Goal: Task Accomplishment & Management: Use online tool/utility

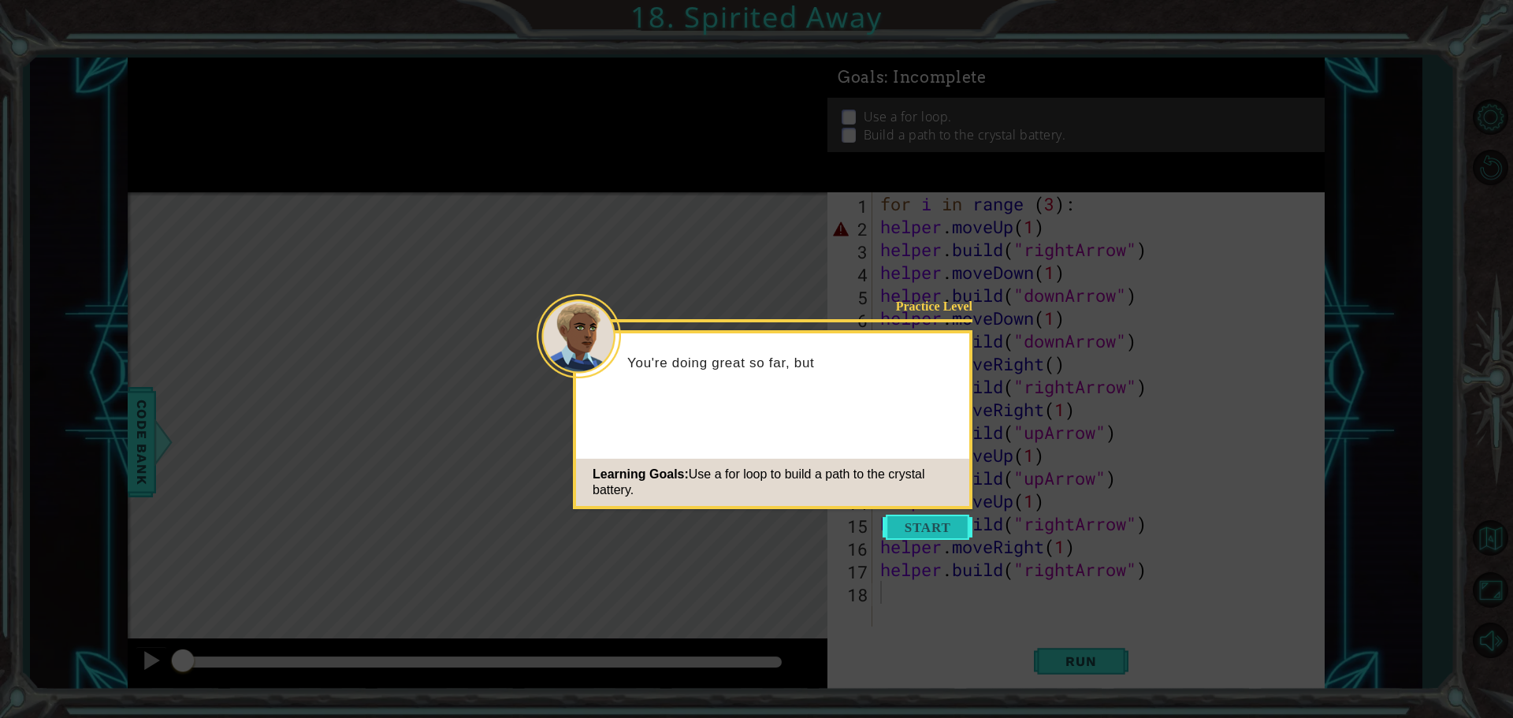
click at [928, 525] on button "Start" at bounding box center [928, 527] width 90 height 25
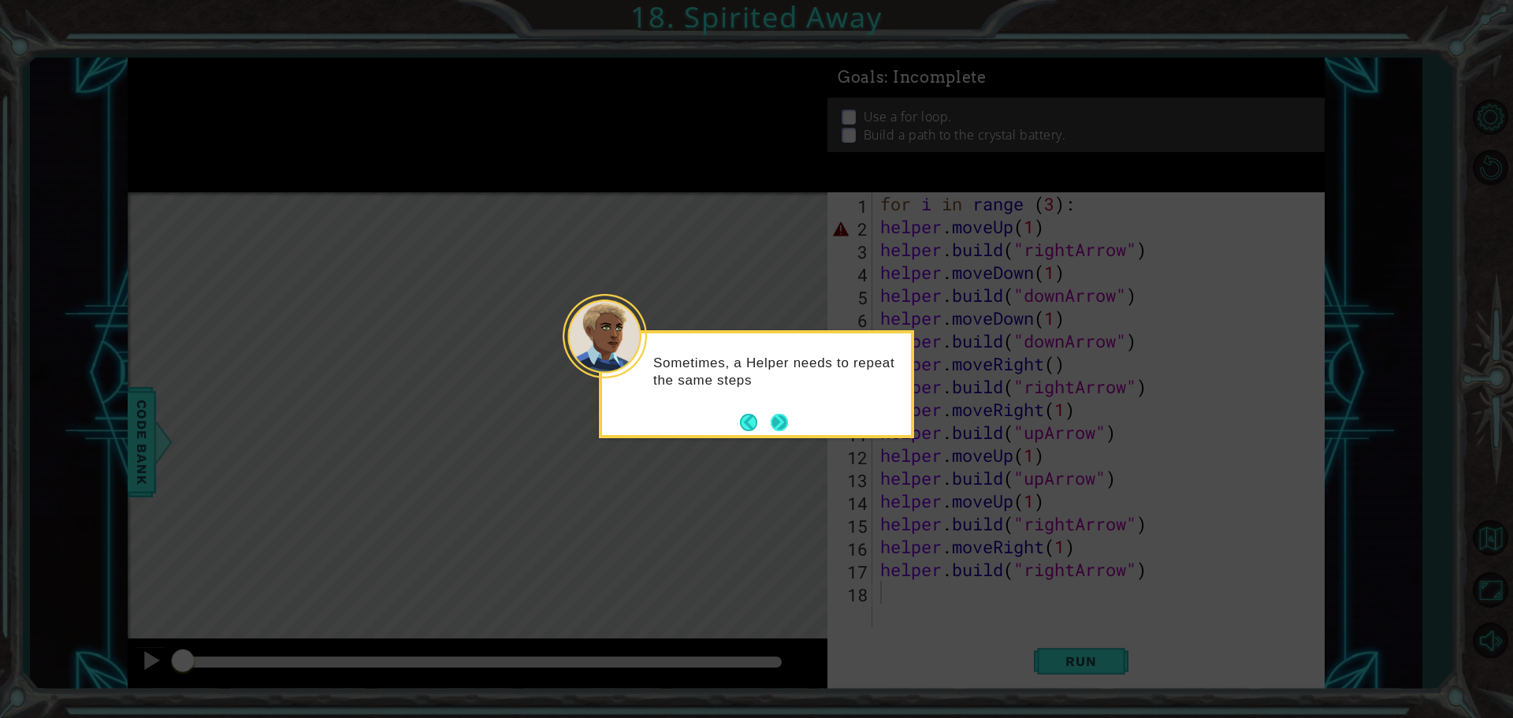
click at [774, 422] on button "Next" at bounding box center [779, 422] width 17 height 17
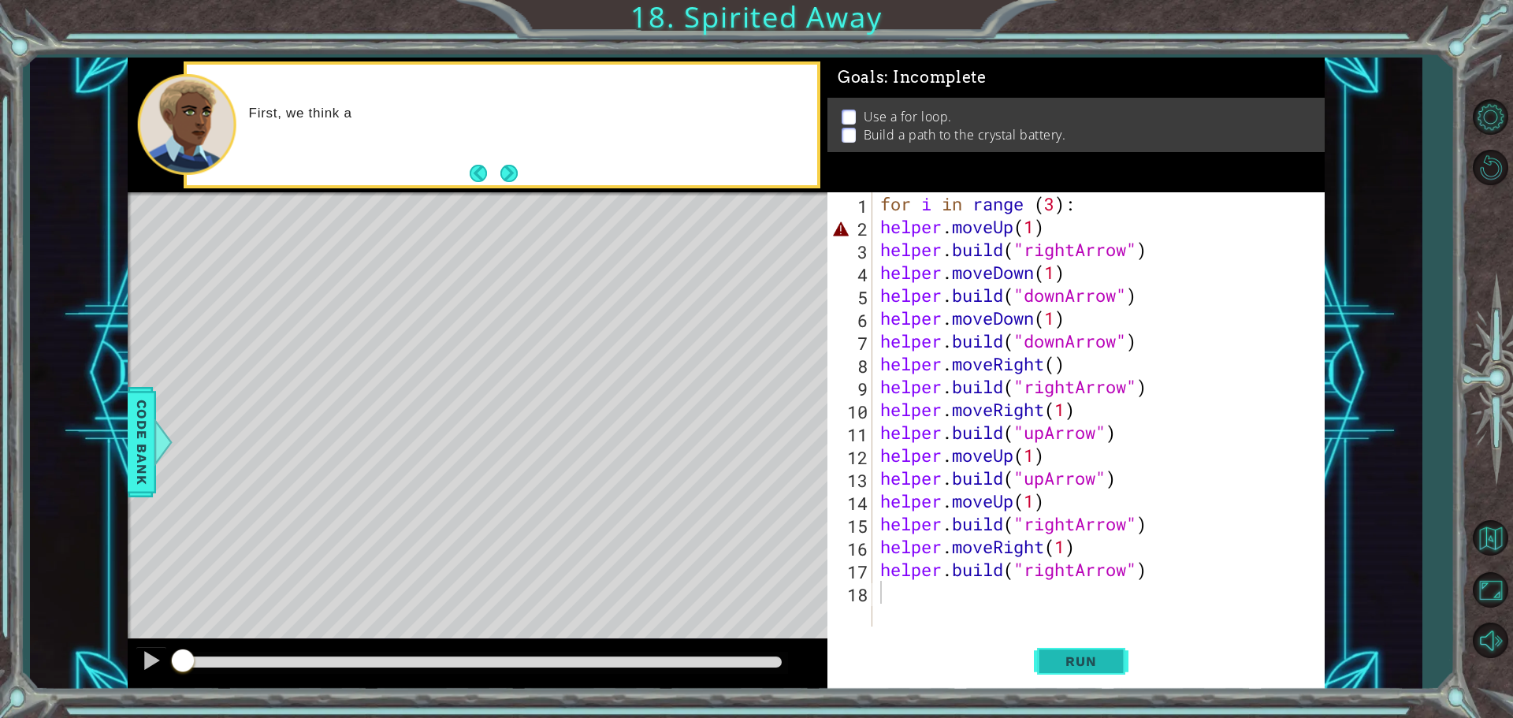
click at [1056, 652] on button "Run" at bounding box center [1081, 661] width 95 height 50
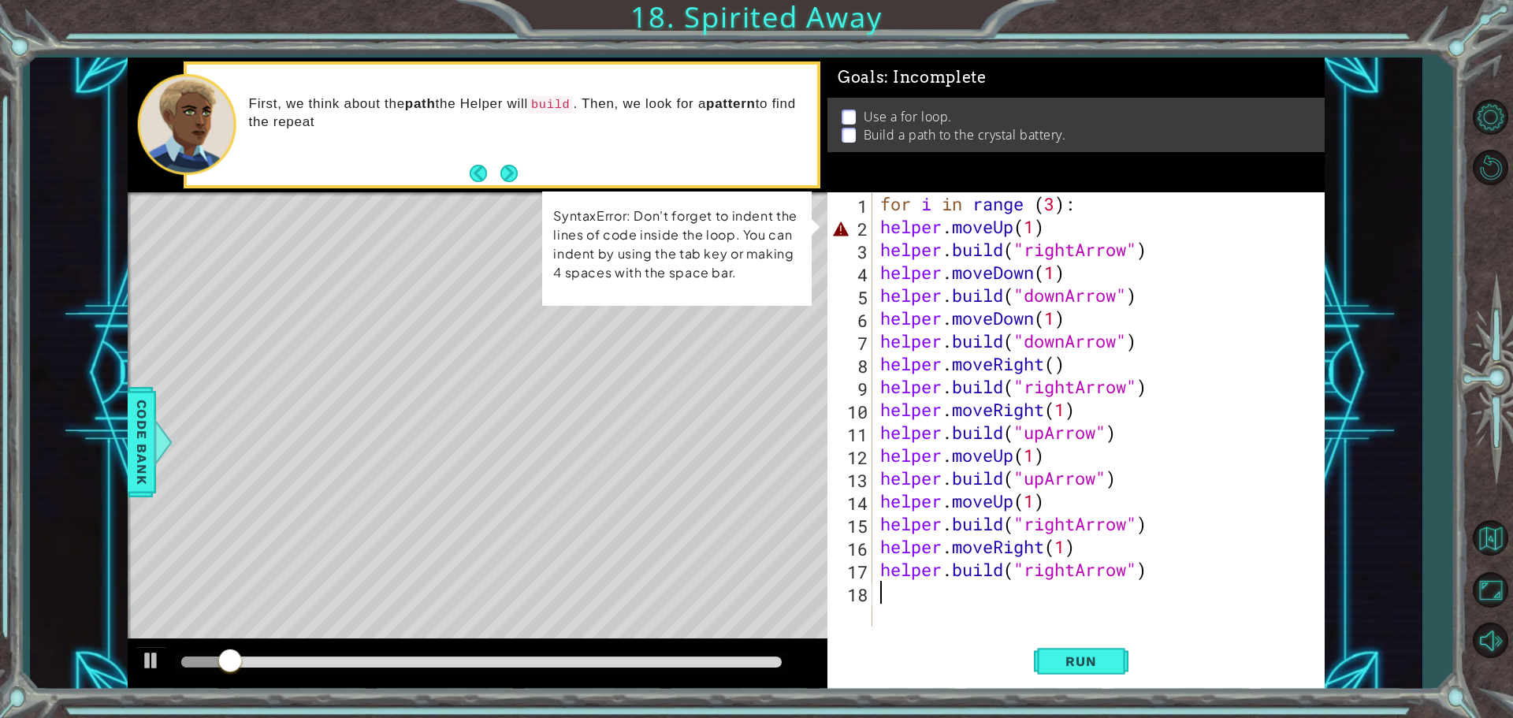
drag, startPoint x: 1110, startPoint y: 232, endPoint x: 1121, endPoint y: 232, distance: 10.3
click at [1115, 232] on div "for i in range ( 3 ) : helper . moveUp ( 1 ) helper . build ( "rightArrow" ) he…" at bounding box center [1102, 432] width 451 height 480
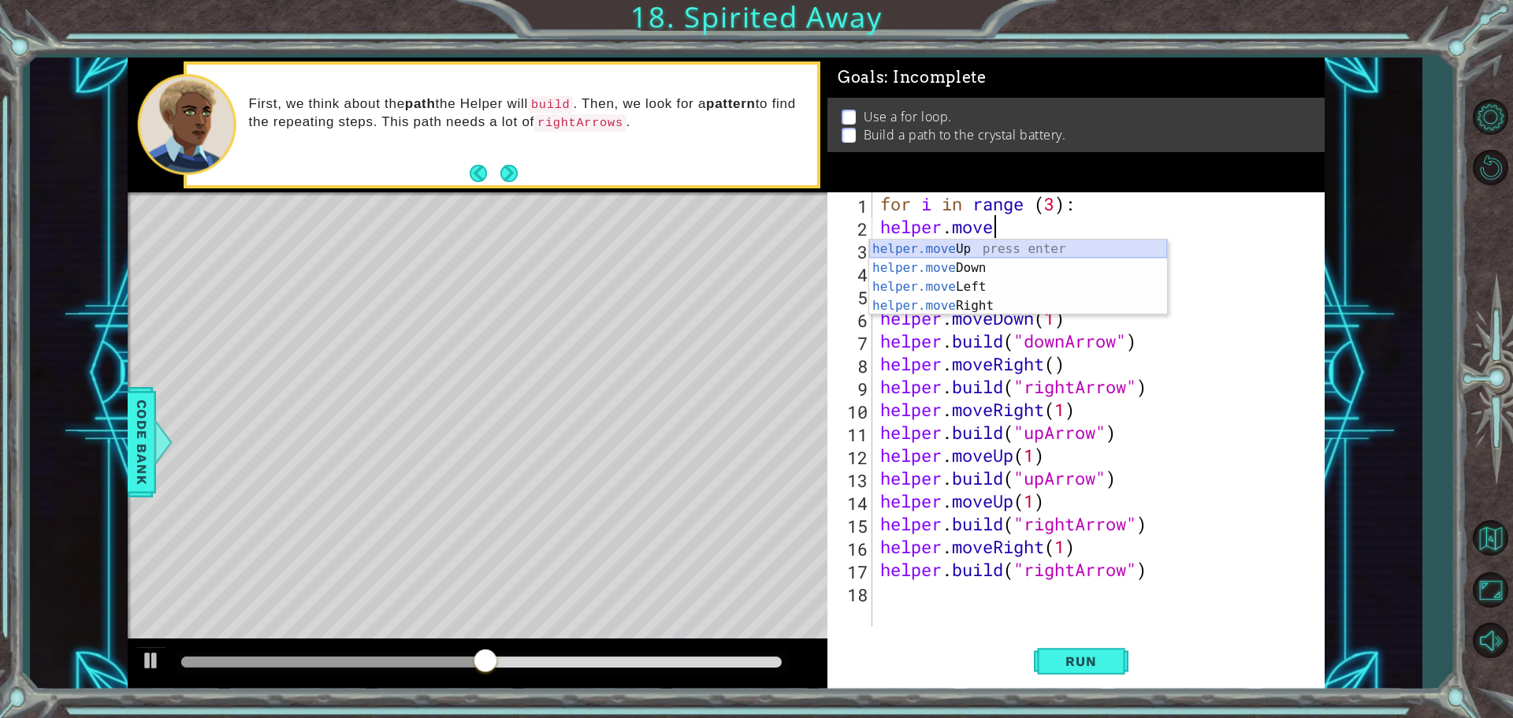
click at [965, 245] on div "helper.move Up press enter helper.move Down press enter helper.move Left press …" at bounding box center [1018, 296] width 298 height 113
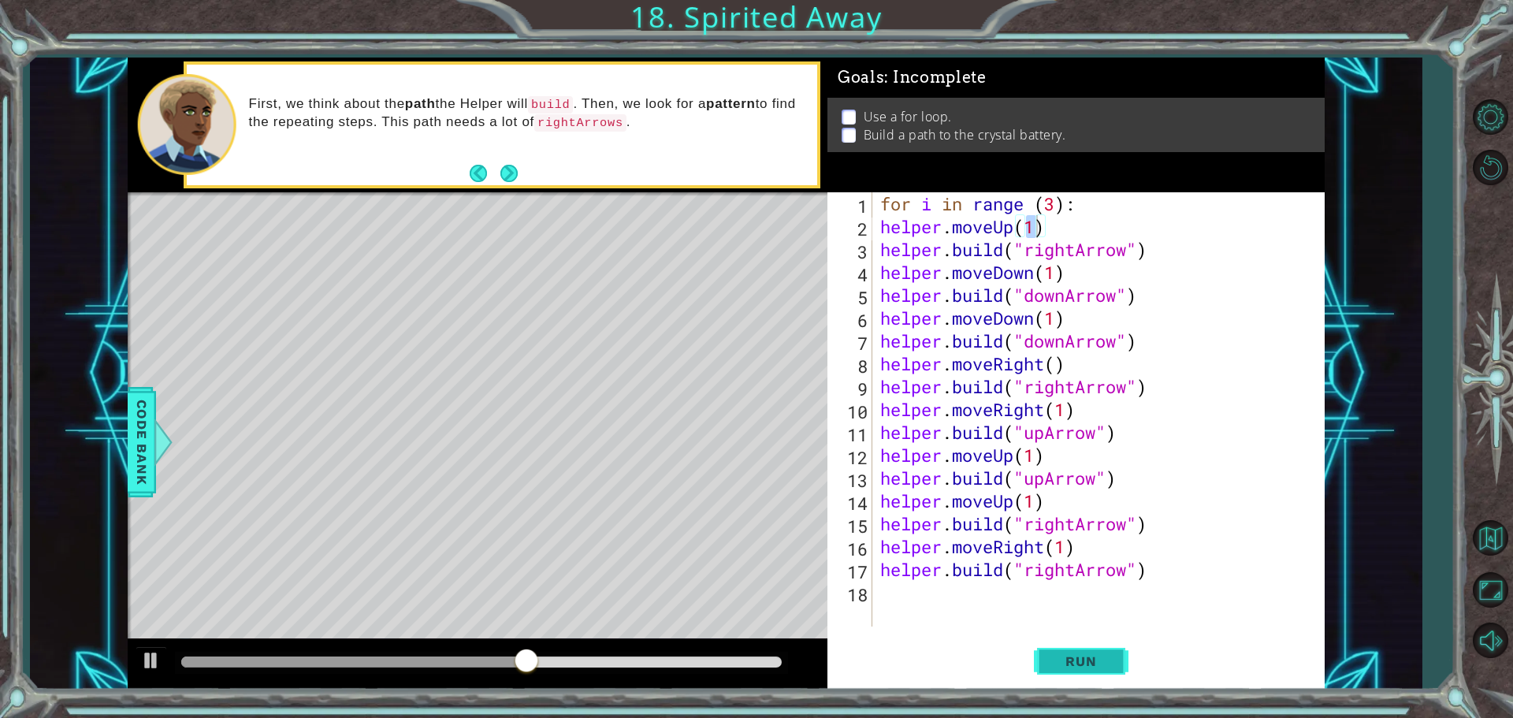
click at [1105, 664] on span "Run" at bounding box center [1081, 661] width 62 height 16
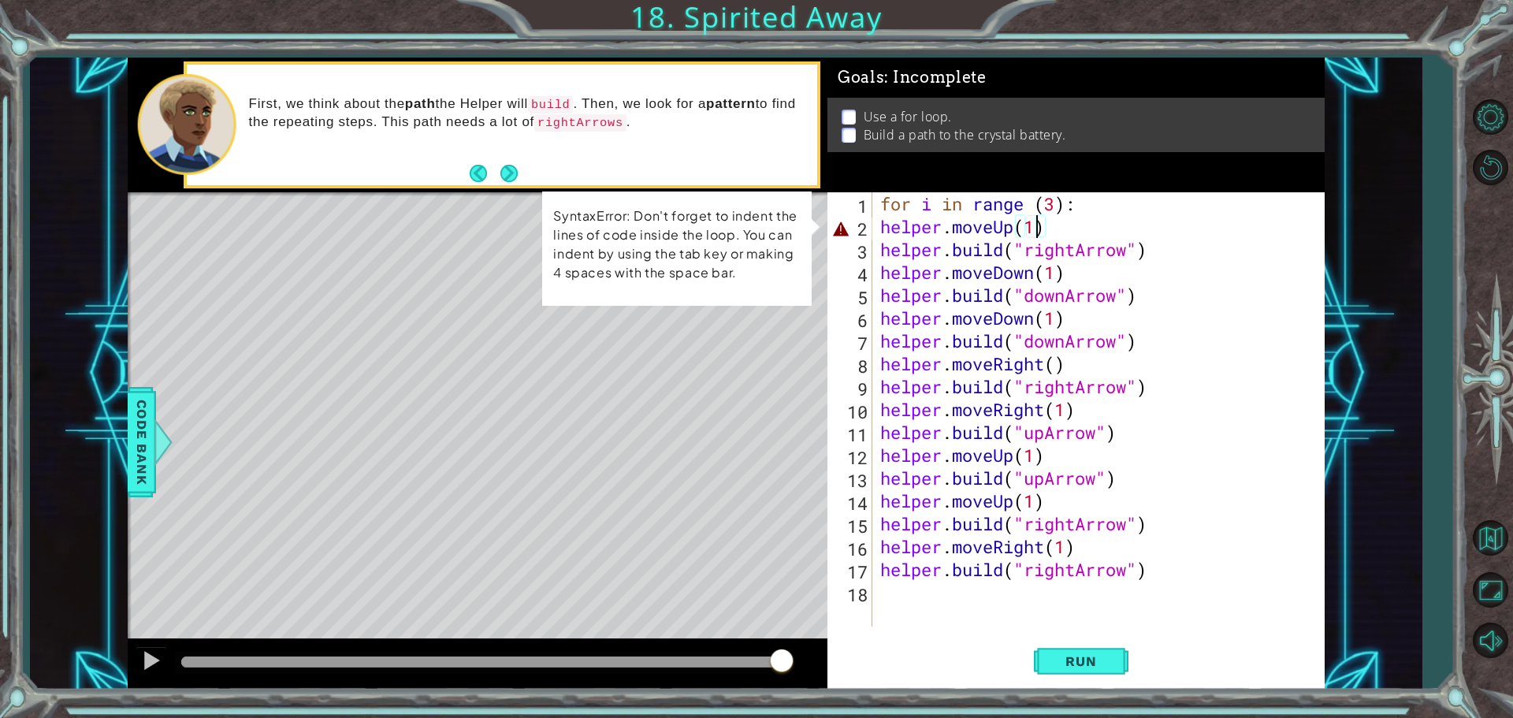
click at [1069, 233] on div "for i in range ( 3 ) : helper . moveUp ( 1 ) helper . build ( "rightArrow" ) he…" at bounding box center [1102, 432] width 451 height 480
click at [1031, 226] on div "for i in range ( 3 ) : helper . moveUp ( 1 ) helper . build ( "rightArrow" ) he…" at bounding box center [1102, 432] width 451 height 480
click at [1034, 226] on div "for i in range ( 3 ) : helper . moveUp ( 1 ) helper . build ( "rightArrow" ) he…" at bounding box center [1098, 409] width 443 height 434
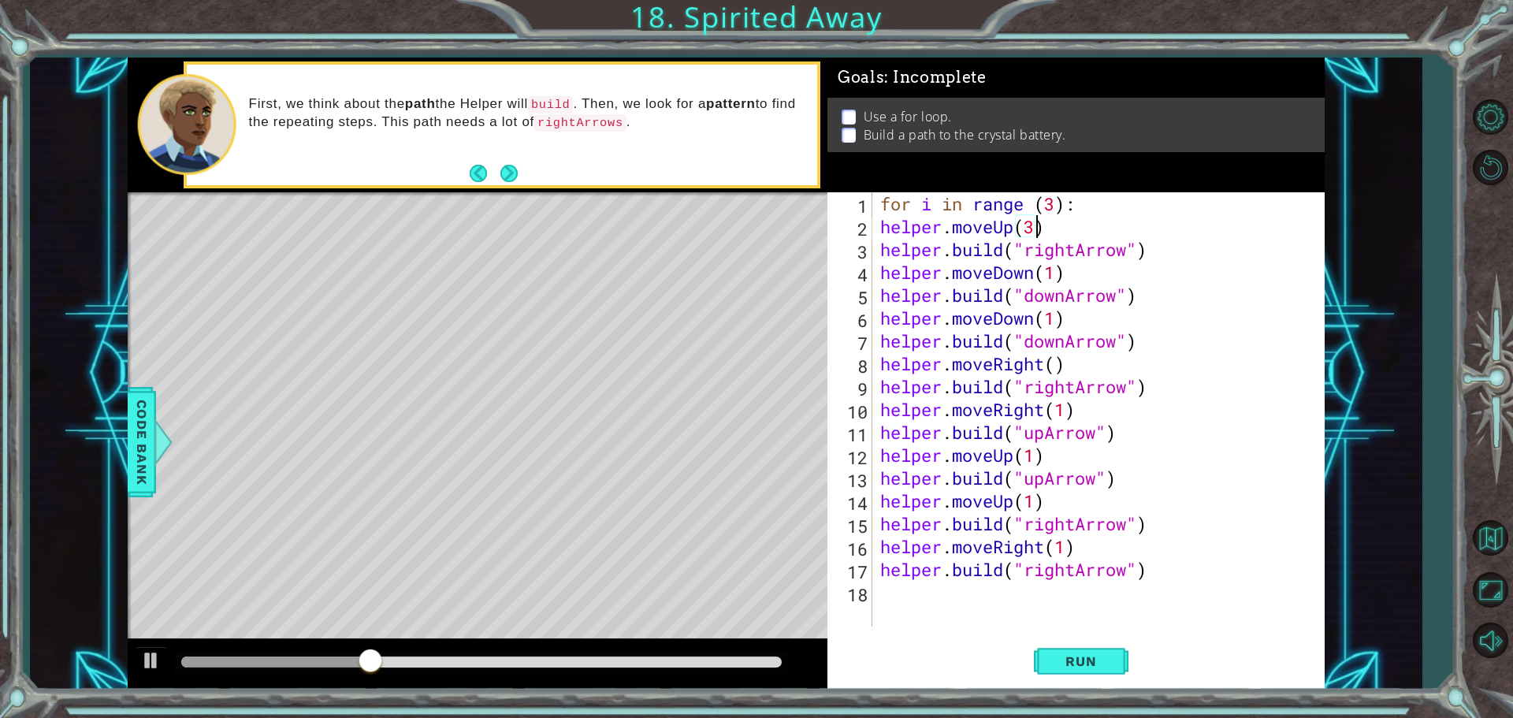
scroll to position [0, 6]
click at [1049, 657] on button "Run" at bounding box center [1081, 661] width 95 height 50
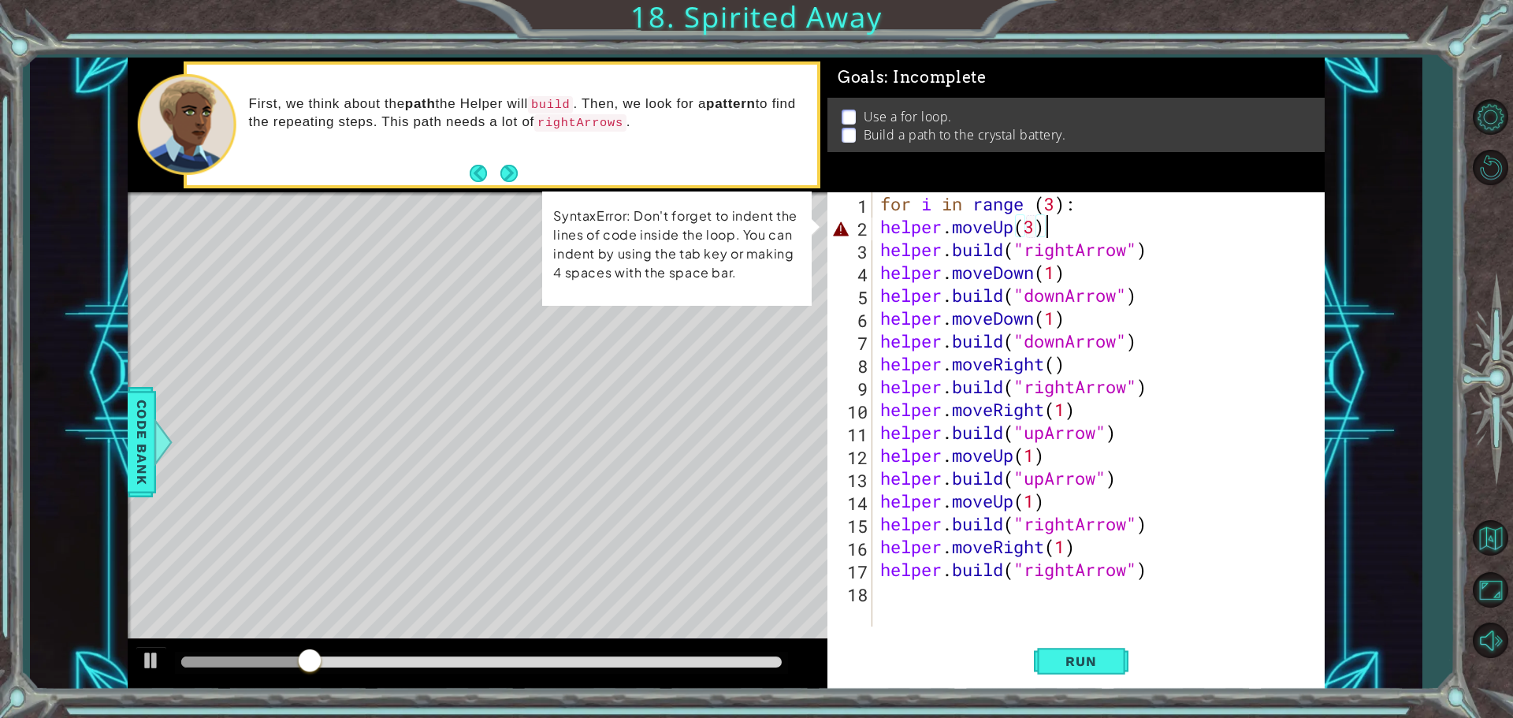
click at [1075, 228] on div "for i in range ( 3 ) : helper . moveUp ( 3 ) helper . build ( "rightArrow" ) he…" at bounding box center [1102, 432] width 451 height 480
drag, startPoint x: 1096, startPoint y: 660, endPoint x: 1184, endPoint y: 671, distance: 88.1
click at [1095, 673] on button "Run" at bounding box center [1081, 661] width 95 height 50
click at [1120, 673] on button "Run" at bounding box center [1081, 661] width 95 height 50
click at [1166, 572] on div "for i in range ( 3 ) : helper . moveUp ( 3 ) helper . build ( "rightArrow" ) he…" at bounding box center [1102, 432] width 451 height 480
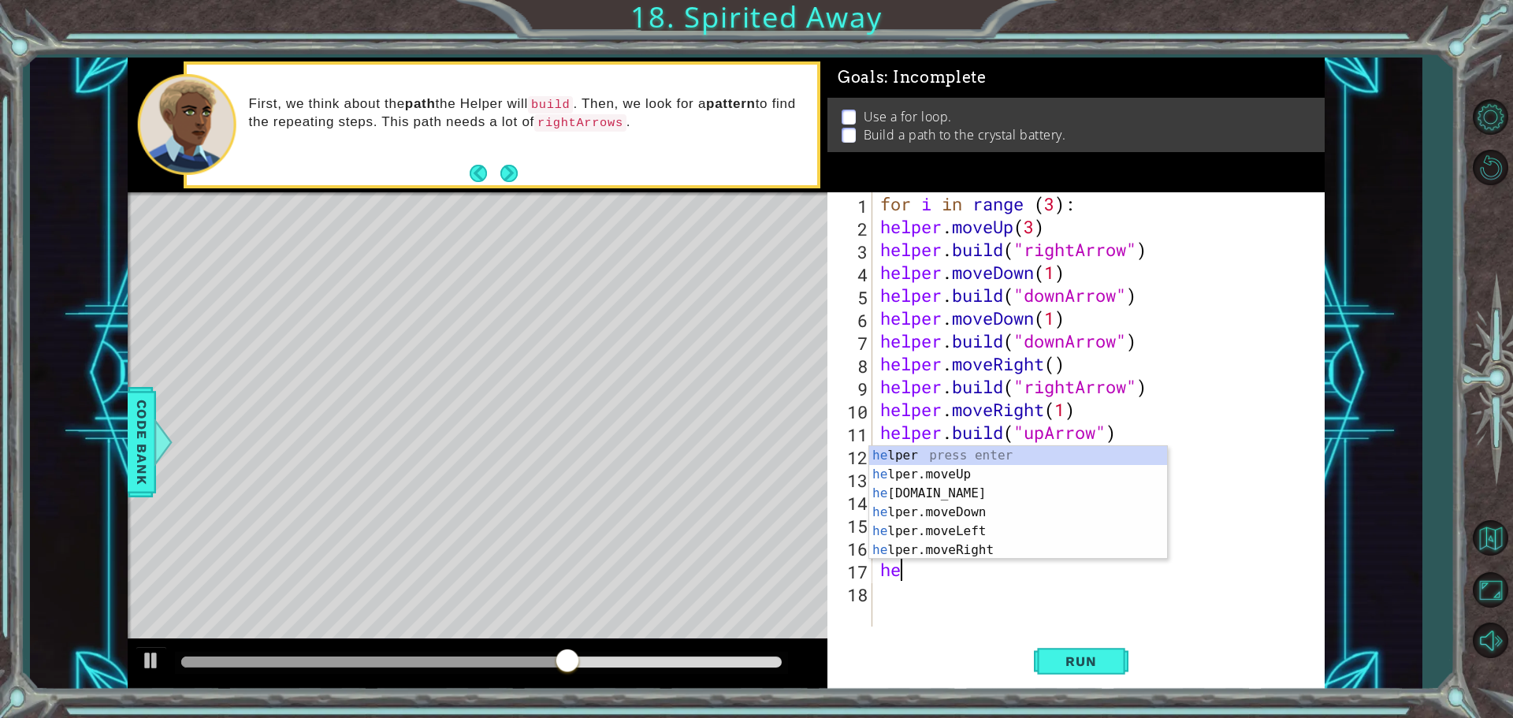
scroll to position [0, 0]
type textarea "h"
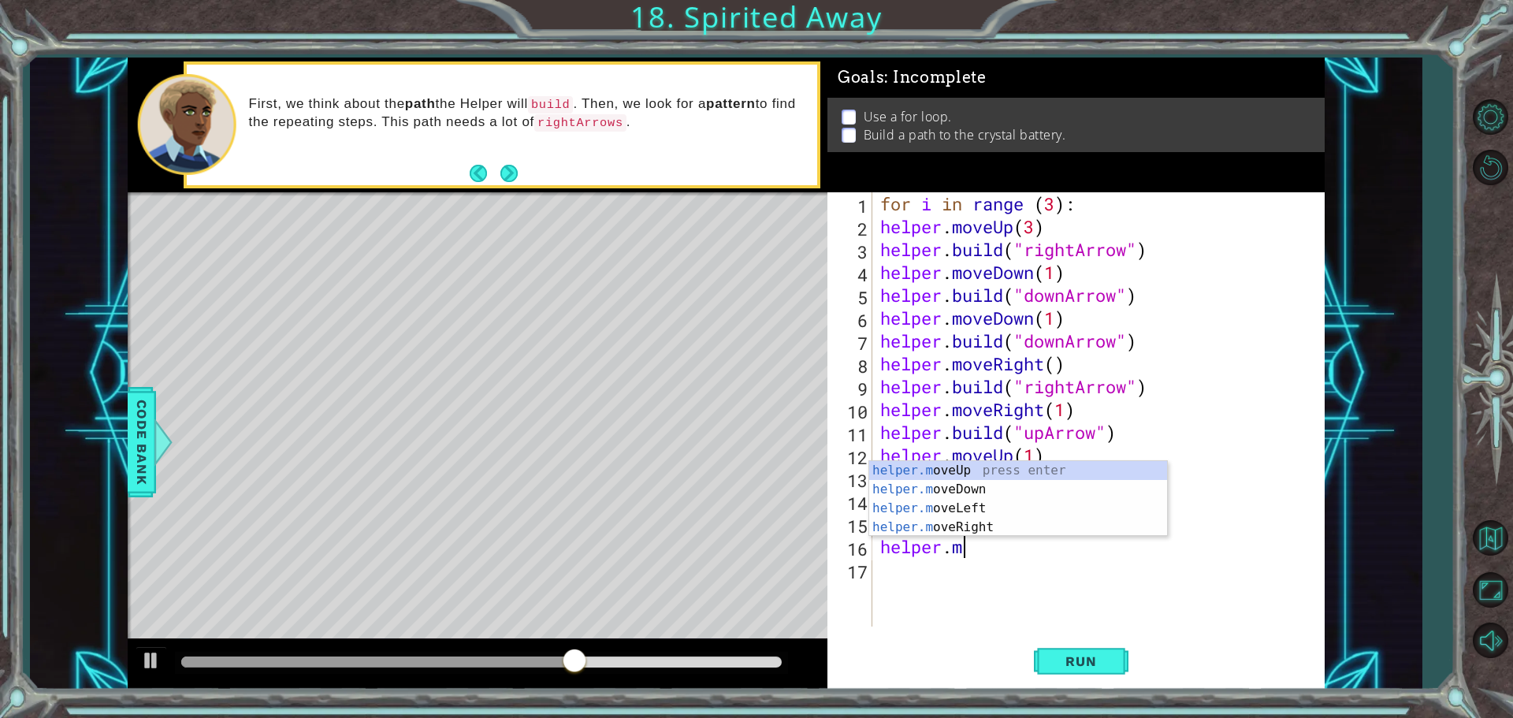
type textarea "h"
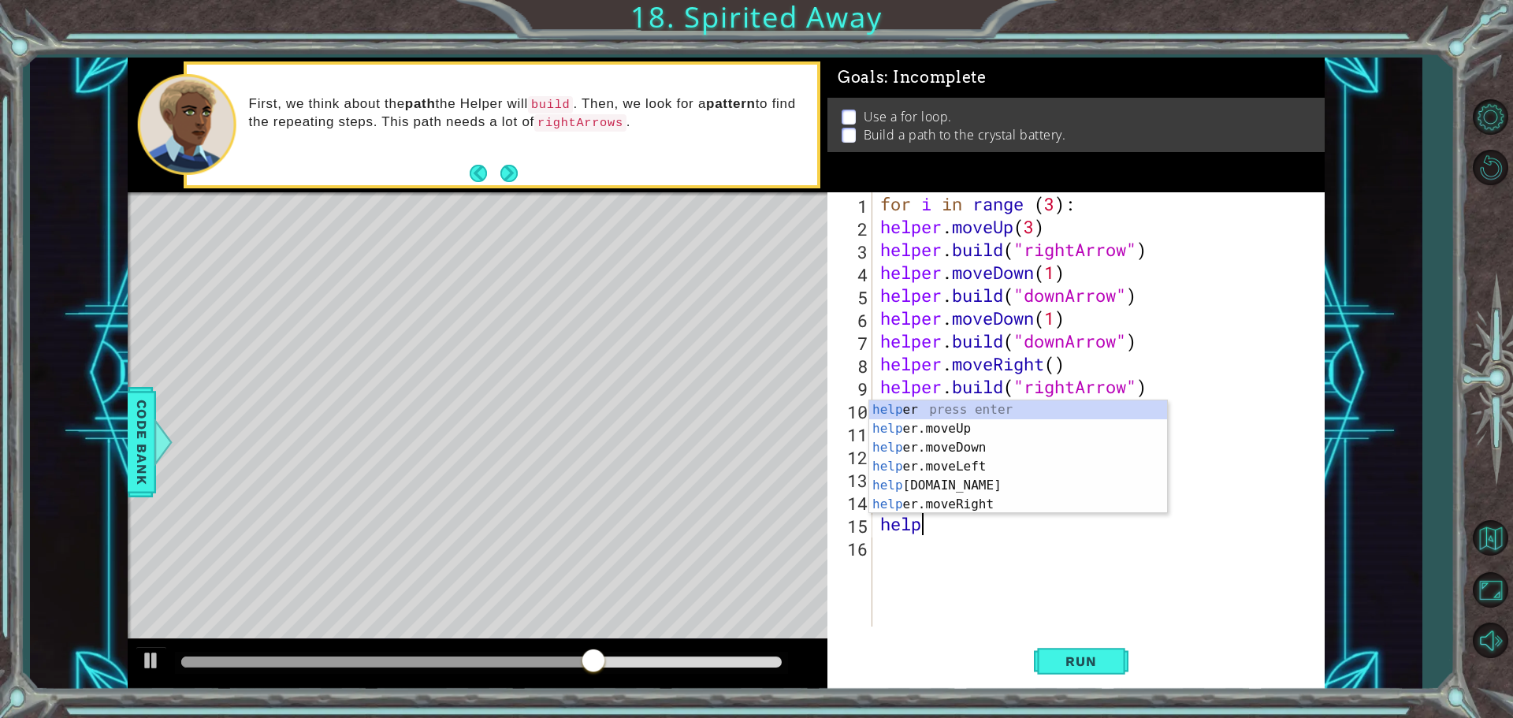
type textarea "h"
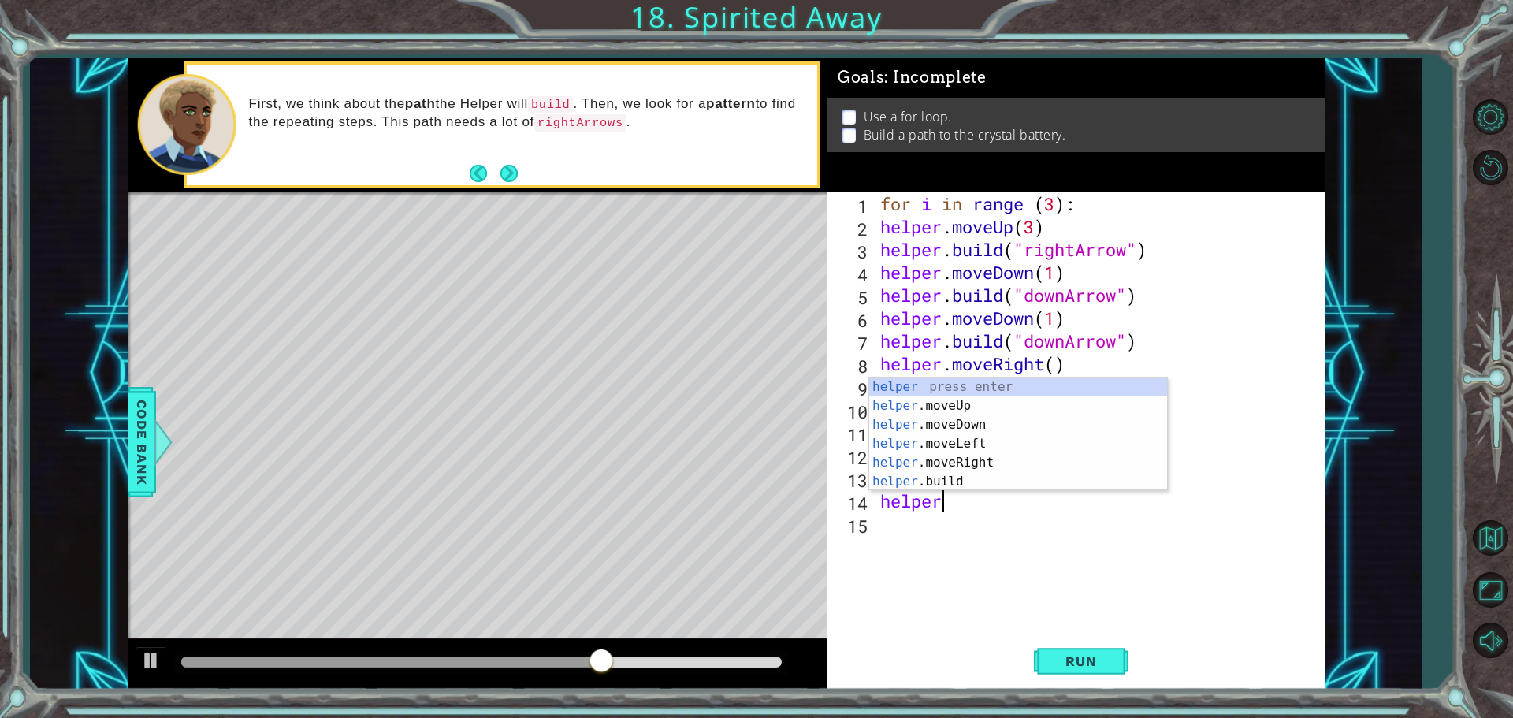
type textarea "h"
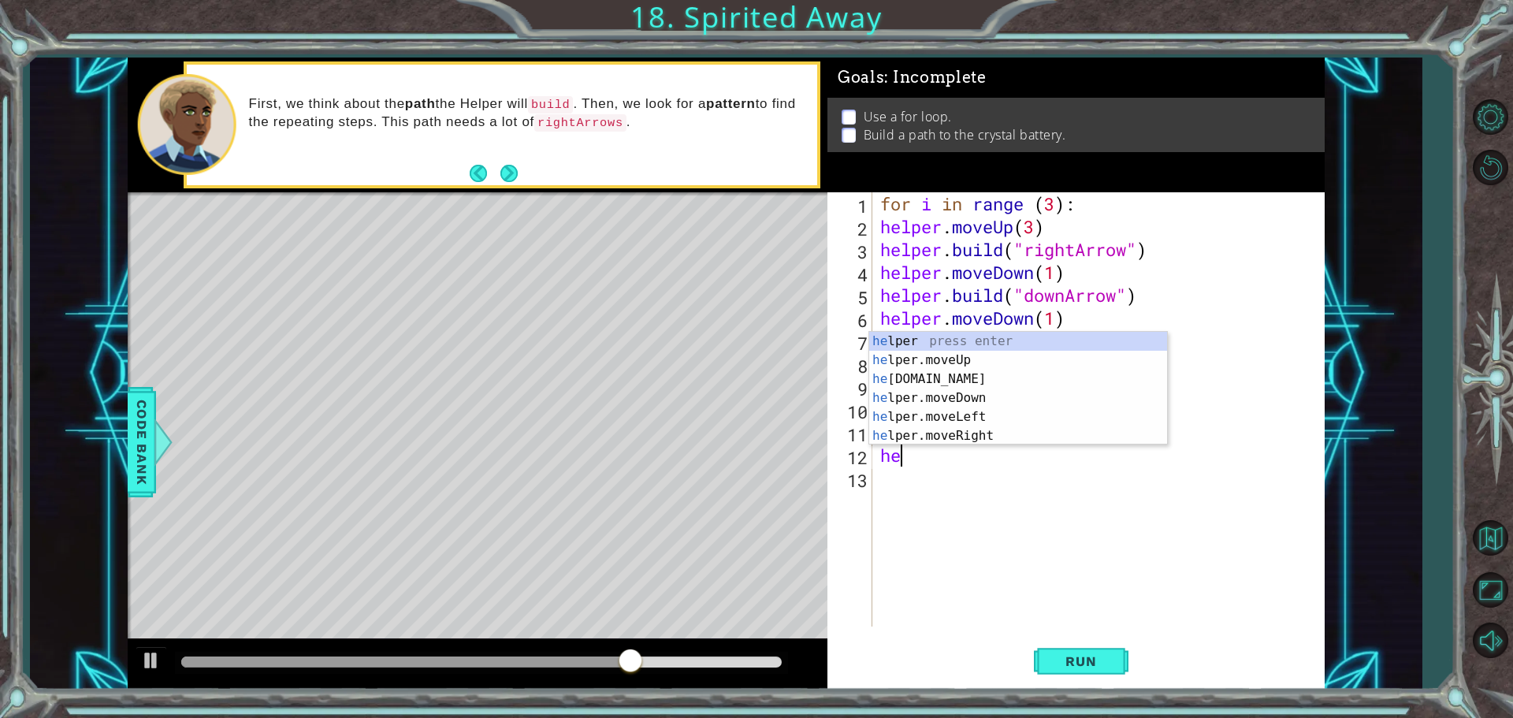
type textarea "h"
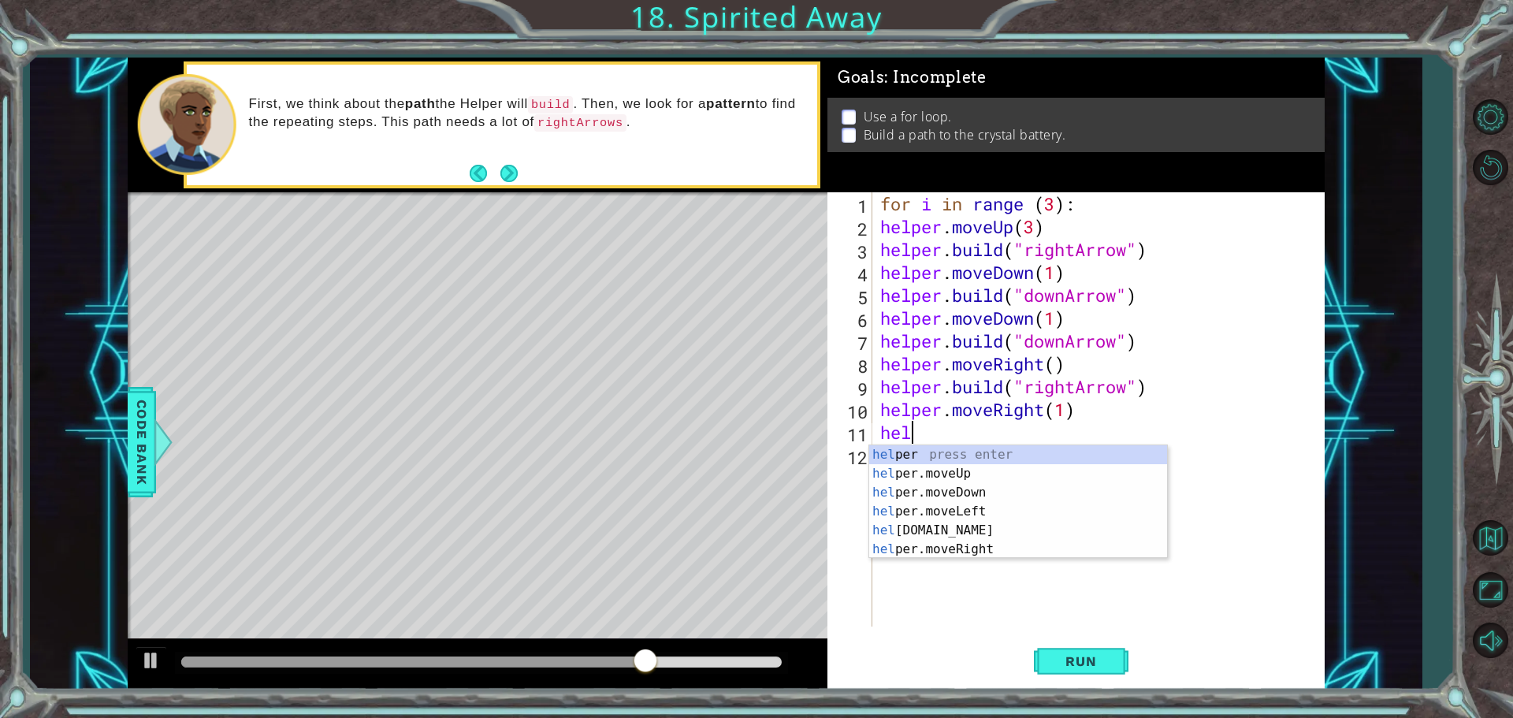
type textarea "h"
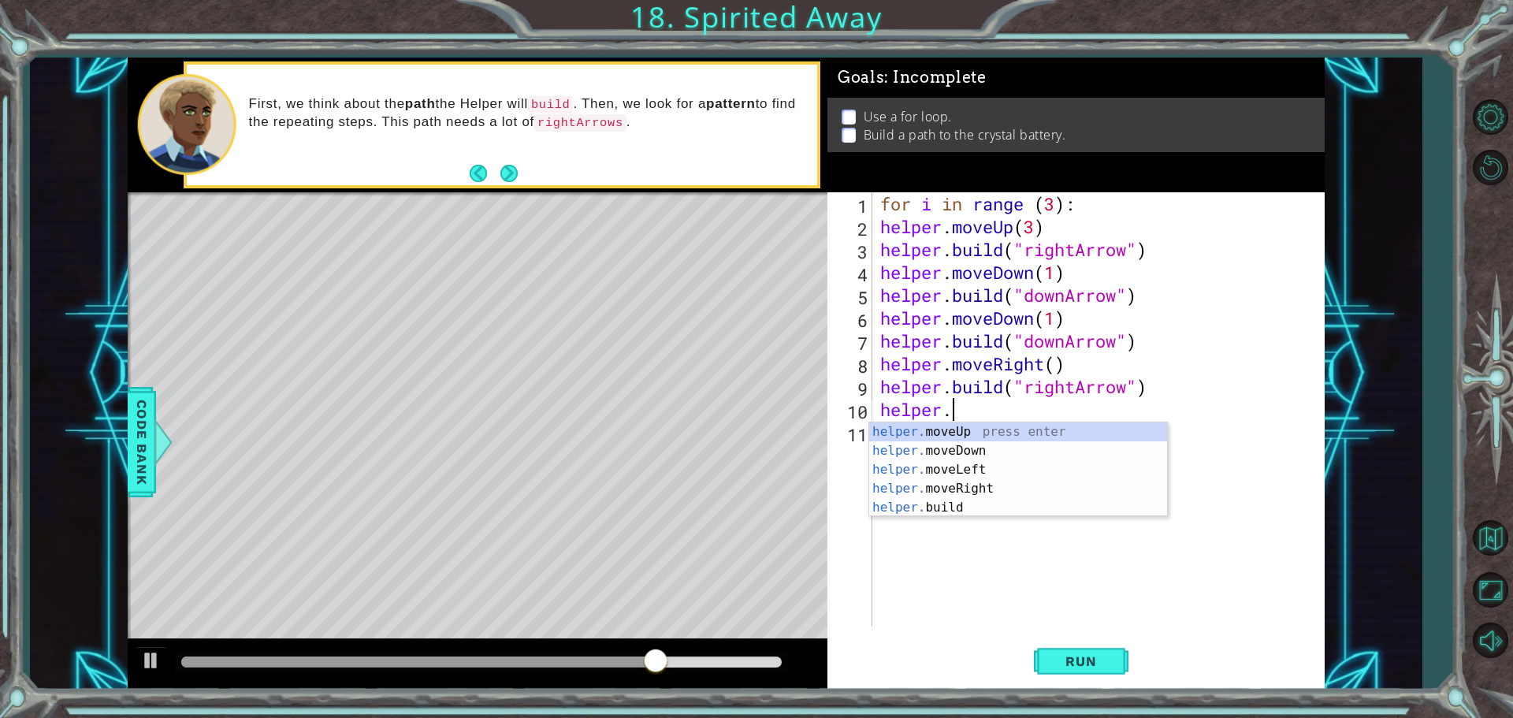
type textarea "h"
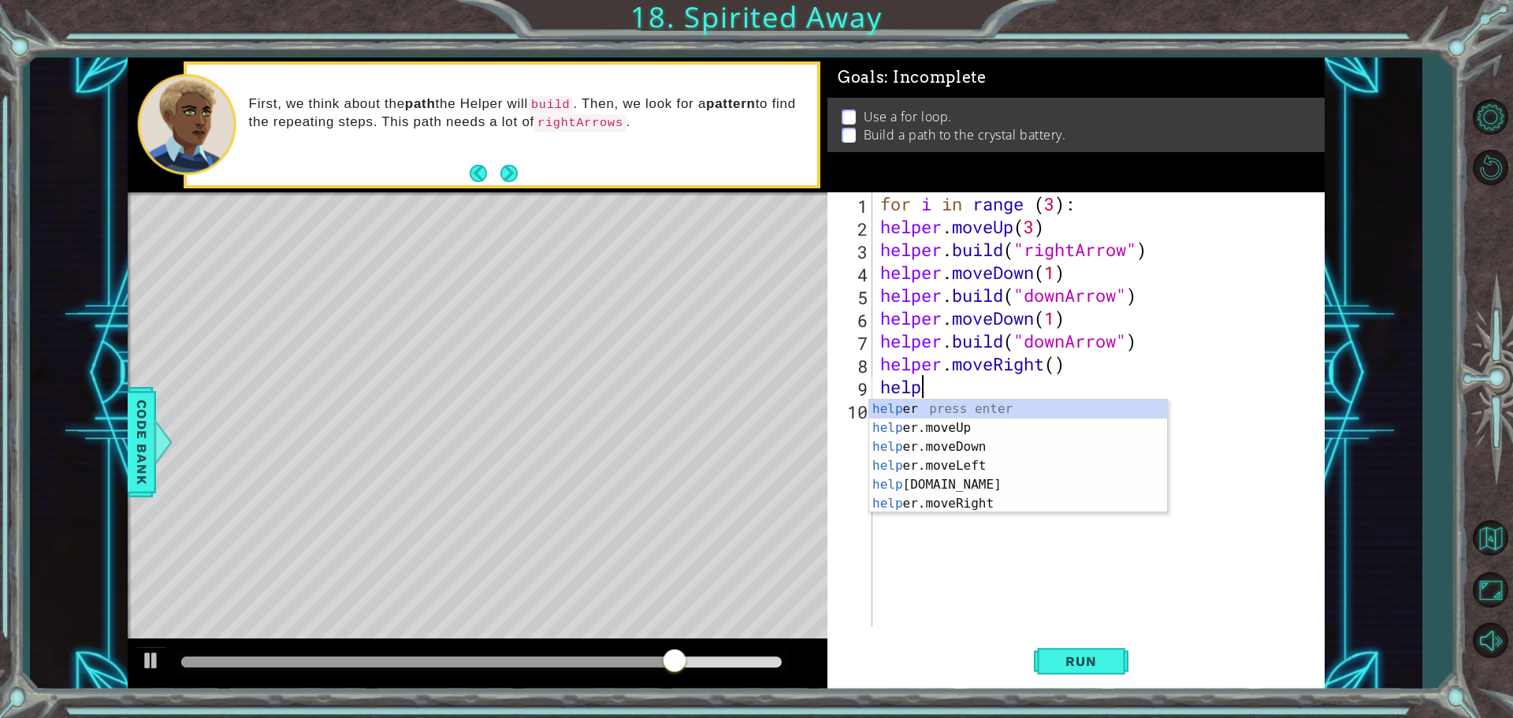
type textarea "h"
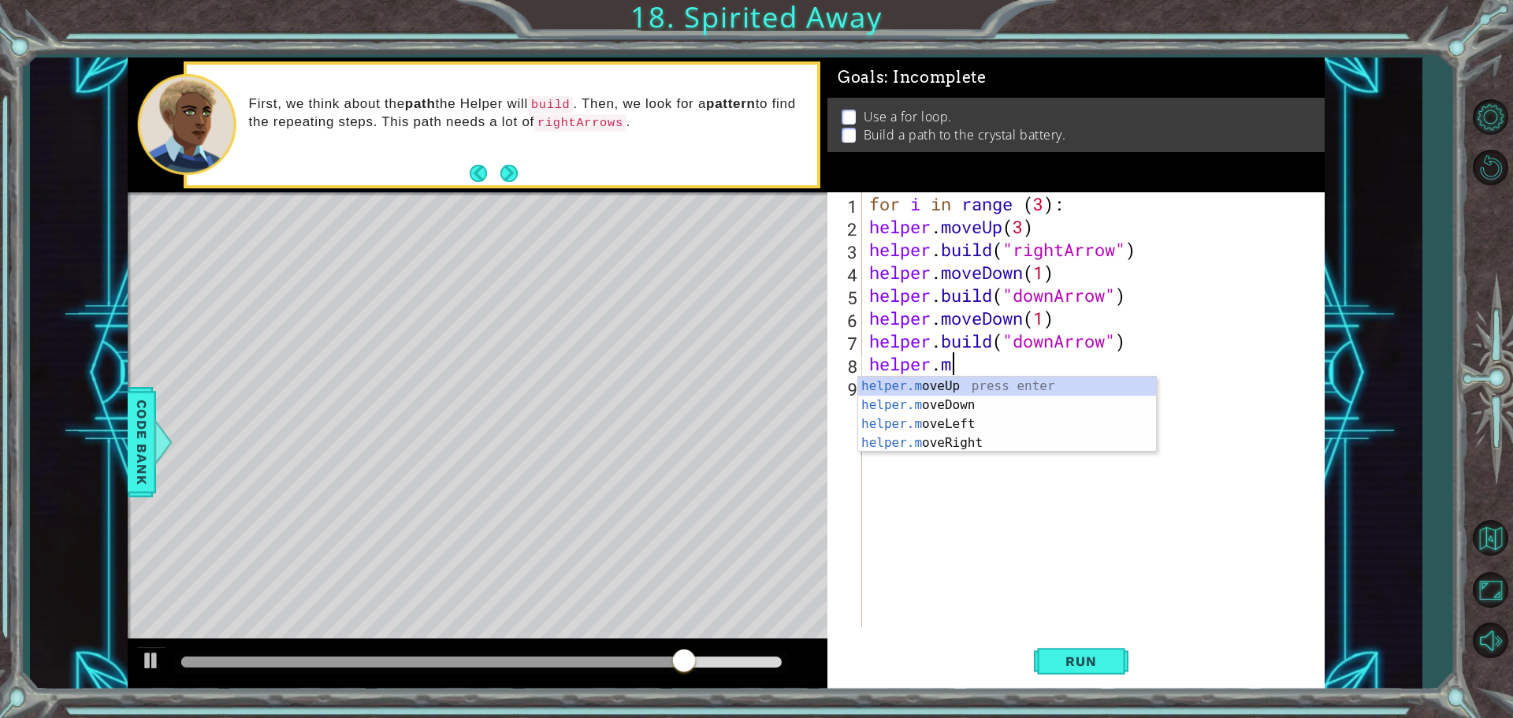
type textarea "h"
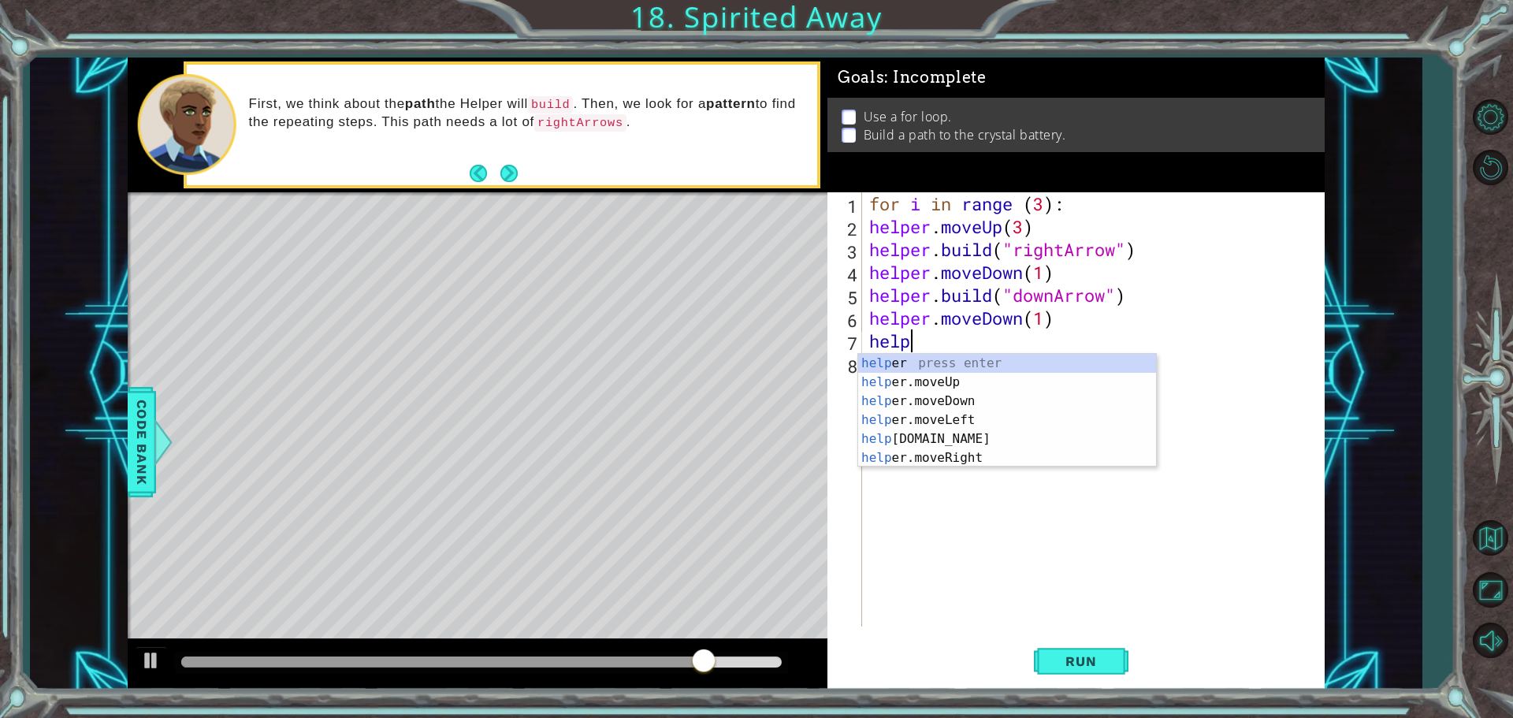
type textarea "h"
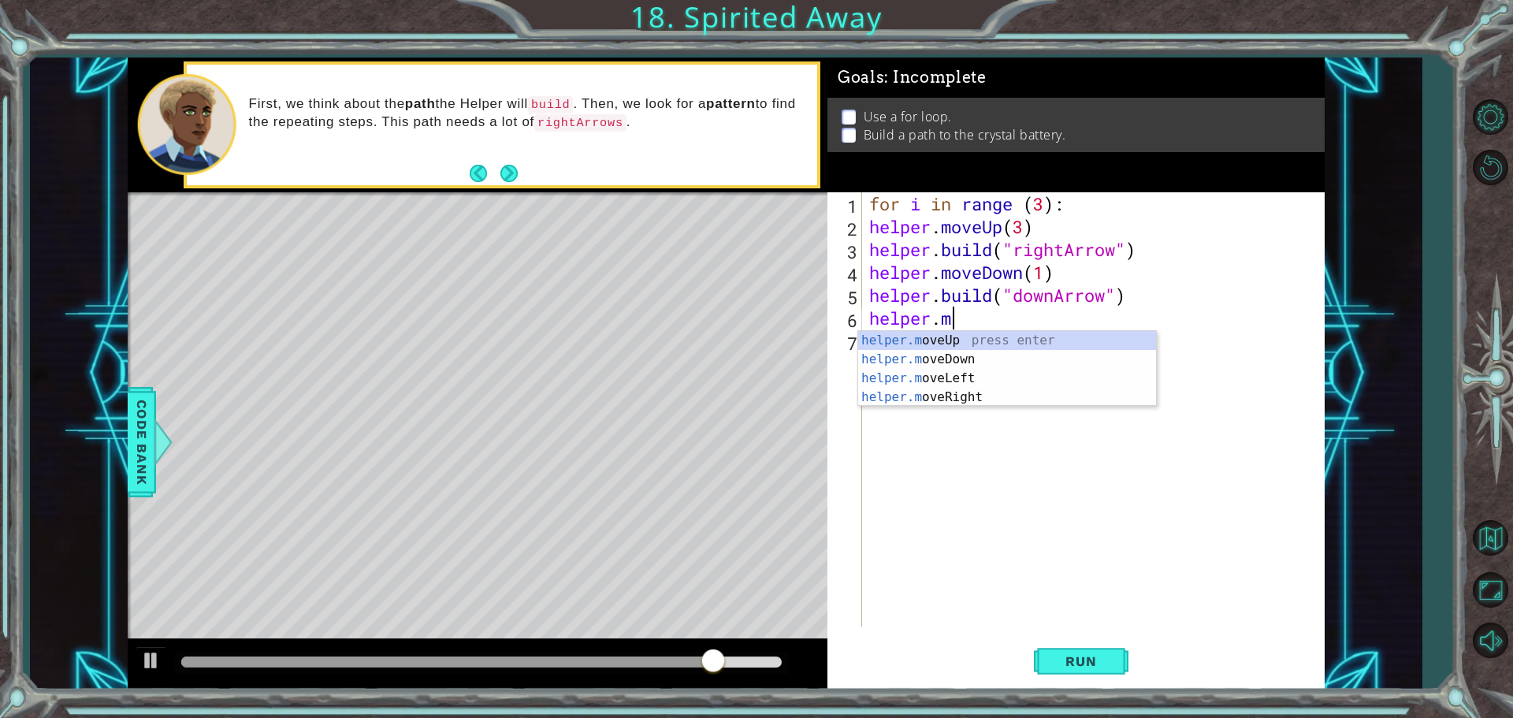
type textarea "h"
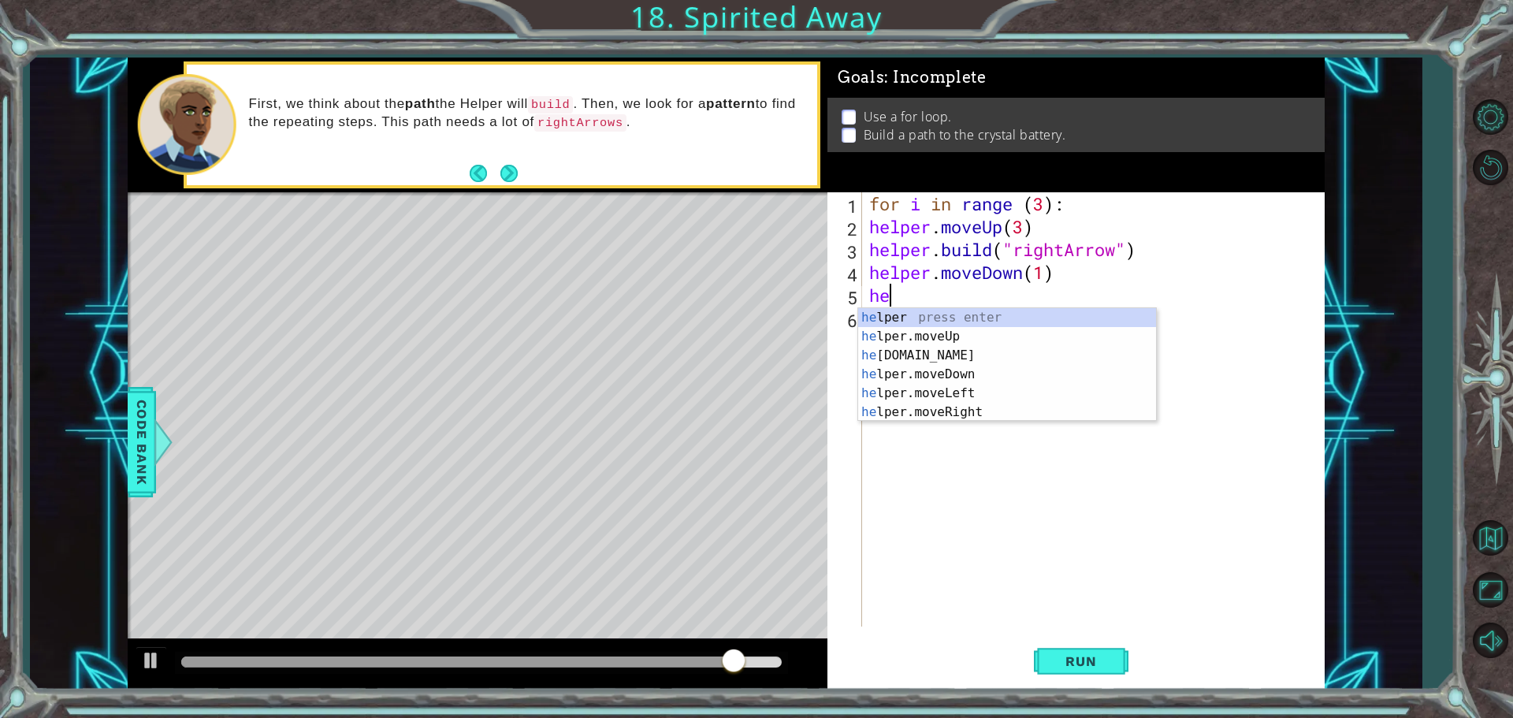
type textarea "h"
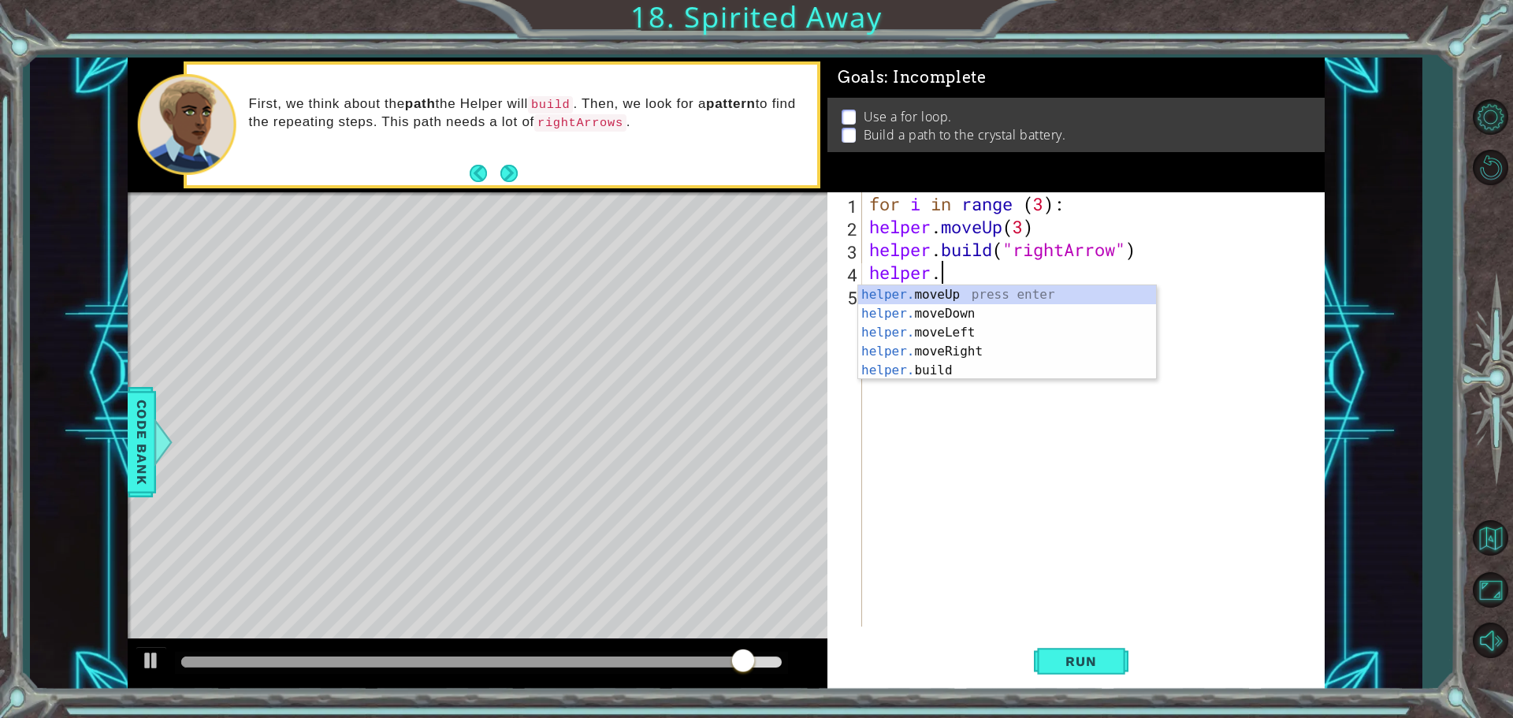
type textarea "h"
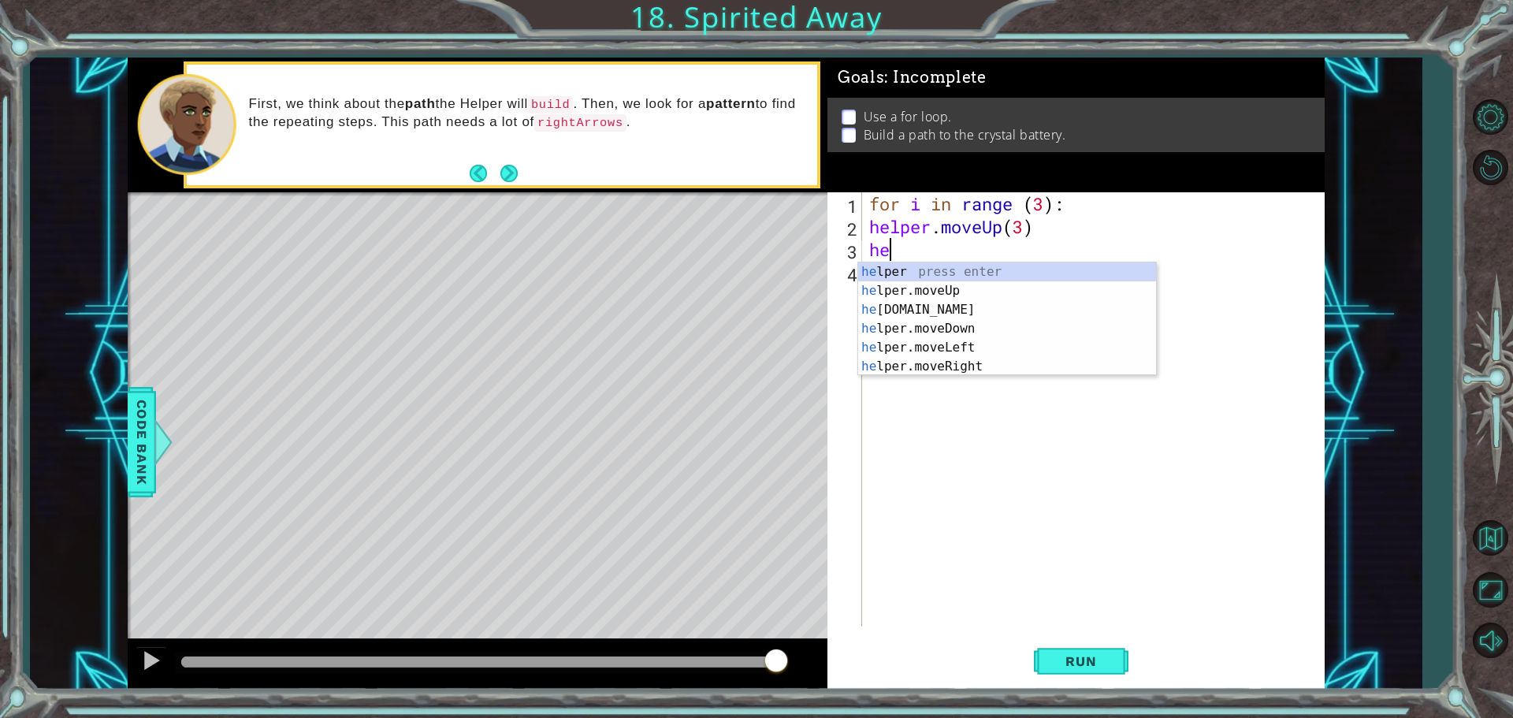
type textarea "h"
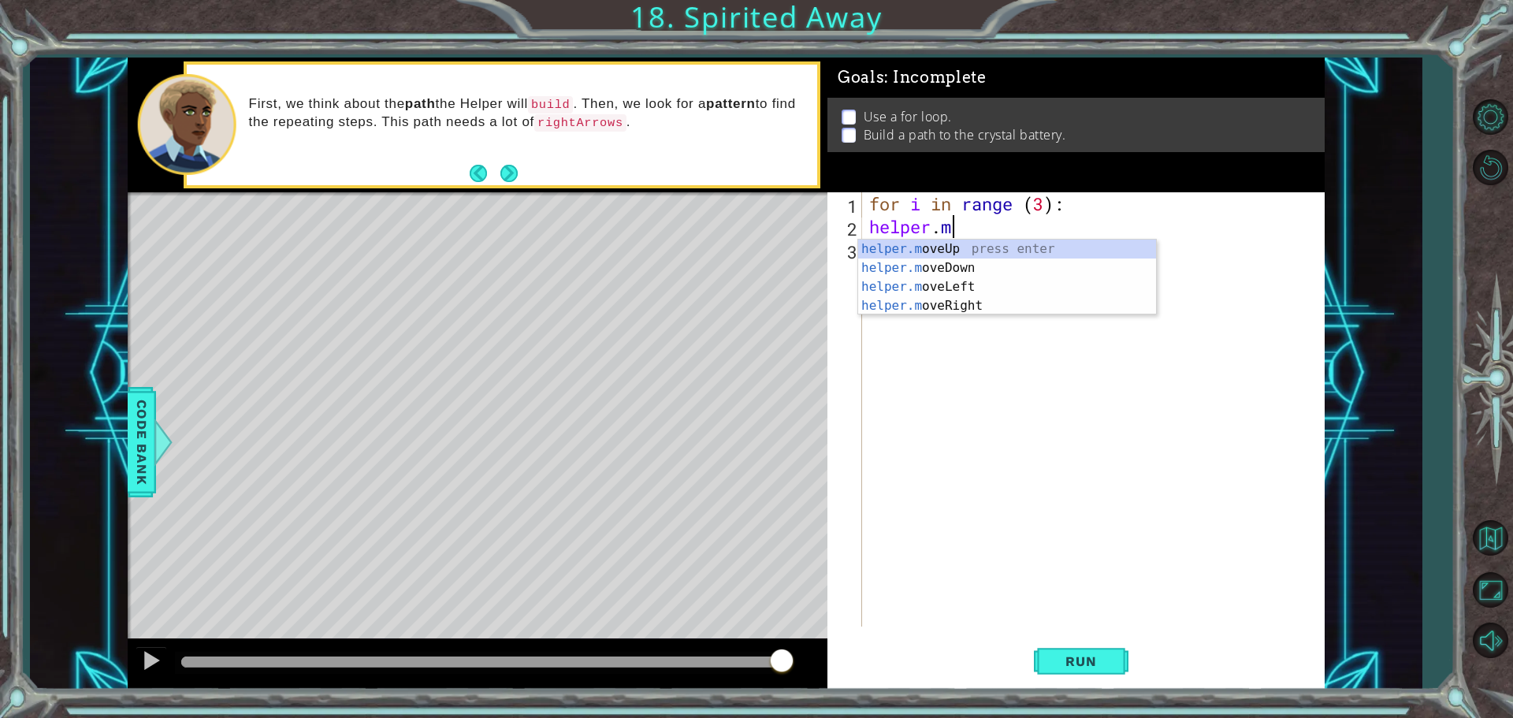
type textarea "h"
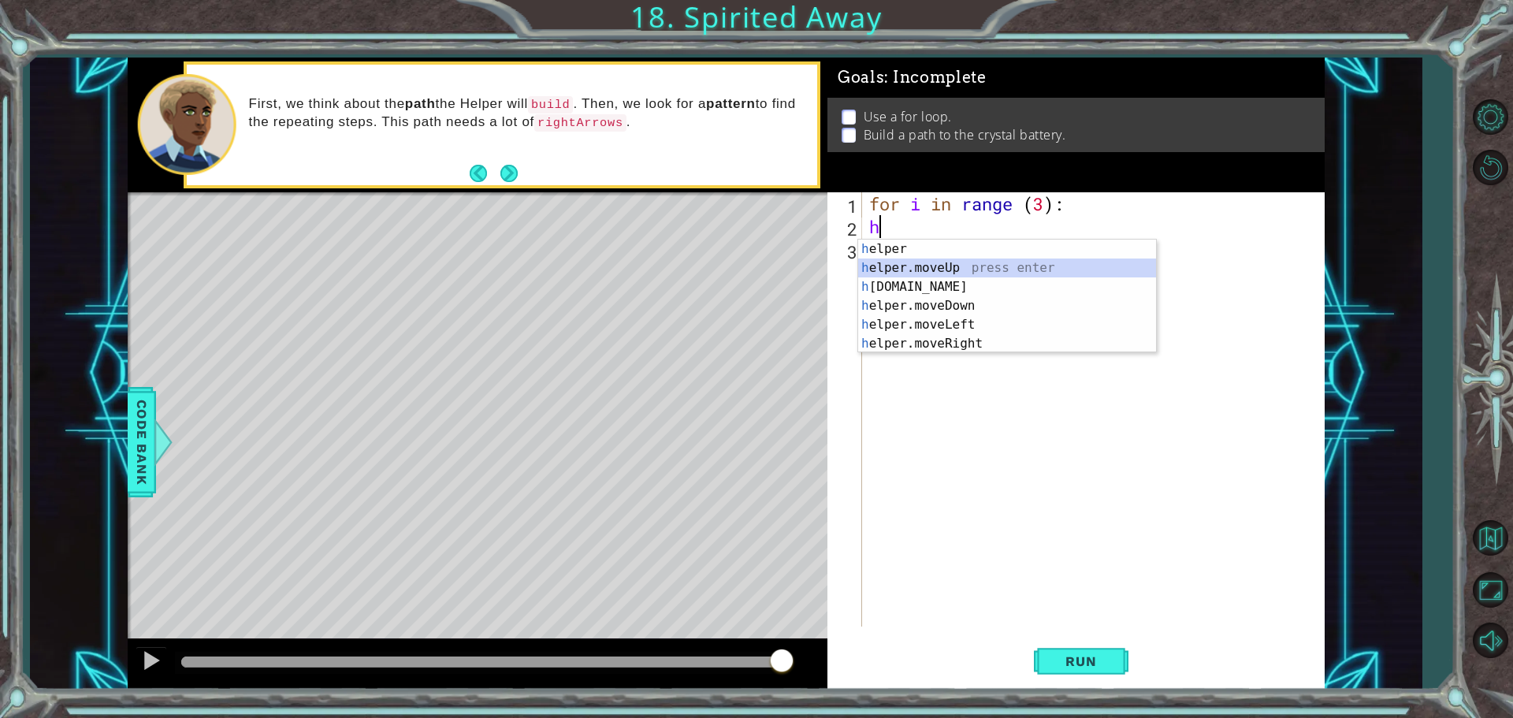
click at [944, 266] on div "h elper press enter h elper.moveUp press enter h [DOMAIN_NAME] press enter h el…" at bounding box center [1007, 315] width 298 height 151
type textarea "helper.moveUp(1)"
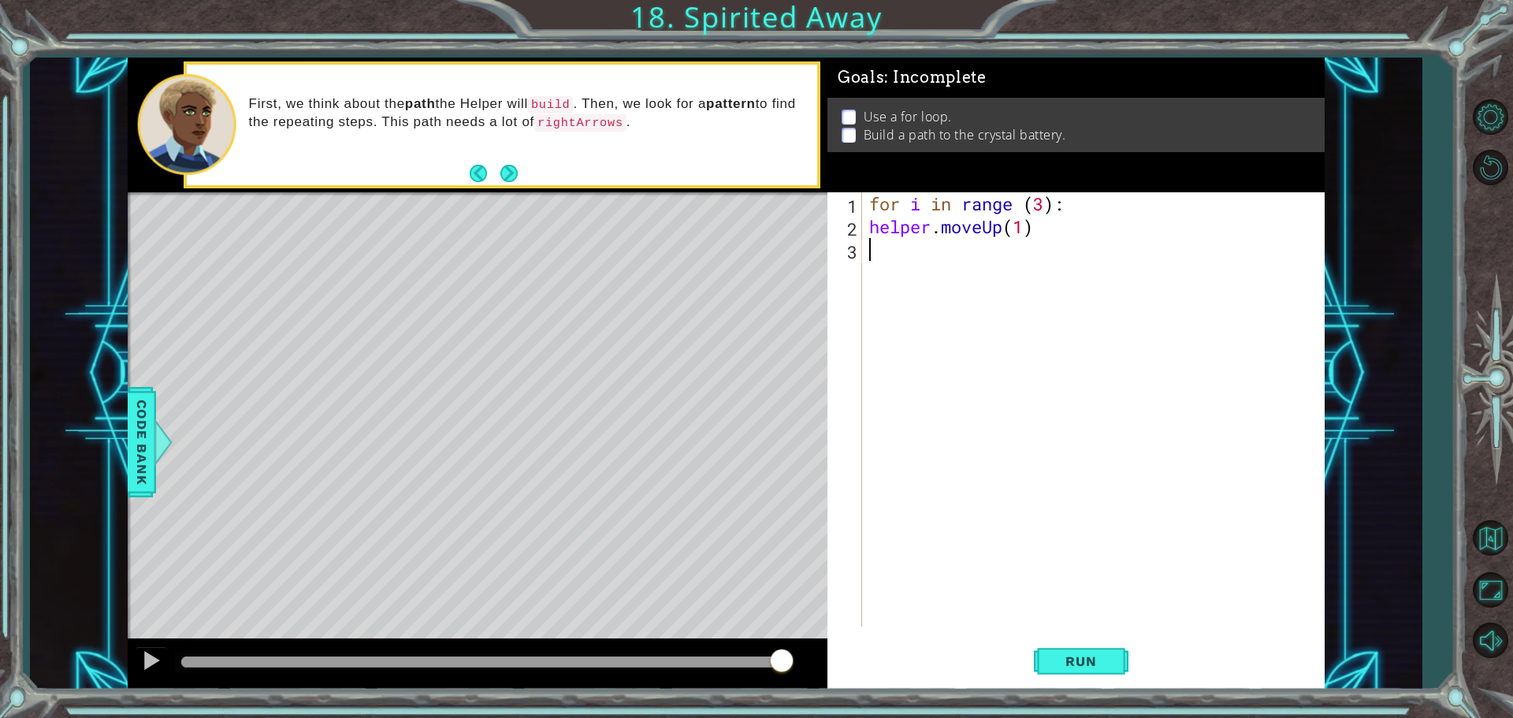
drag, startPoint x: 944, startPoint y: 266, endPoint x: 1090, endPoint y: 258, distance: 146.0
click at [1088, 257] on div "for i in range ( 3 ) : helper . moveUp ( 1 )" at bounding box center [1097, 432] width 462 height 480
click at [1055, 669] on button "Run" at bounding box center [1081, 661] width 95 height 50
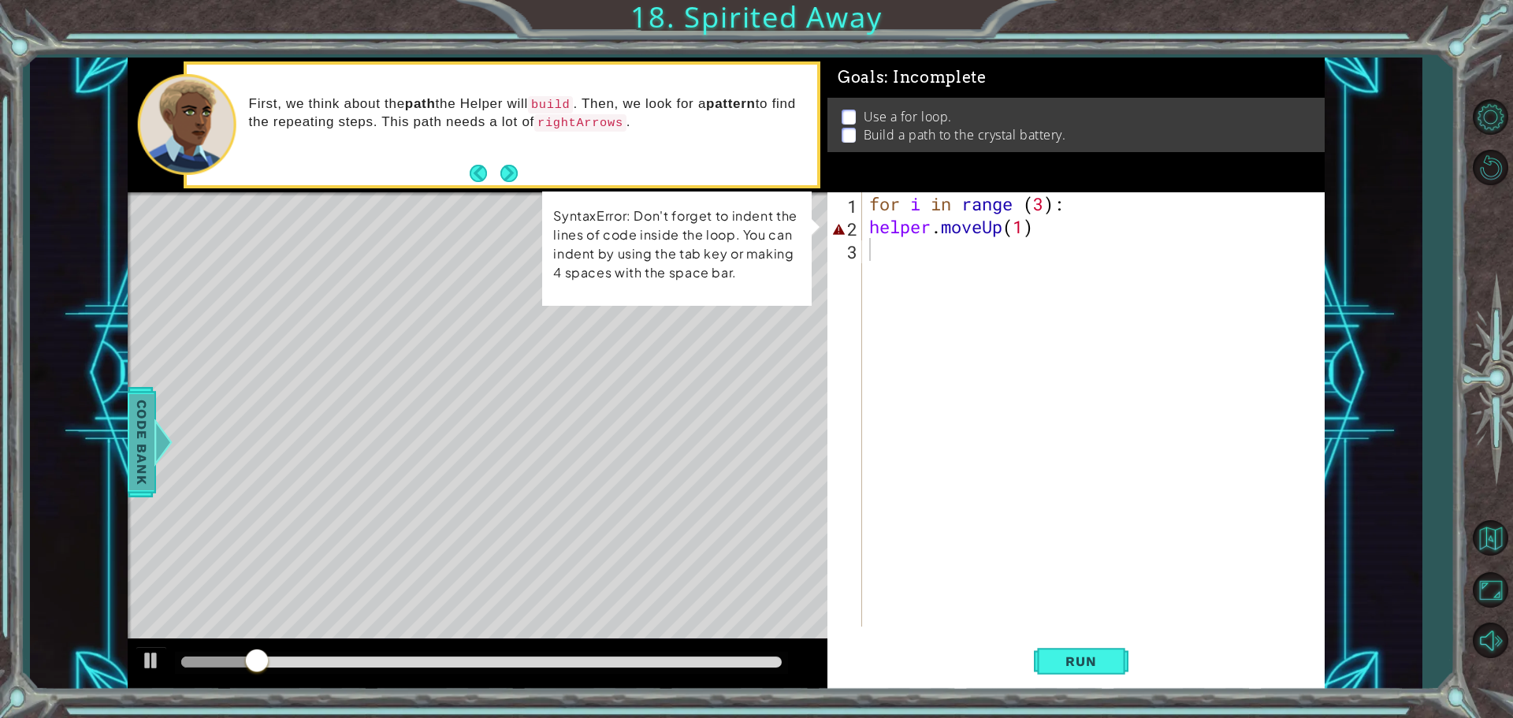
click at [132, 418] on span "Code Bank" at bounding box center [141, 442] width 25 height 96
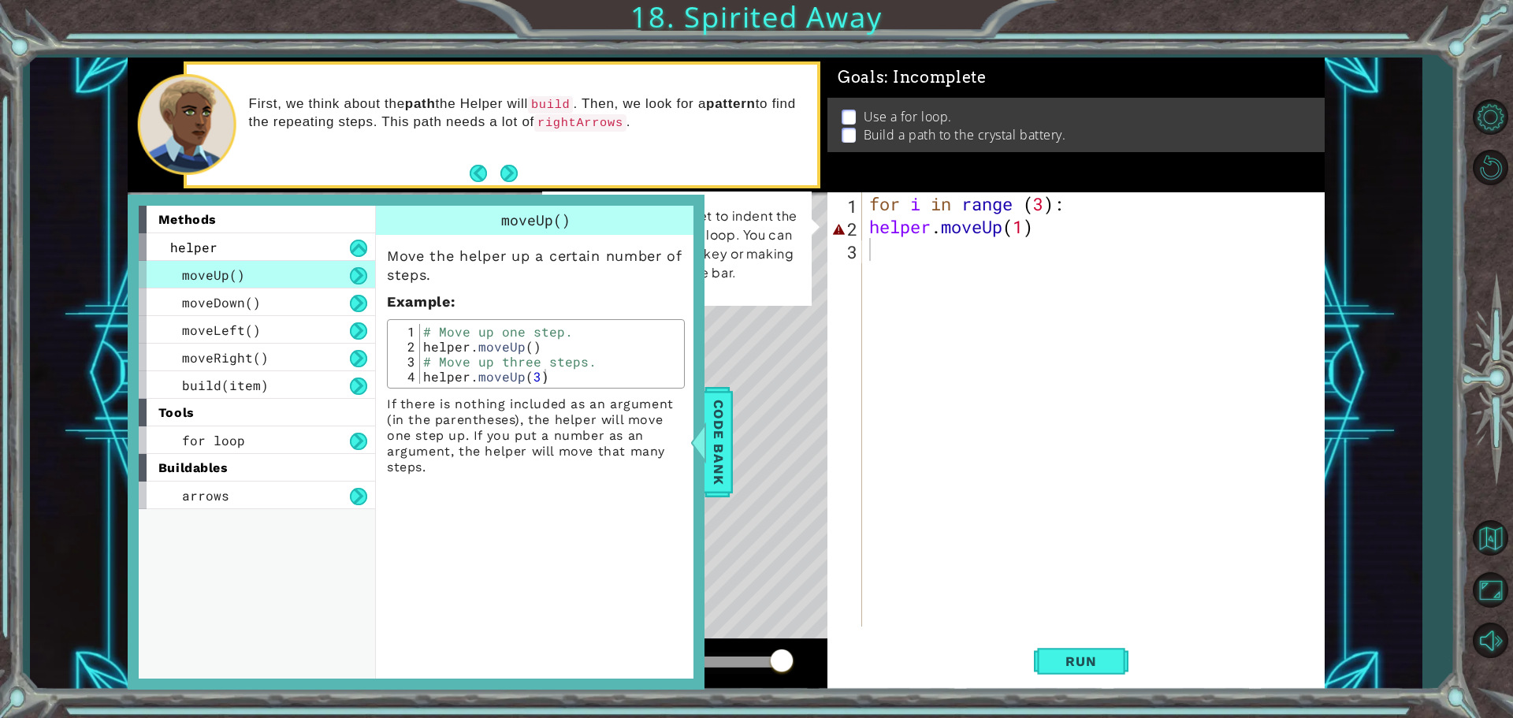
click at [719, 441] on span "Code Bank" at bounding box center [718, 442] width 25 height 96
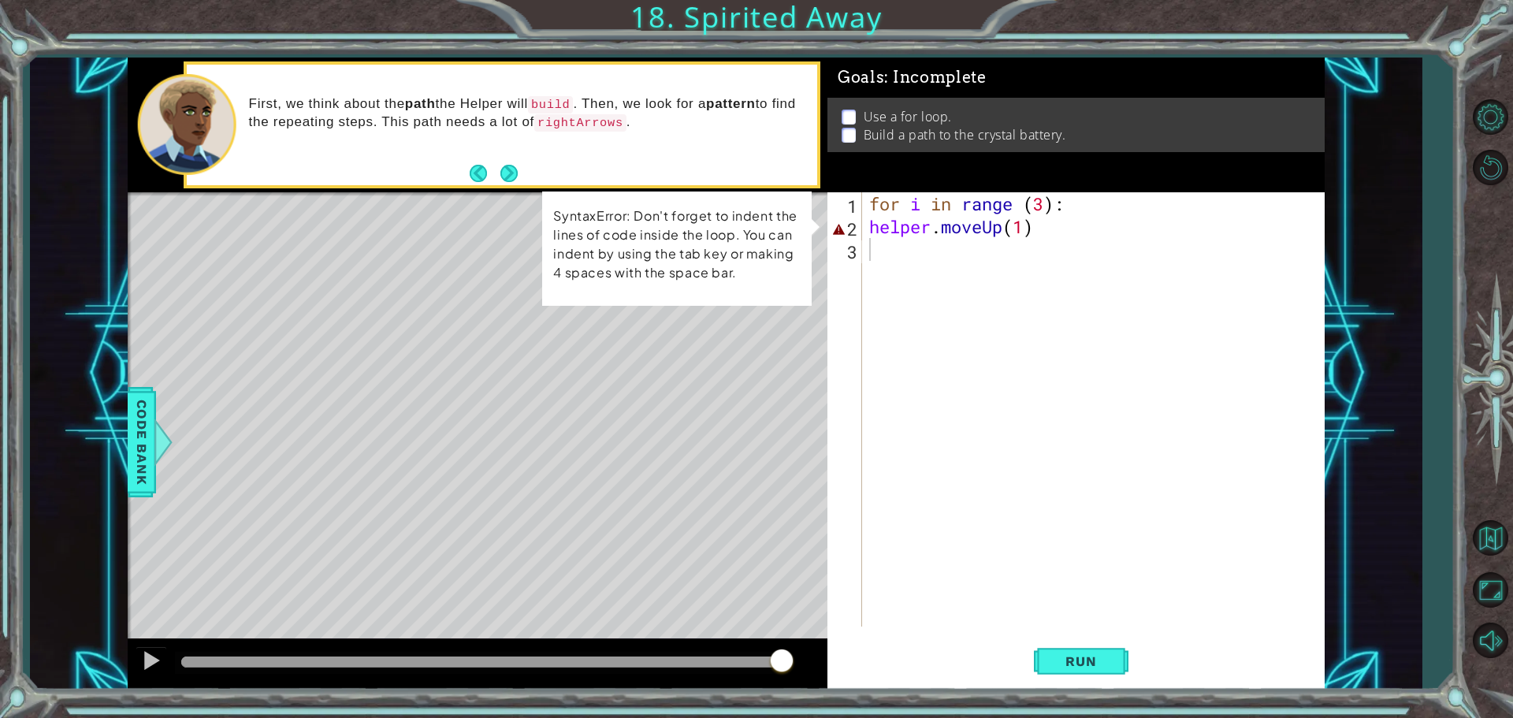
type textarea "helper.moveUp(1)"
click at [1178, 232] on div "for i in range ( 3 ) : helper . moveUp ( 1 )" at bounding box center [1097, 432] width 462 height 480
click at [1504, 172] on button "Restart Level" at bounding box center [1490, 167] width 46 height 46
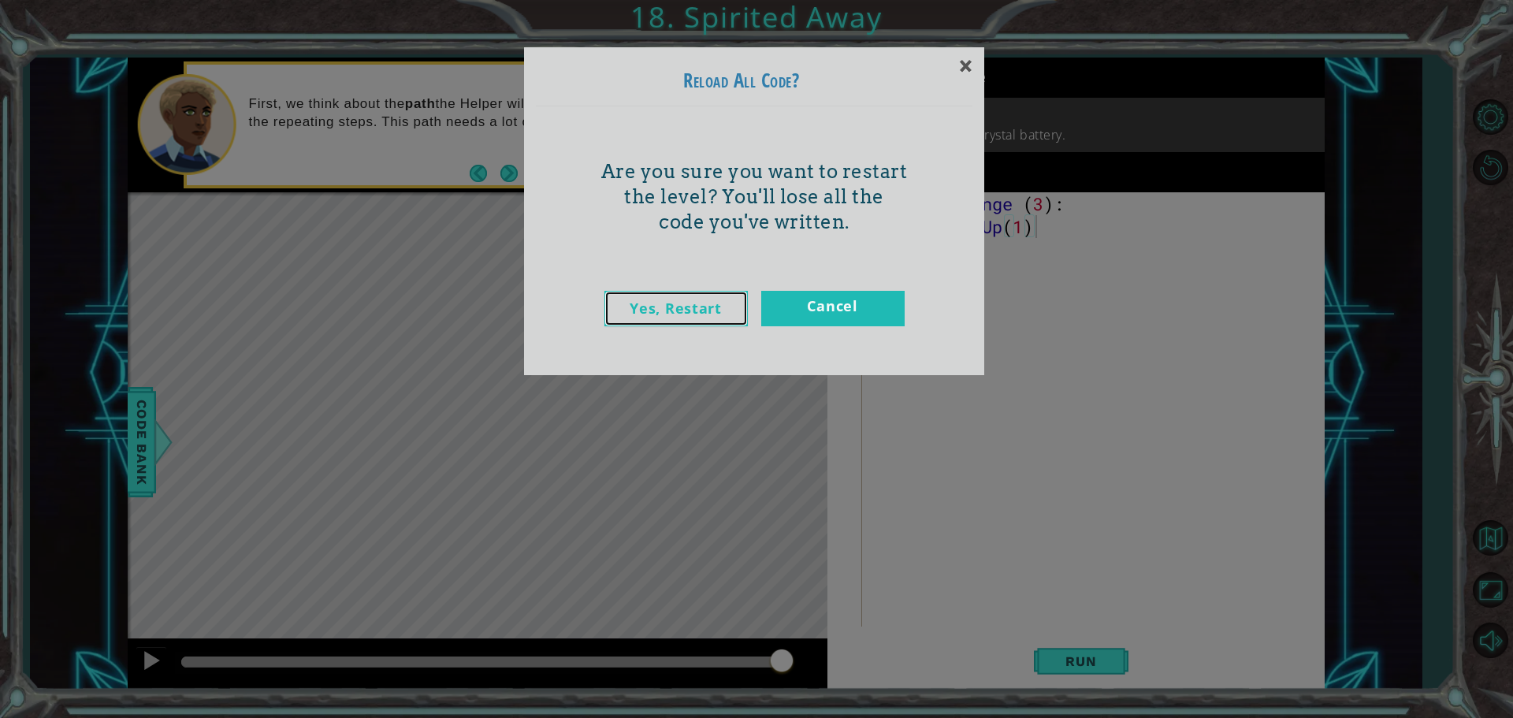
click at [690, 296] on link "Yes, Restart" at bounding box center [675, 308] width 143 height 35
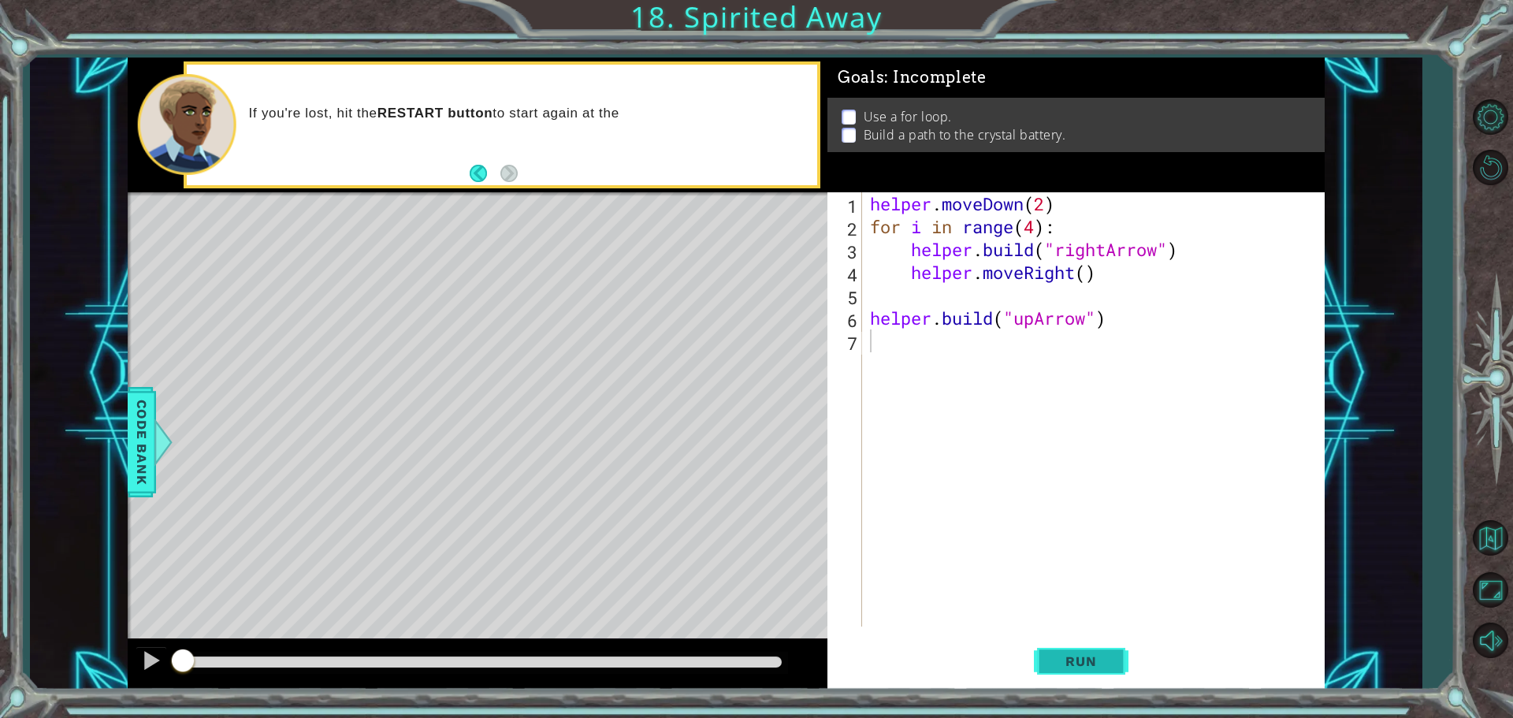
click at [1103, 645] on button "Run" at bounding box center [1081, 661] width 95 height 50
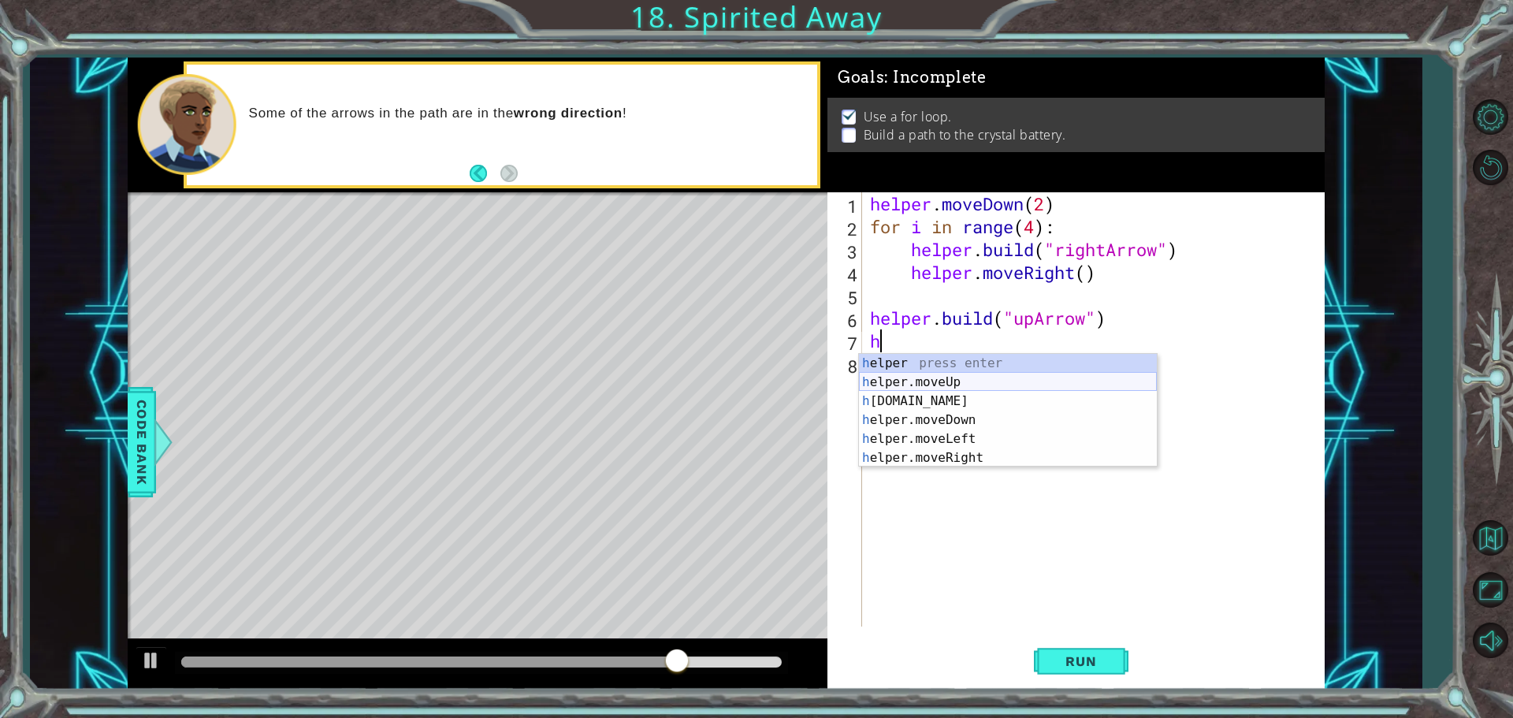
click at [1001, 374] on div "h elper press enter h elper.moveUp press enter h [DOMAIN_NAME] press enter h el…" at bounding box center [1008, 429] width 298 height 151
type textarea "helper.moveUp(1)"
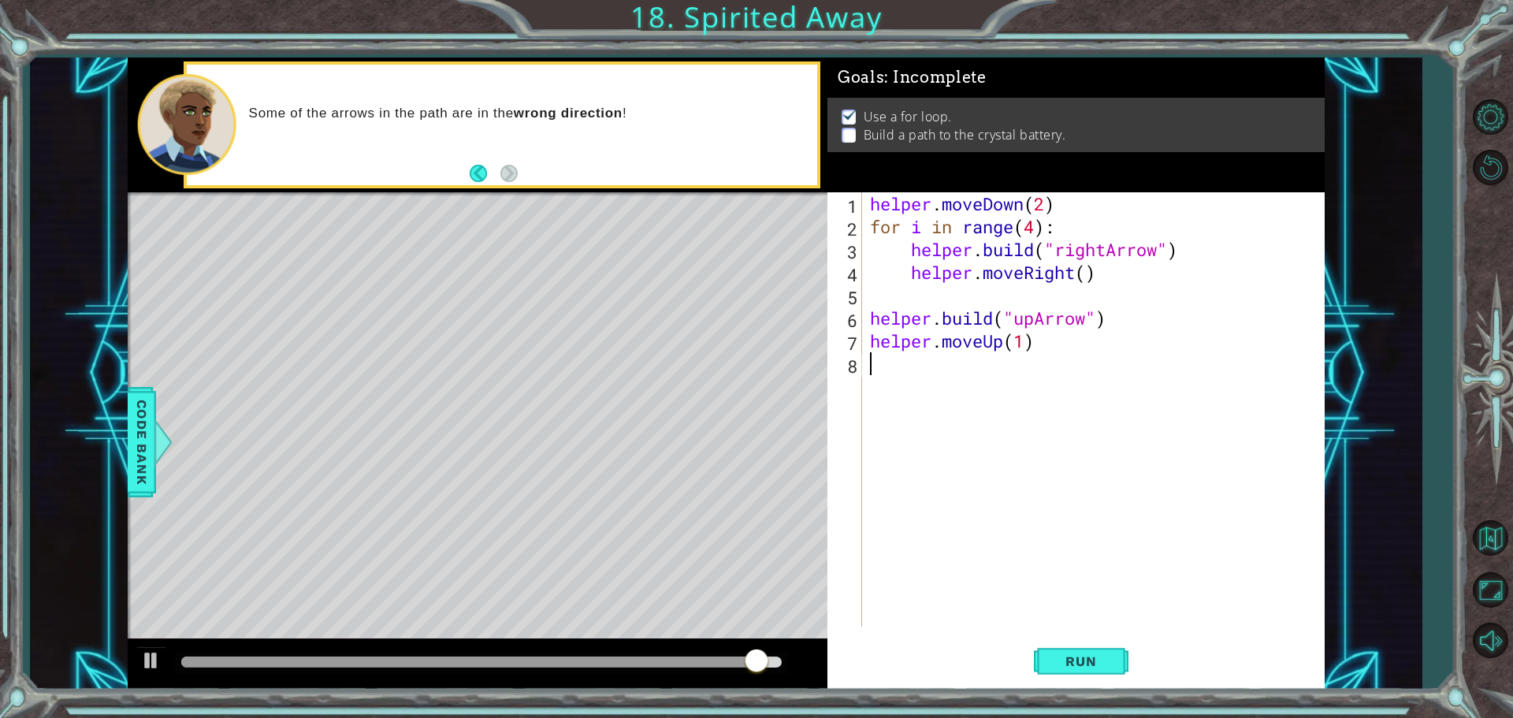
click at [876, 373] on div "helper . moveDown ( 2 ) for i in range ( 4 ) : helper . build ( "rightArrow" ) …" at bounding box center [1097, 432] width 461 height 480
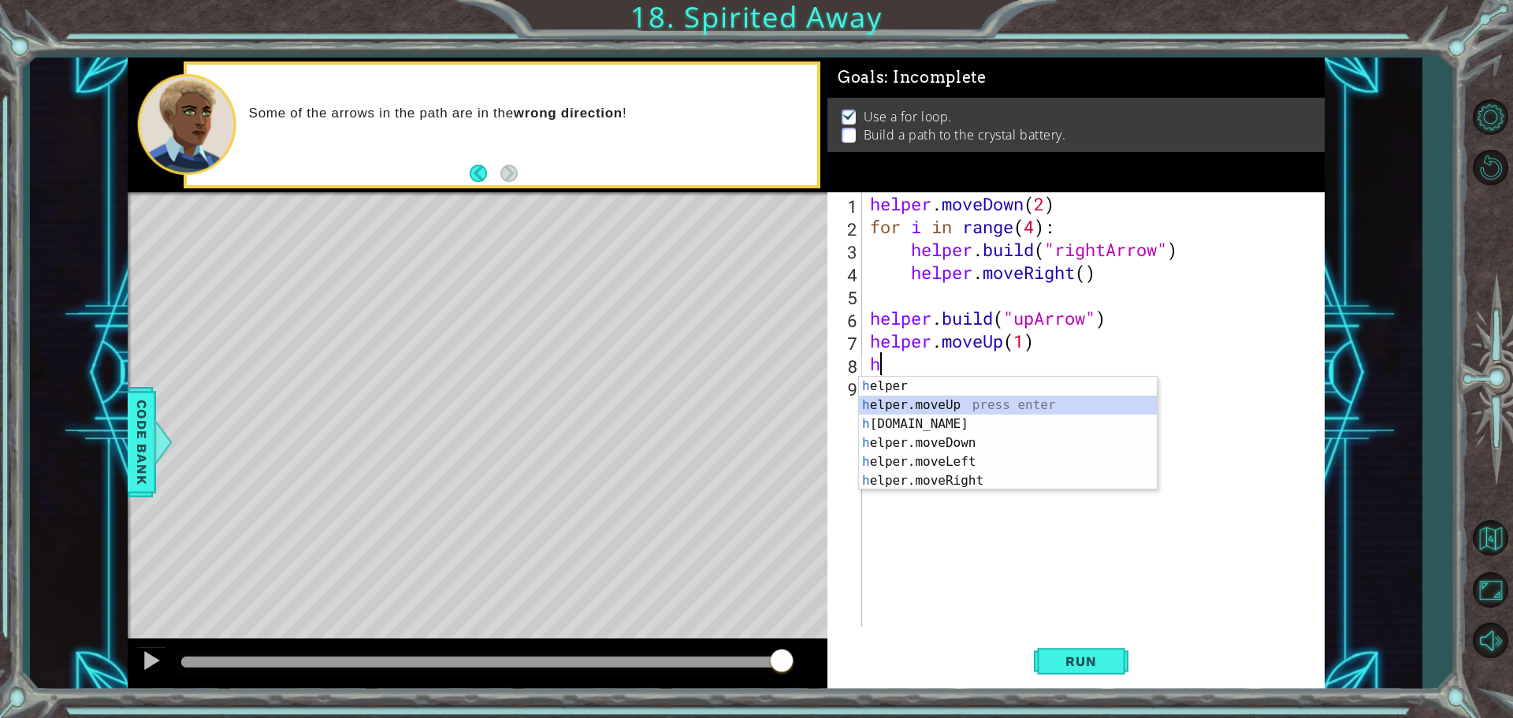
click at [957, 414] on div "h elper press enter h elper.moveUp press enter h [DOMAIN_NAME] press enter h el…" at bounding box center [1008, 452] width 298 height 151
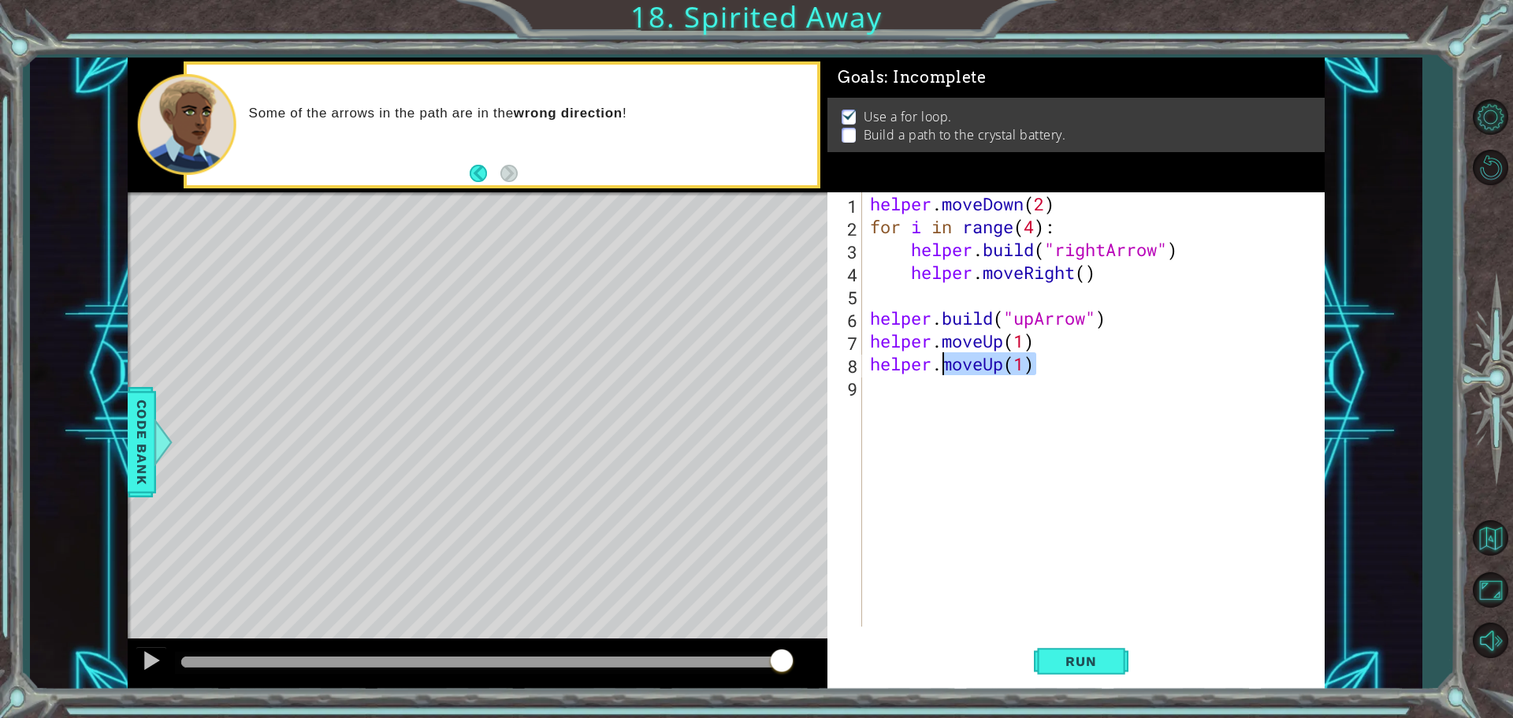
drag, startPoint x: 1054, startPoint y: 363, endPoint x: 948, endPoint y: 362, distance: 105.6
click at [948, 362] on div "helper . moveDown ( 2 ) for i in range ( 4 ) : helper . build ( "rightArrow" ) …" at bounding box center [1097, 432] width 461 height 480
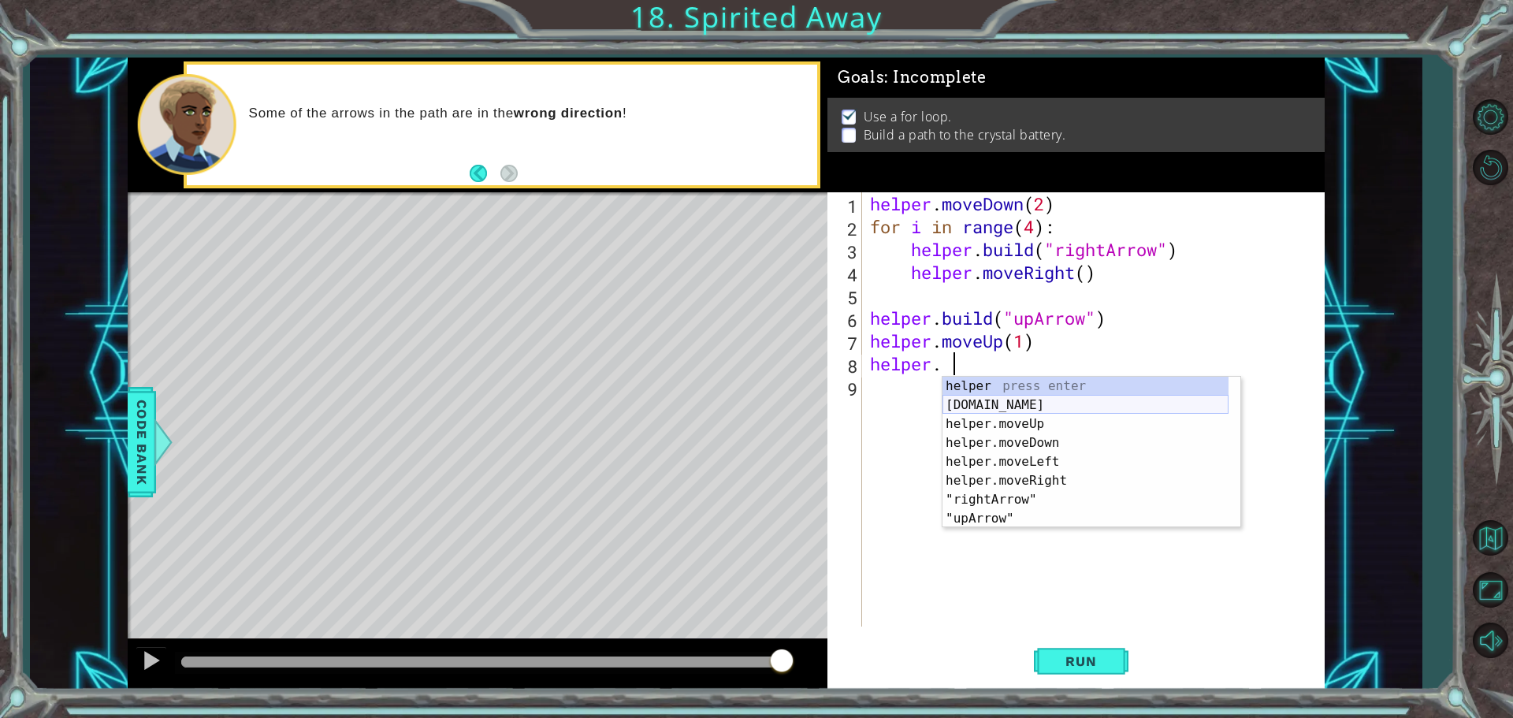
click at [1071, 403] on div "helper press enter [DOMAIN_NAME] press enter helper.moveUp press enter helper.m…" at bounding box center [1085, 471] width 286 height 189
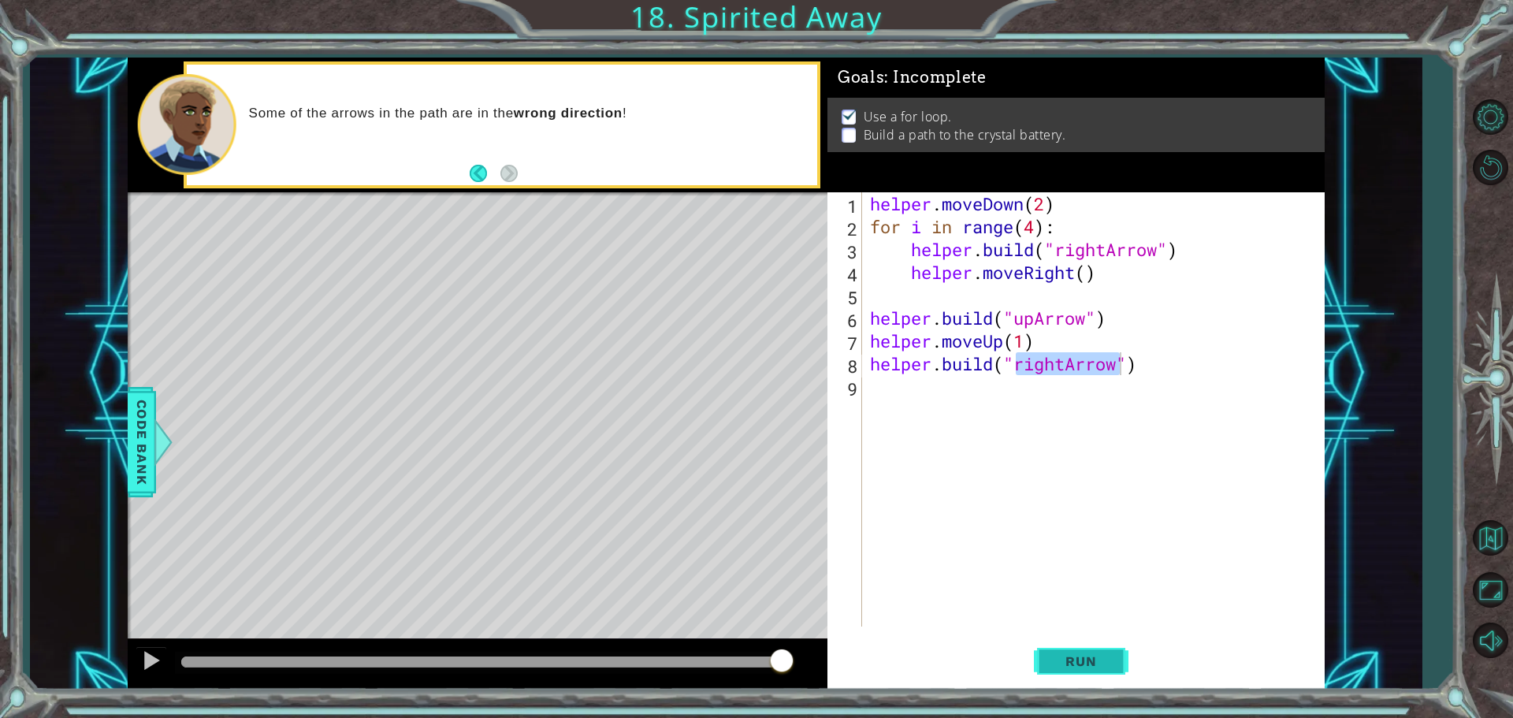
click at [1090, 665] on span "Run" at bounding box center [1081, 661] width 62 height 16
click at [1197, 389] on div ""upArrow " press enter" at bounding box center [1144, 405] width 298 height 57
type textarea "[DOMAIN_NAME]("upArrow")"
click at [1091, 664] on span "Run" at bounding box center [1081, 661] width 62 height 16
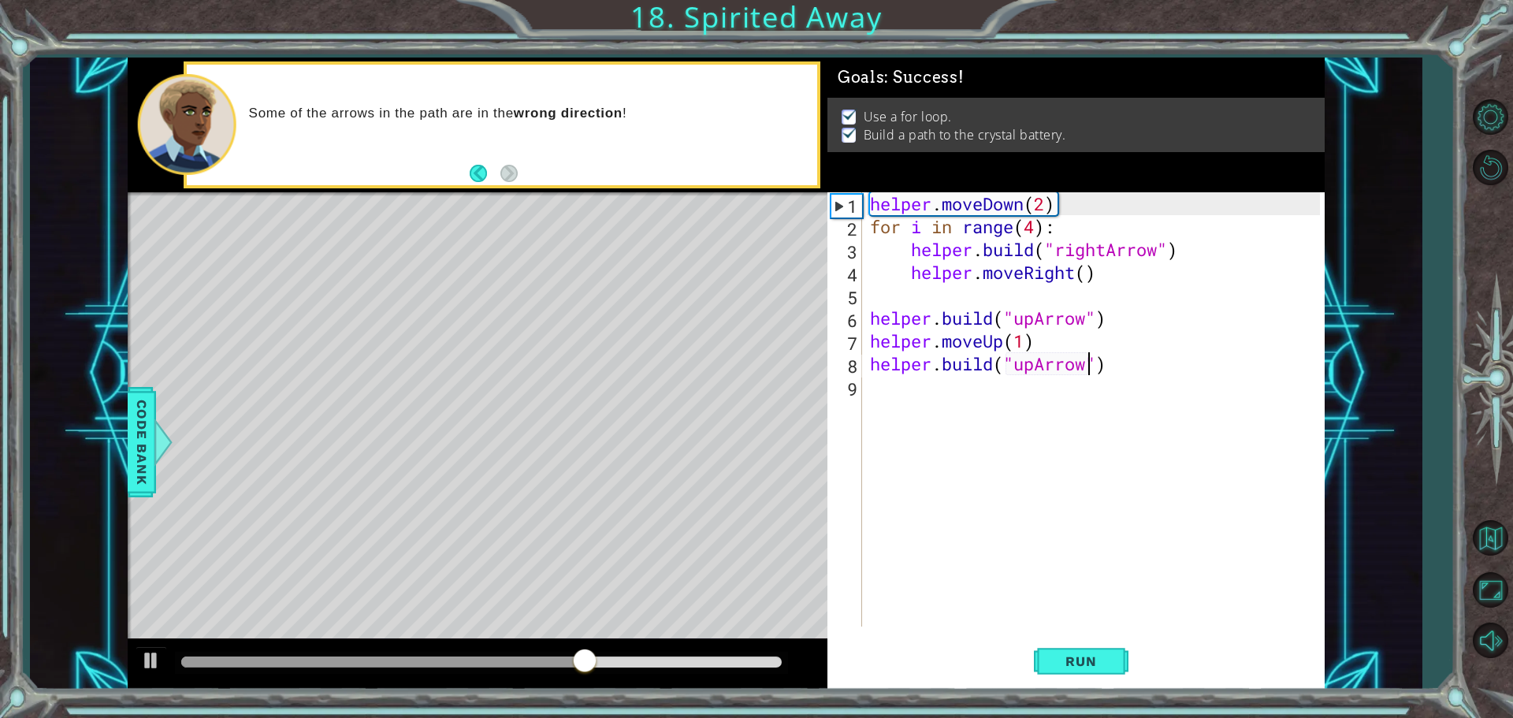
click at [922, 408] on div "helper . moveDown ( 2 ) for i in range ( 4 ) : helper . build ( "rightArrow" ) …" at bounding box center [1097, 432] width 461 height 480
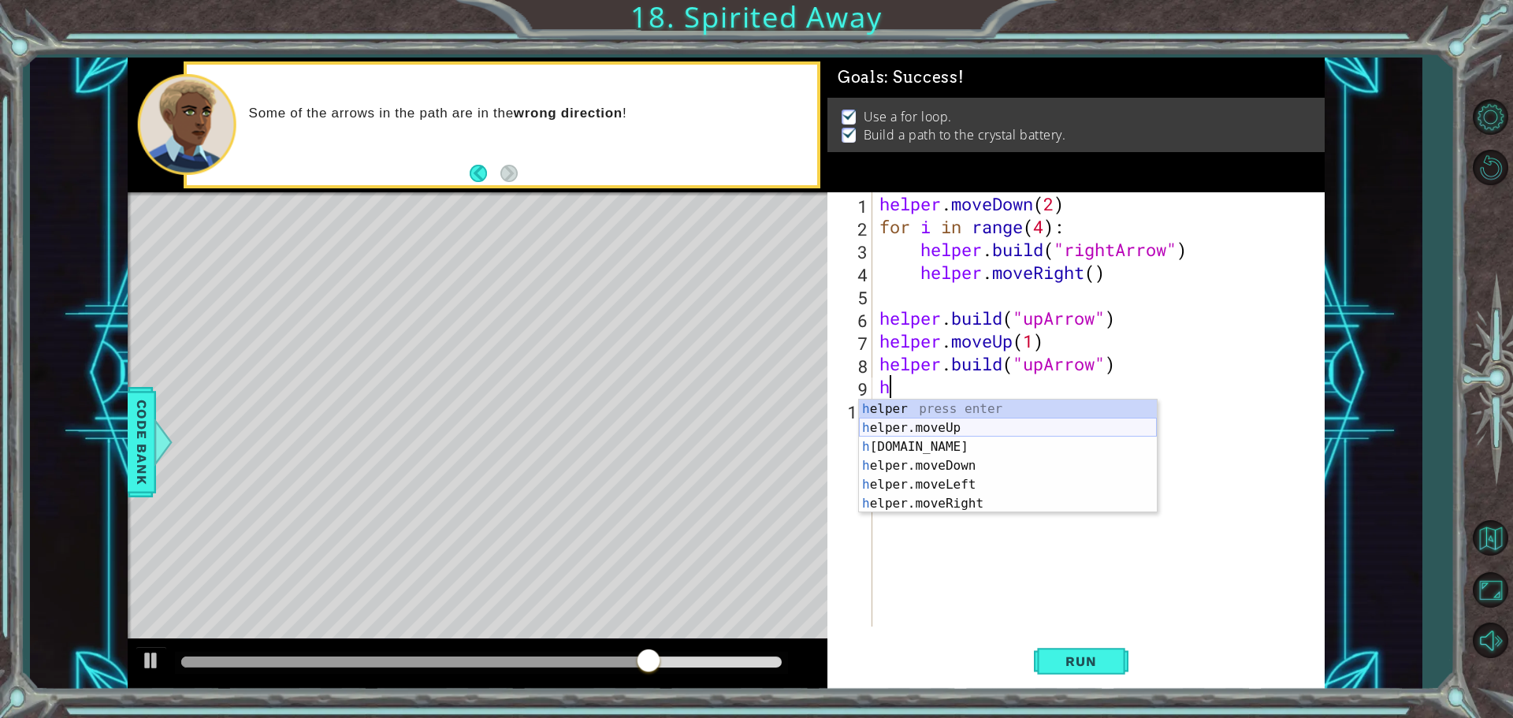
click at [942, 430] on div "h elper press enter h elper.moveUp press enter h [DOMAIN_NAME] press enter h el…" at bounding box center [1008, 475] width 298 height 151
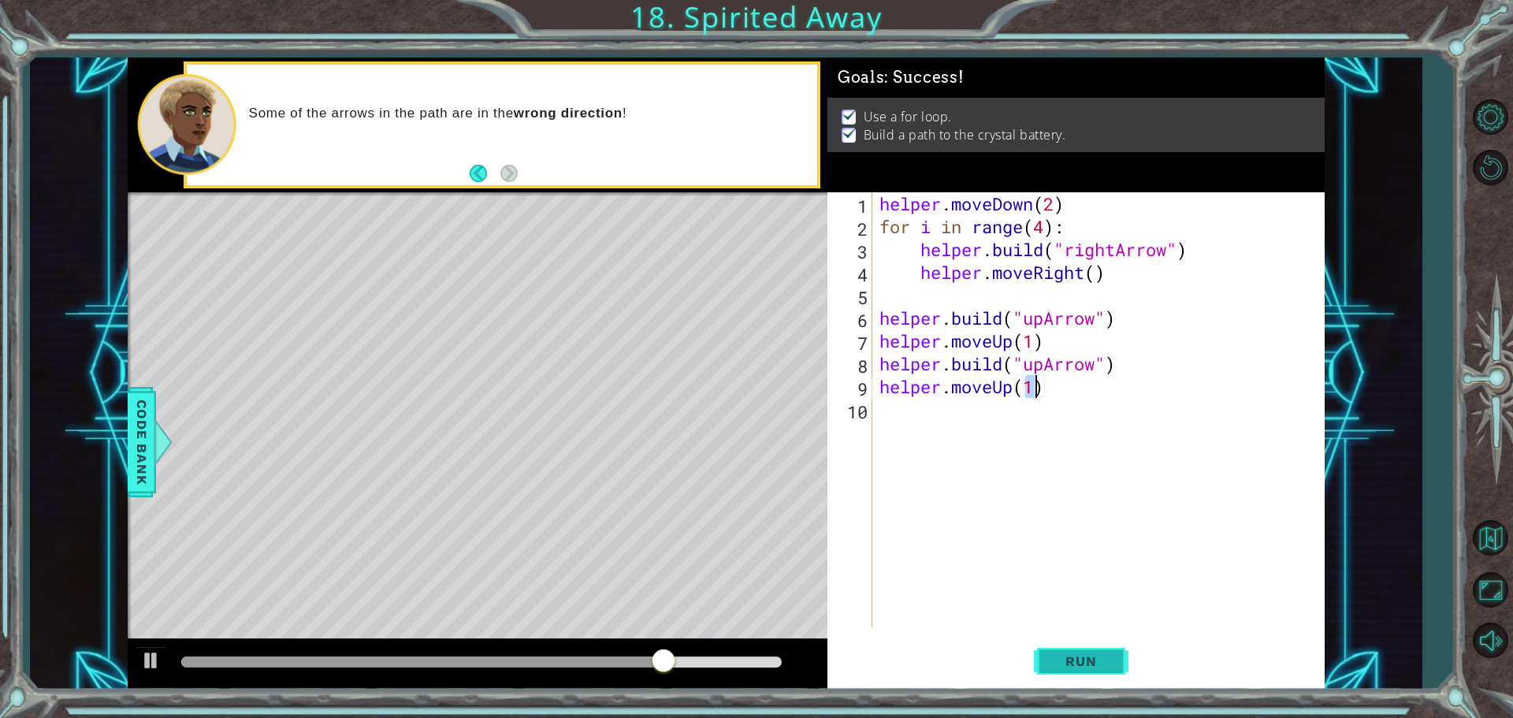
type textarea "helper.moveUp(1)"
click at [1064, 660] on span "Run" at bounding box center [1081, 661] width 62 height 16
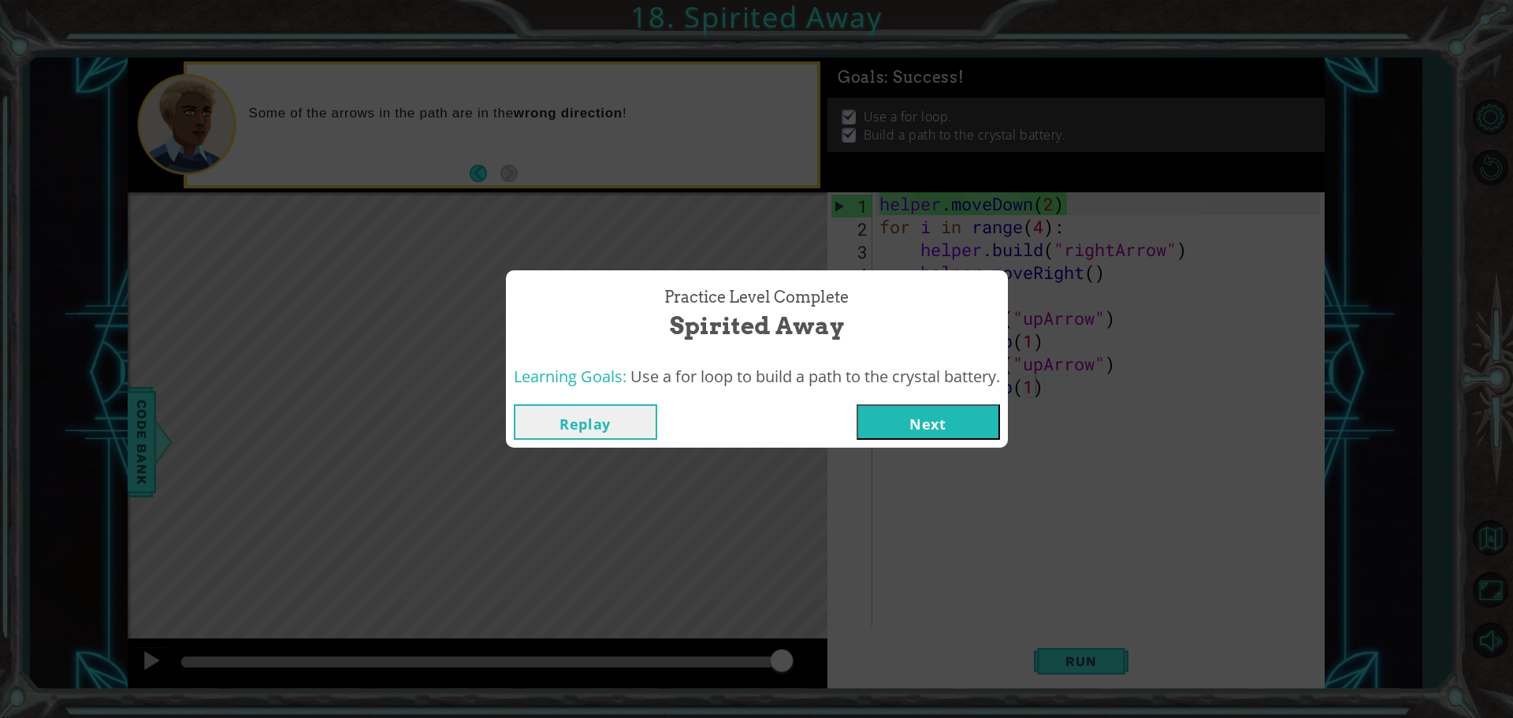
click at [972, 432] on button "Next" at bounding box center [928, 421] width 143 height 35
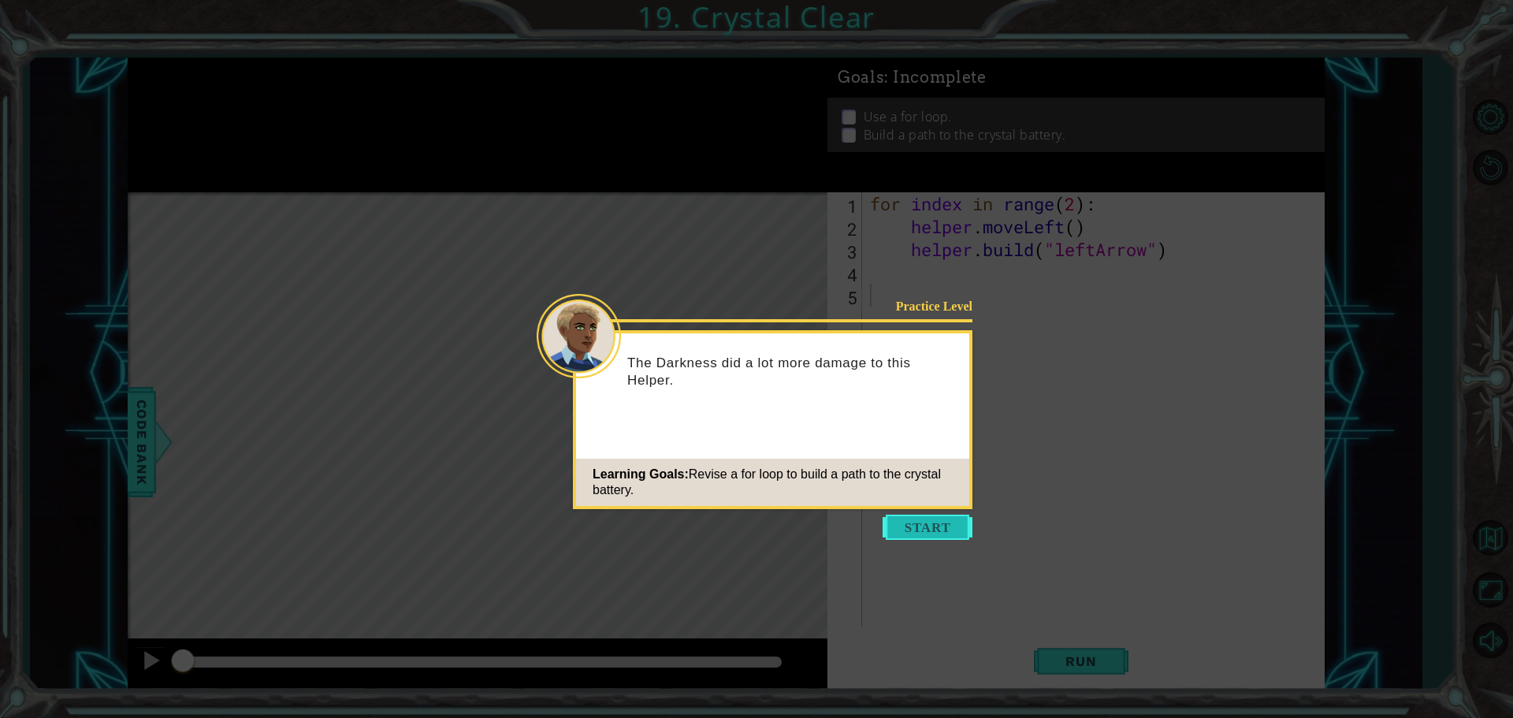
click at [925, 526] on button "Start" at bounding box center [928, 527] width 90 height 25
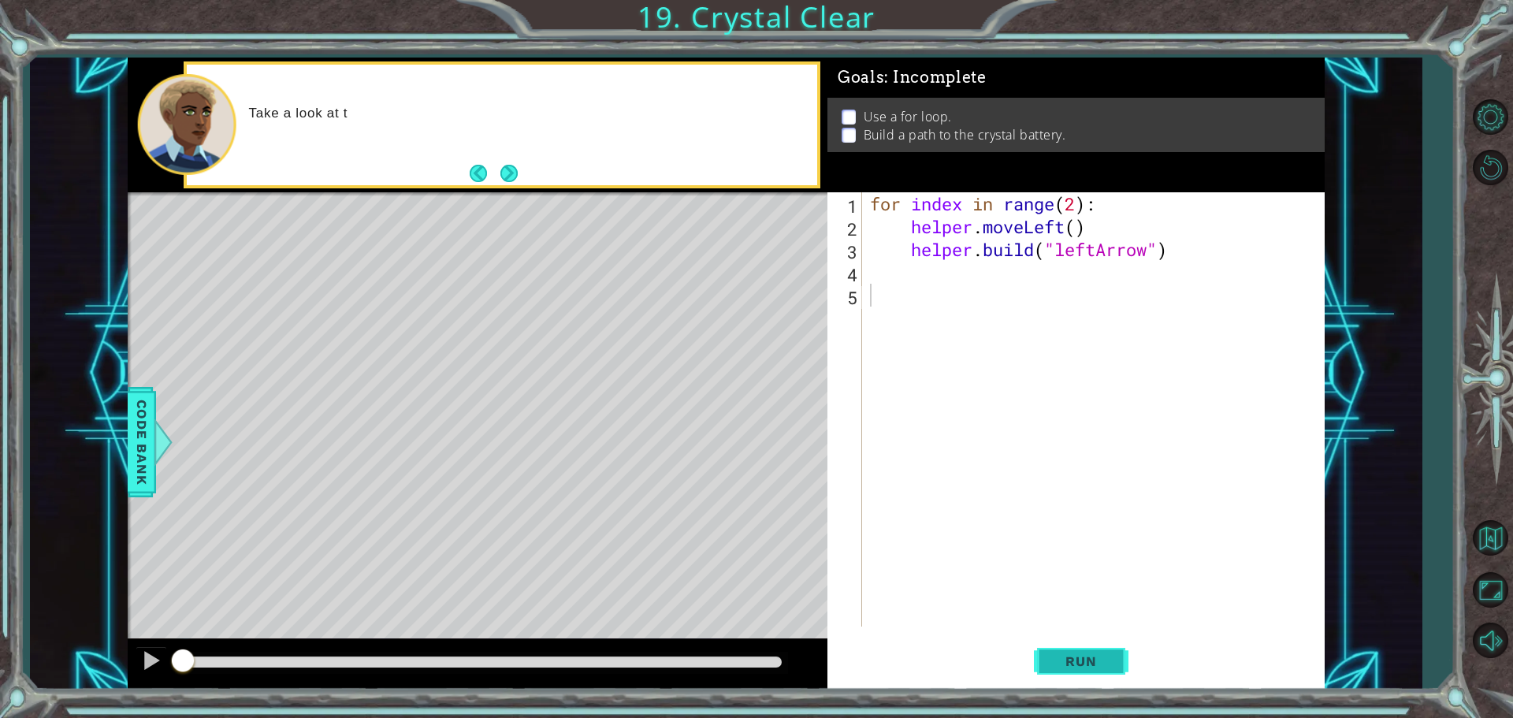
click at [1066, 657] on span "Run" at bounding box center [1081, 661] width 62 height 16
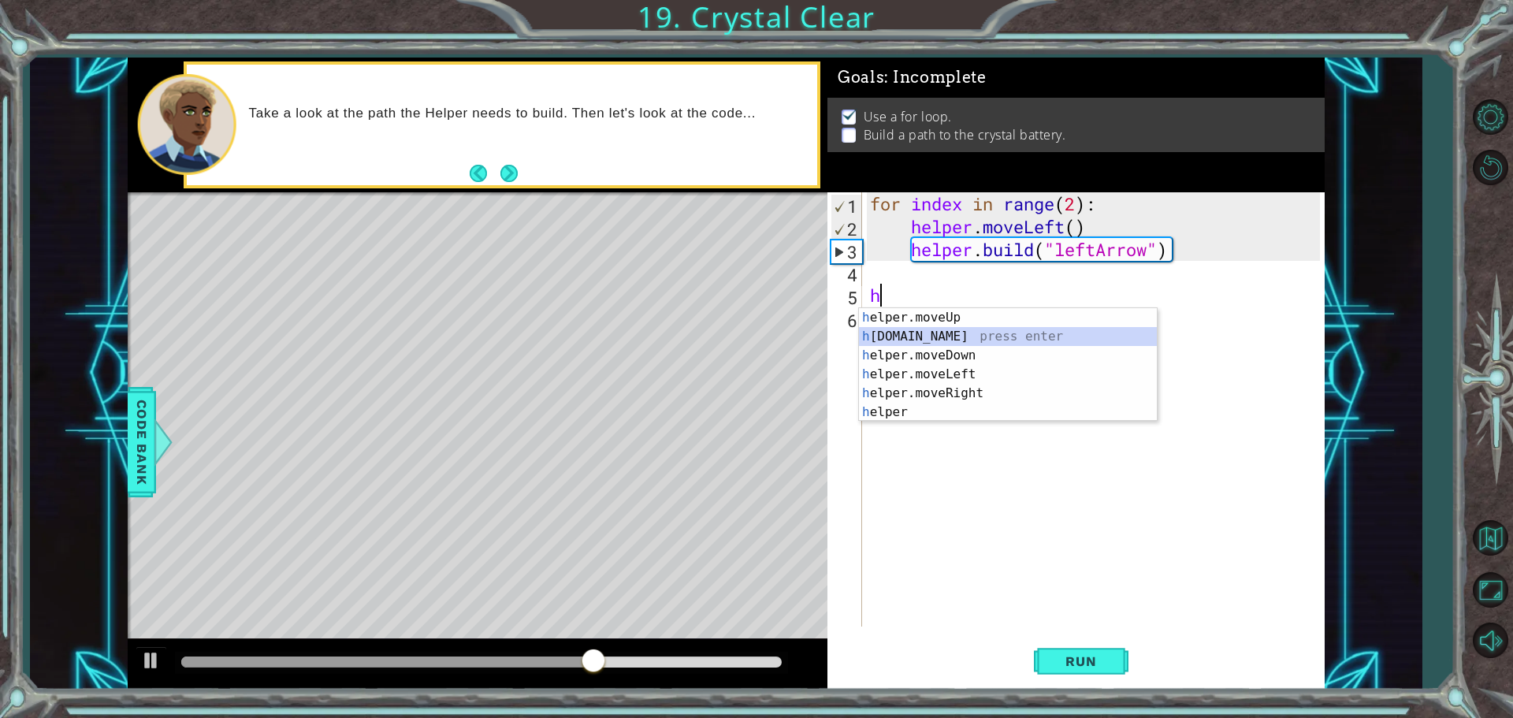
click at [945, 333] on div "h elper.moveUp press enter h [DOMAIN_NAME] press enter h elper.moveDown press e…" at bounding box center [1008, 383] width 298 height 151
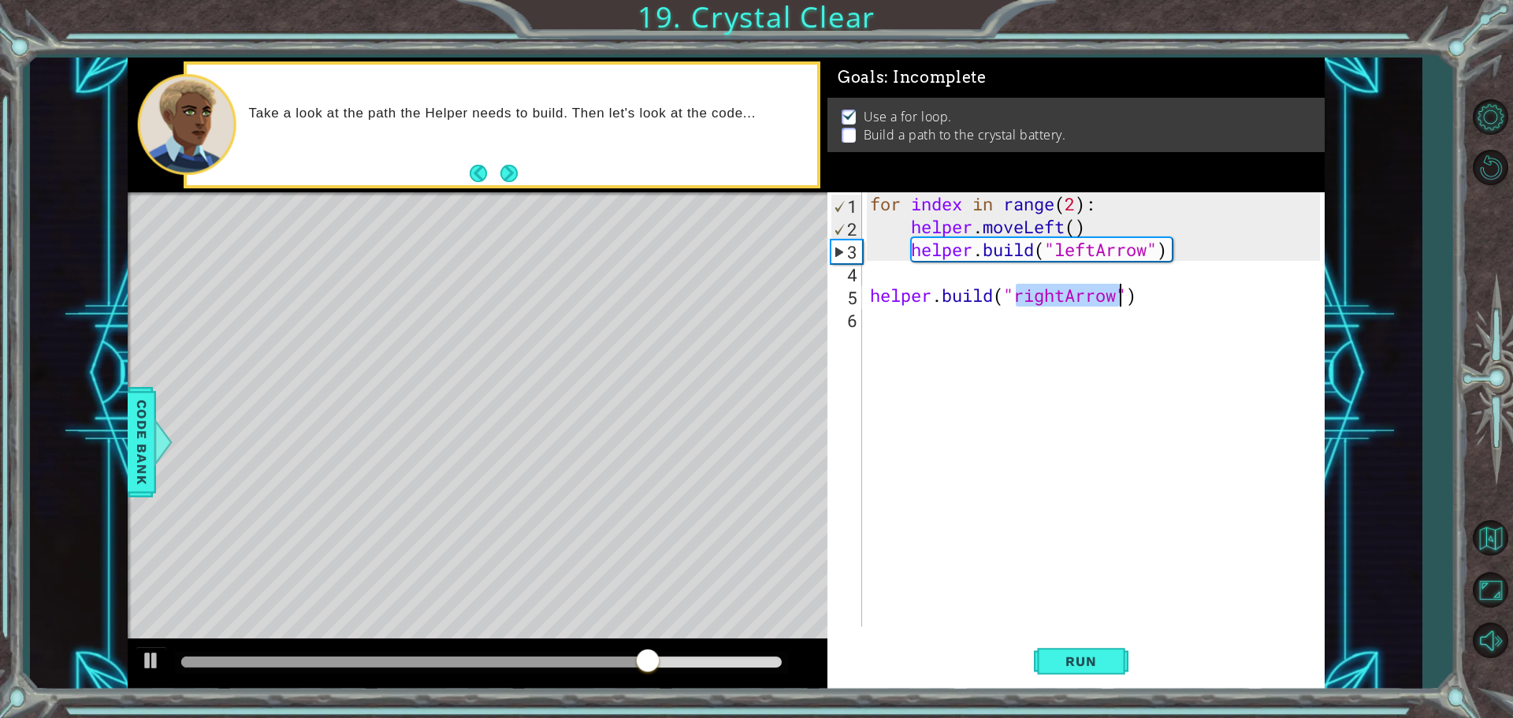
click at [1055, 297] on div "for index in range ( 2 ) : helper . moveLeft ( ) helper . build ( "leftArrow" )…" at bounding box center [1093, 409] width 453 height 434
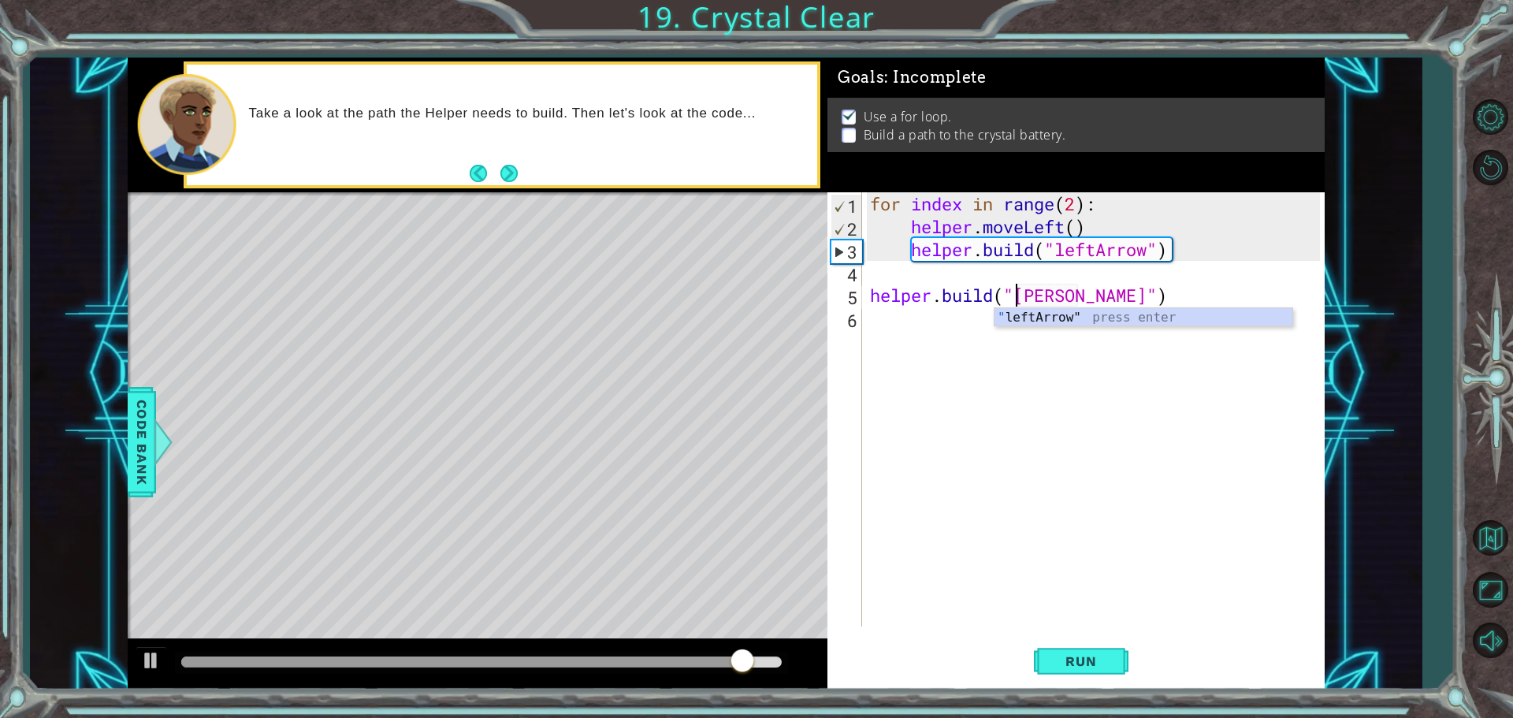
drag, startPoint x: 1046, startPoint y: 314, endPoint x: 1069, endPoint y: 329, distance: 27.3
click at [1069, 329] on body "1 ההההההההההההההההההההההההההההההההההההההההההההההההההההההההההההההההההההההההההההה…" at bounding box center [756, 359] width 1513 height 718
drag, startPoint x: 1070, startPoint y: 314, endPoint x: 1099, endPoint y: 318, distance: 28.8
click at [1099, 318] on div "" leftArrow" press enter" at bounding box center [1144, 336] width 298 height 57
type textarea "[DOMAIN_NAME]("leftArrow")"
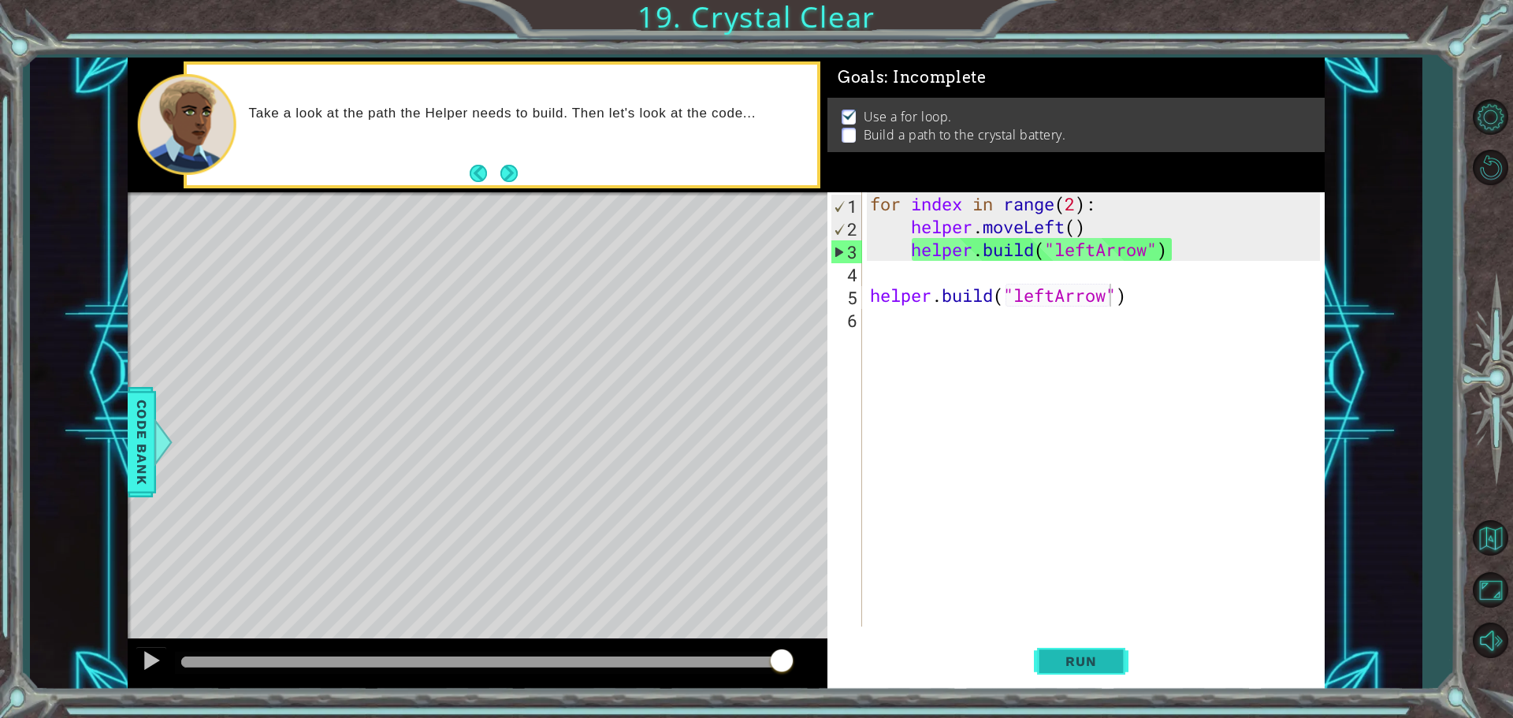
click at [1051, 656] on button "Run" at bounding box center [1081, 661] width 95 height 50
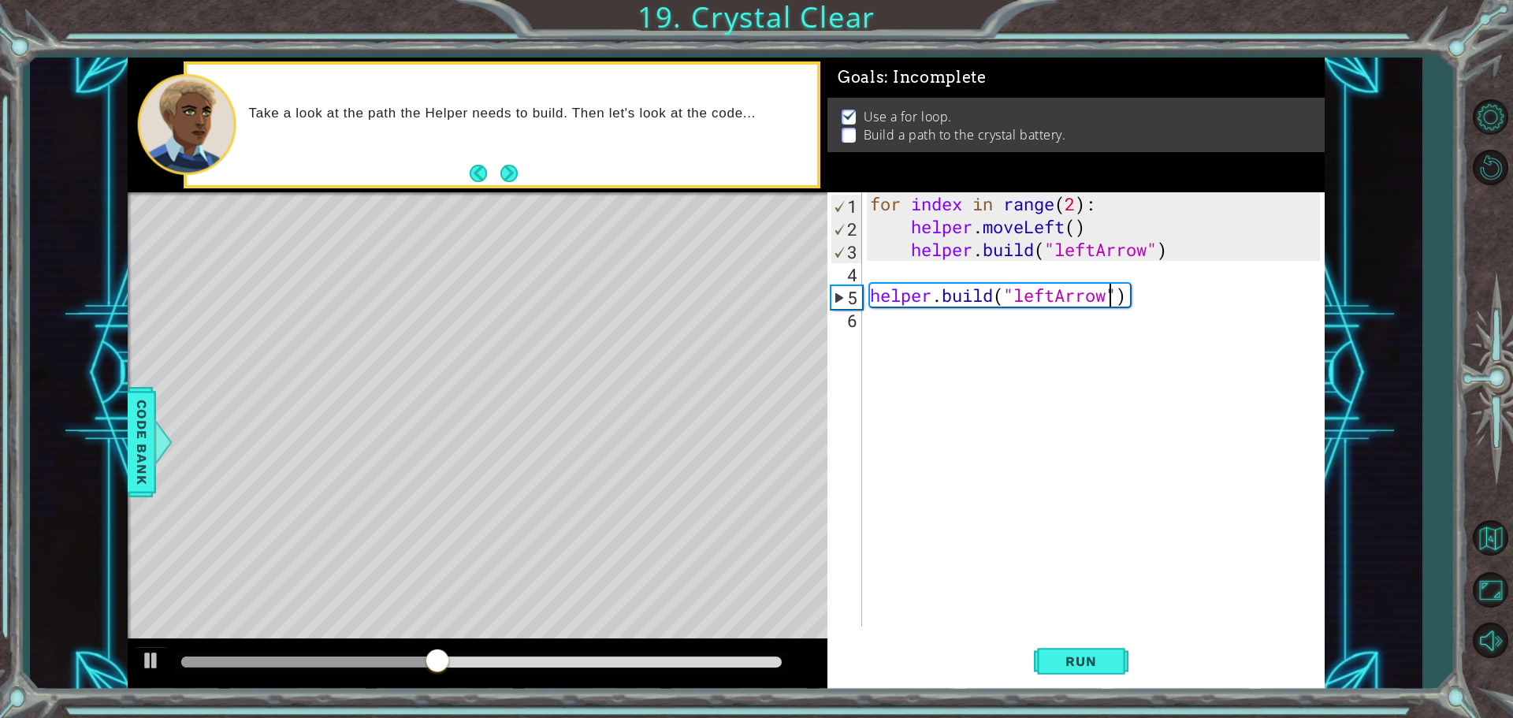
click at [635, 270] on div "1 ההההההההההההההההההההההההההההההההההההההההההההההההההההההההההההההההההההההההההההה…" at bounding box center [756, 359] width 1513 height 718
drag, startPoint x: 649, startPoint y: 191, endPoint x: 736, endPoint y: 702, distance: 518.9
click at [723, 660] on div "methods helper moveUp() moveDown() moveLeft() moveRight() build(item) tools for…" at bounding box center [726, 374] width 1197 height 632
click at [922, 270] on div "for index in range ( 2 ) : helper . moveLeft ( ) helper . build ( "leftArrow" )…" at bounding box center [1097, 432] width 461 height 480
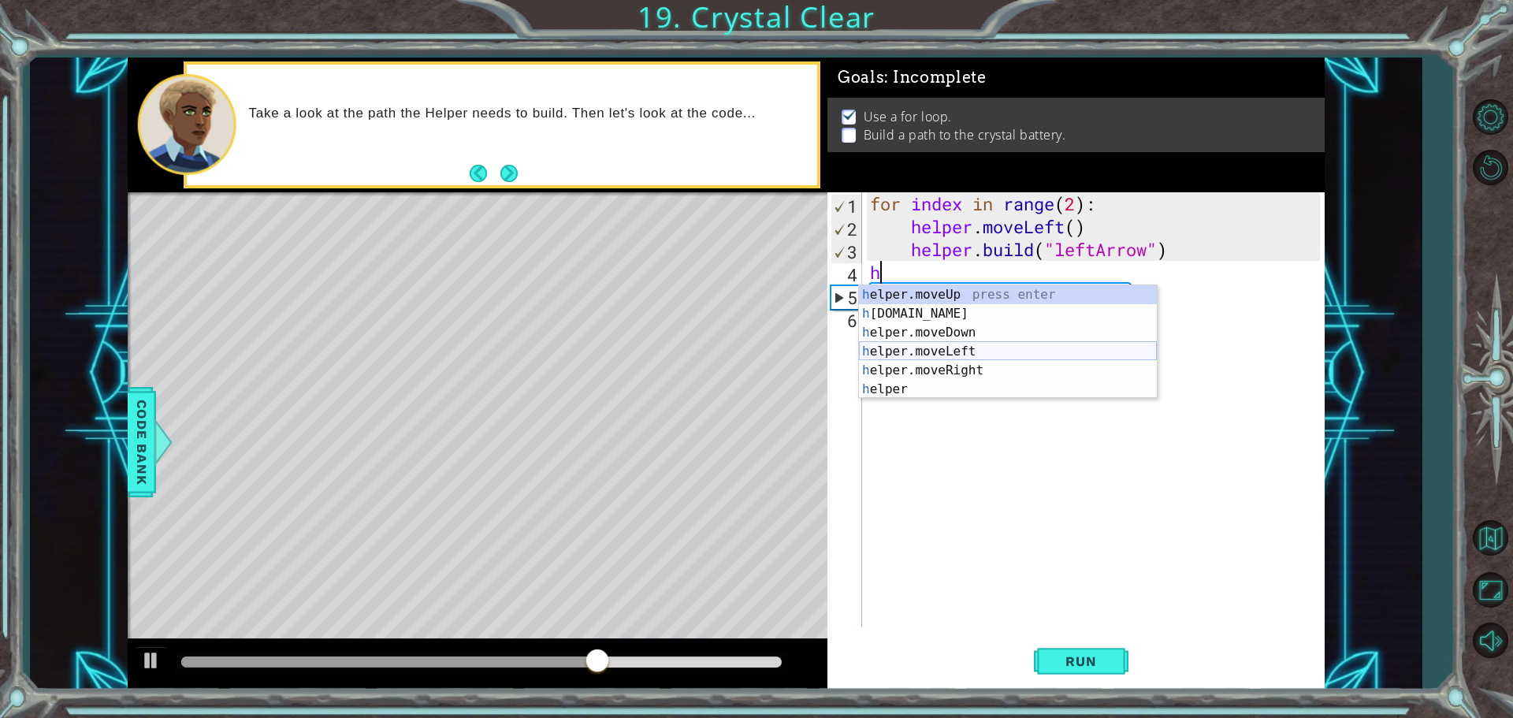
drag, startPoint x: 1019, startPoint y: 348, endPoint x: 1024, endPoint y: 381, distance: 33.6
click at [1020, 348] on div "h elper.moveUp press enter h [DOMAIN_NAME] press enter h elper.moveDown press e…" at bounding box center [1008, 360] width 298 height 151
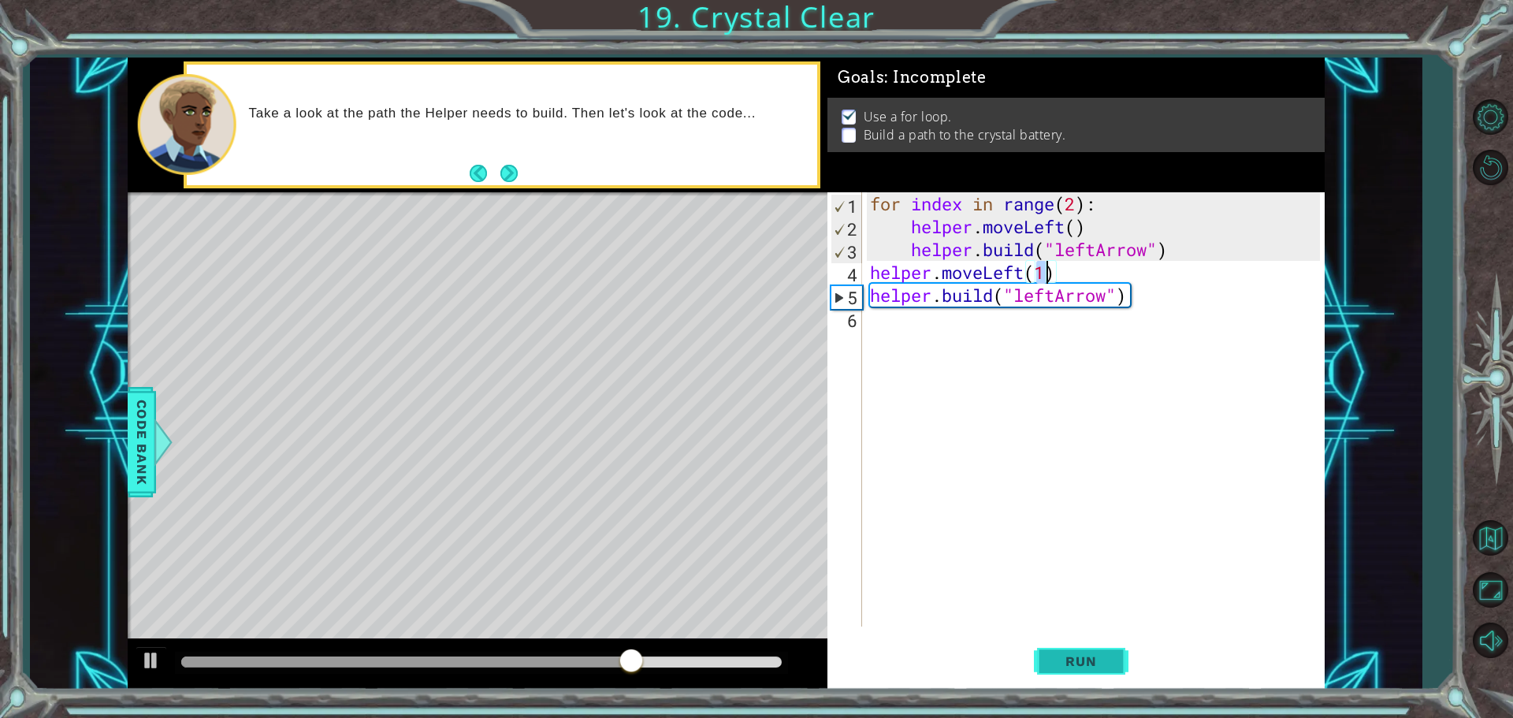
type textarea "helper.moveLeft(1)"
drag, startPoint x: 1093, startPoint y: 654, endPoint x: 1085, endPoint y: 667, distance: 14.9
click at [1085, 667] on span "Run" at bounding box center [1081, 661] width 62 height 16
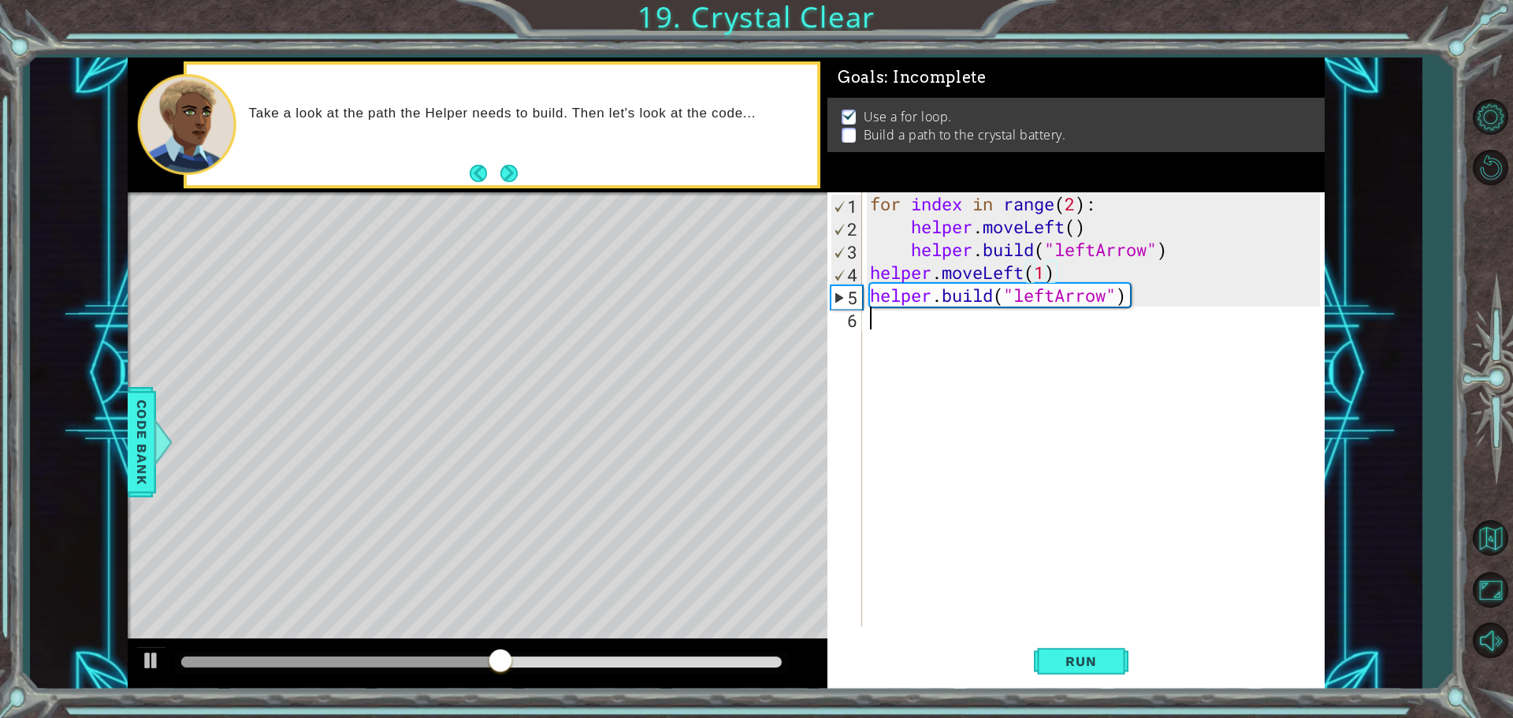
click at [947, 336] on div "for index in range ( 2 ) : helper . moveLeft ( ) helper . build ( "leftArrow" )…" at bounding box center [1097, 432] width 461 height 480
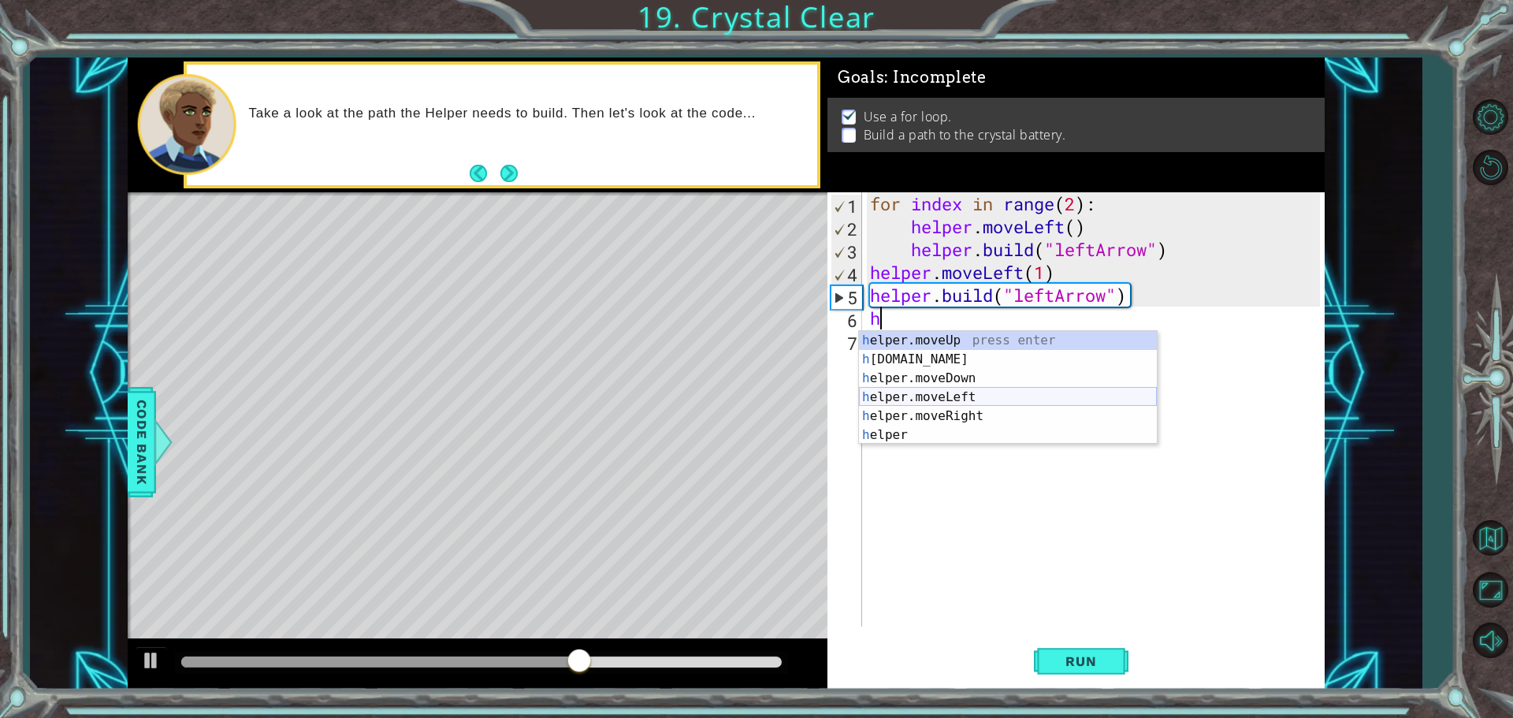
click at [968, 394] on div "h elper.moveUp press enter h [DOMAIN_NAME] press enter h elper.moveDown press e…" at bounding box center [1008, 406] width 298 height 151
type textarea "helper.moveLeft(1)"
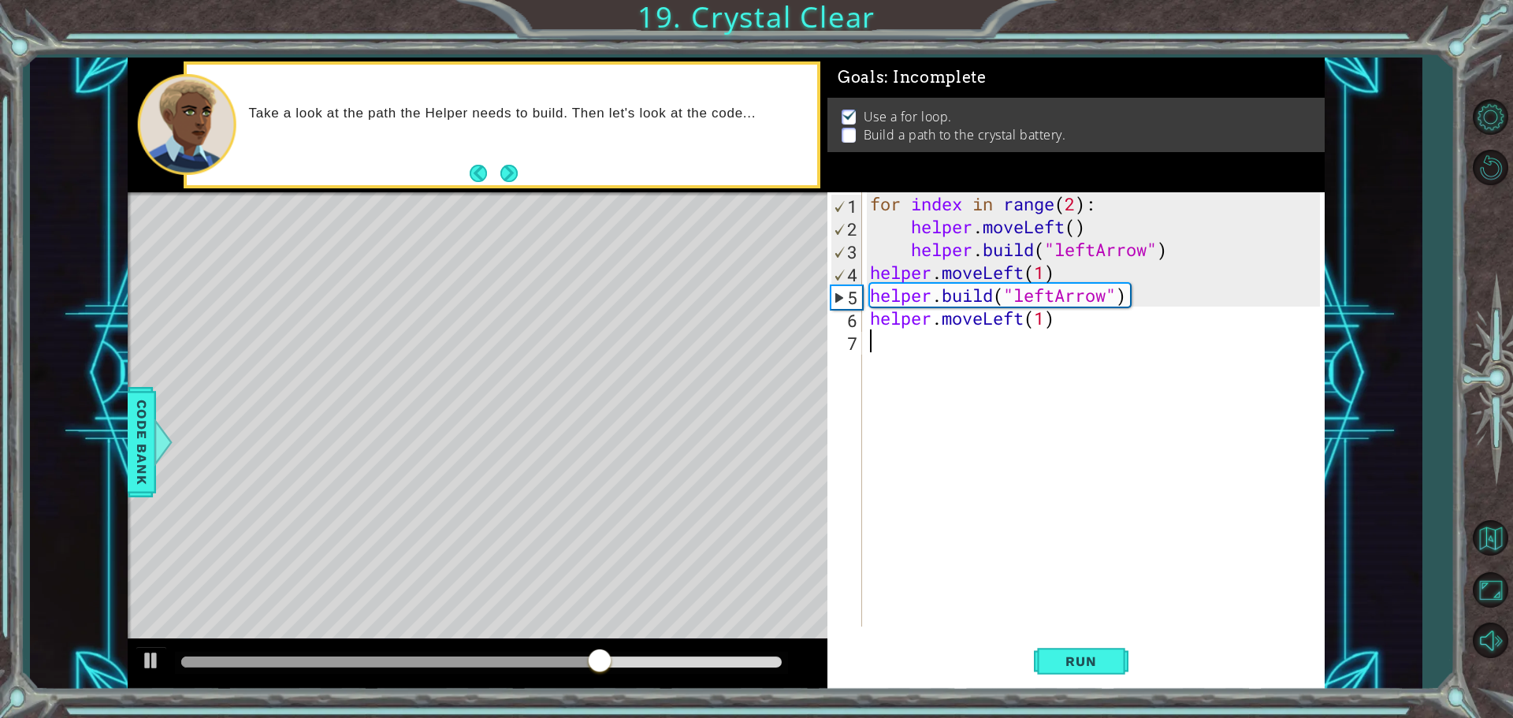
click at [897, 345] on div "for index in range ( 2 ) : helper . moveLeft ( ) helper . build ( "leftArrow" )…" at bounding box center [1097, 432] width 461 height 480
type textarea "n"
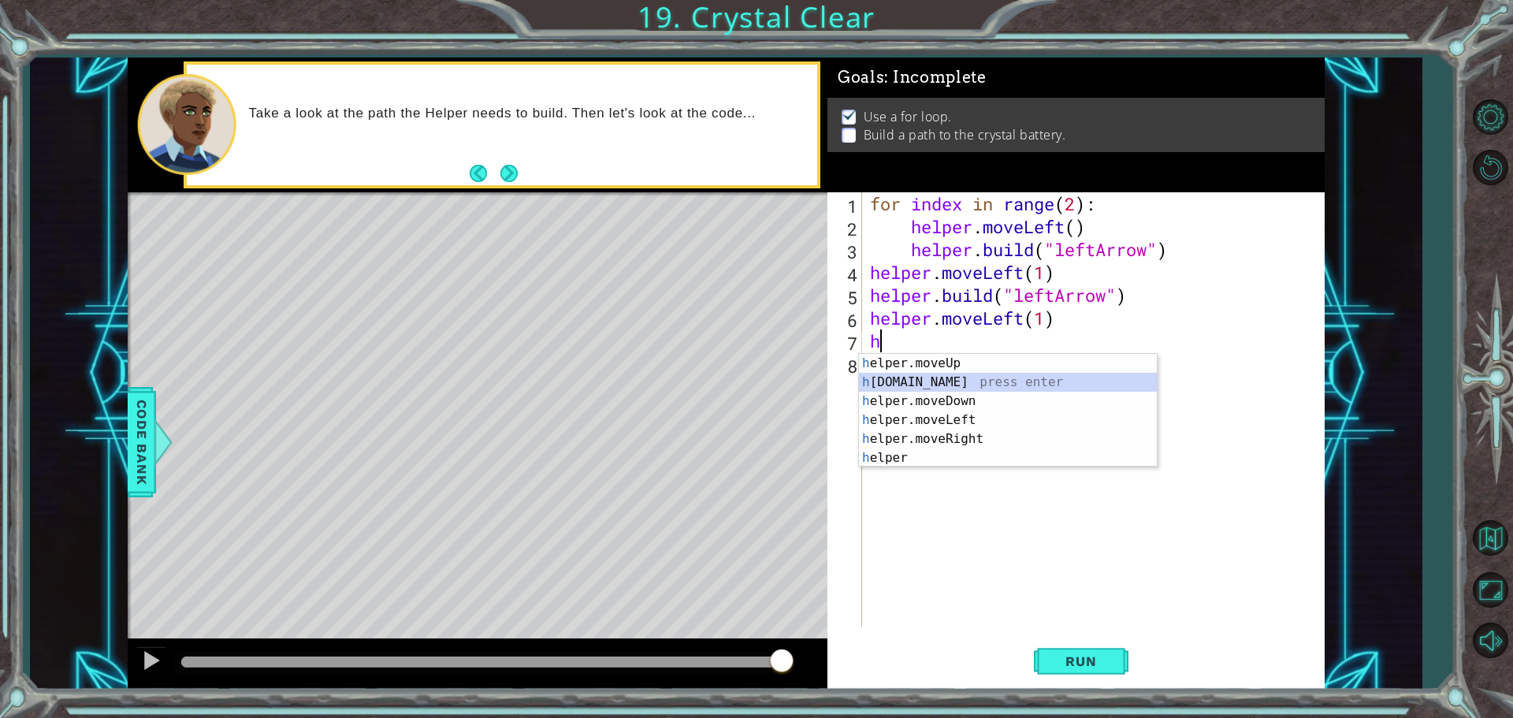
click at [909, 378] on div "h elper.moveUp press enter h [DOMAIN_NAME] press enter h elper.moveDown press e…" at bounding box center [1008, 429] width 298 height 151
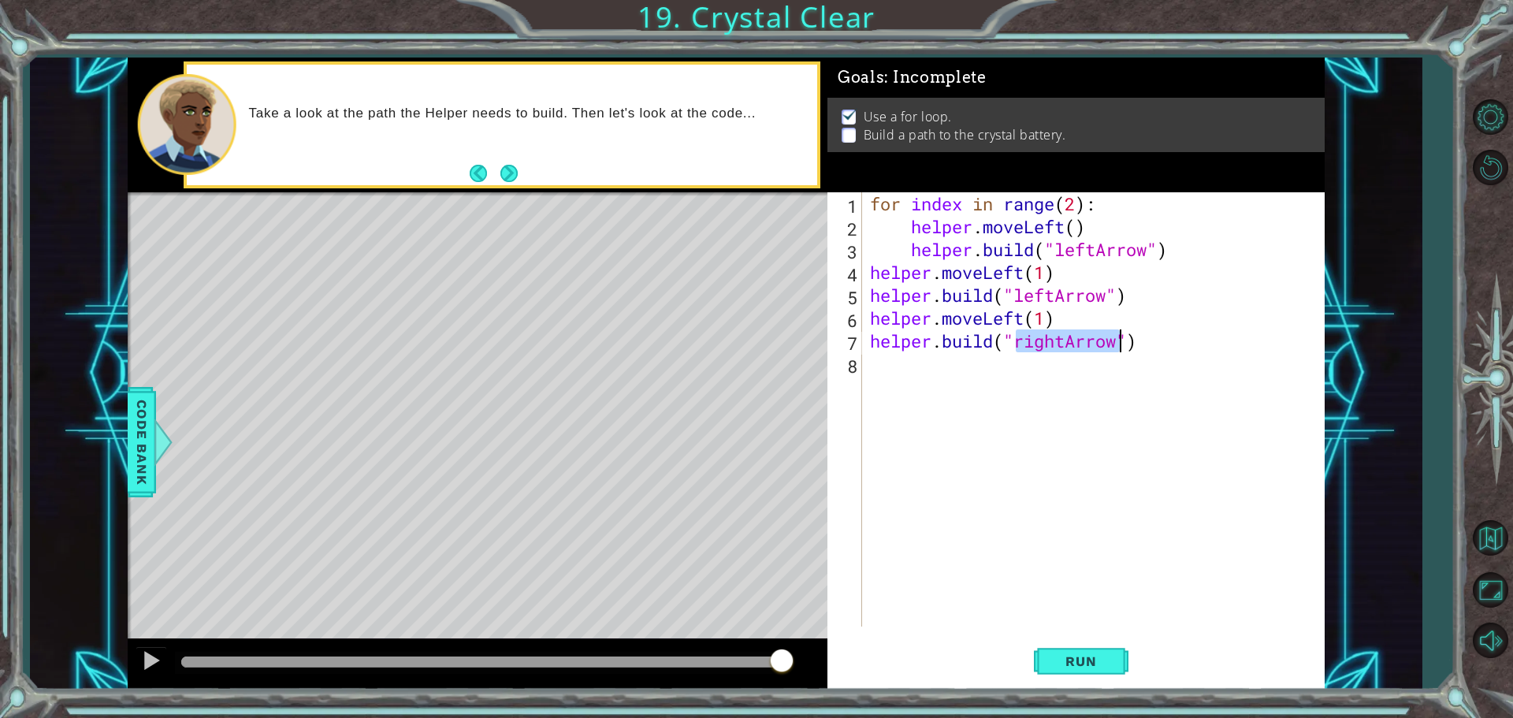
click at [1057, 338] on div "for index in range ( 2 ) : helper . moveLeft ( ) helper . build ( "leftArrow" )…" at bounding box center [1093, 409] width 453 height 434
drag, startPoint x: 1033, startPoint y: 363, endPoint x: 1032, endPoint y: 376, distance: 12.7
click at [1030, 375] on body "1 ההההההההההההההההההההההההההההההההההההההההההההההההההההההההההההההההההההההההההההה…" at bounding box center [756, 359] width 1513 height 718
click at [1060, 367] on div "" leftArrow" press enter" at bounding box center [1144, 382] width 298 height 57
type textarea "[DOMAIN_NAME]("leftArrow")"
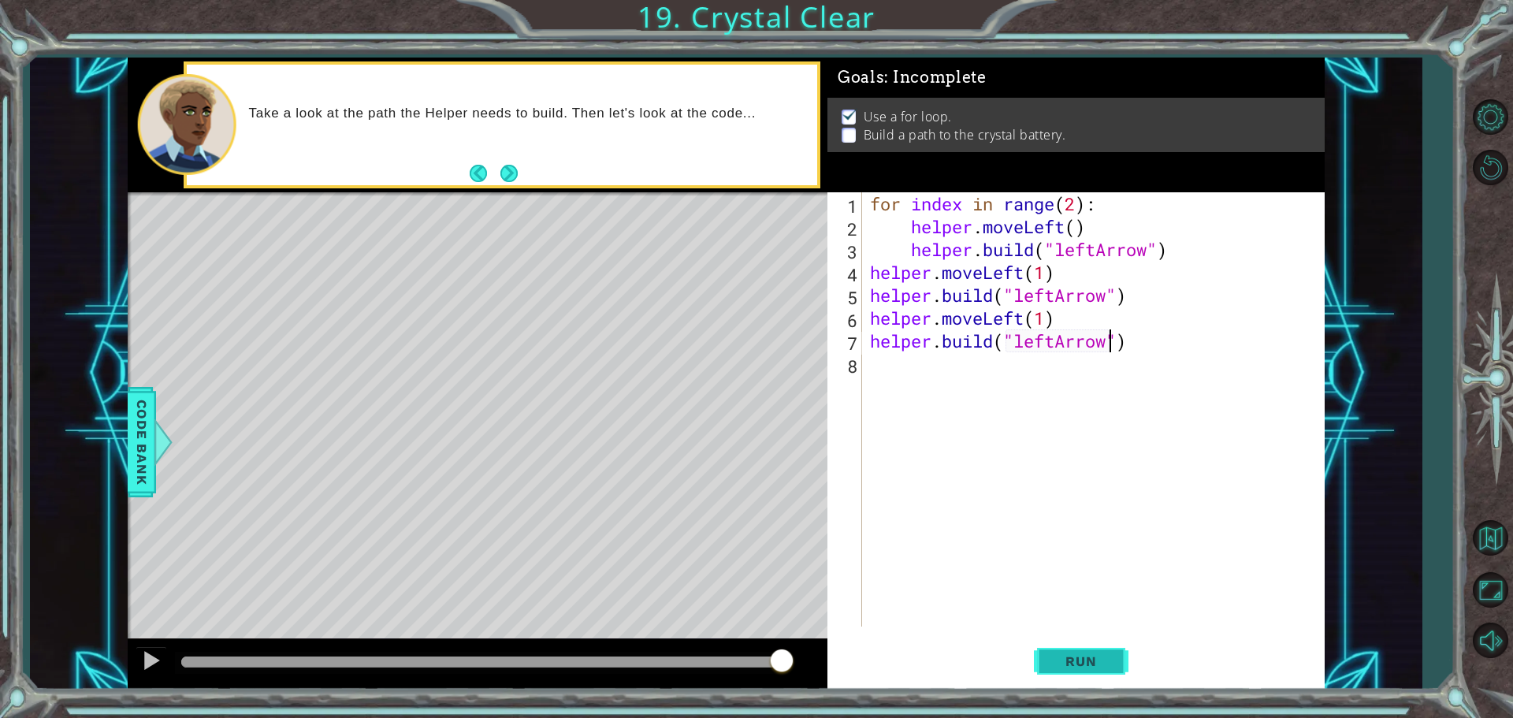
drag, startPoint x: 1087, startPoint y: 659, endPoint x: 1111, endPoint y: 652, distance: 24.7
click at [1095, 656] on span "Run" at bounding box center [1081, 661] width 62 height 16
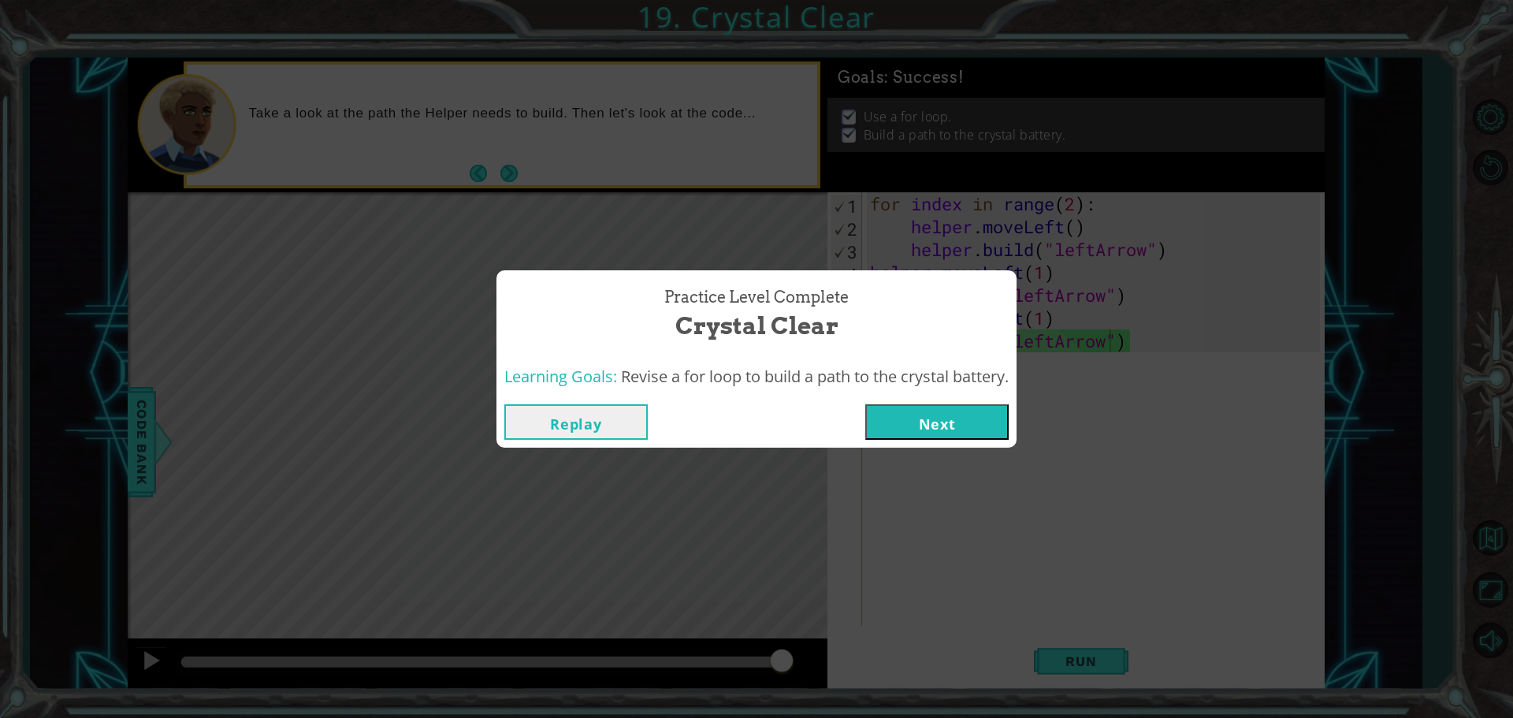
click at [977, 417] on button "Next" at bounding box center [936, 421] width 143 height 35
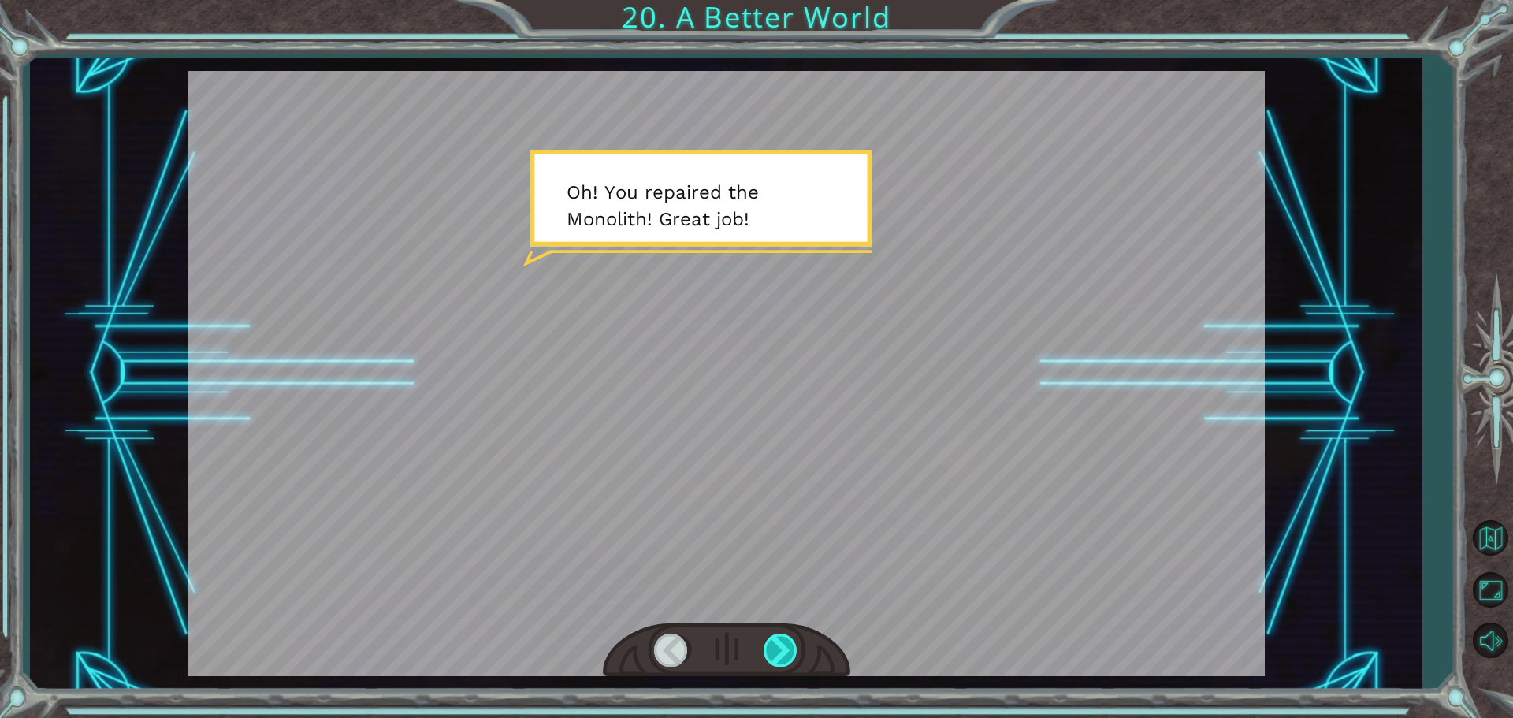
click at [777, 653] on div at bounding box center [781, 650] width 35 height 32
click at [783, 660] on div at bounding box center [781, 650] width 35 height 32
click at [783, 665] on div at bounding box center [781, 650] width 35 height 32
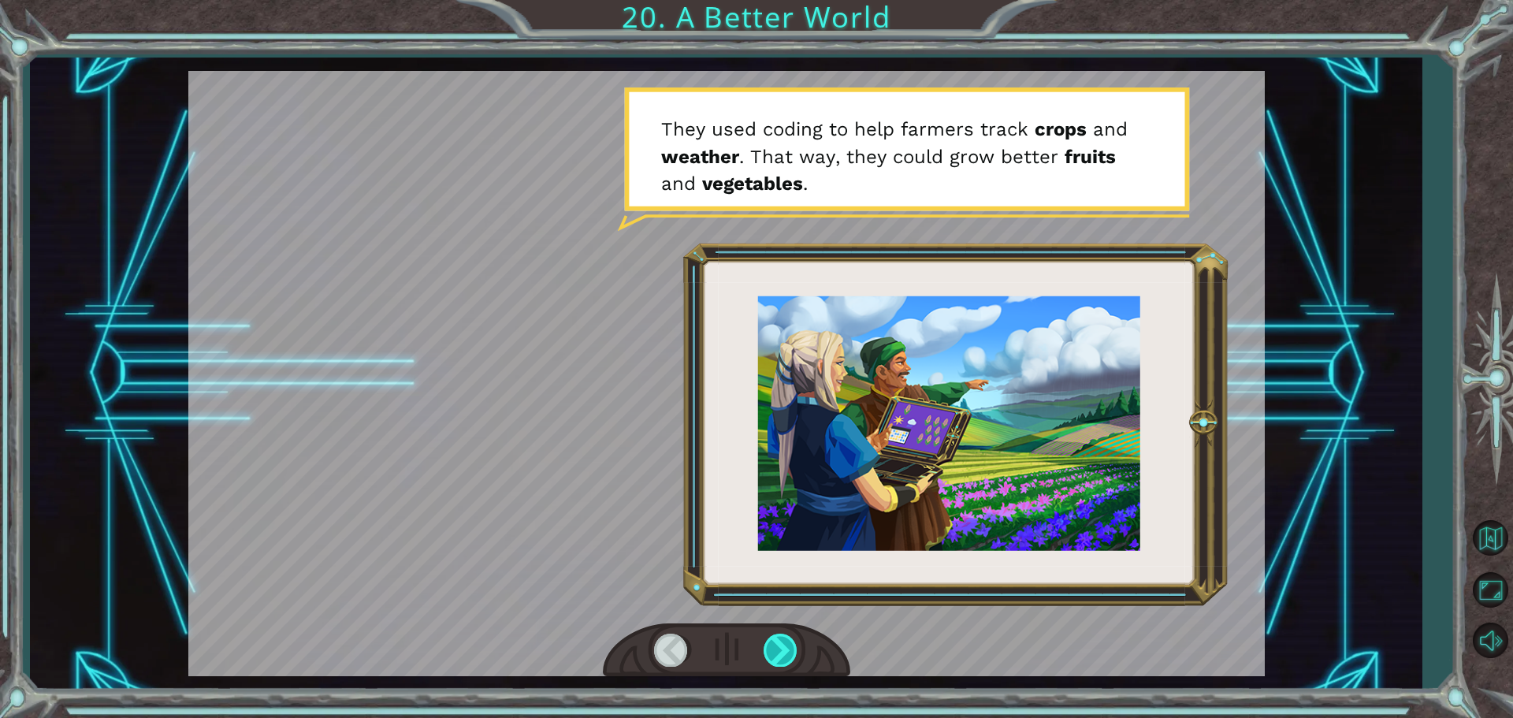
click at [783, 646] on div at bounding box center [781, 650] width 35 height 32
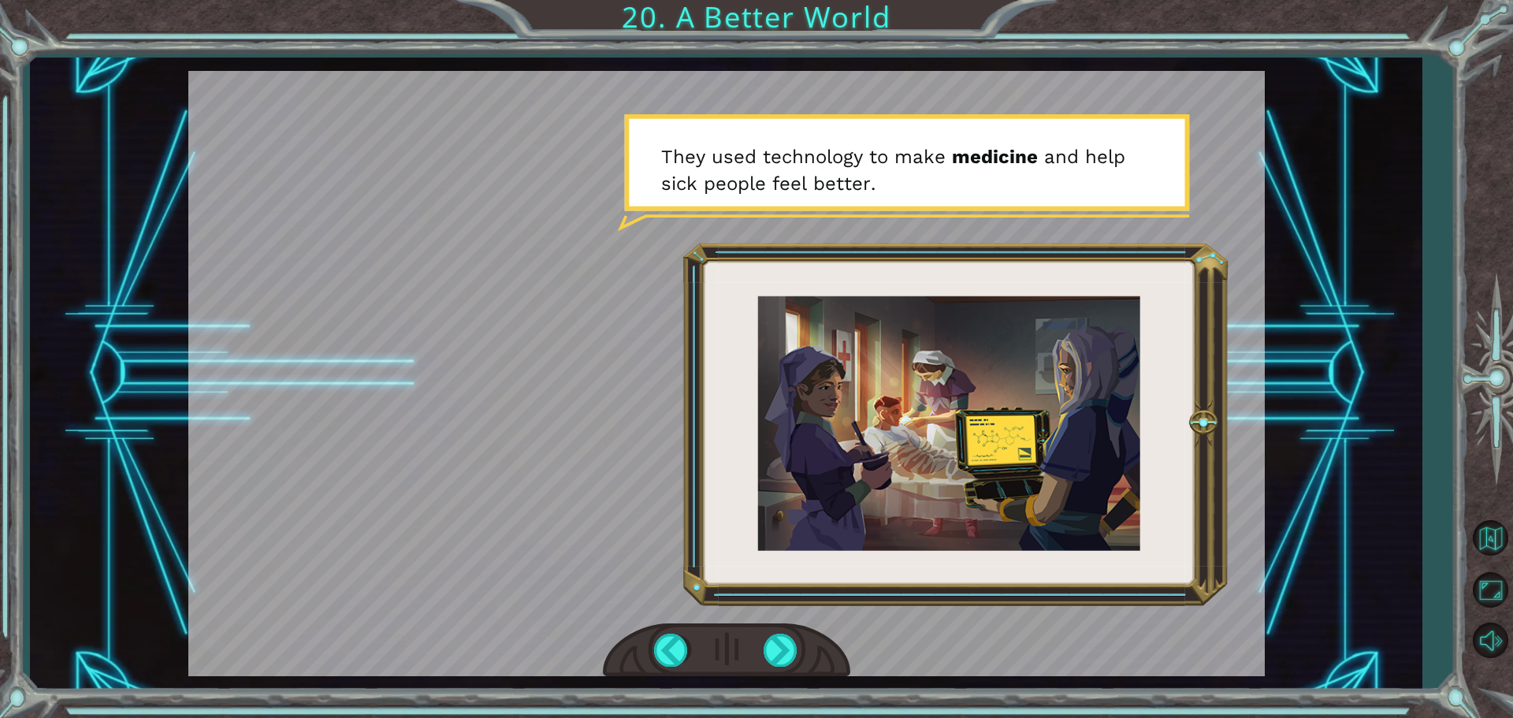
drag, startPoint x: 915, startPoint y: 349, endPoint x: 928, endPoint y: 281, distance: 69.9
click at [928, 281] on div at bounding box center [726, 373] width 1076 height 605
drag, startPoint x: 730, startPoint y: 624, endPoint x: 738, endPoint y: 664, distance: 40.3
click at [738, 664] on div at bounding box center [726, 650] width 247 height 54
click at [783, 653] on div at bounding box center [781, 650] width 35 height 32
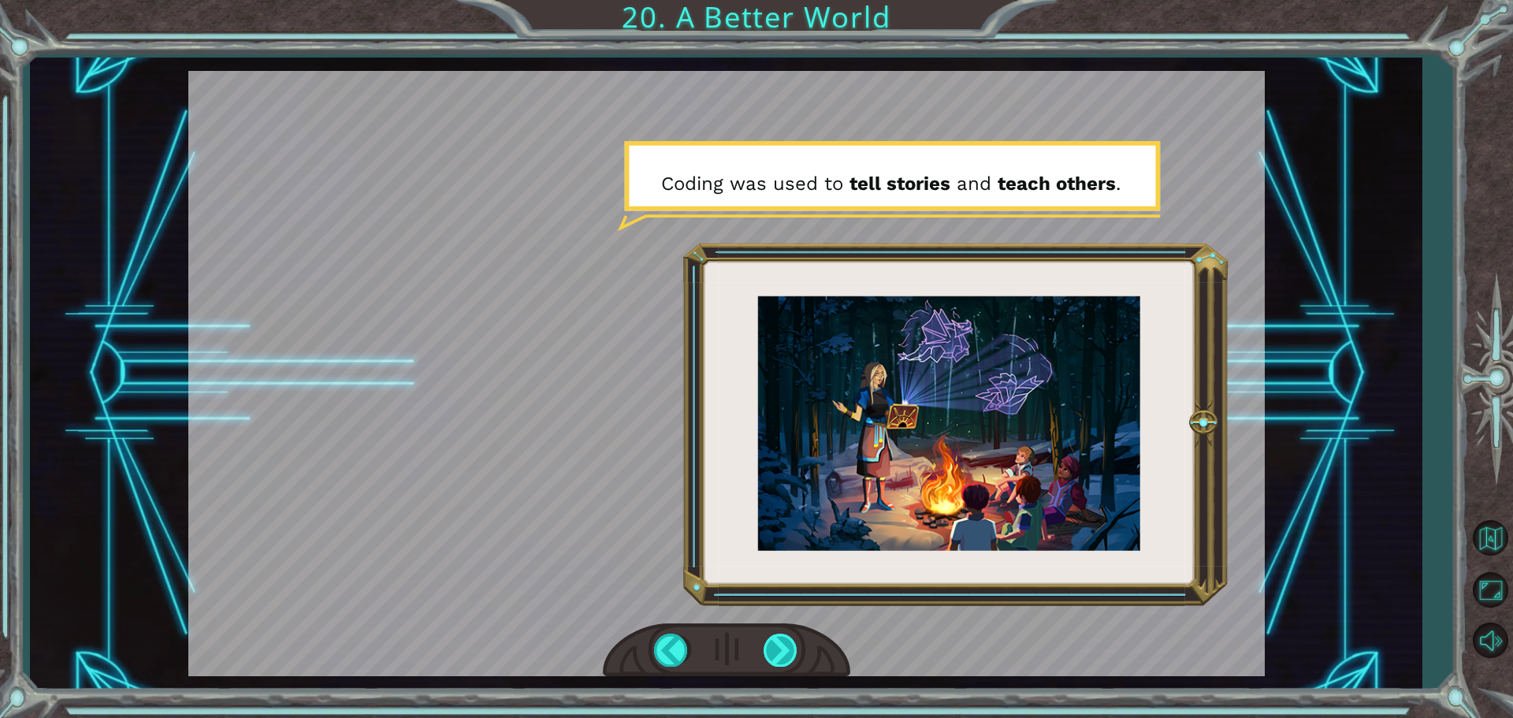
drag, startPoint x: 779, startPoint y: 656, endPoint x: 776, endPoint y: 648, distance: 9.0
click at [779, 656] on div at bounding box center [781, 650] width 35 height 32
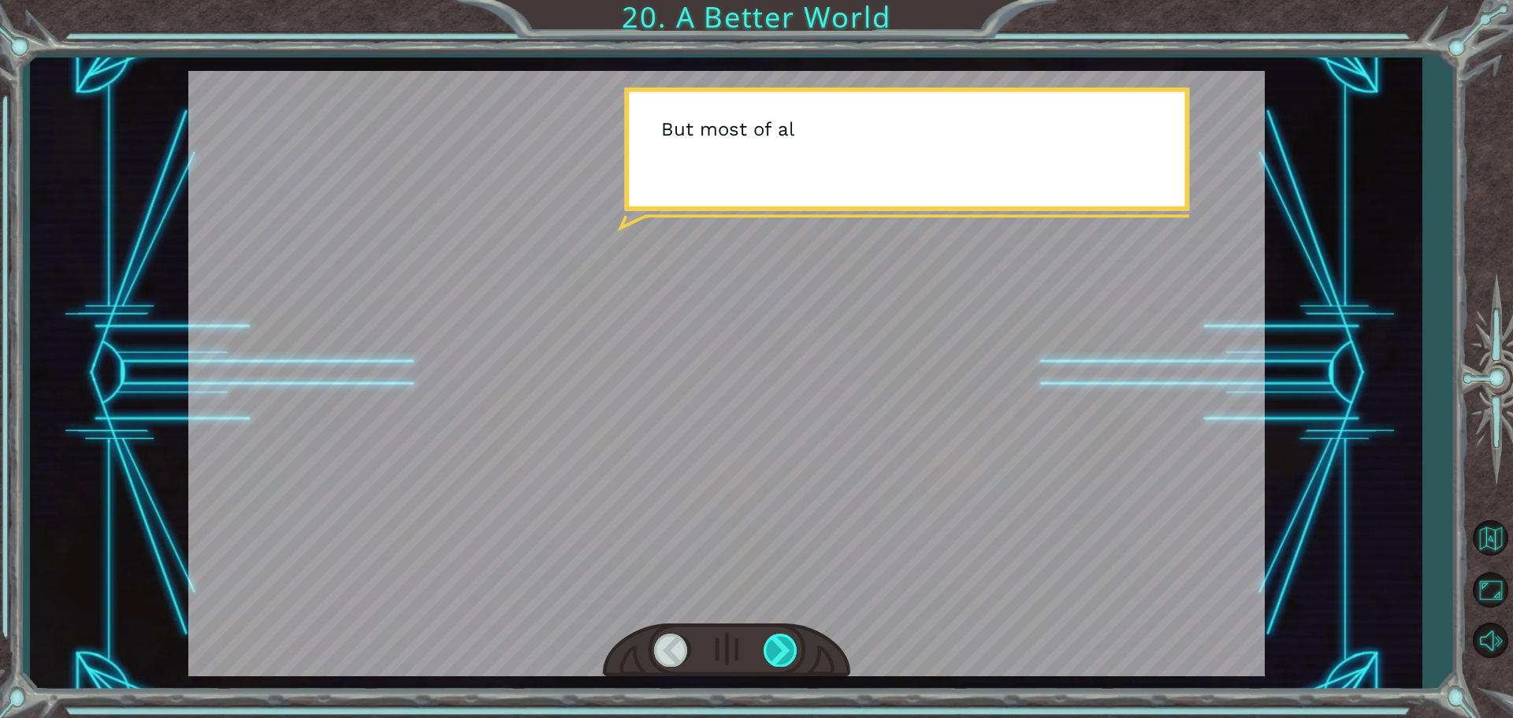
click at [776, 648] on div at bounding box center [781, 650] width 35 height 32
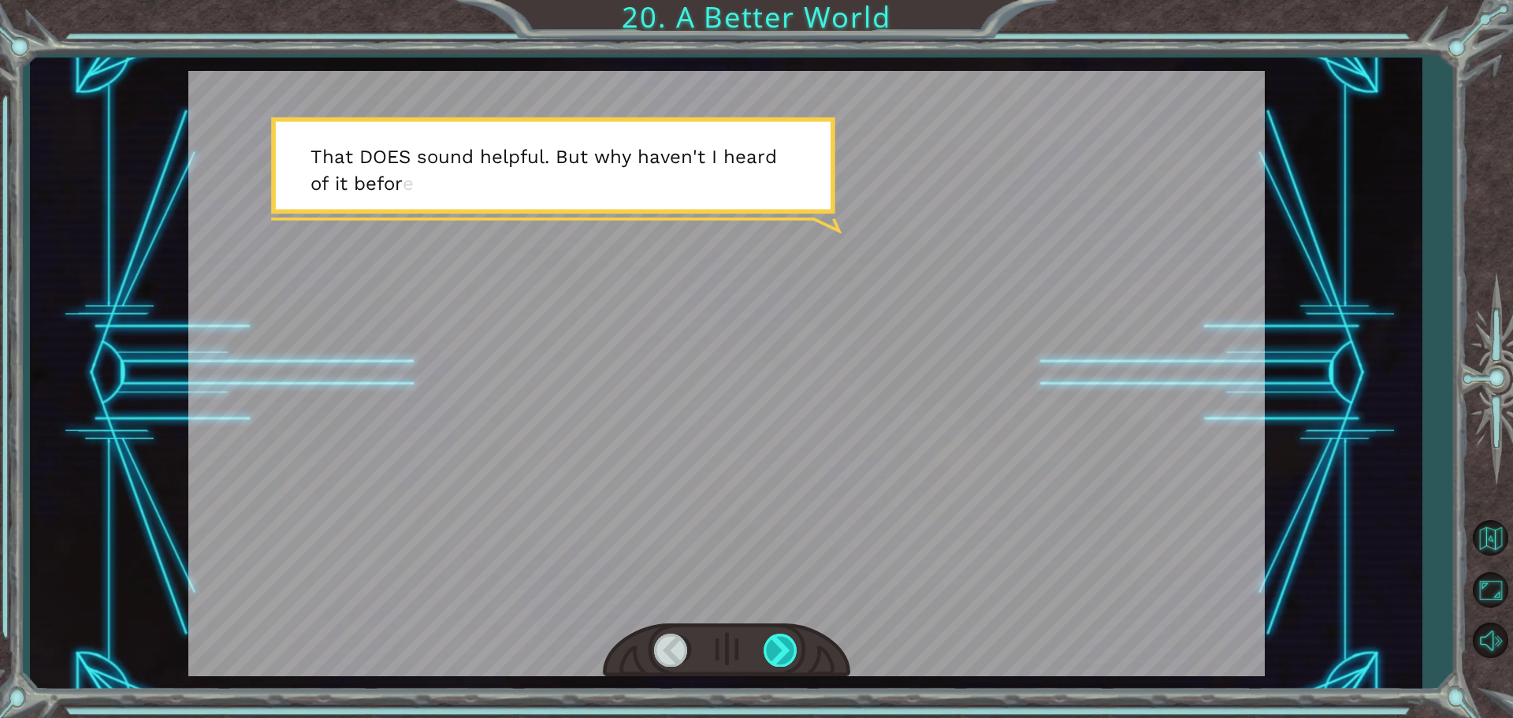
click at [783, 652] on div at bounding box center [781, 650] width 35 height 32
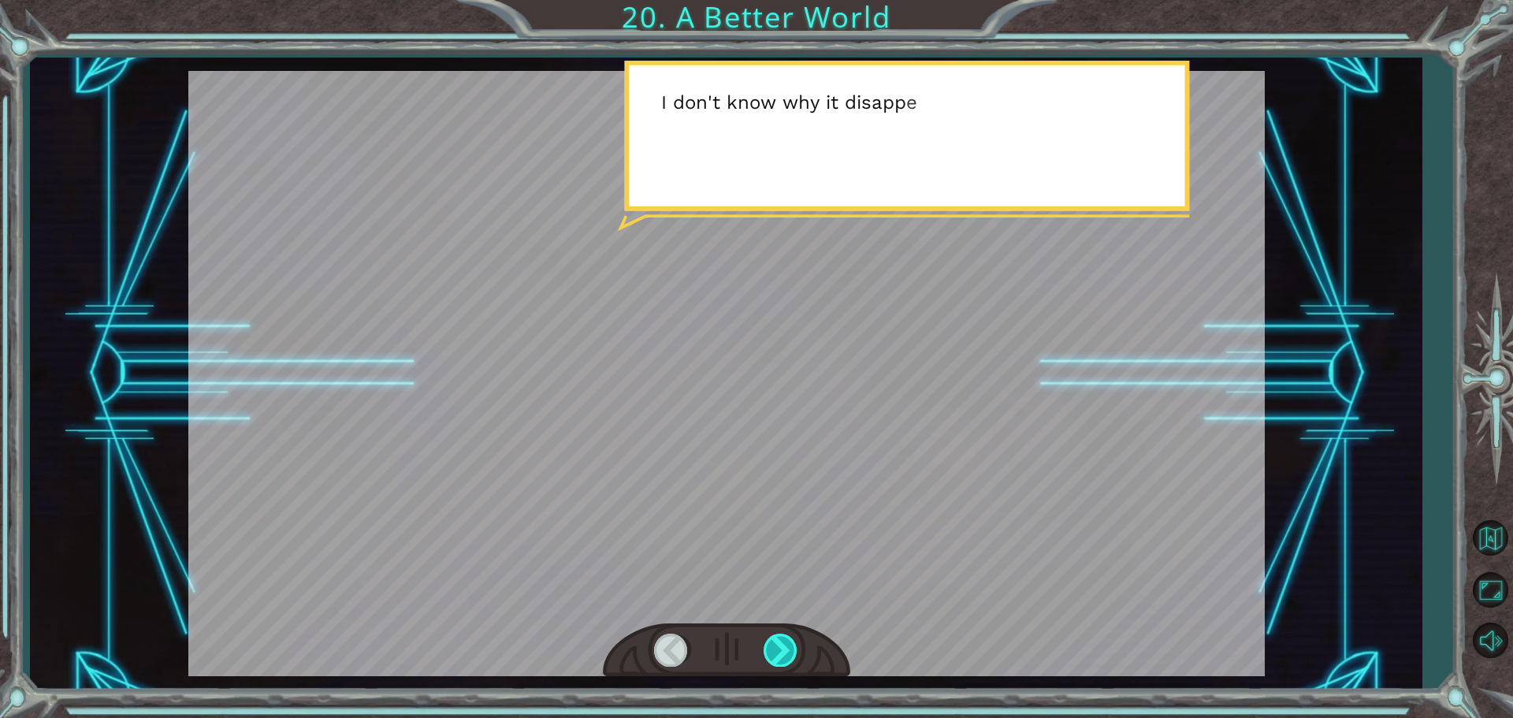
click at [785, 650] on div at bounding box center [781, 650] width 35 height 32
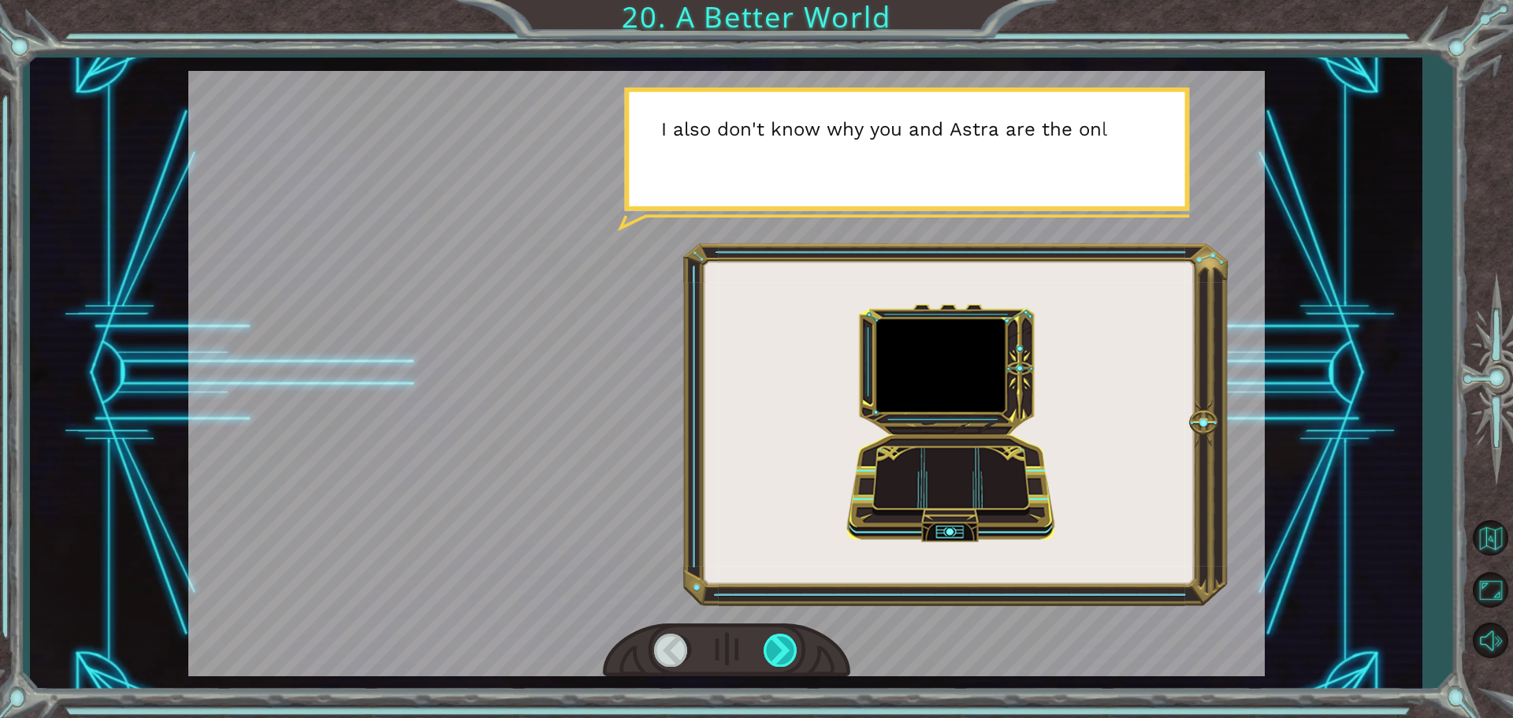
click at [786, 649] on div at bounding box center [781, 650] width 35 height 32
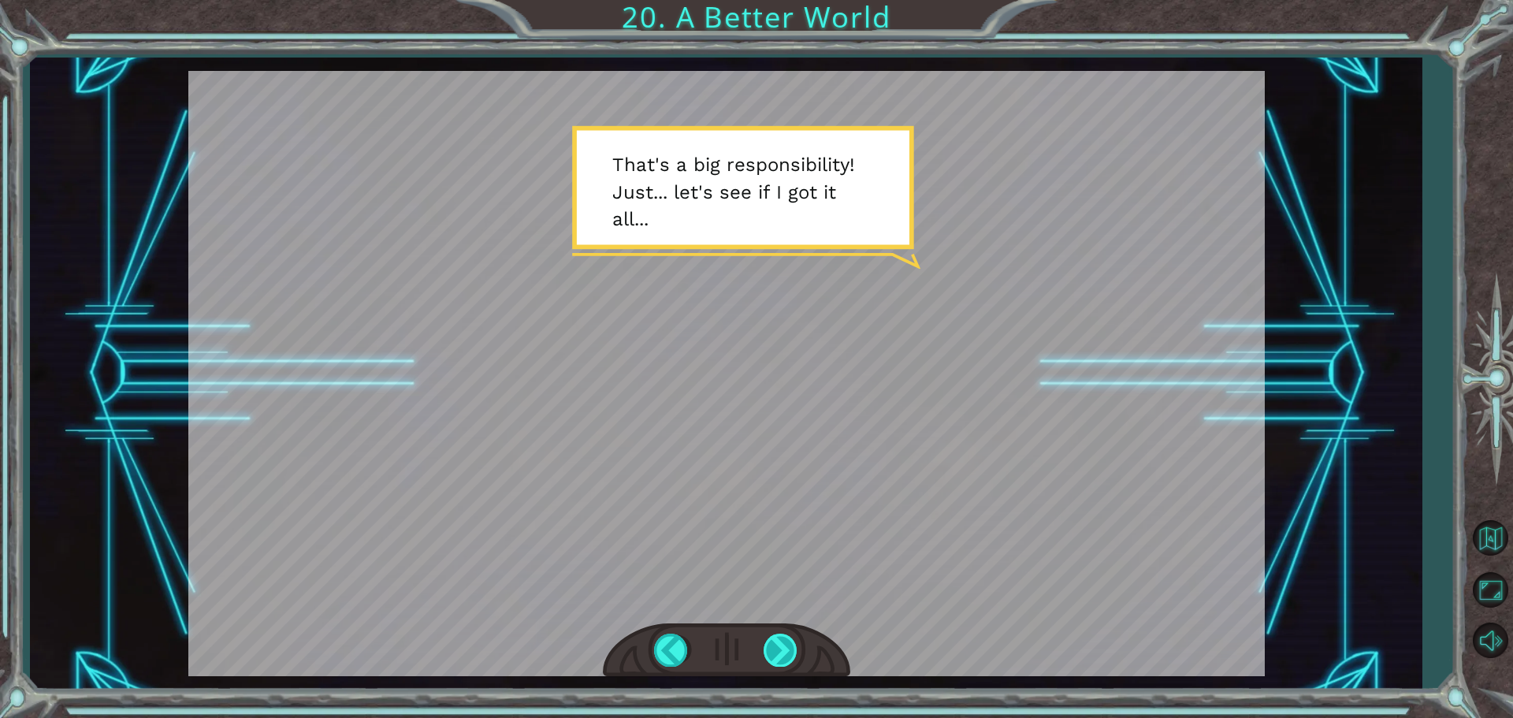
click at [790, 644] on div at bounding box center [781, 650] width 35 height 32
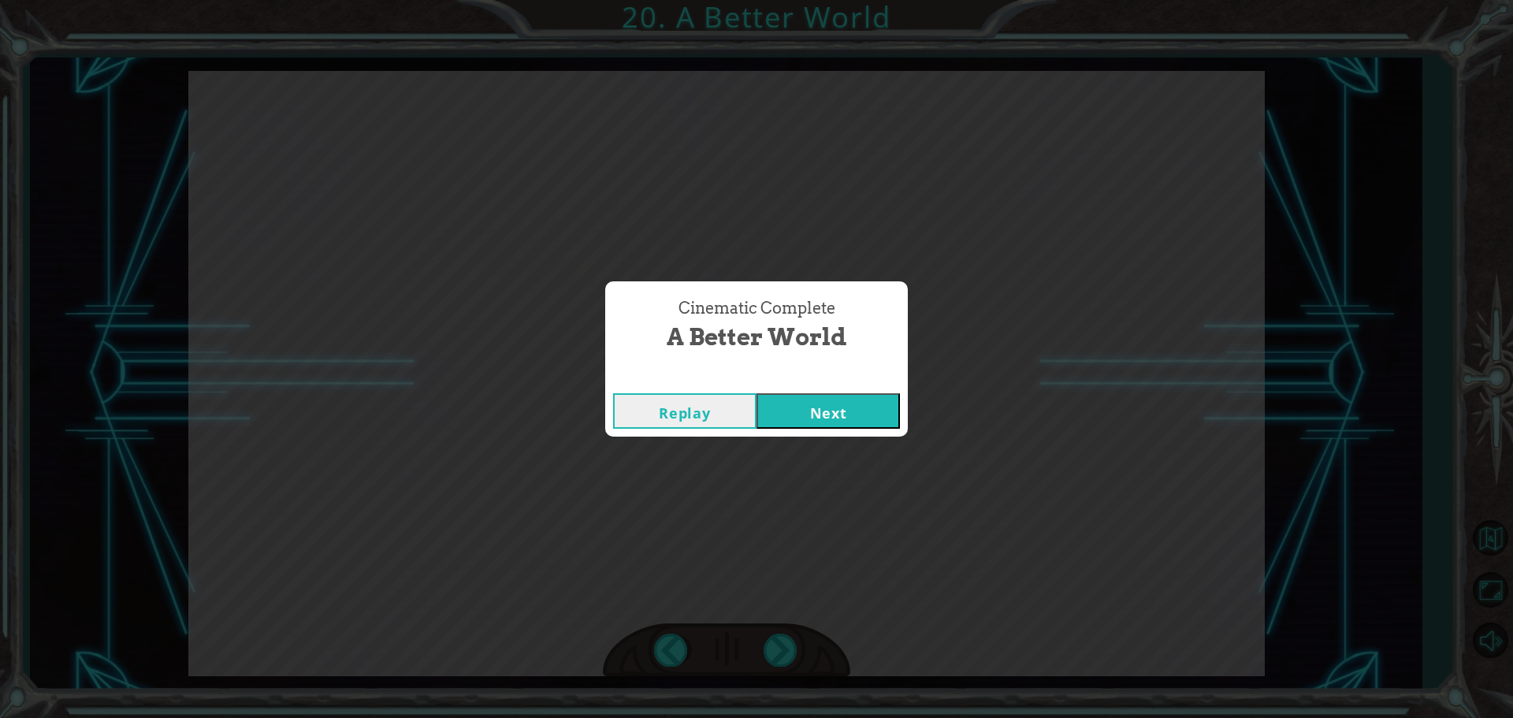
drag, startPoint x: 827, startPoint y: 413, endPoint x: 808, endPoint y: 419, distance: 20.7
click at [808, 419] on button "Next" at bounding box center [828, 410] width 143 height 35
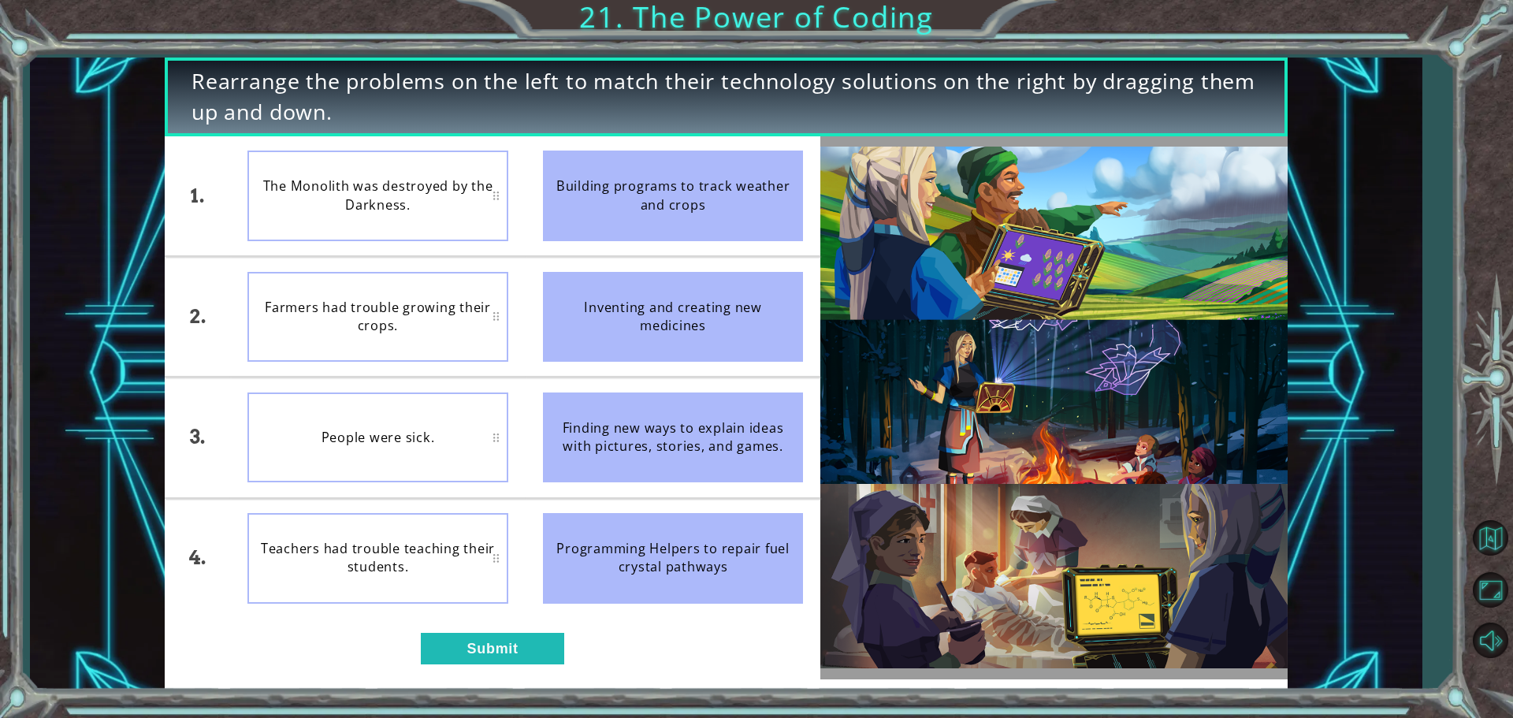
click at [603, 281] on div "Inventing and creating new medicines" at bounding box center [673, 317] width 261 height 90
click at [574, 313] on div "Inventing and creating new medicines" at bounding box center [673, 317] width 261 height 90
click at [522, 649] on button "Submit" at bounding box center [492, 649] width 143 height 32
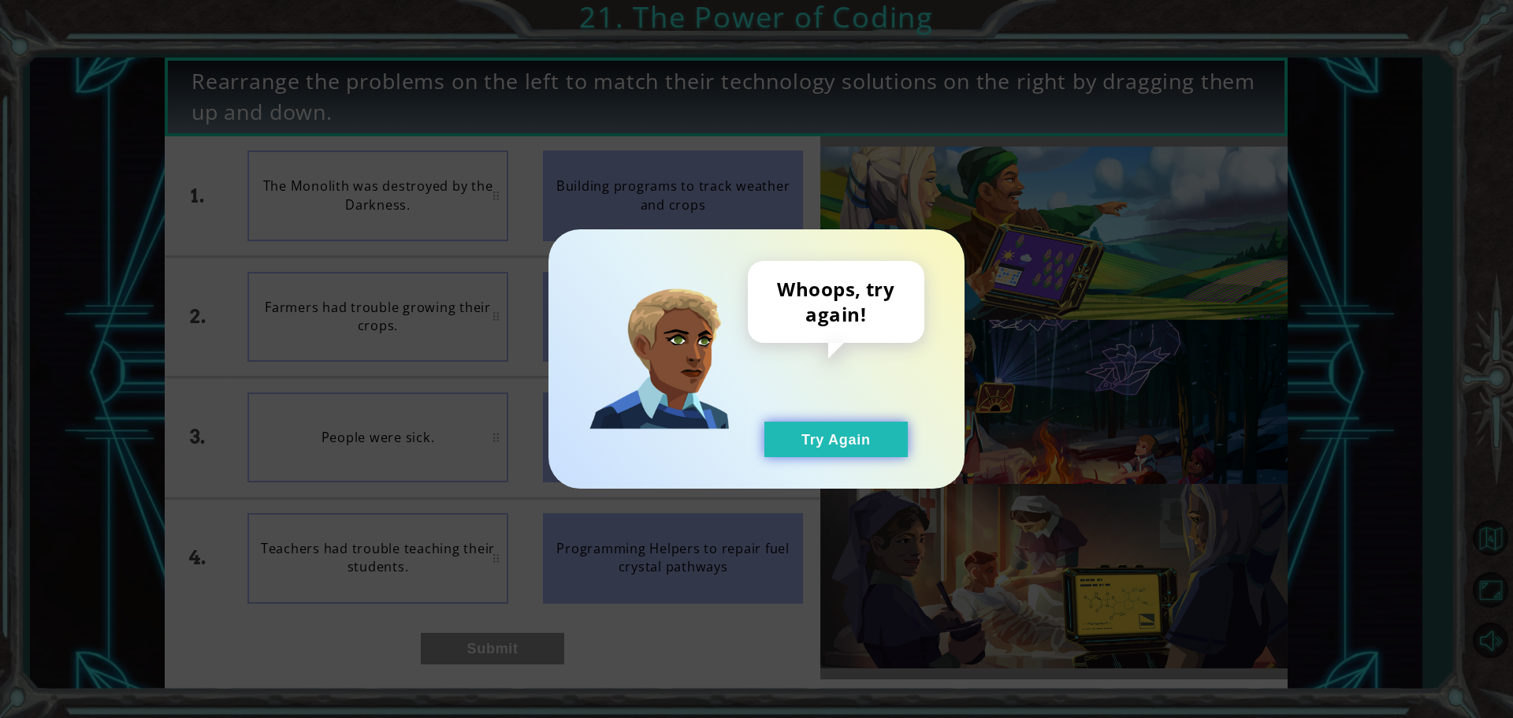
click at [811, 427] on button "Try Again" at bounding box center [835, 439] width 143 height 35
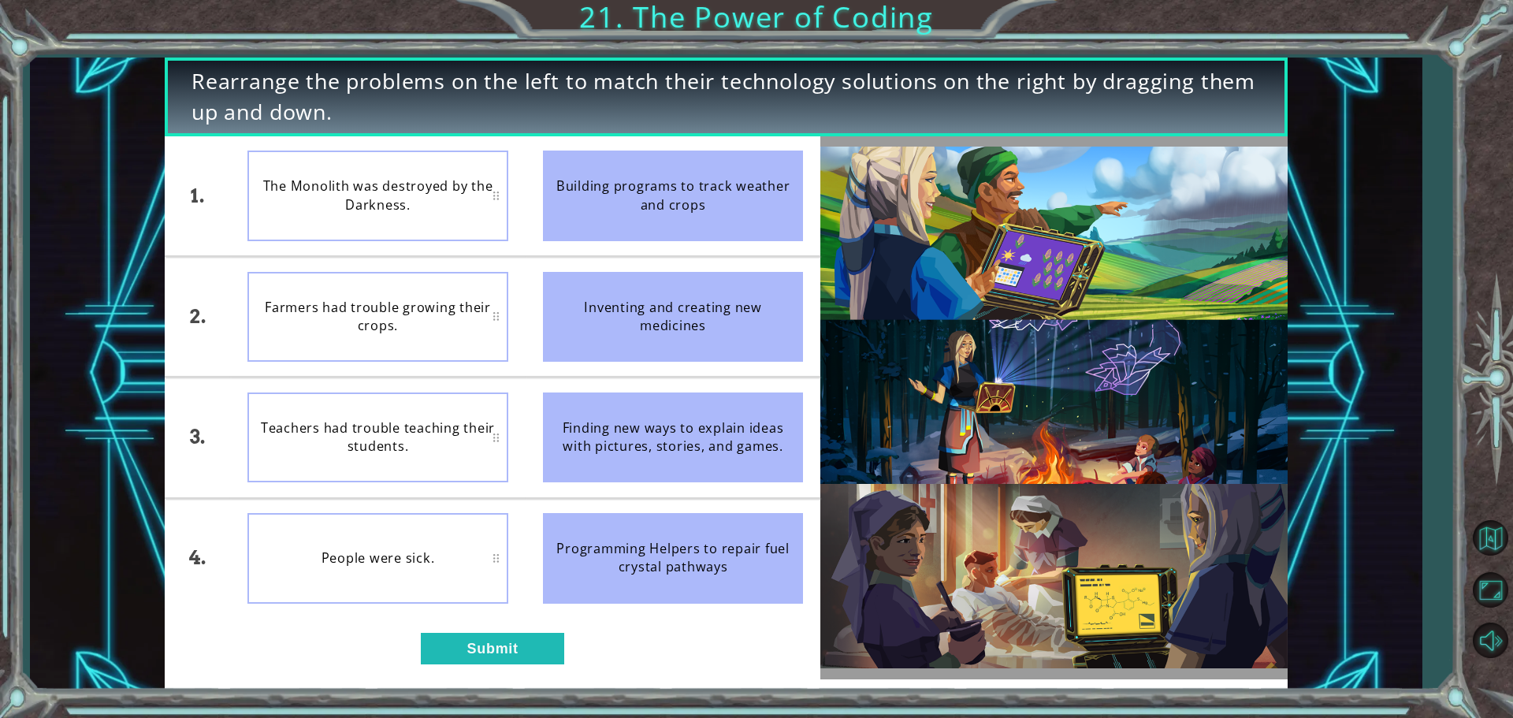
click at [486, 549] on div "People were sick." at bounding box center [377, 558] width 261 height 90
click at [512, 562] on li "People were sick." at bounding box center [378, 558] width 296 height 119
drag, startPoint x: 581, startPoint y: 432, endPoint x: 561, endPoint y: 435, distance: 20.0
click at [580, 433] on div "Finding new ways to explain ideas with pictures, stories, and games." at bounding box center [673, 437] width 261 height 90
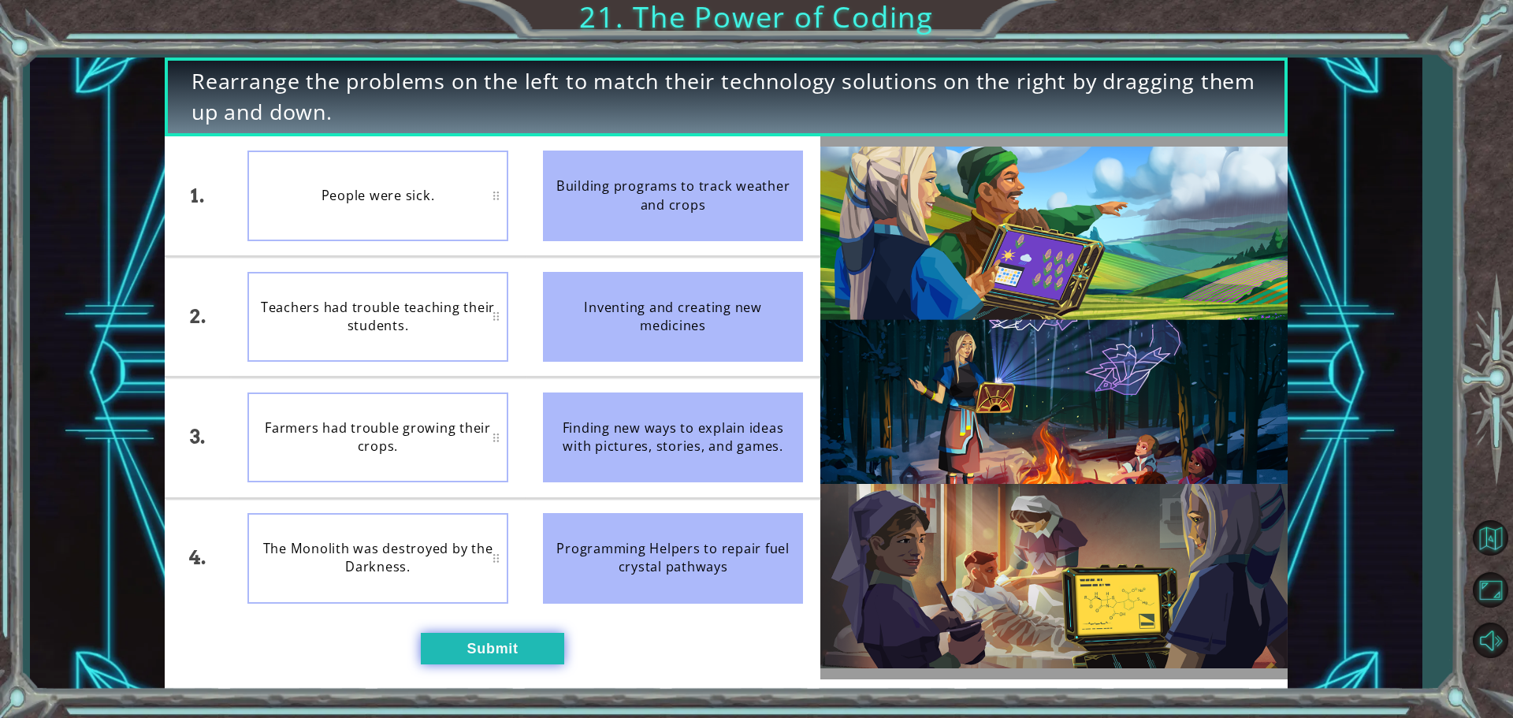
click at [477, 643] on button "Submit" at bounding box center [492, 649] width 143 height 32
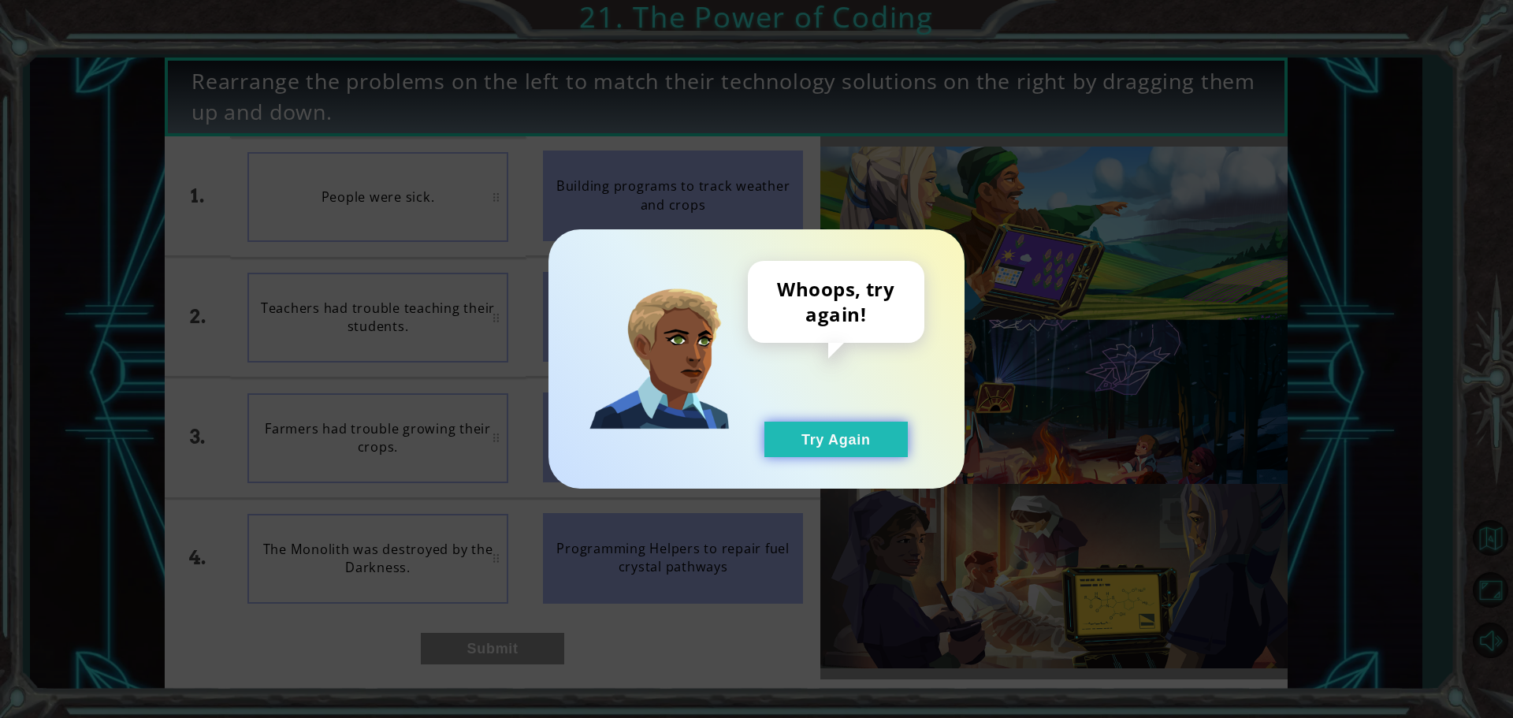
click at [868, 427] on button "Try Again" at bounding box center [835, 439] width 143 height 35
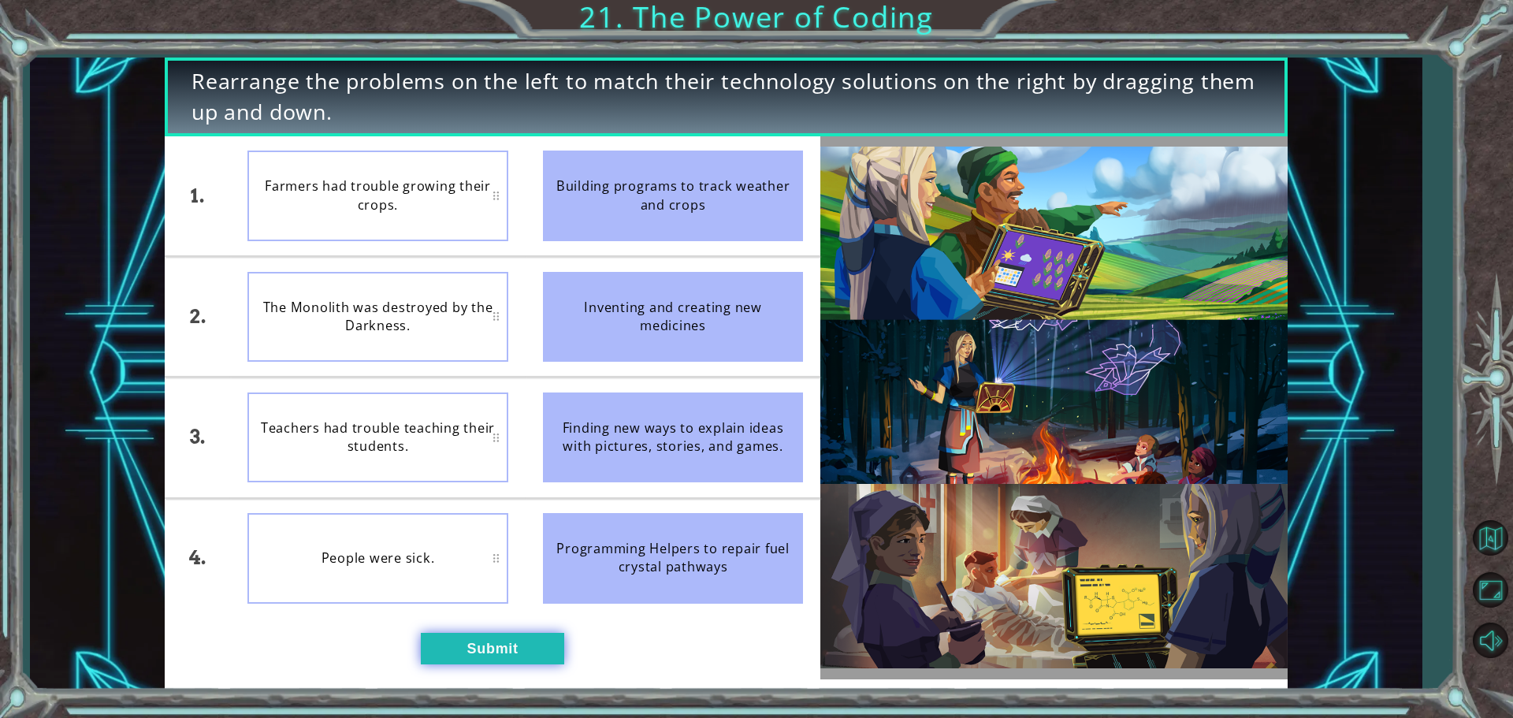
click at [455, 641] on button "Submit" at bounding box center [492, 649] width 143 height 32
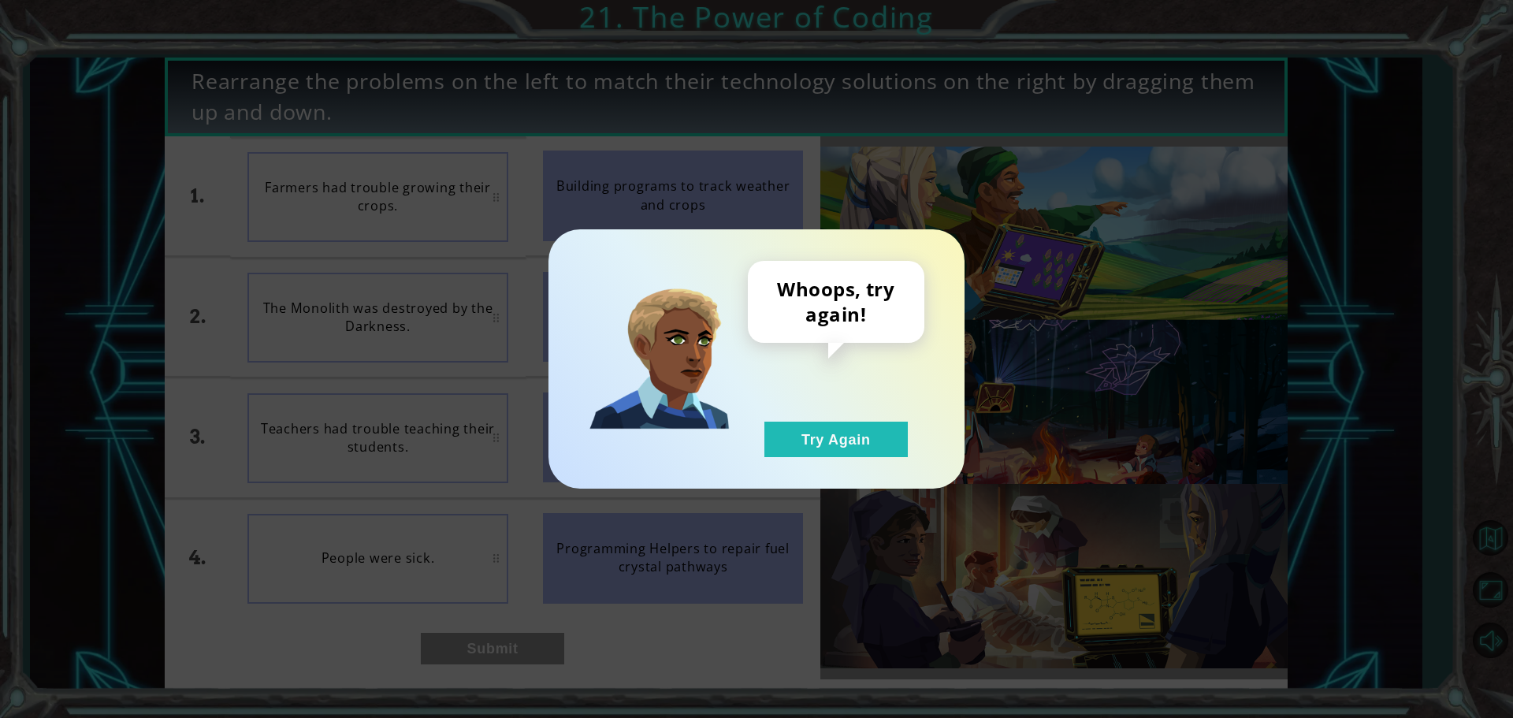
click at [860, 460] on div "Whoops, try again! Try Again" at bounding box center [756, 358] width 416 height 259
click at [827, 441] on button "Try Again" at bounding box center [835, 439] width 143 height 35
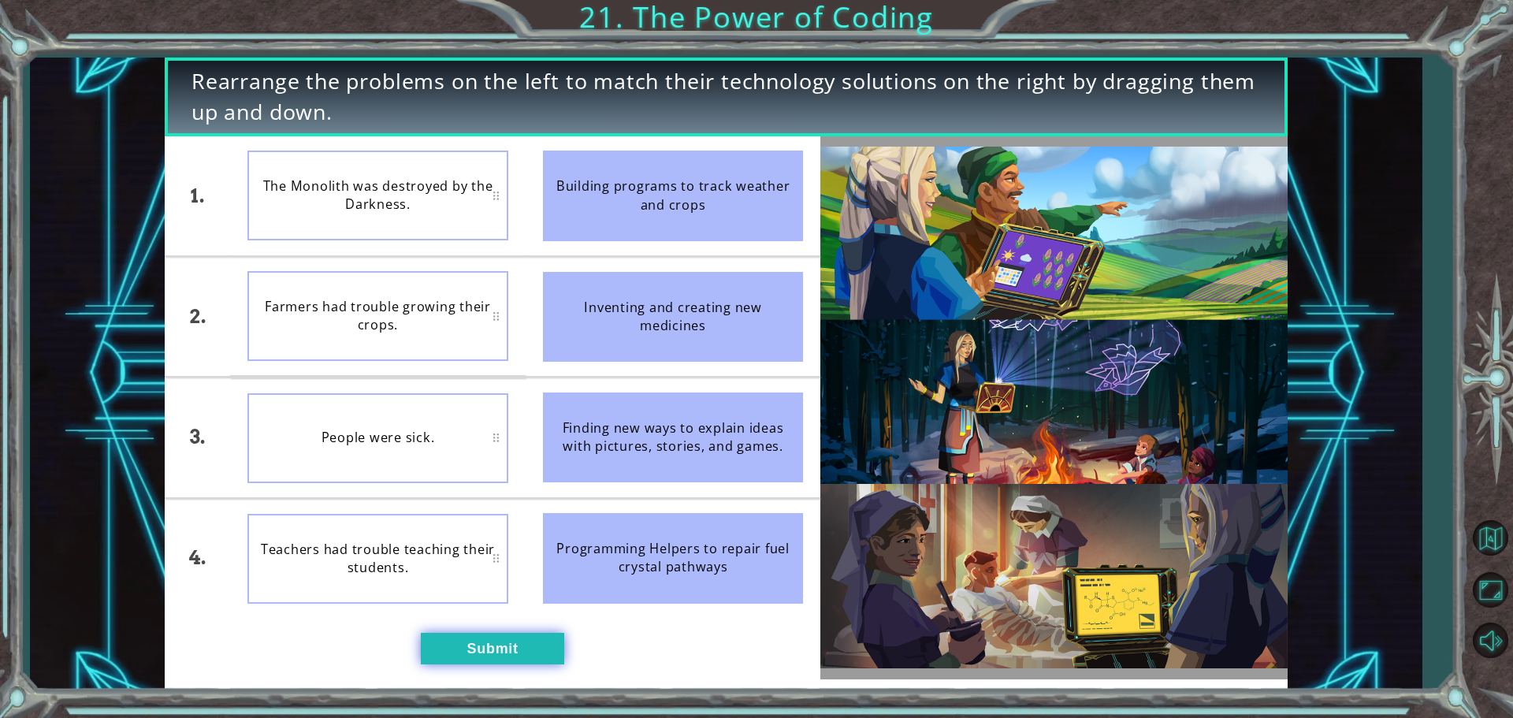
click at [504, 644] on button "Submit" at bounding box center [492, 649] width 143 height 32
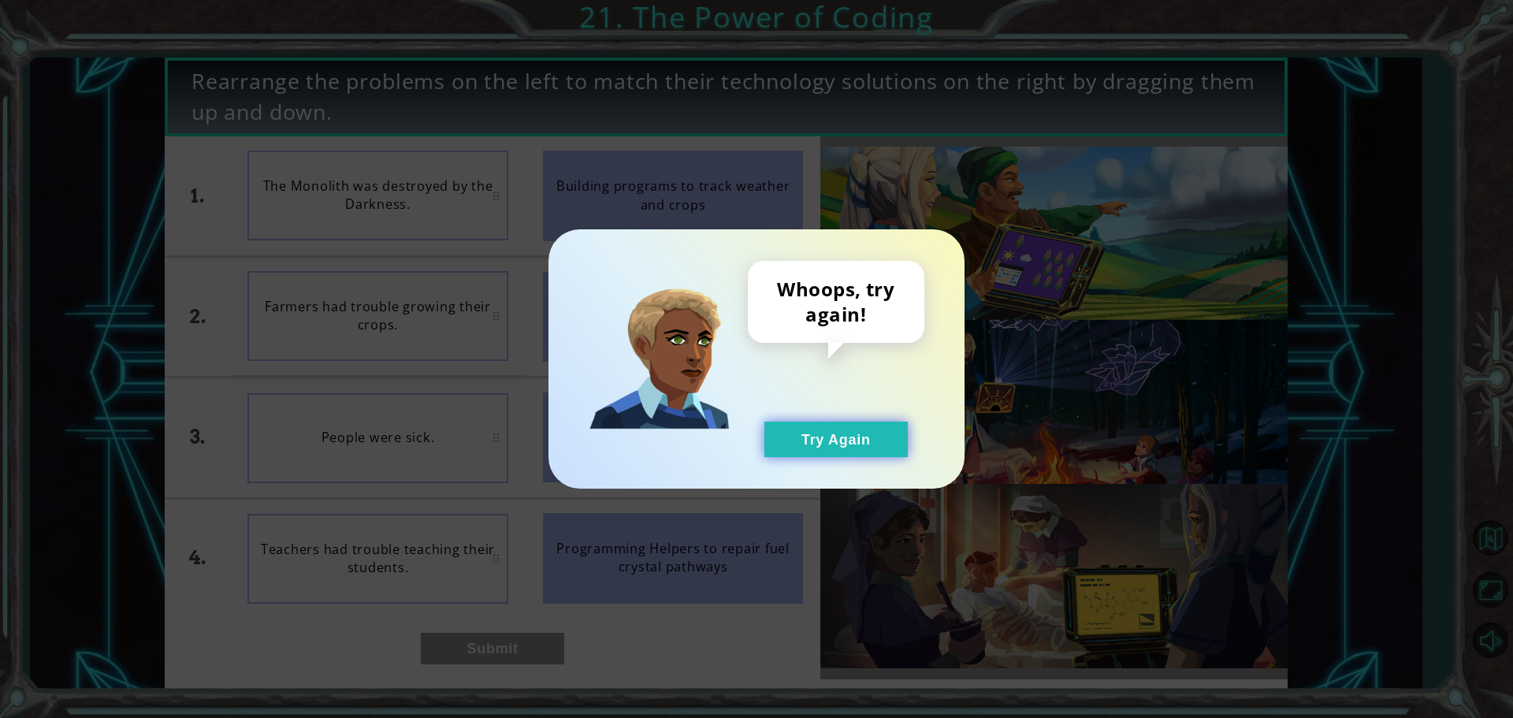
click at [774, 436] on button "Try Again" at bounding box center [835, 439] width 143 height 35
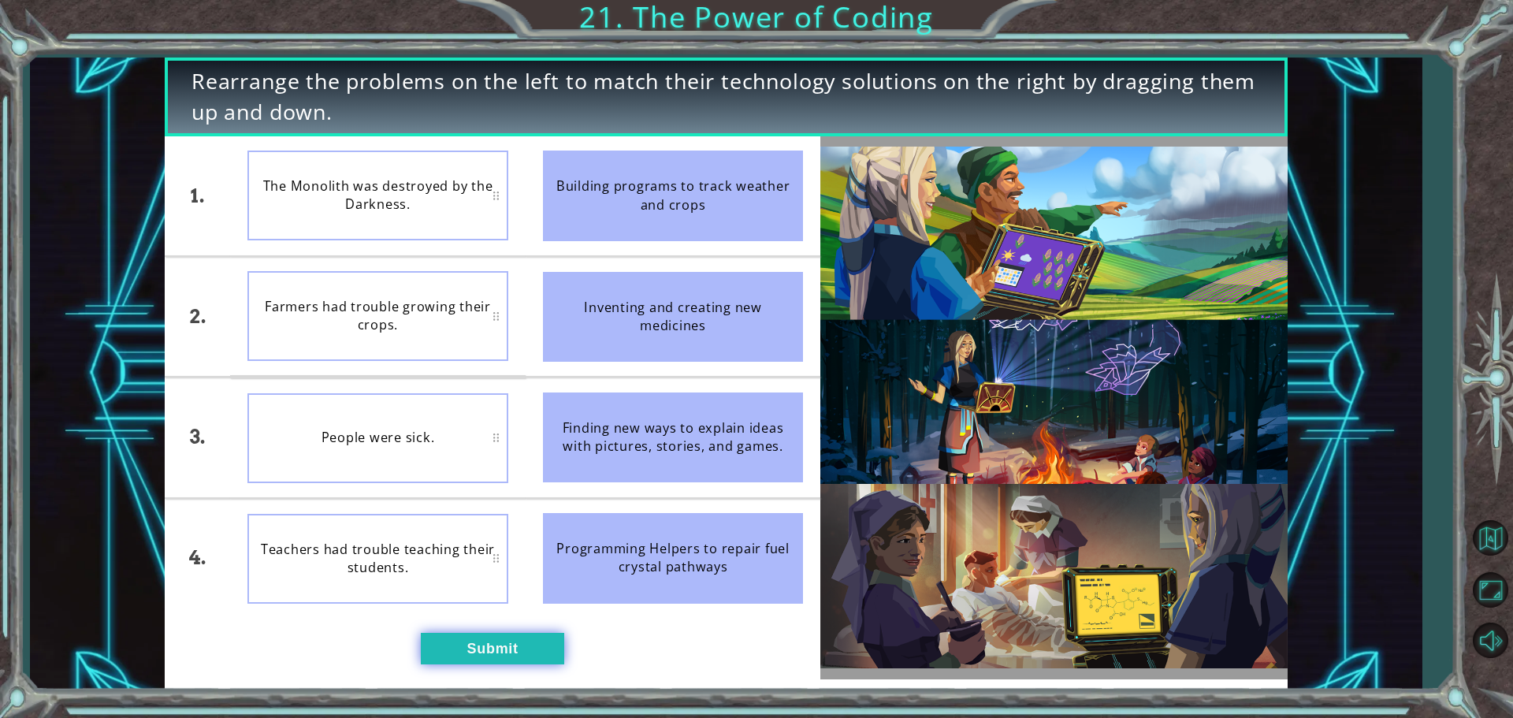
click at [547, 657] on button "Submit" at bounding box center [492, 649] width 143 height 32
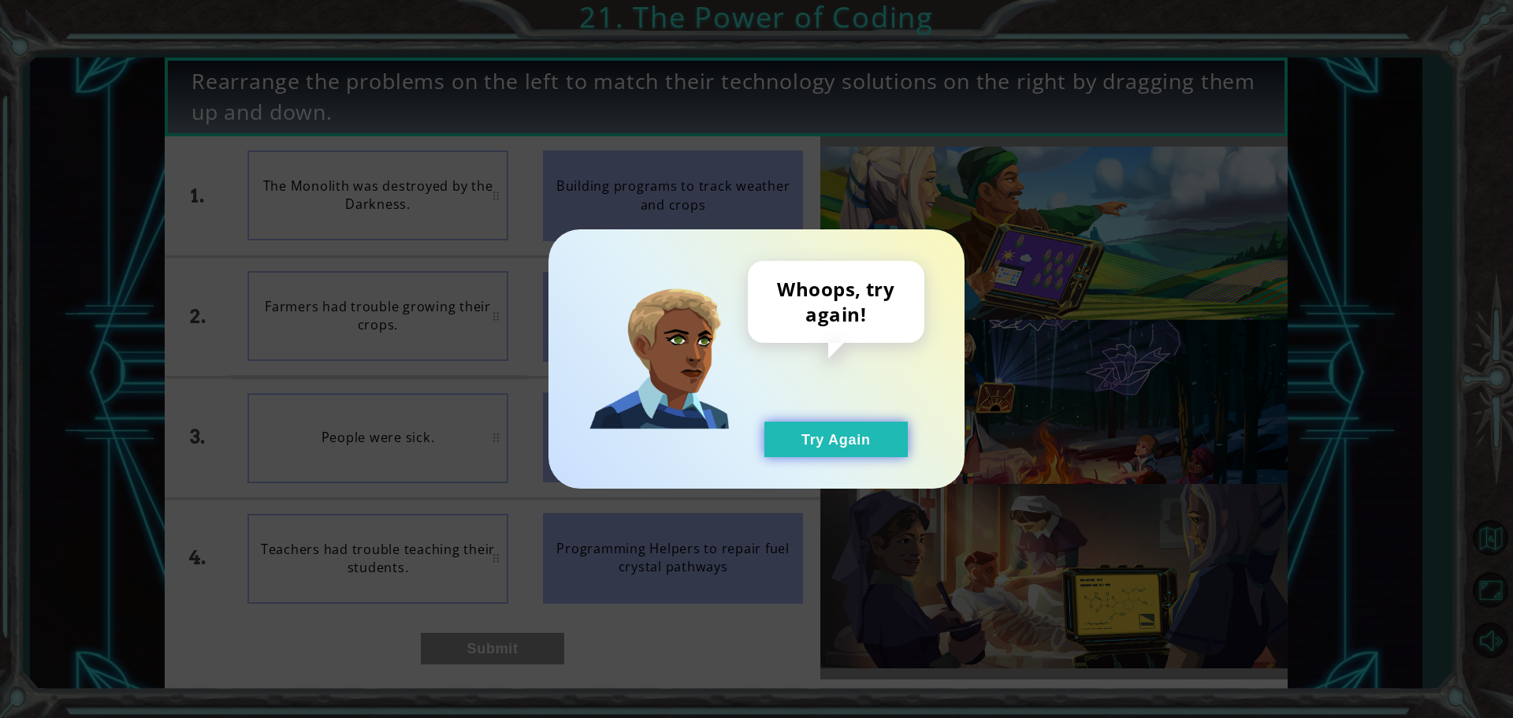
click at [840, 440] on button "Try Again" at bounding box center [835, 439] width 143 height 35
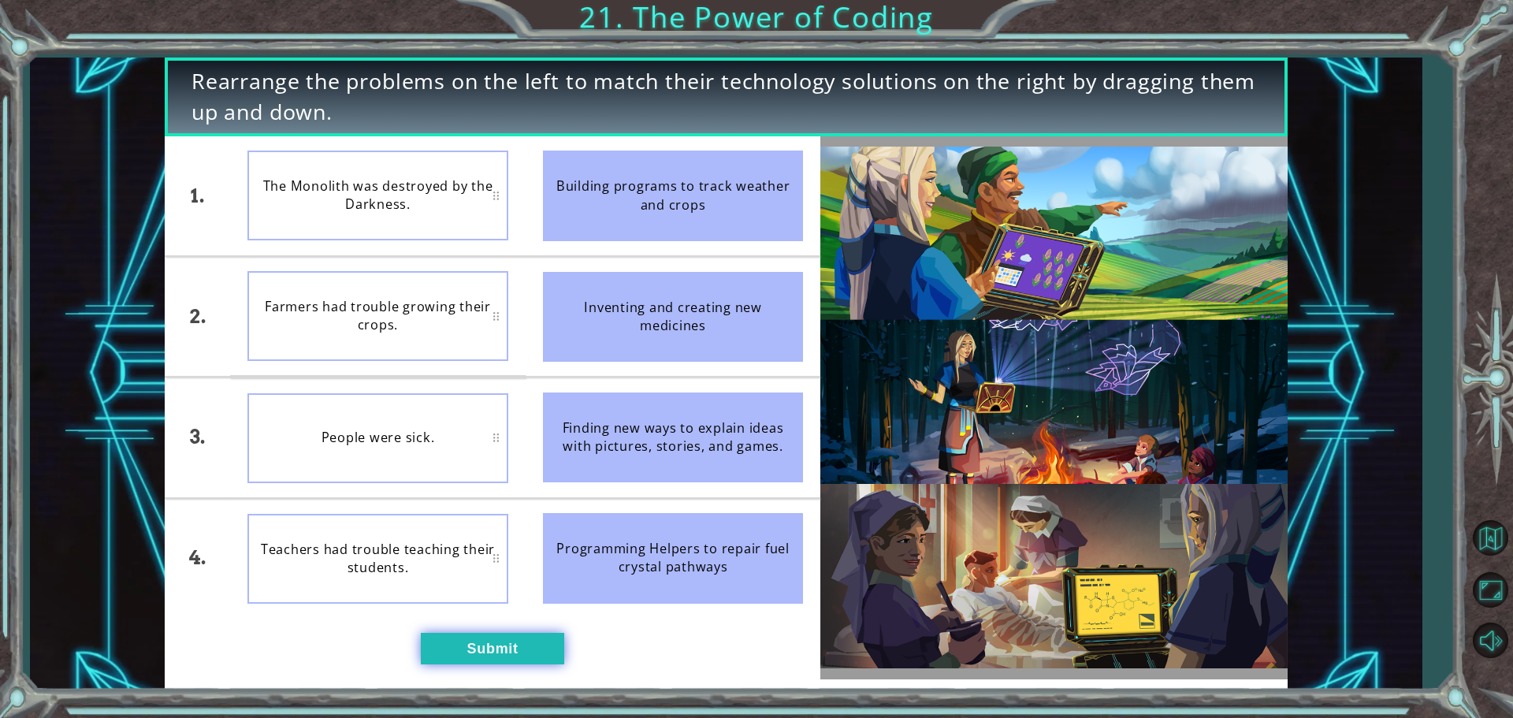
click at [459, 660] on button "Submit" at bounding box center [492, 649] width 143 height 32
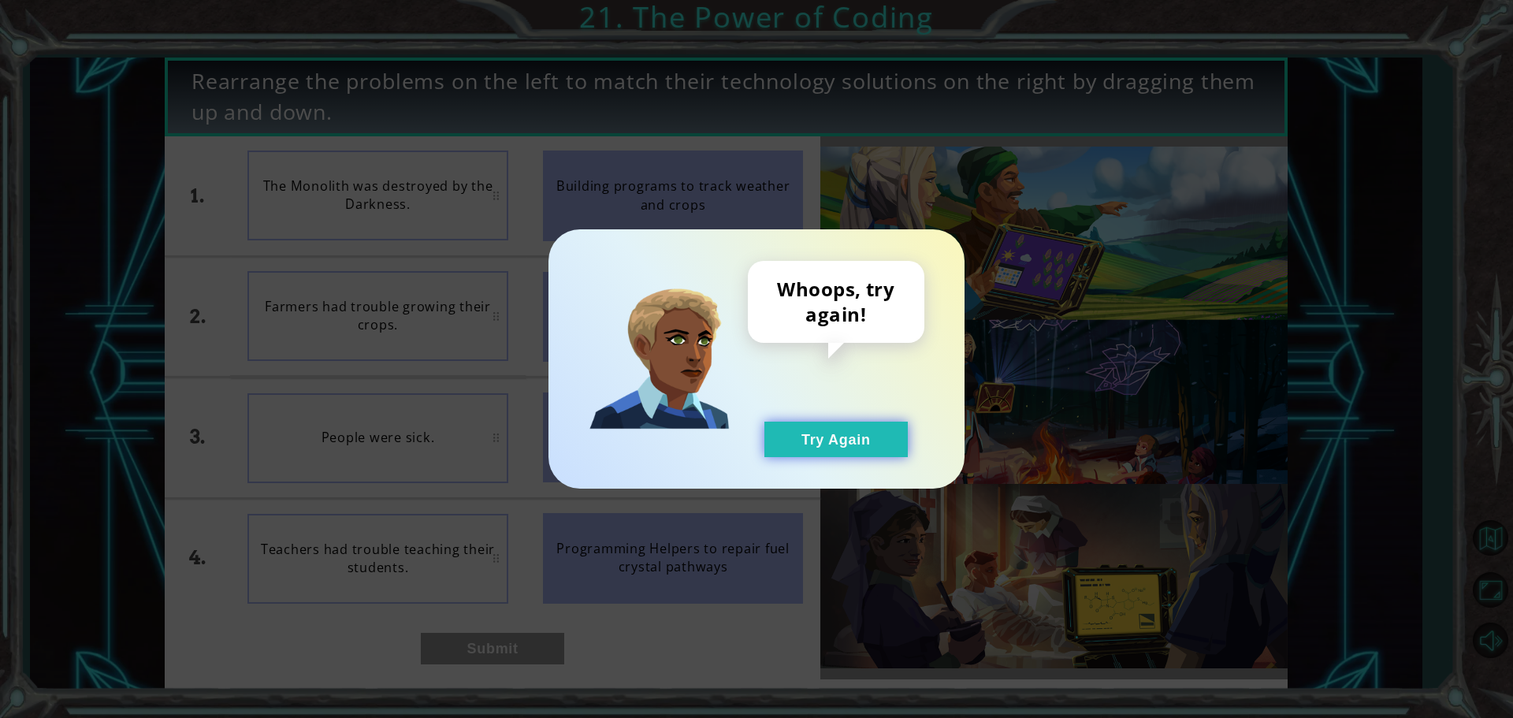
click at [769, 450] on button "Try Again" at bounding box center [835, 439] width 143 height 35
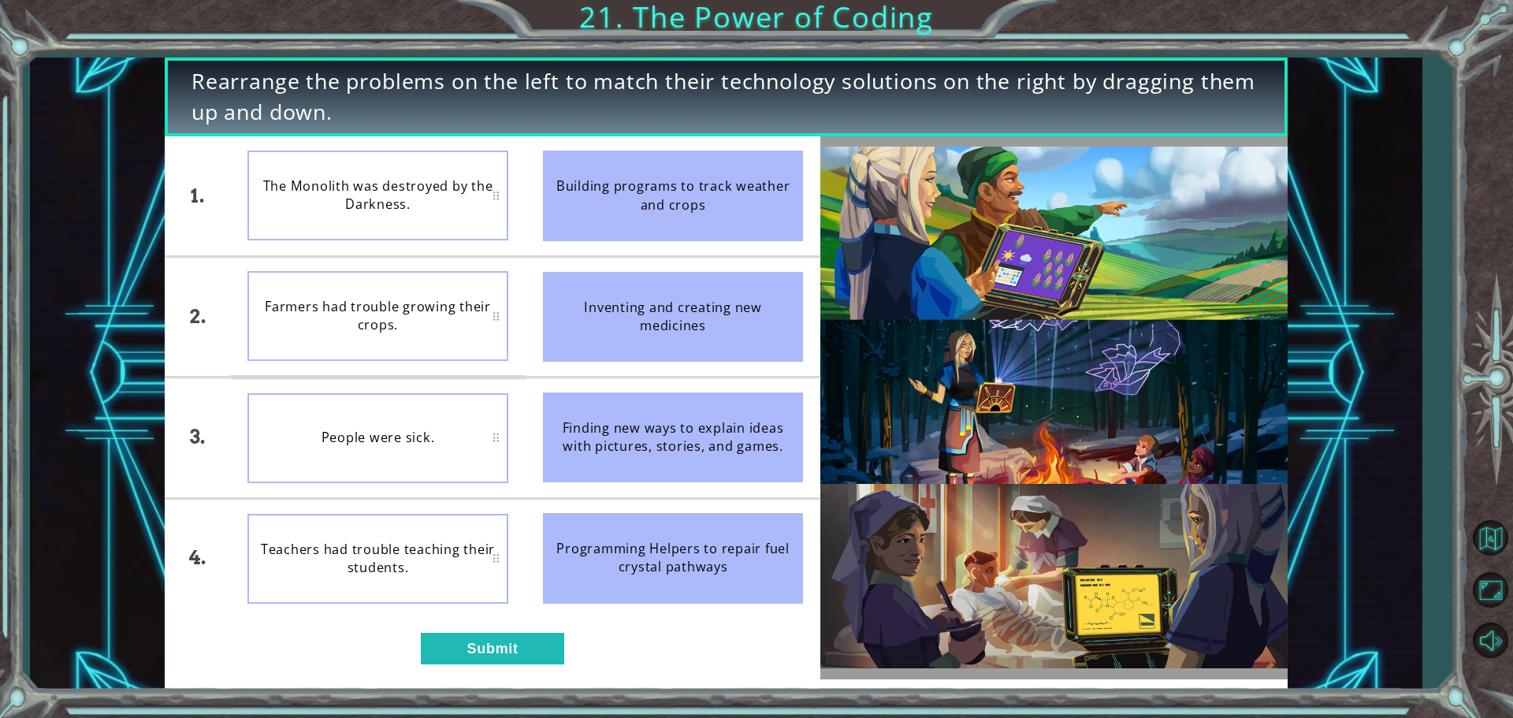
click at [402, 351] on div "Farmers had trouble growing their crops." at bounding box center [377, 316] width 261 height 90
click at [477, 646] on button "Submit" at bounding box center [492, 649] width 143 height 32
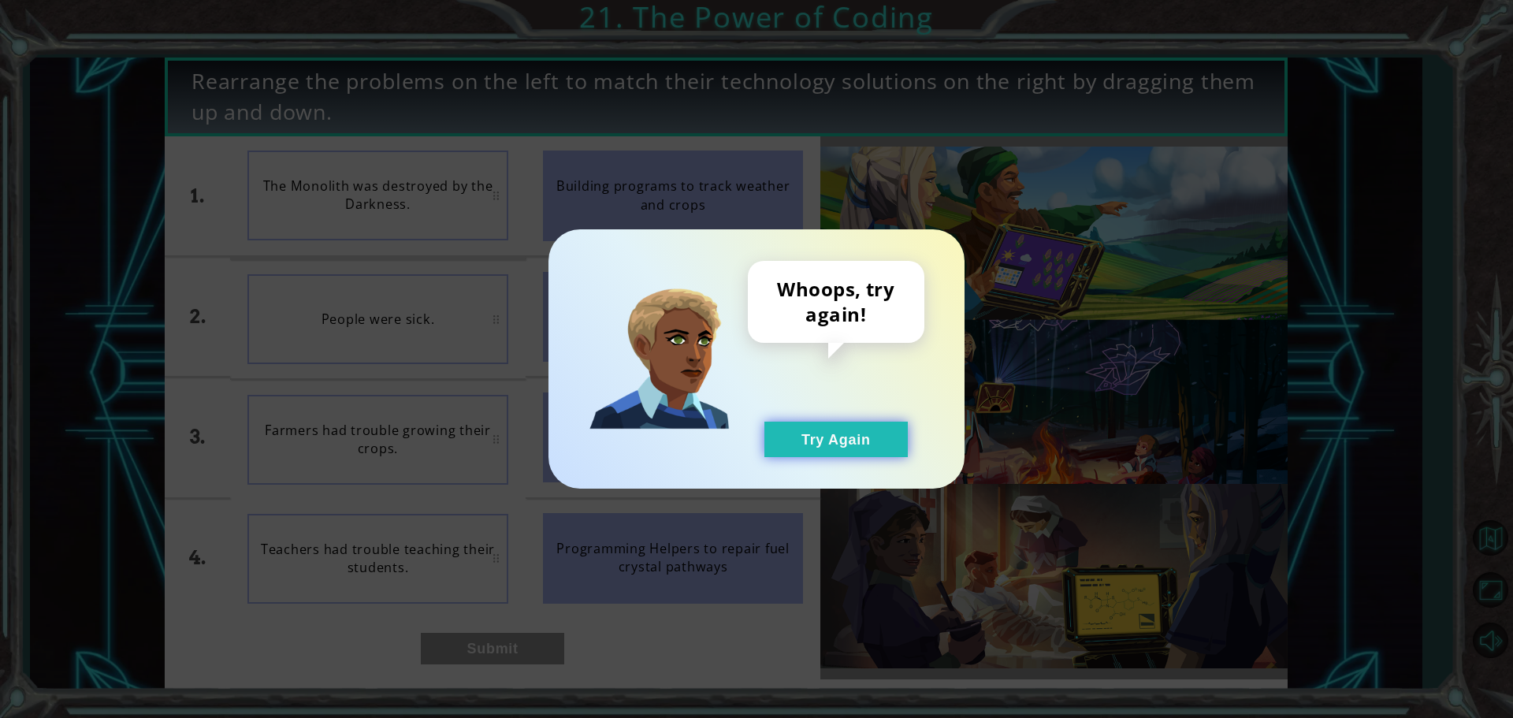
click at [826, 436] on button "Try Again" at bounding box center [835, 439] width 143 height 35
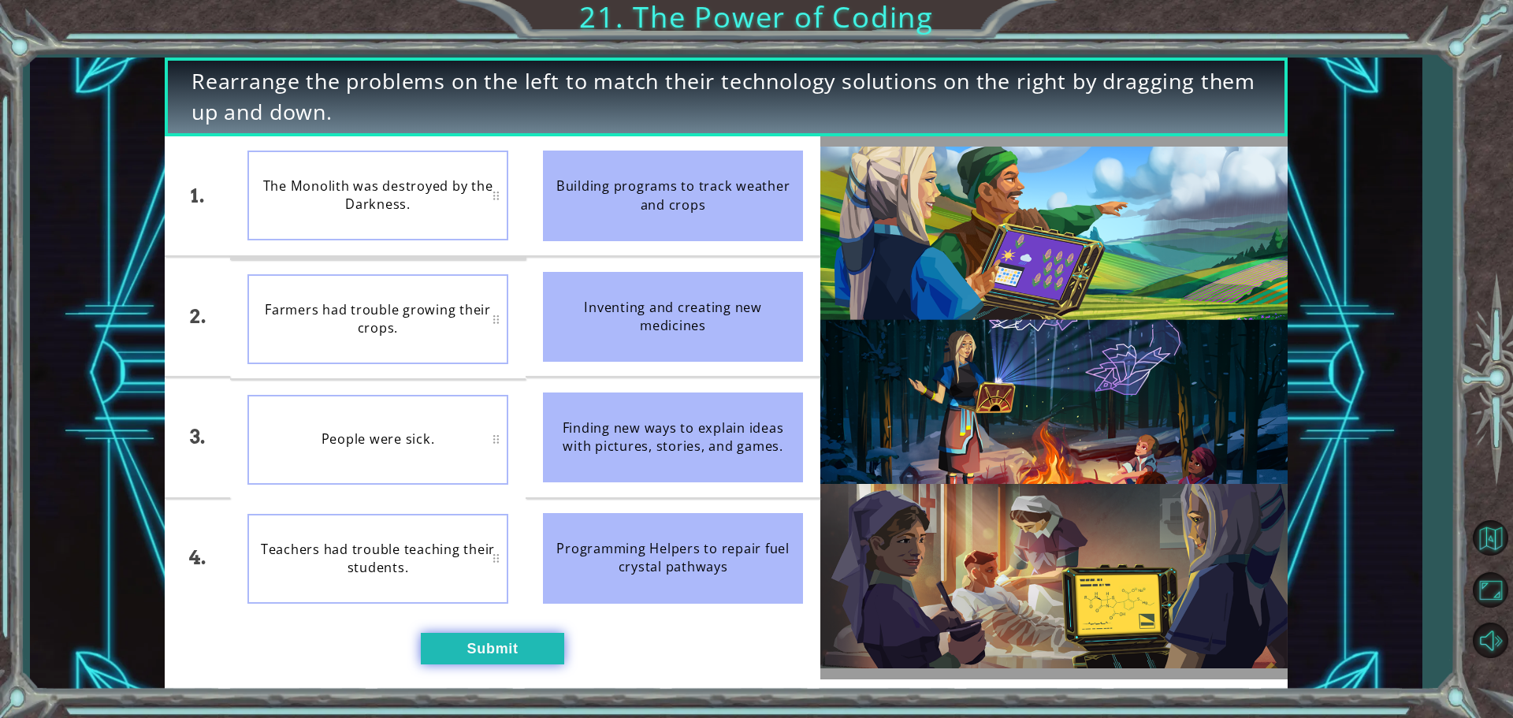
click at [535, 652] on button "Submit" at bounding box center [492, 649] width 143 height 32
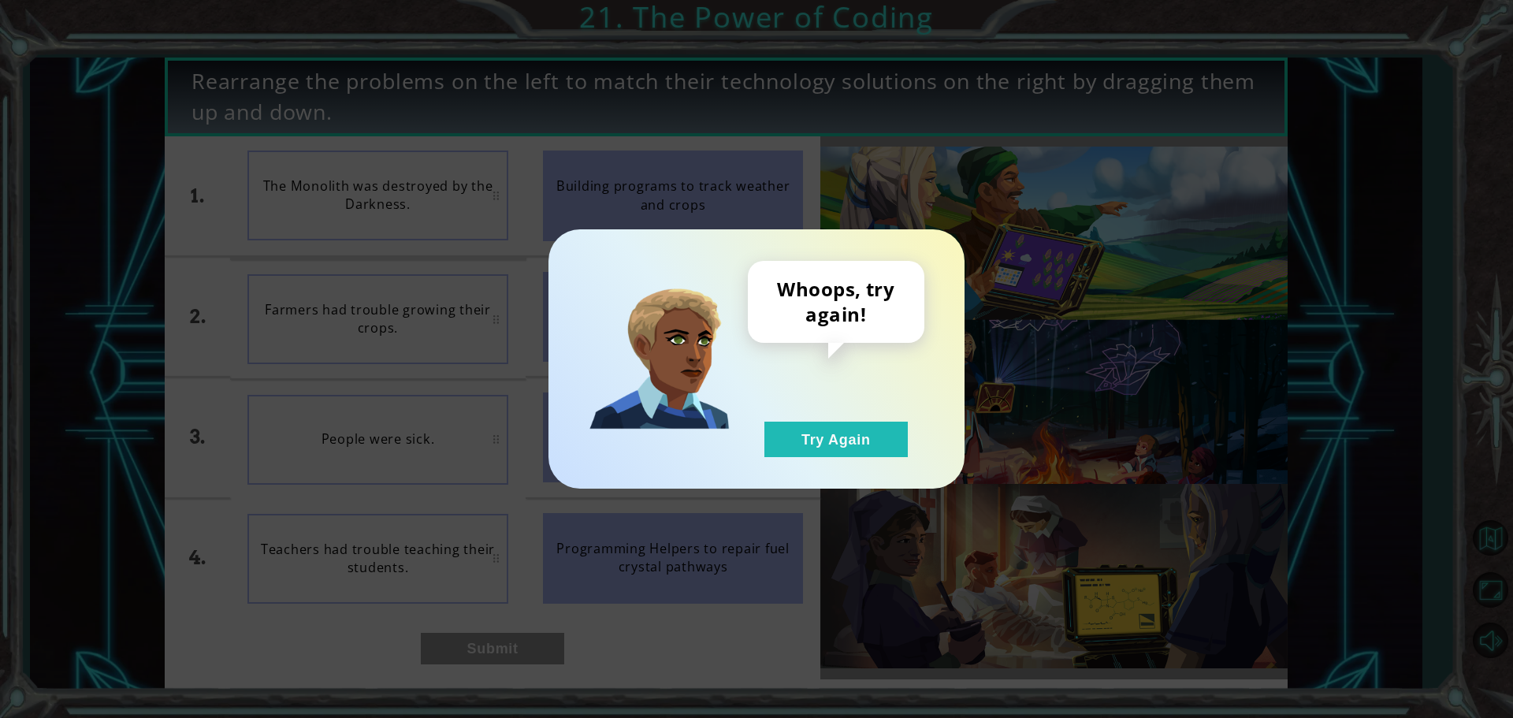
drag, startPoint x: 823, startPoint y: 416, endPoint x: 816, endPoint y: 421, distance: 8.5
click at [820, 416] on div "Whoops, try again! Try Again" at bounding box center [836, 359] width 177 height 196
click at [814, 427] on button "Try Again" at bounding box center [835, 439] width 143 height 35
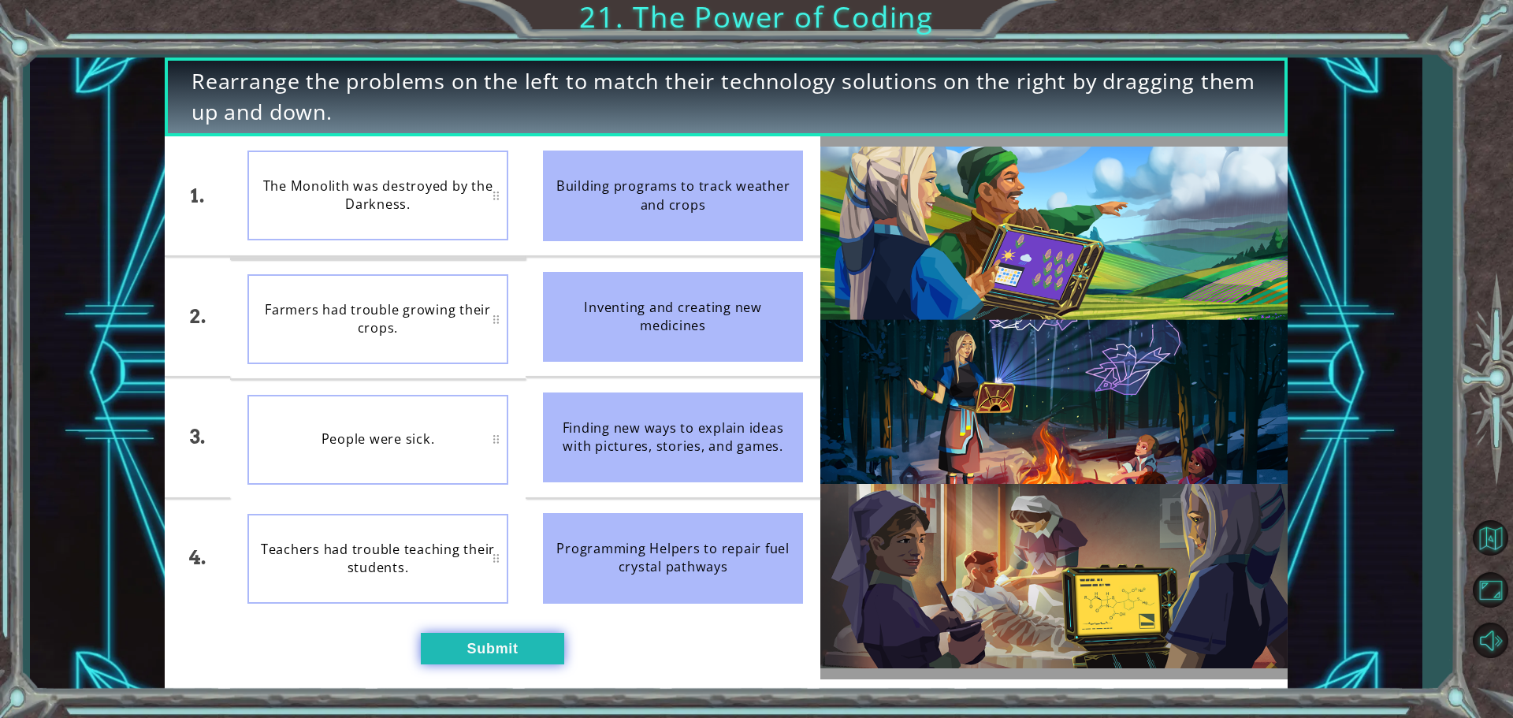
click at [549, 659] on button "Submit" at bounding box center [492, 649] width 143 height 32
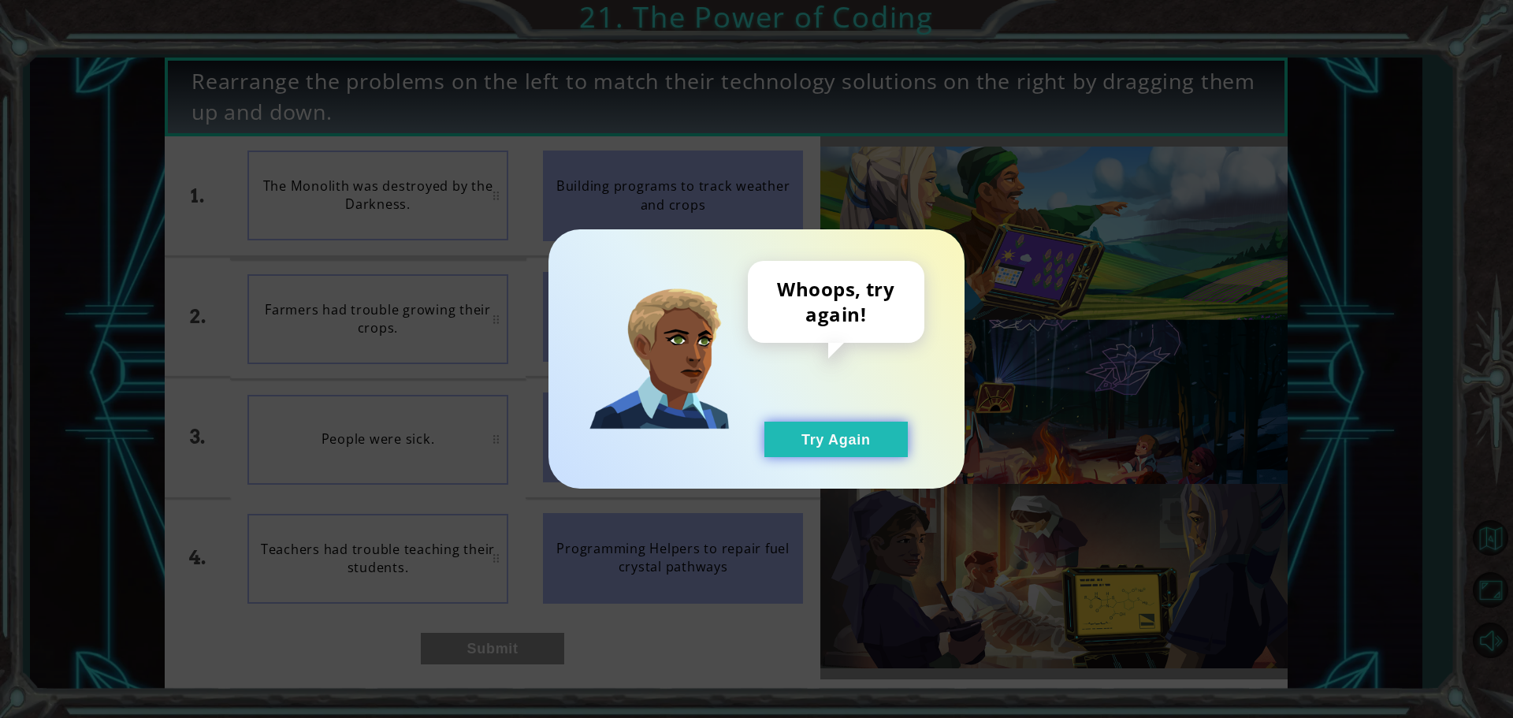
drag, startPoint x: 830, startPoint y: 426, endPoint x: 842, endPoint y: 426, distance: 11.8
click at [831, 426] on button "Try Again" at bounding box center [835, 439] width 143 height 35
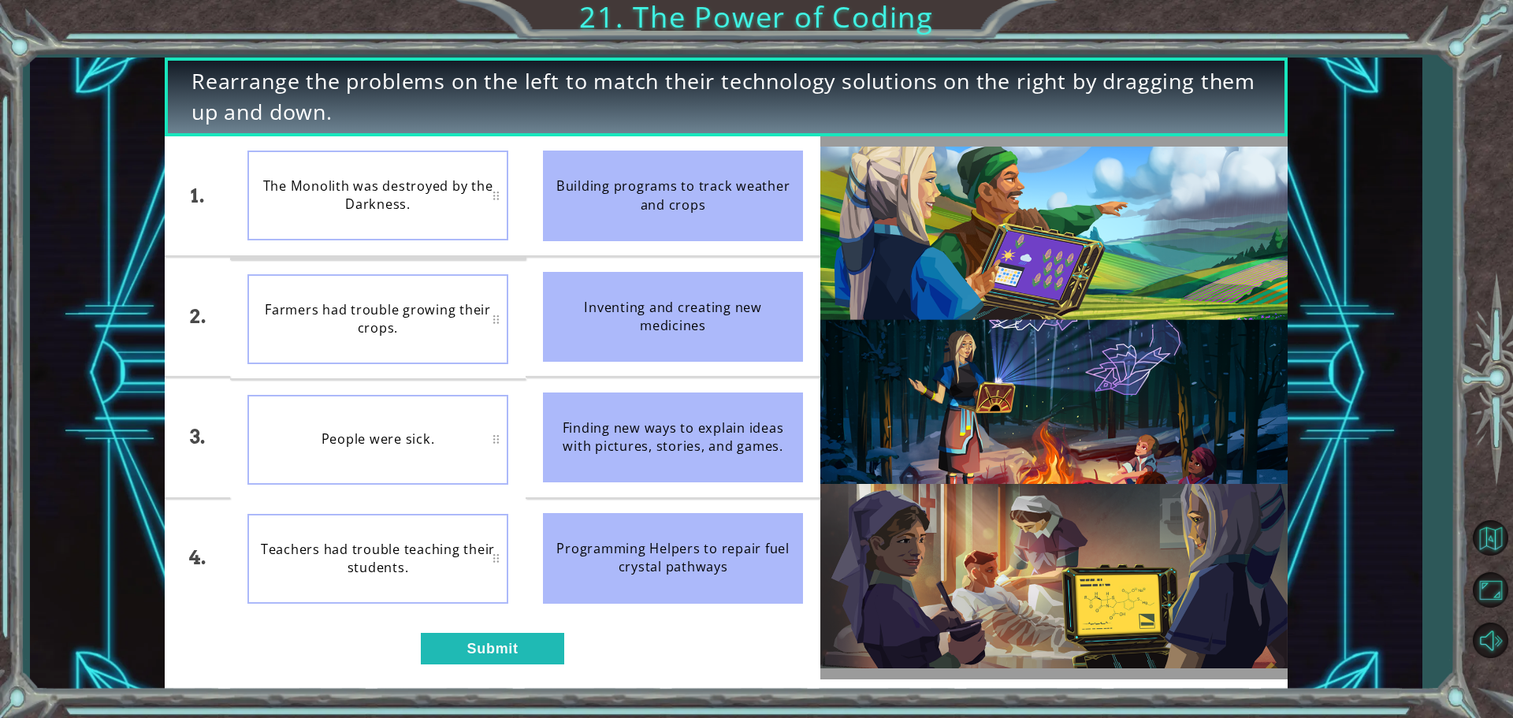
drag, startPoint x: 662, startPoint y: 190, endPoint x: 674, endPoint y: 293, distance: 103.9
click at [674, 293] on ul "Building programs to track weather and crops Inventing and creating new medicin…" at bounding box center [674, 376] width 296 height 481
drag, startPoint x: 670, startPoint y: 214, endPoint x: 527, endPoint y: 225, distance: 143.1
click at [617, 247] on li "Building programs to track weather and crops" at bounding box center [674, 195] width 296 height 119
click at [503, 644] on button "Submit" at bounding box center [492, 649] width 143 height 32
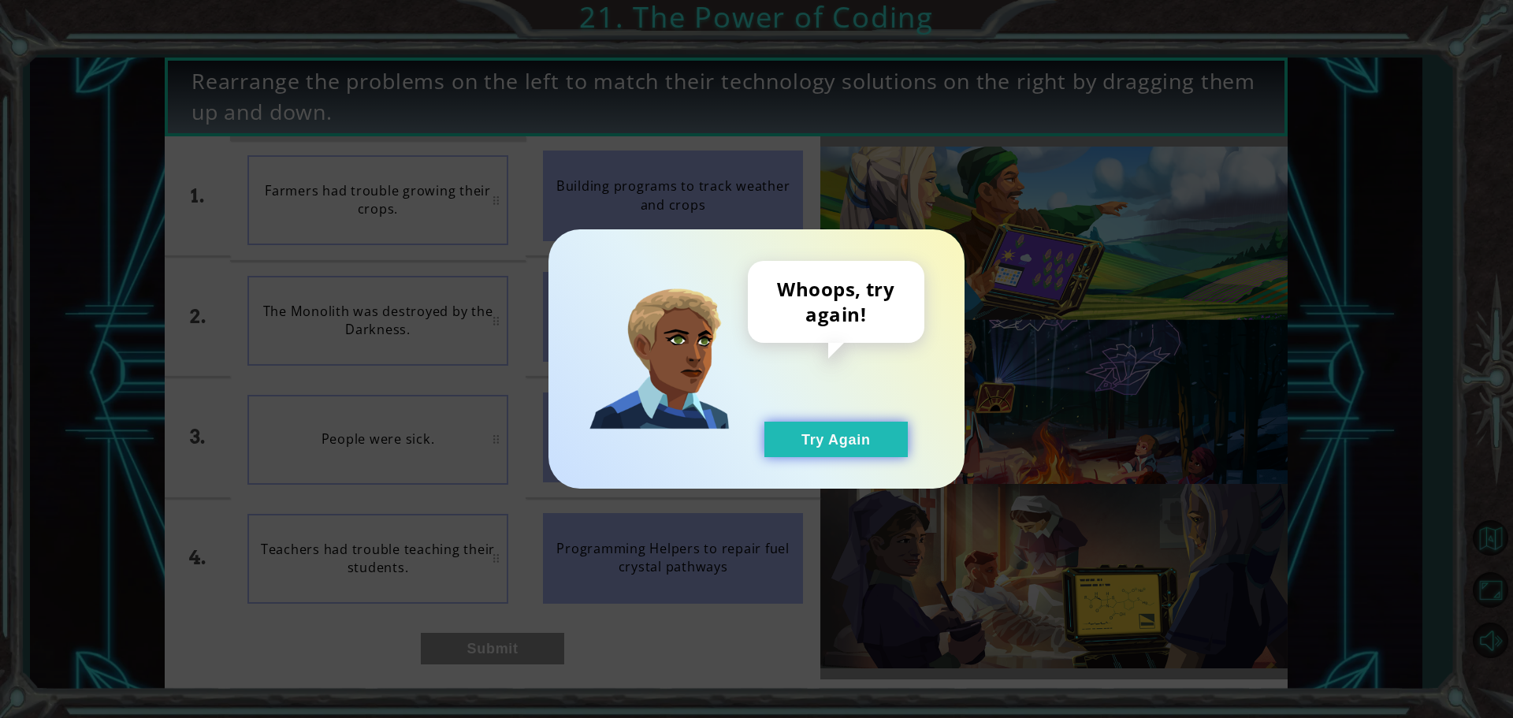
click at [876, 446] on button "Try Again" at bounding box center [835, 439] width 143 height 35
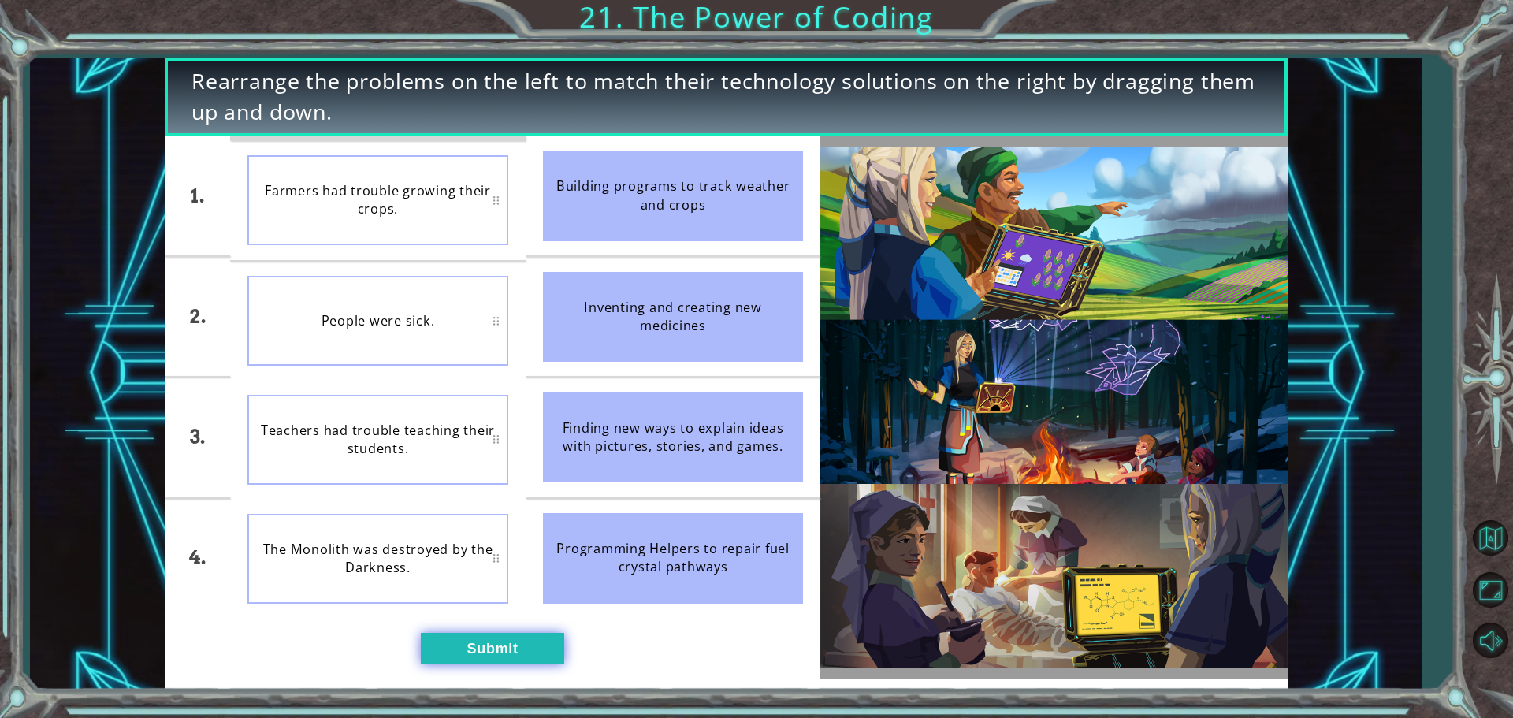
click at [501, 656] on button "Submit" at bounding box center [492, 649] width 143 height 32
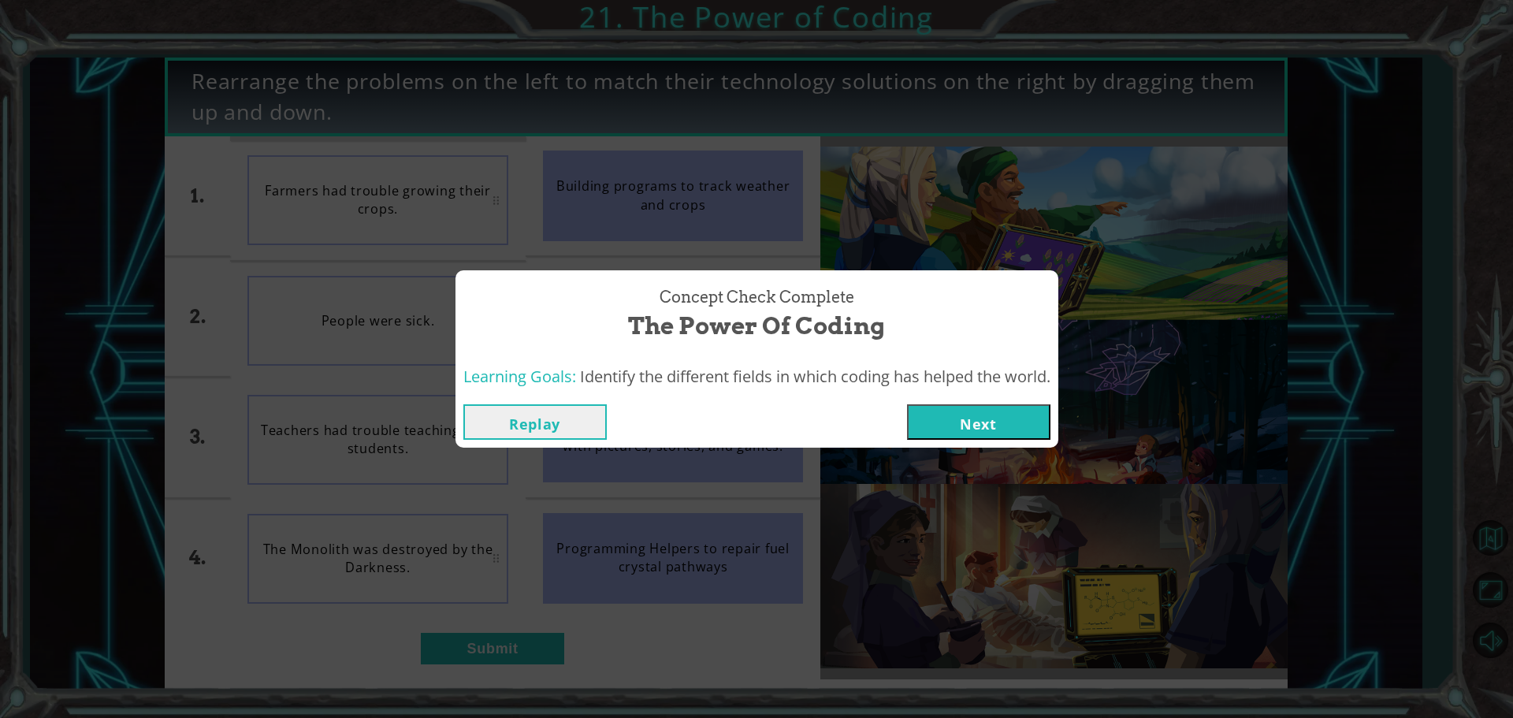
click at [953, 404] on button "Next" at bounding box center [978, 421] width 143 height 35
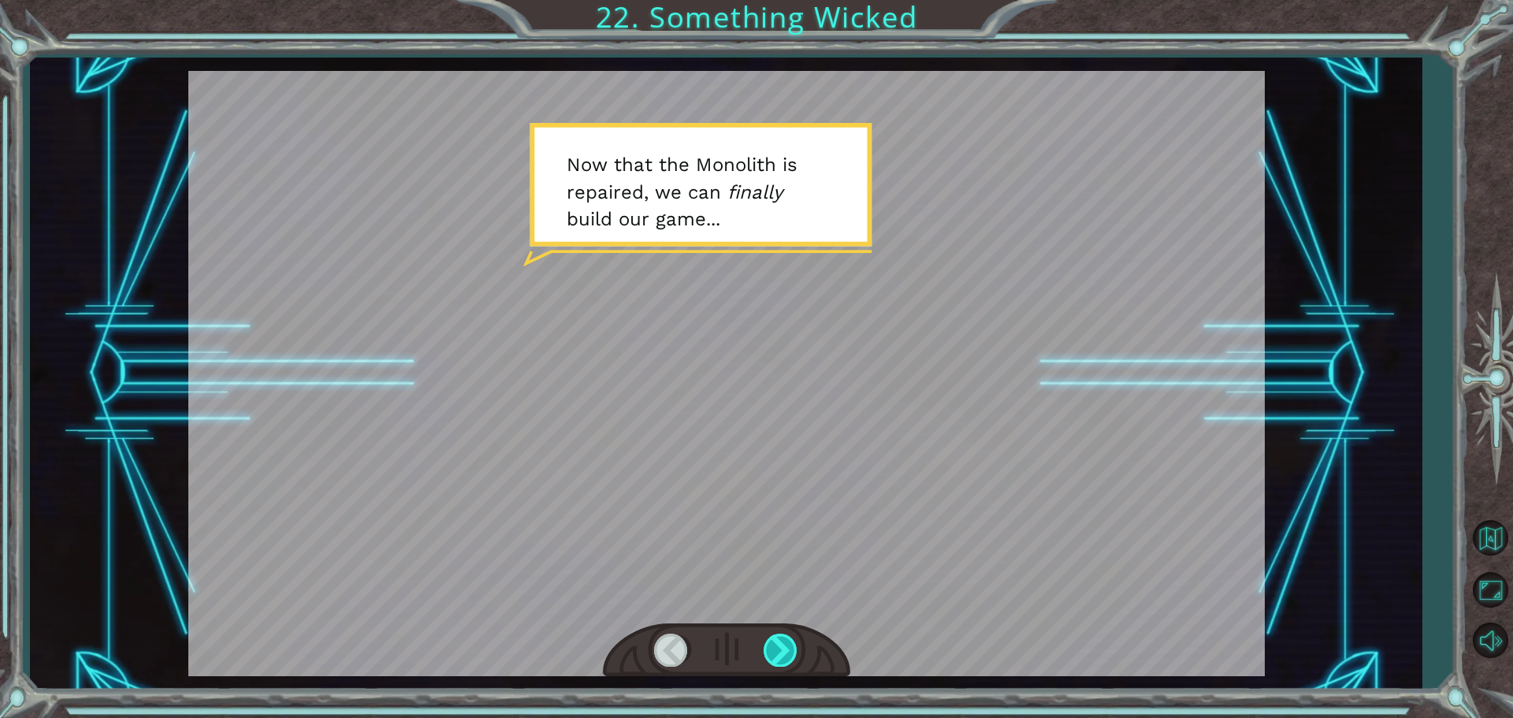
click at [797, 642] on div at bounding box center [726, 650] width 247 height 54
click at [796, 642] on div at bounding box center [781, 650] width 35 height 32
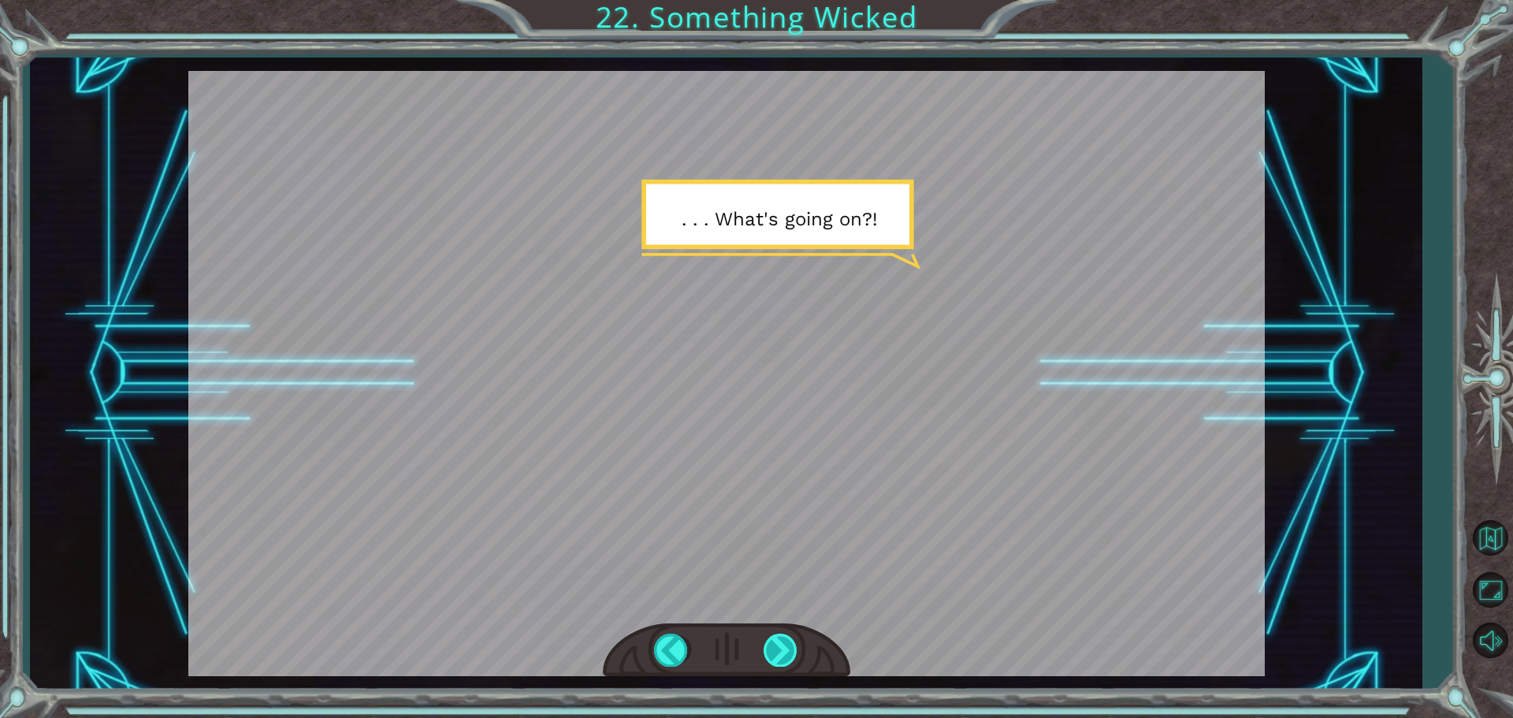
click at [776, 659] on div at bounding box center [781, 650] width 35 height 32
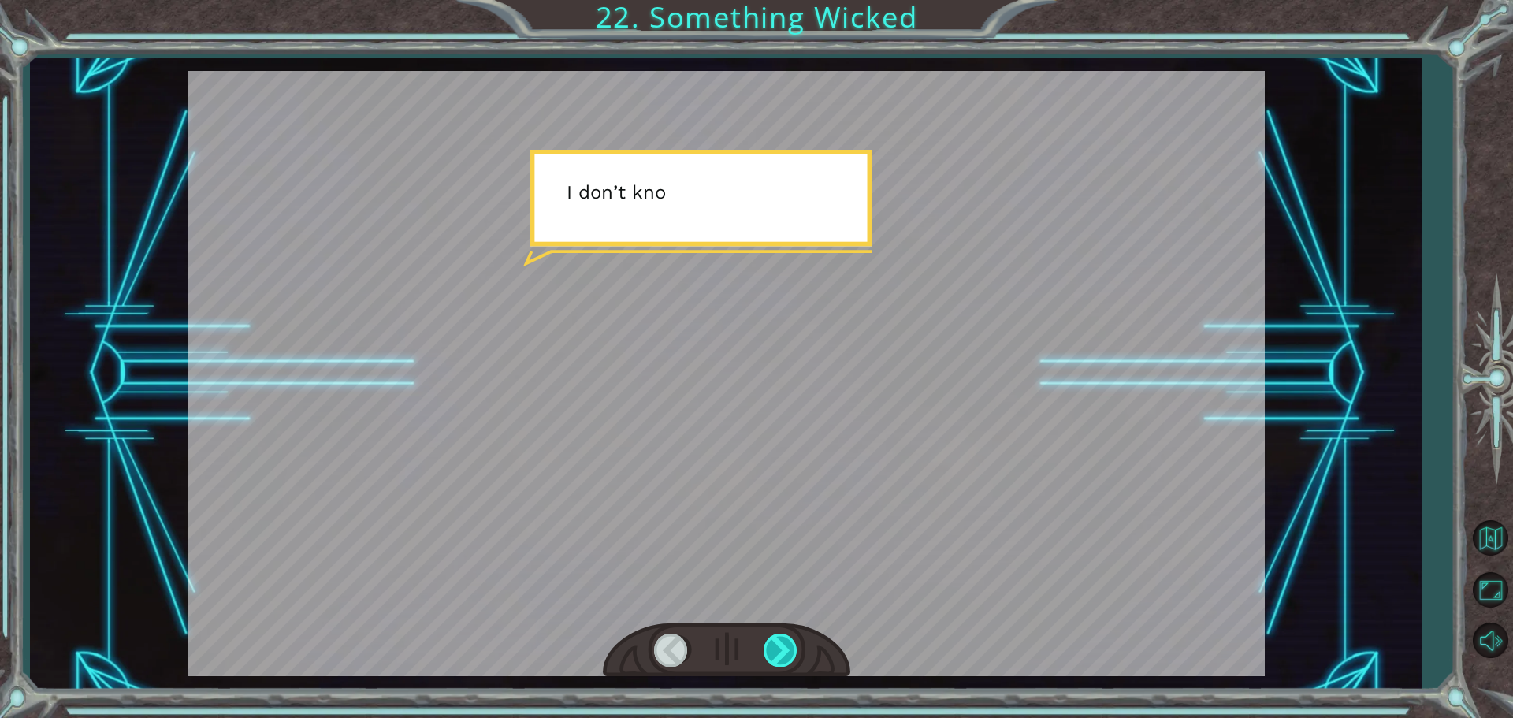
click at [773, 656] on div at bounding box center [781, 650] width 35 height 32
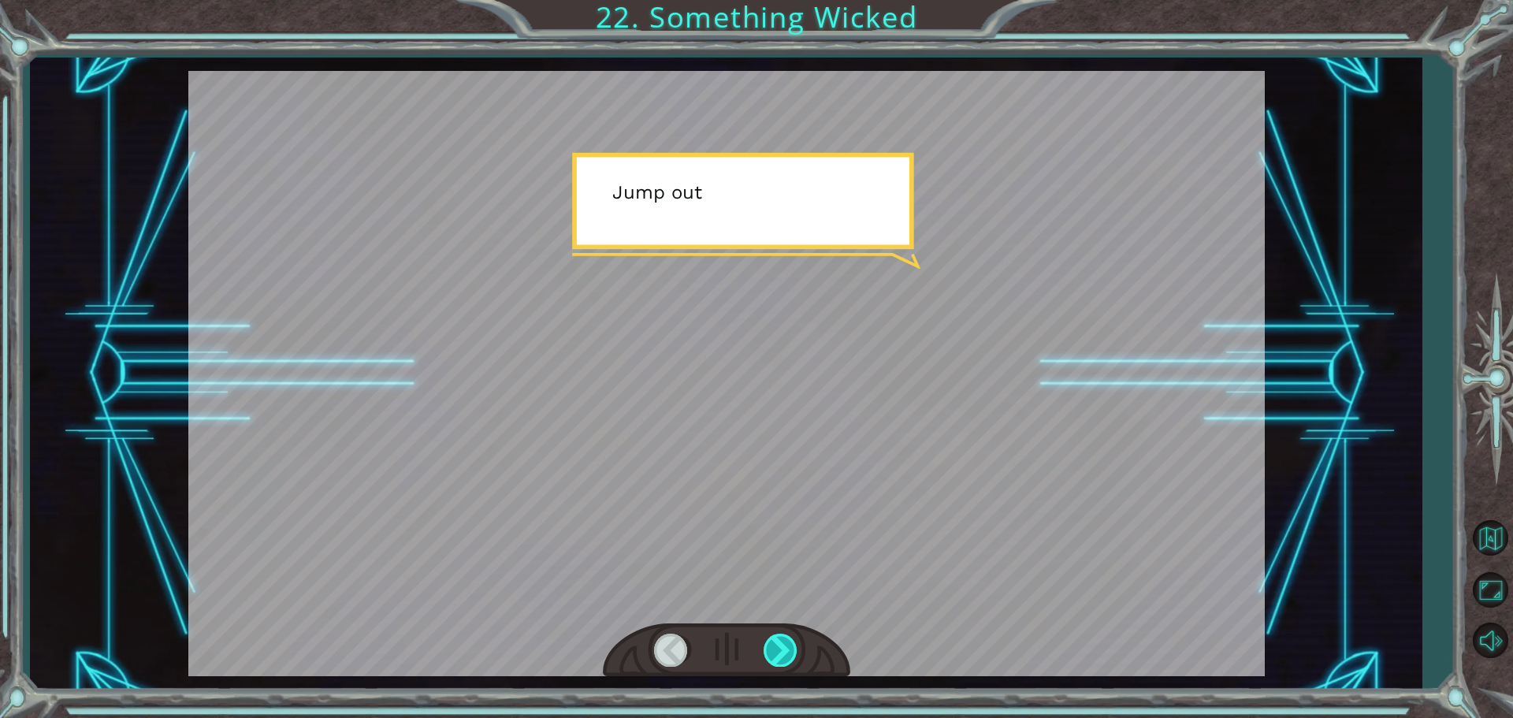
click at [770, 662] on div at bounding box center [781, 650] width 35 height 32
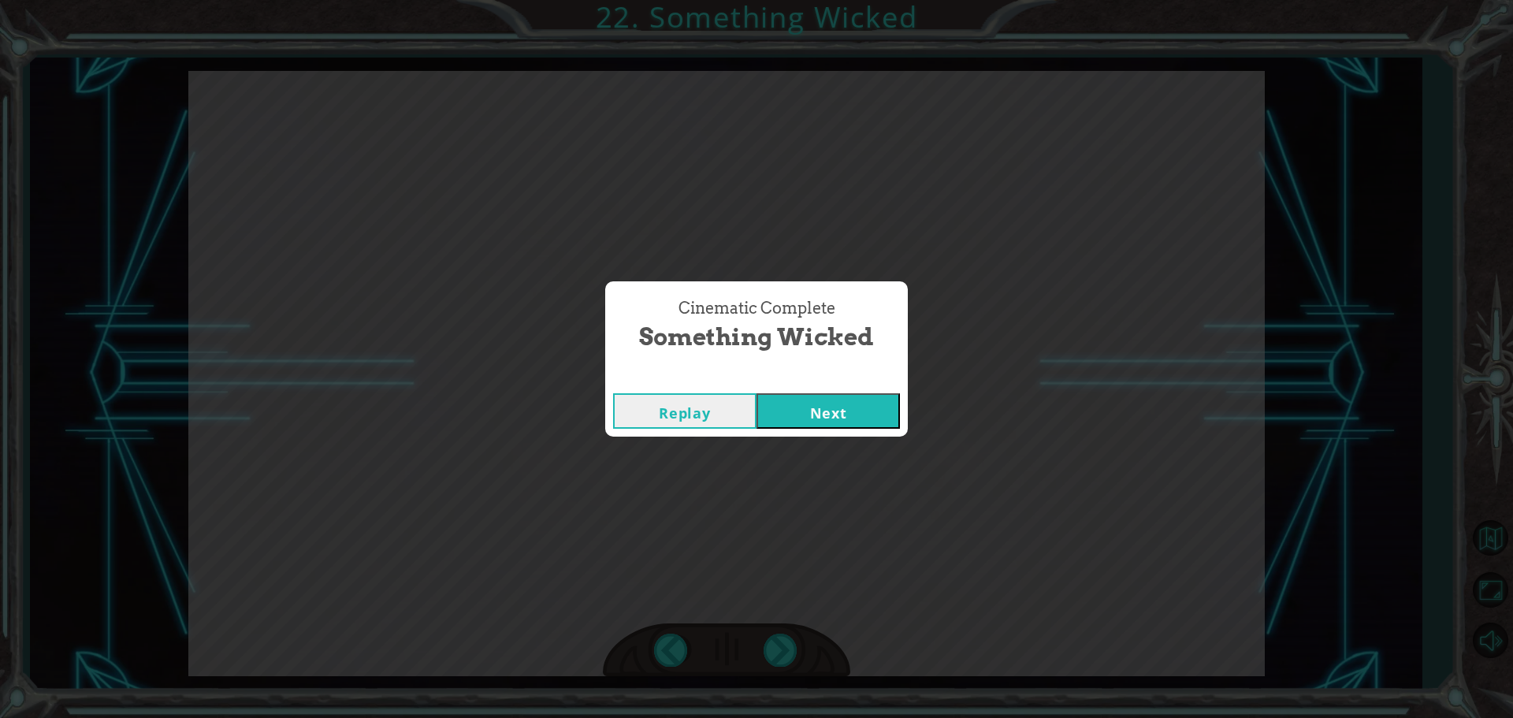
click at [771, 396] on button "Next" at bounding box center [828, 410] width 143 height 35
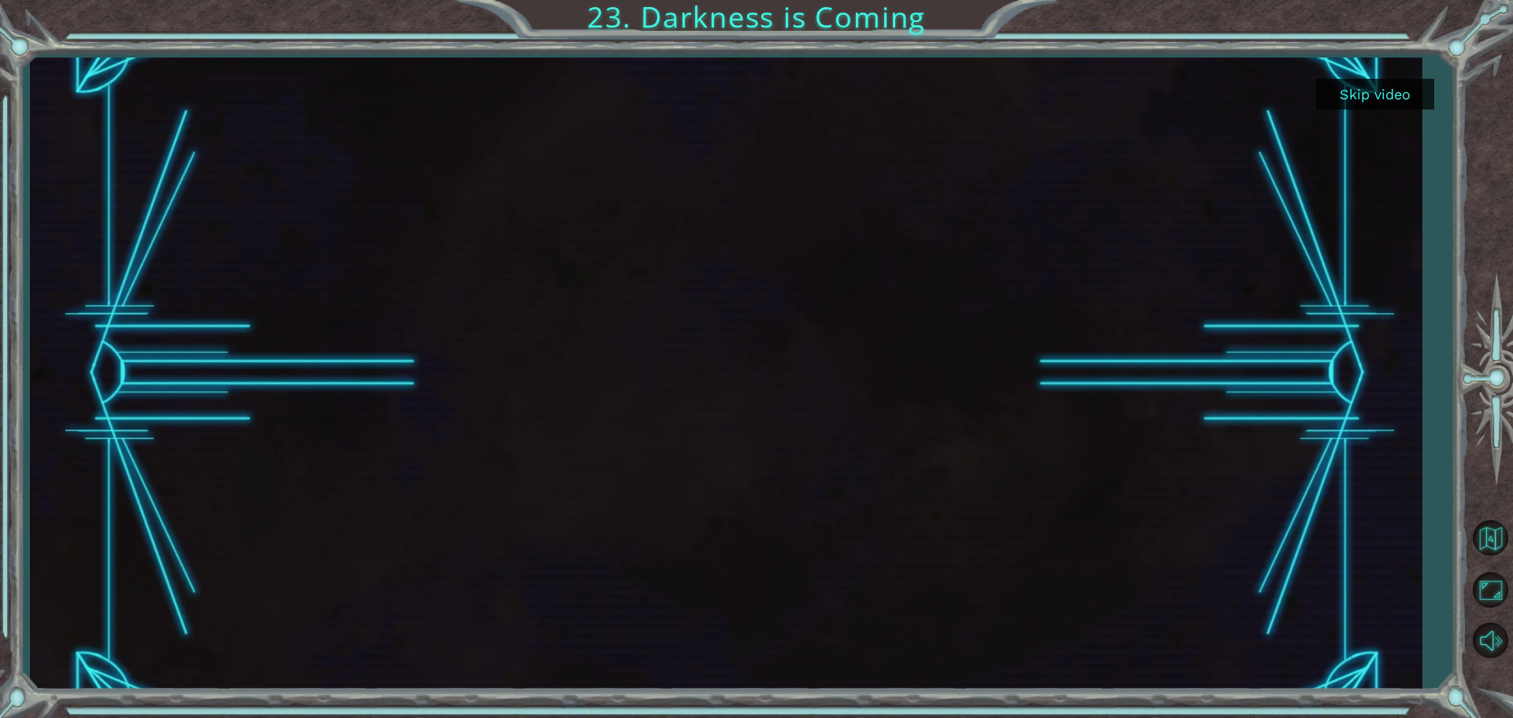
click at [1379, 113] on div "Skip video" at bounding box center [726, 374] width 1392 height 632
click at [1373, 97] on button "Skip video" at bounding box center [1375, 94] width 118 height 31
click at [1362, 88] on button "Skip video" at bounding box center [1375, 94] width 118 height 31
click at [1361, 91] on button "Skip video" at bounding box center [1375, 94] width 118 height 31
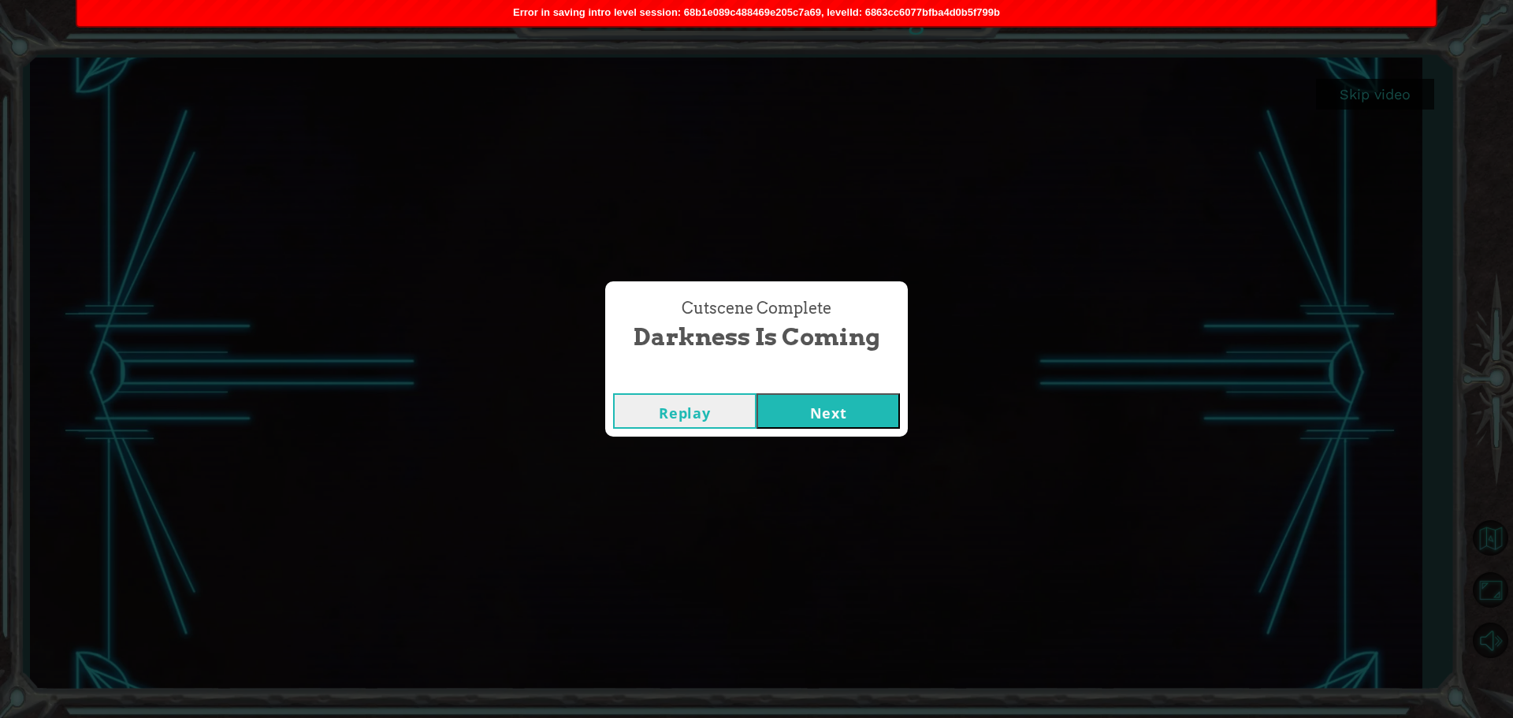
click at [831, 406] on button "Next" at bounding box center [828, 410] width 143 height 35
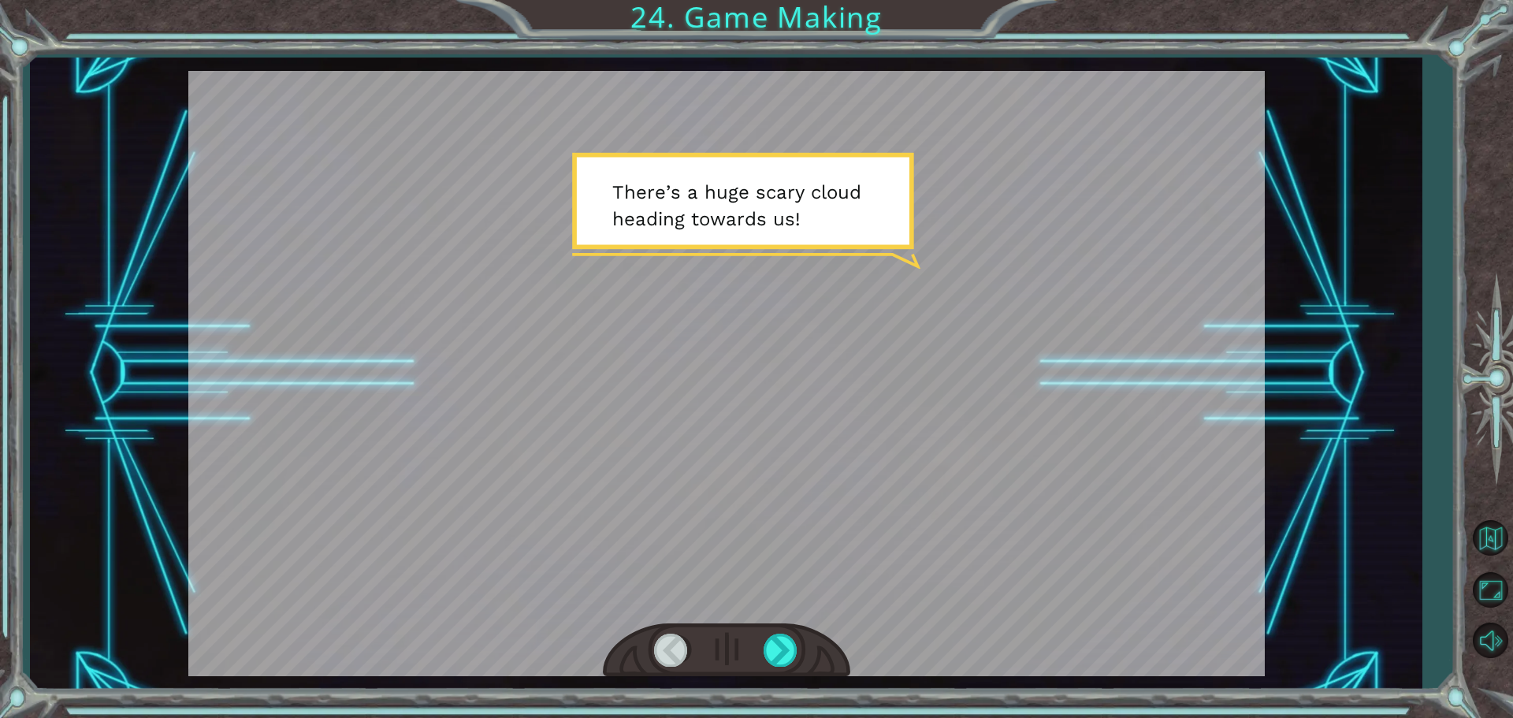
drag, startPoint x: 892, startPoint y: 350, endPoint x: 777, endPoint y: 669, distance: 339.3
click at [777, 669] on div at bounding box center [726, 650] width 247 height 54
click at [777, 659] on div at bounding box center [781, 650] width 35 height 32
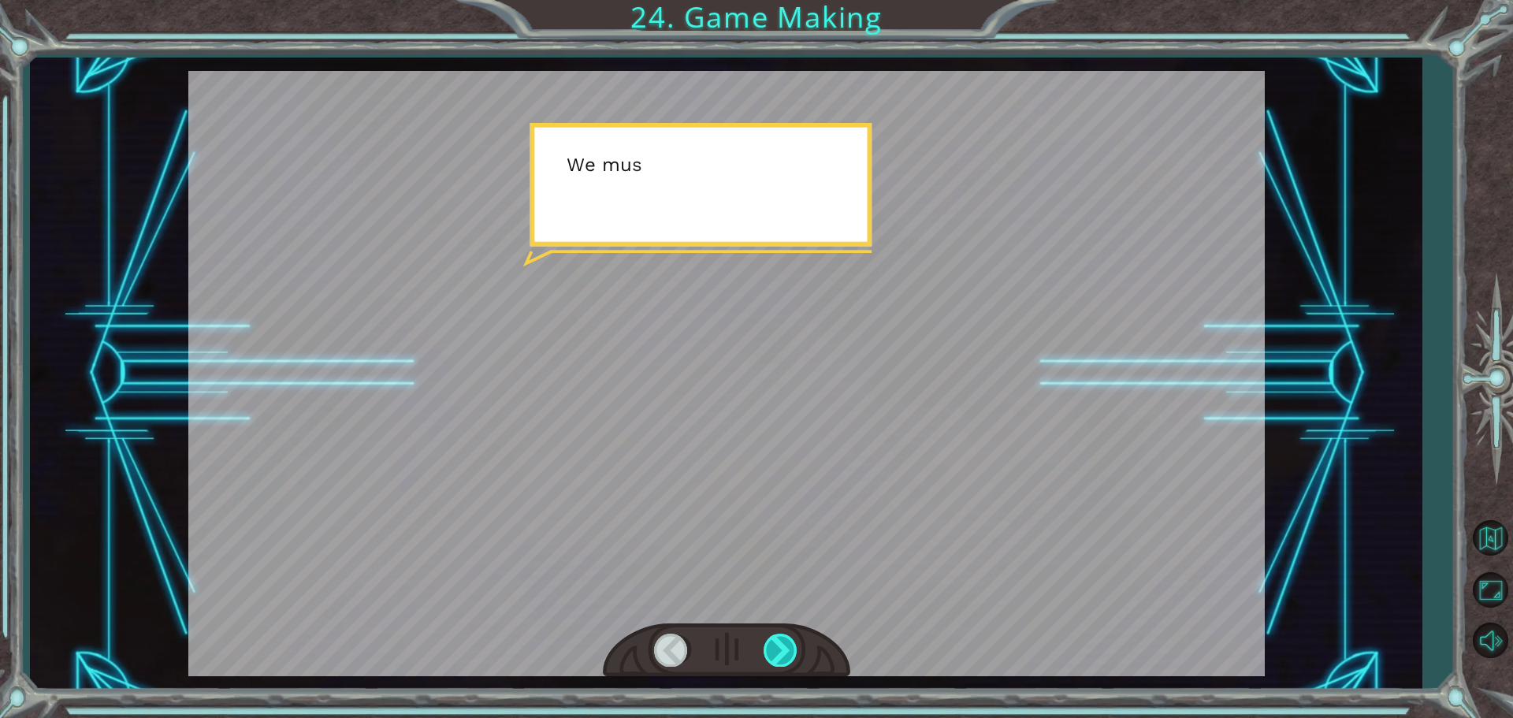
click at [777, 659] on div at bounding box center [781, 650] width 35 height 32
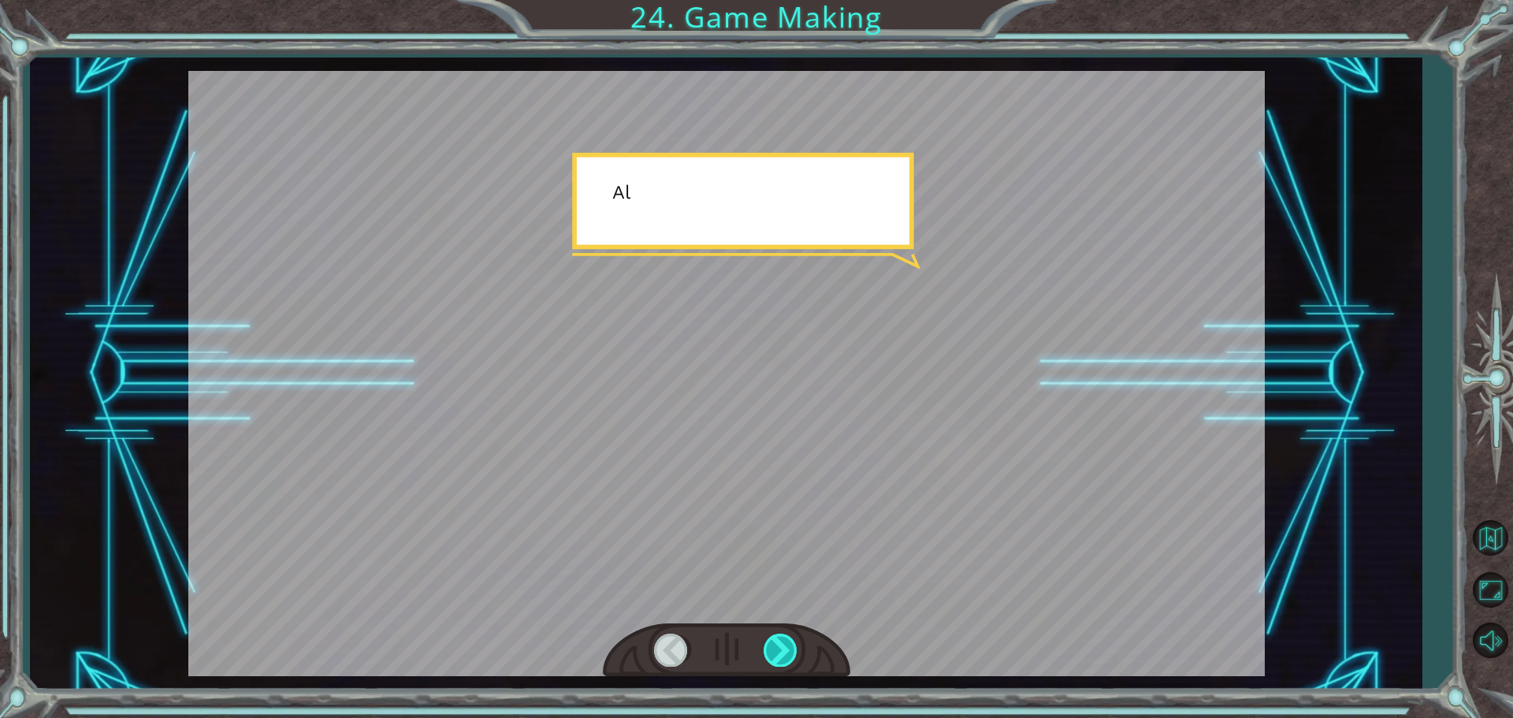
click at [777, 659] on div at bounding box center [781, 650] width 35 height 32
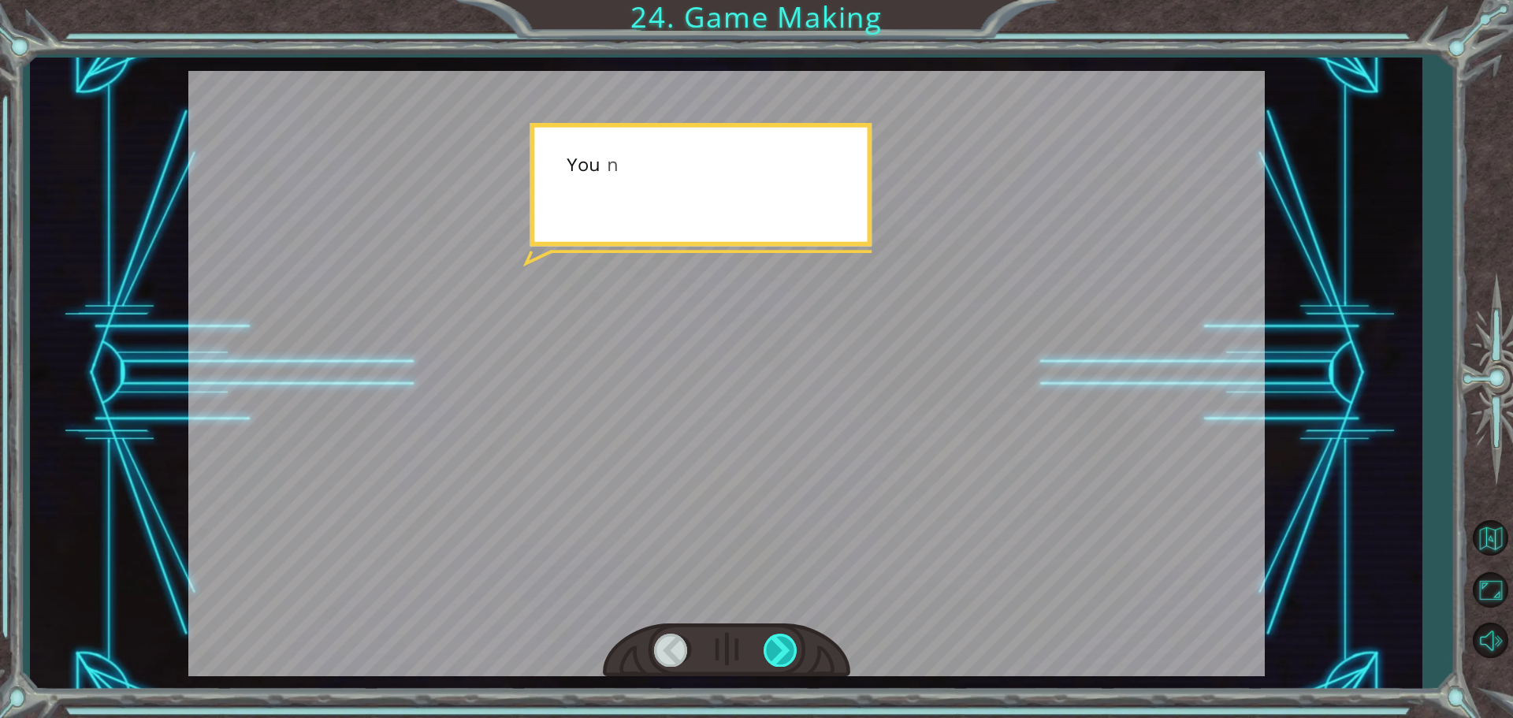
click at [779, 660] on div at bounding box center [781, 650] width 35 height 32
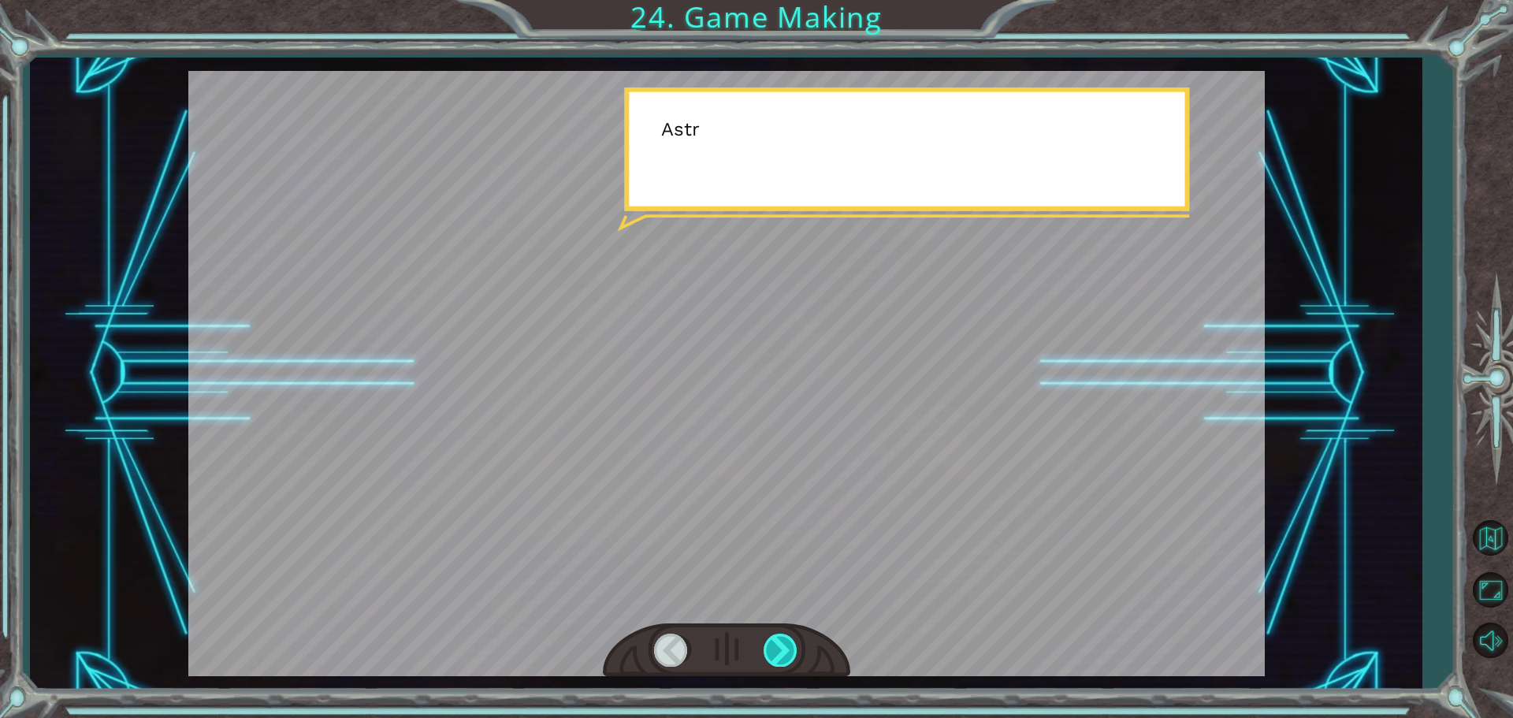
click at [780, 654] on div at bounding box center [781, 650] width 35 height 32
click at [779, 652] on div at bounding box center [781, 650] width 35 height 32
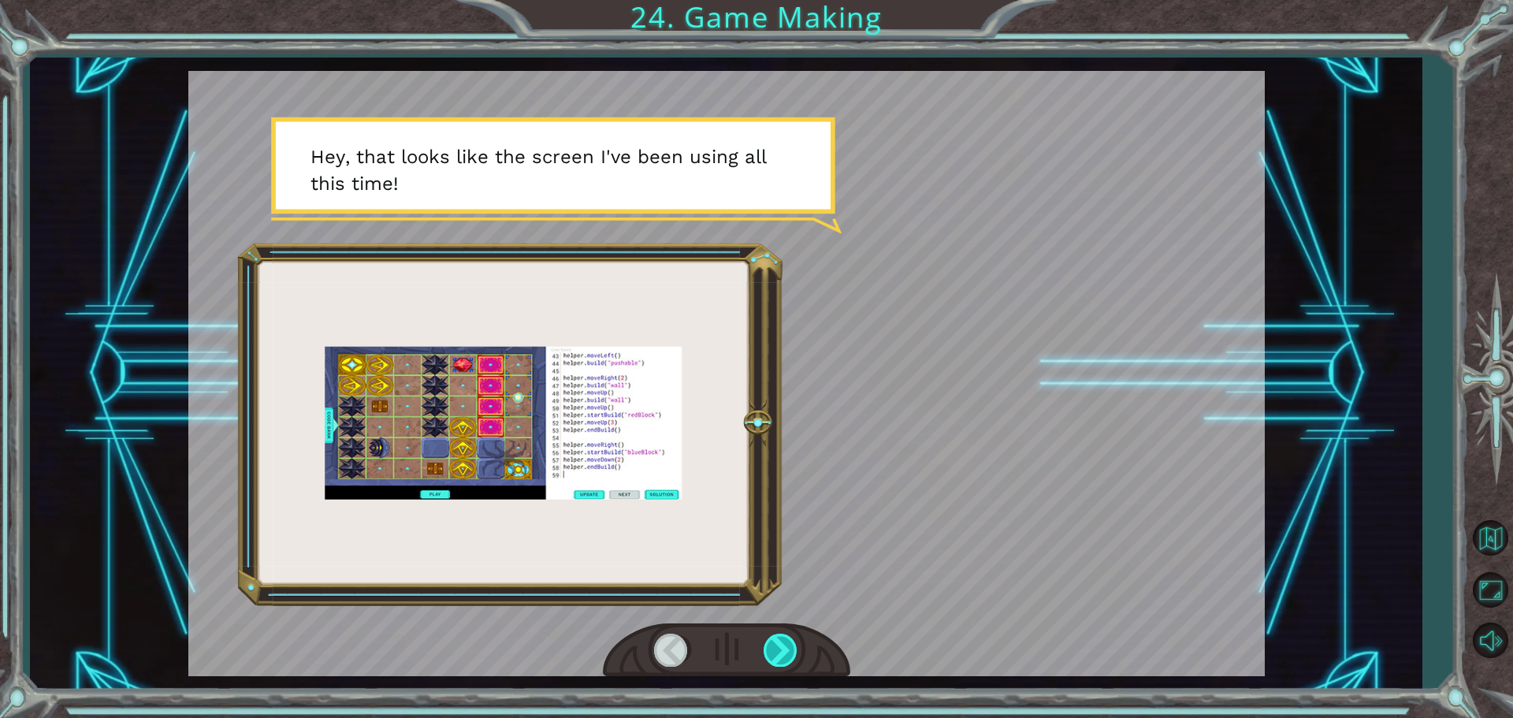
click at [770, 644] on div at bounding box center [781, 650] width 35 height 32
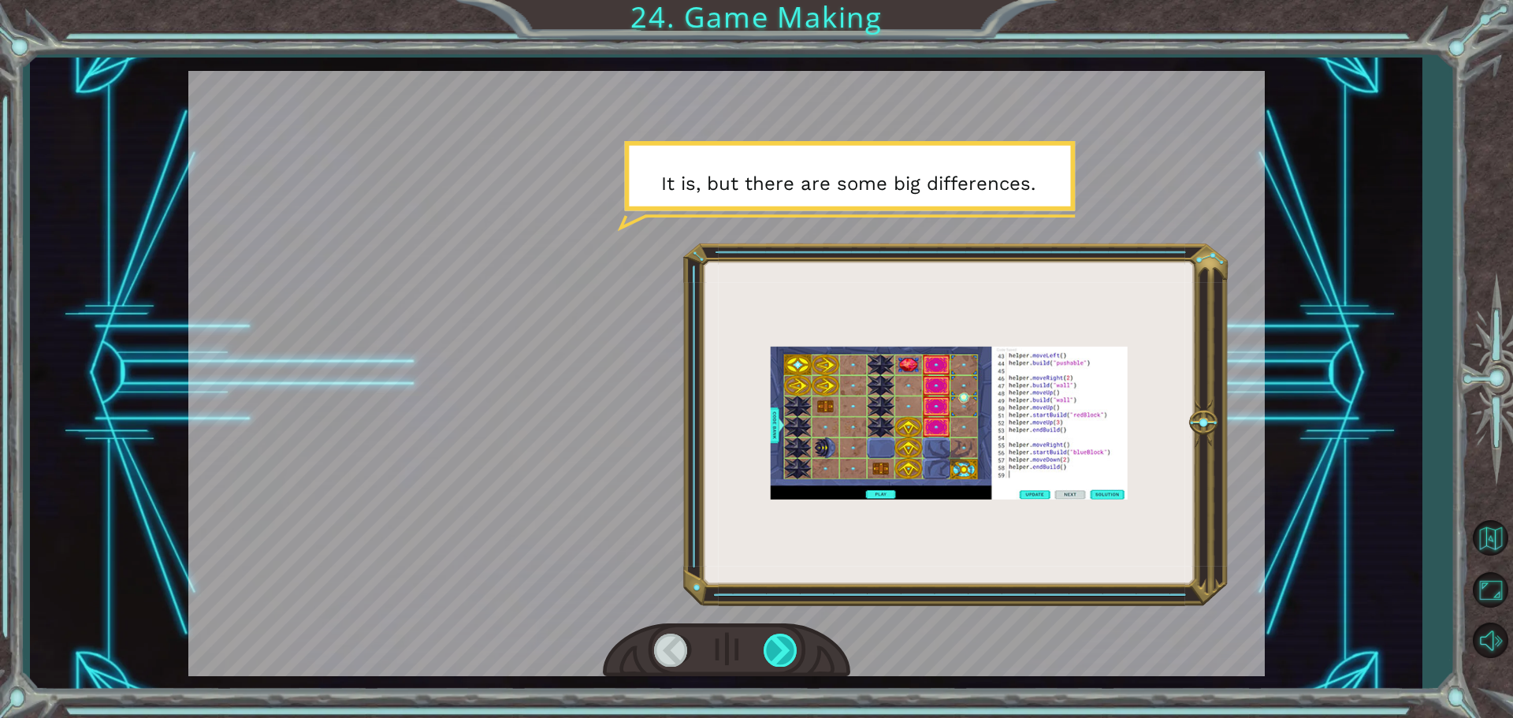
click at [779, 653] on div at bounding box center [781, 650] width 35 height 32
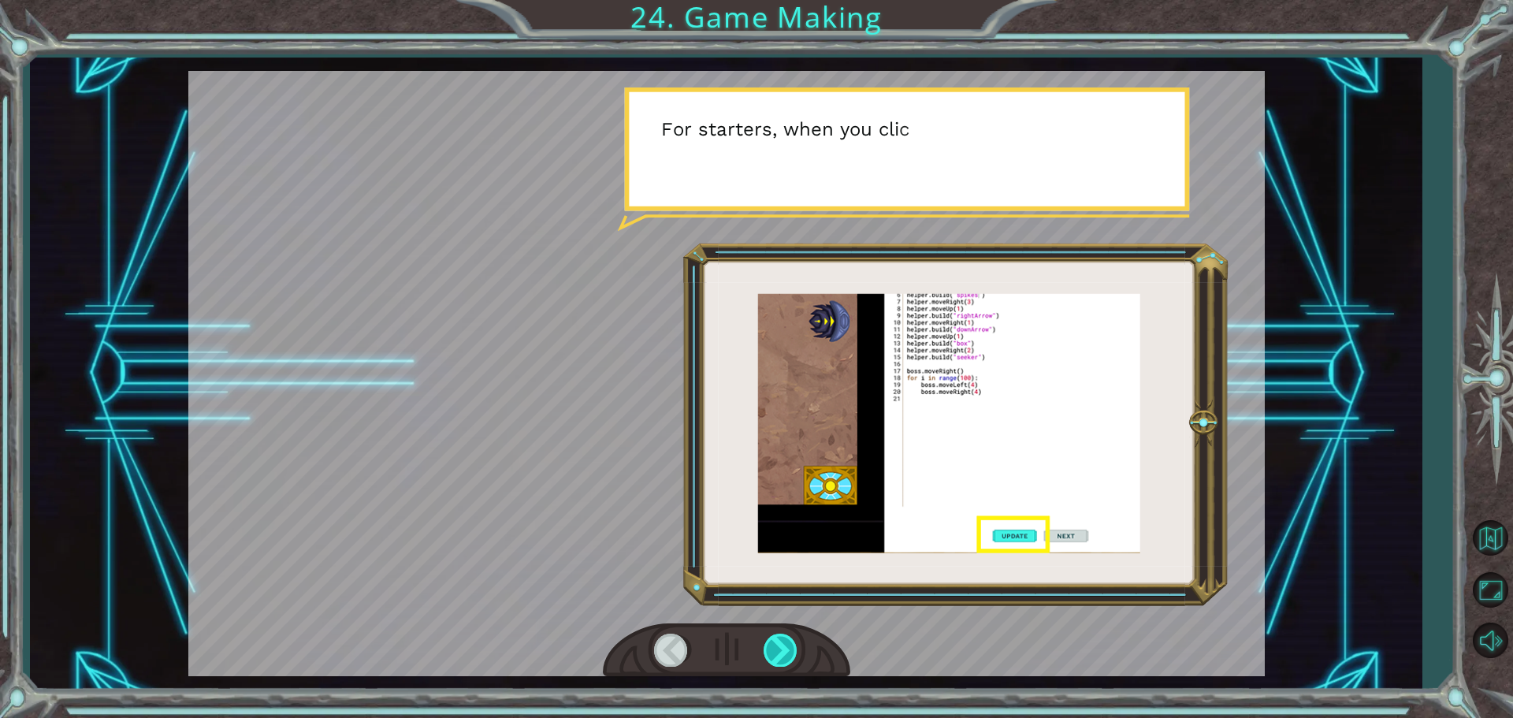
click at [785, 648] on div at bounding box center [781, 650] width 35 height 32
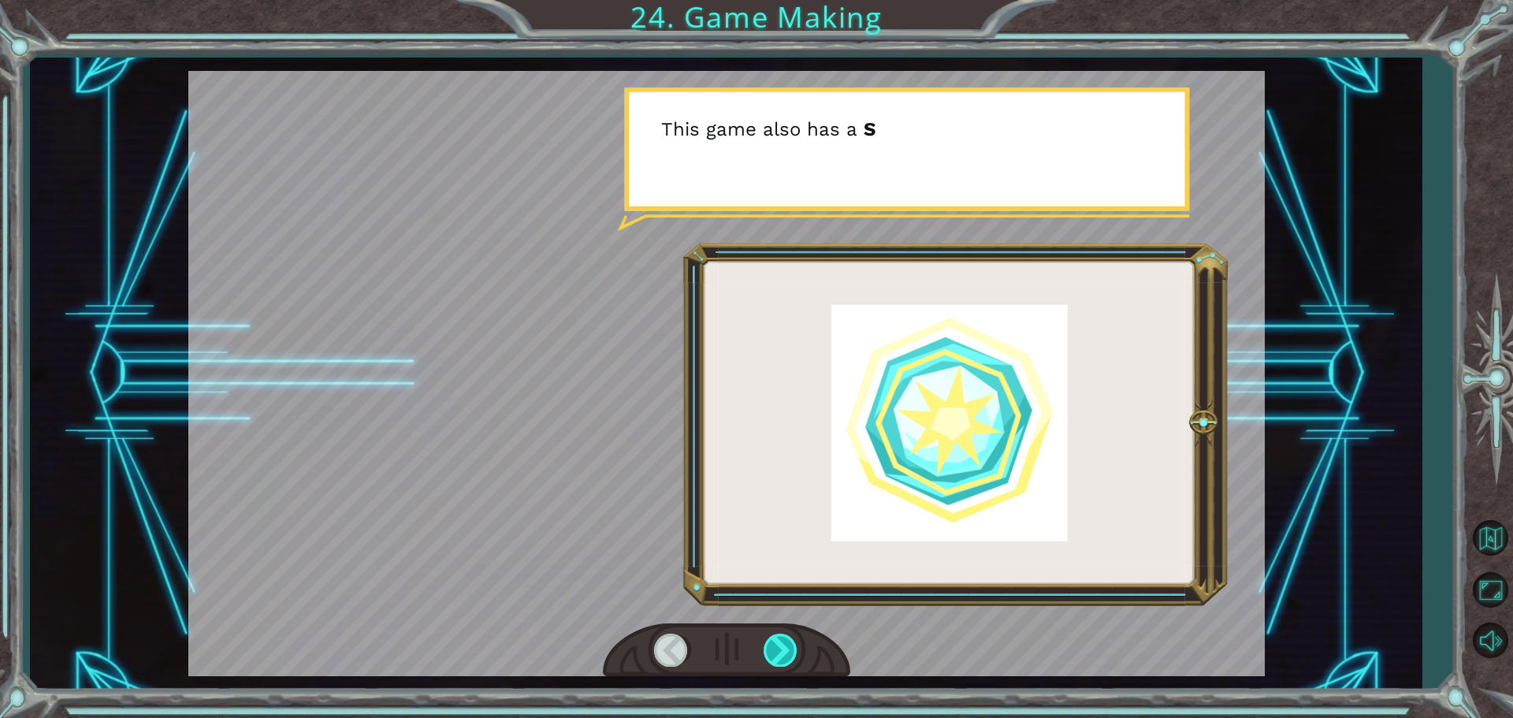
click at [781, 650] on div at bounding box center [781, 650] width 35 height 32
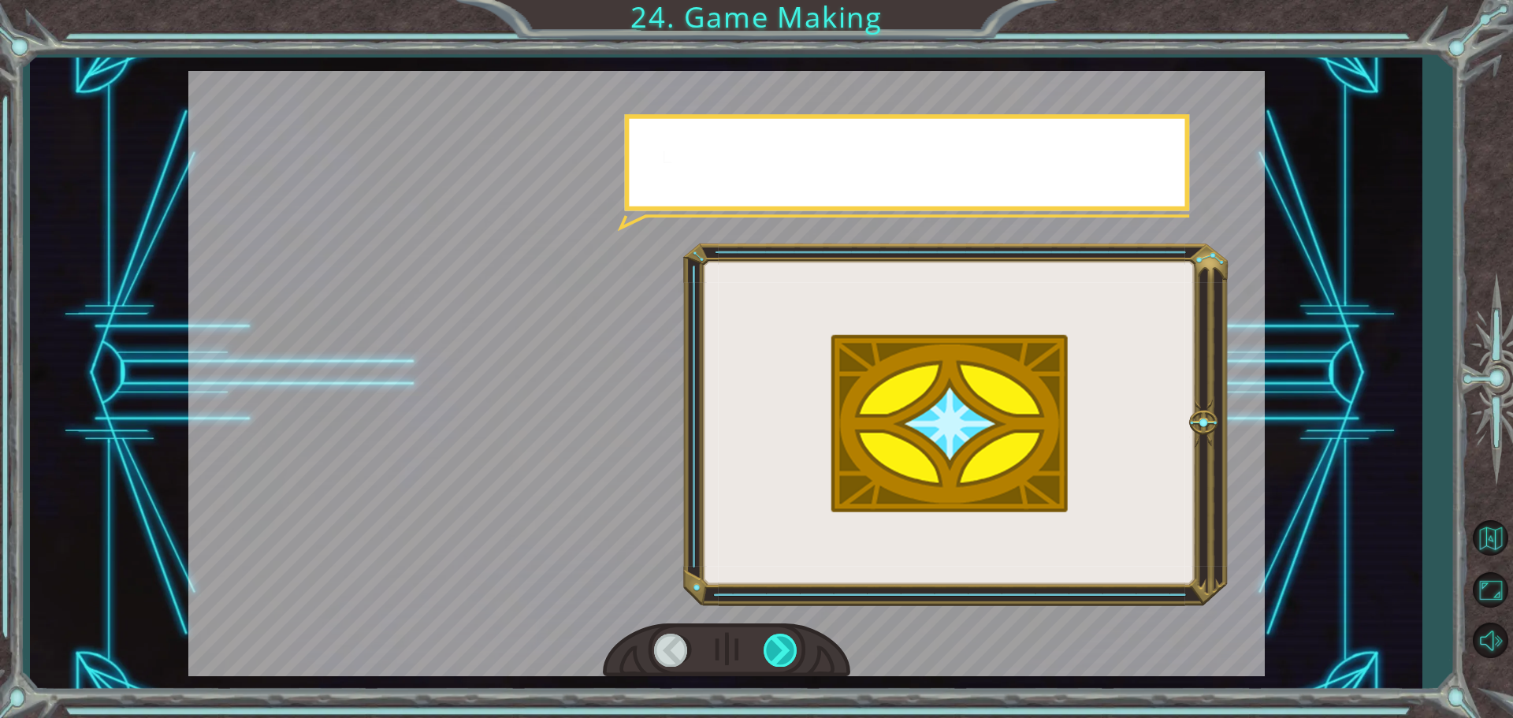
click at [783, 652] on div at bounding box center [781, 650] width 35 height 32
click at [783, 656] on div at bounding box center [781, 650] width 35 height 32
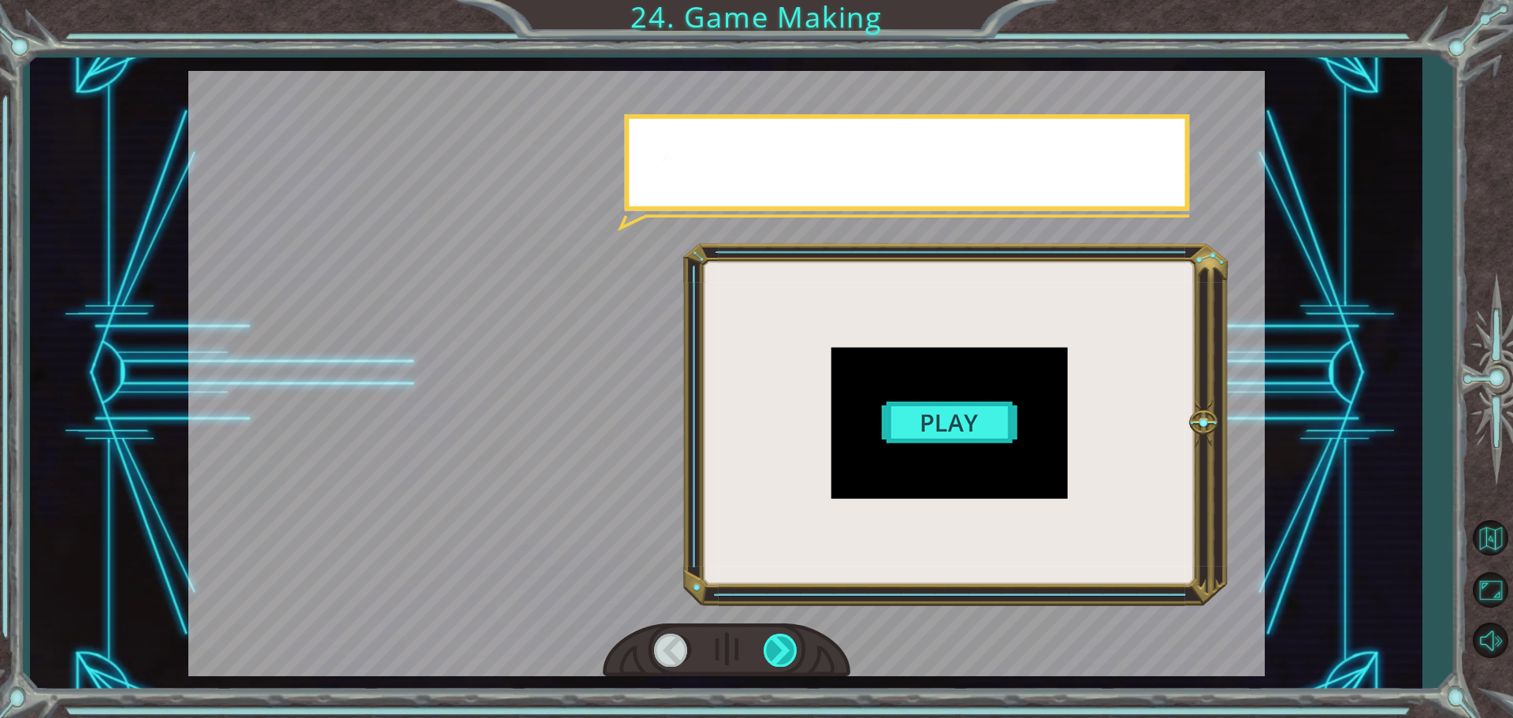
click at [776, 653] on div at bounding box center [781, 650] width 35 height 32
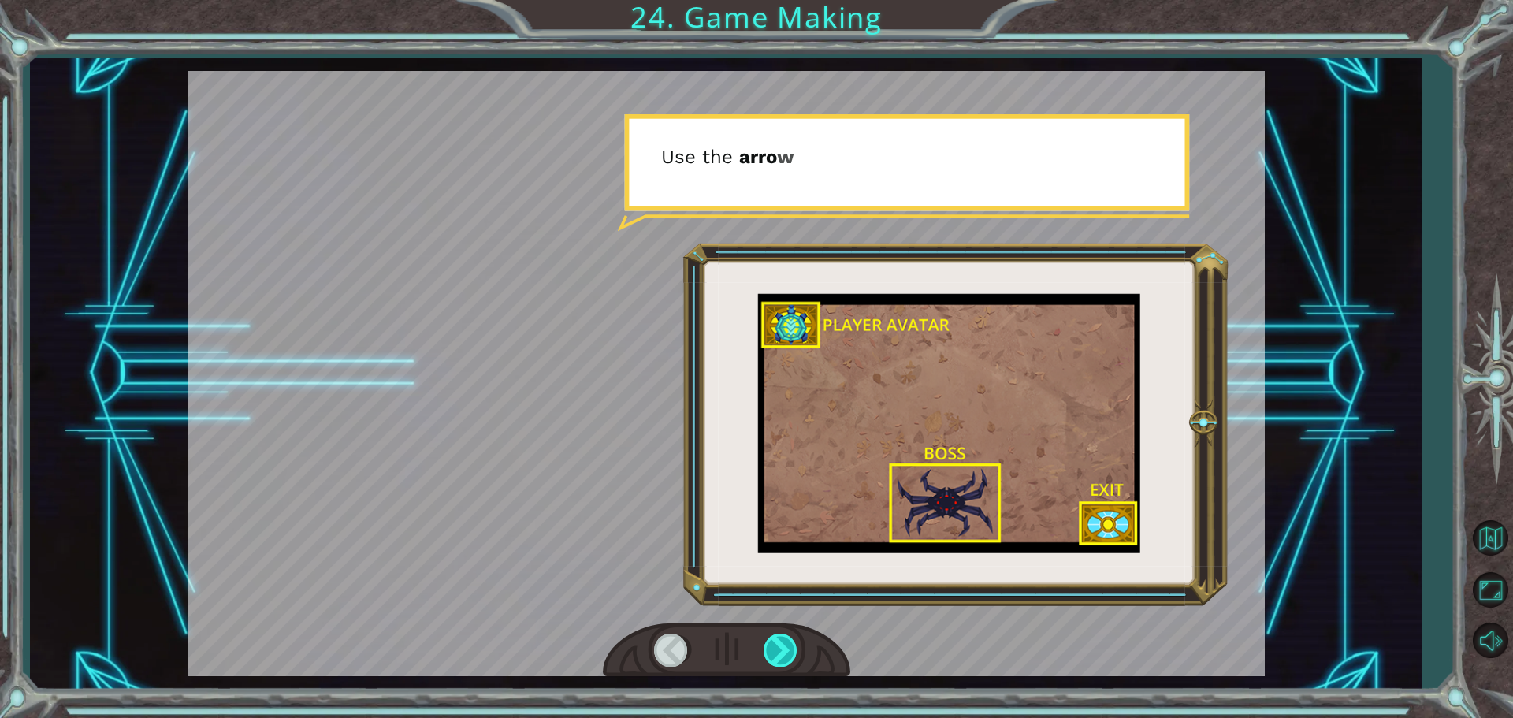
click at [779, 660] on div at bounding box center [781, 650] width 35 height 32
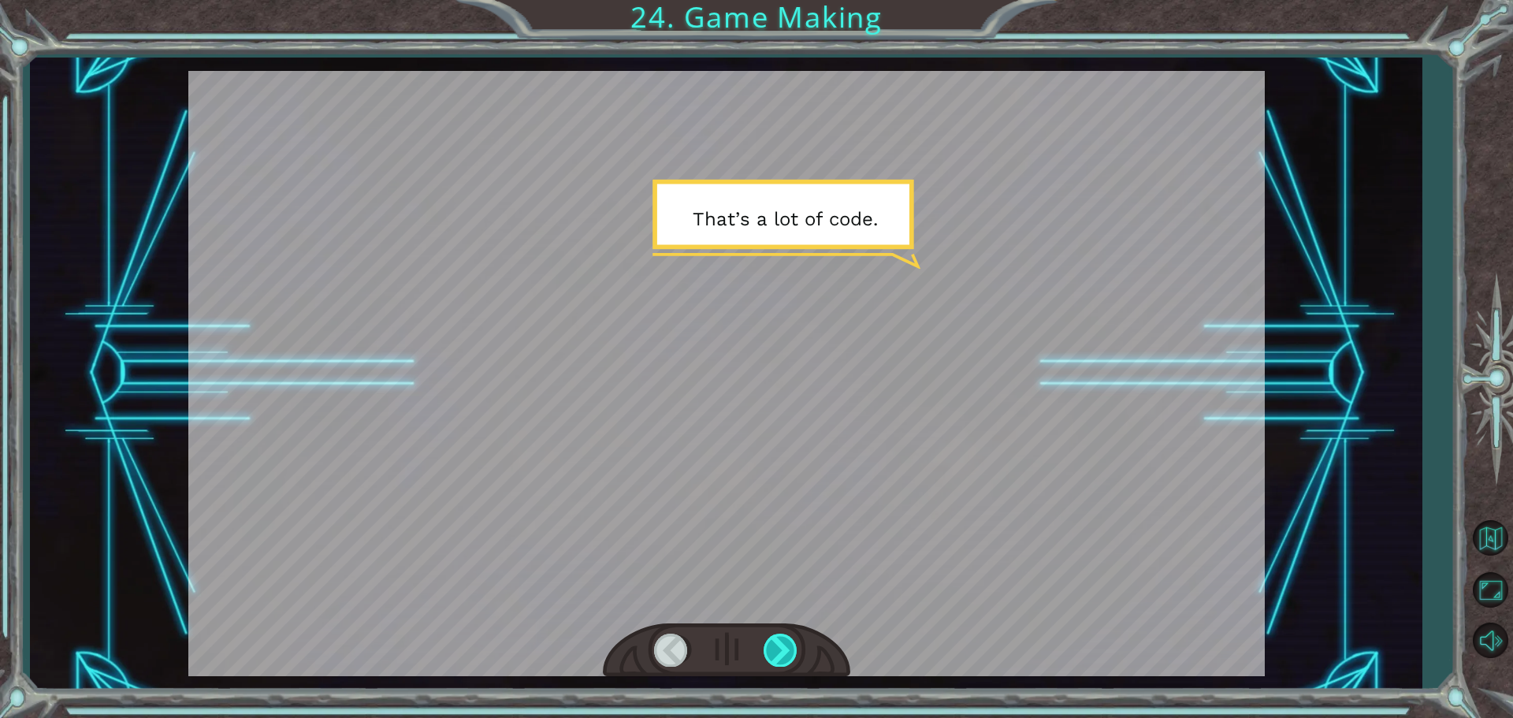
click at [786, 651] on div at bounding box center [781, 650] width 35 height 32
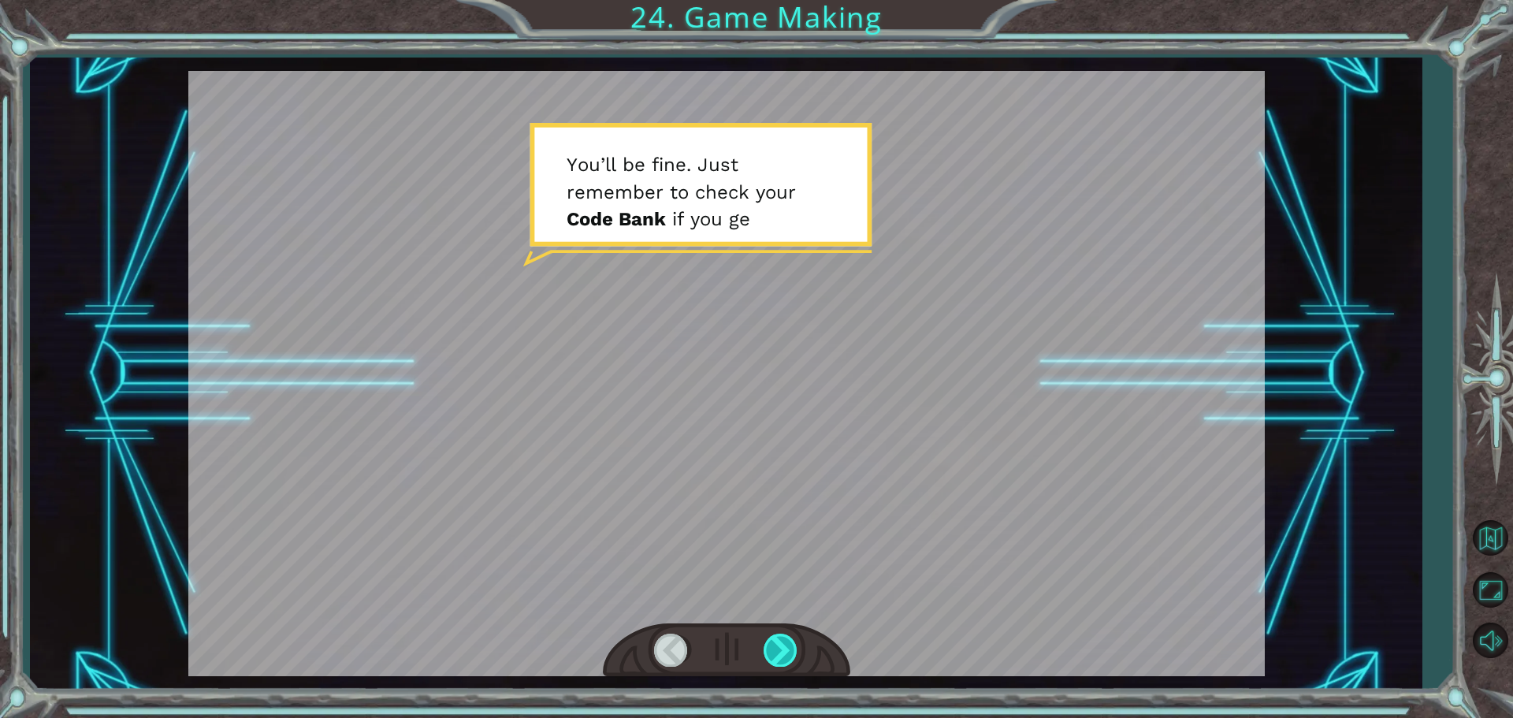
click at [778, 659] on div at bounding box center [781, 650] width 35 height 32
click at [757, 679] on div "T h e r e ’ s a h u g e s c a r y c l o u d h e a d i n g t o w a r d s u s ! W…" at bounding box center [726, 374] width 1392 height 632
click at [768, 667] on div at bounding box center [726, 650] width 247 height 54
click at [775, 653] on div at bounding box center [781, 650] width 35 height 32
click at [777, 652] on div at bounding box center [781, 650] width 35 height 32
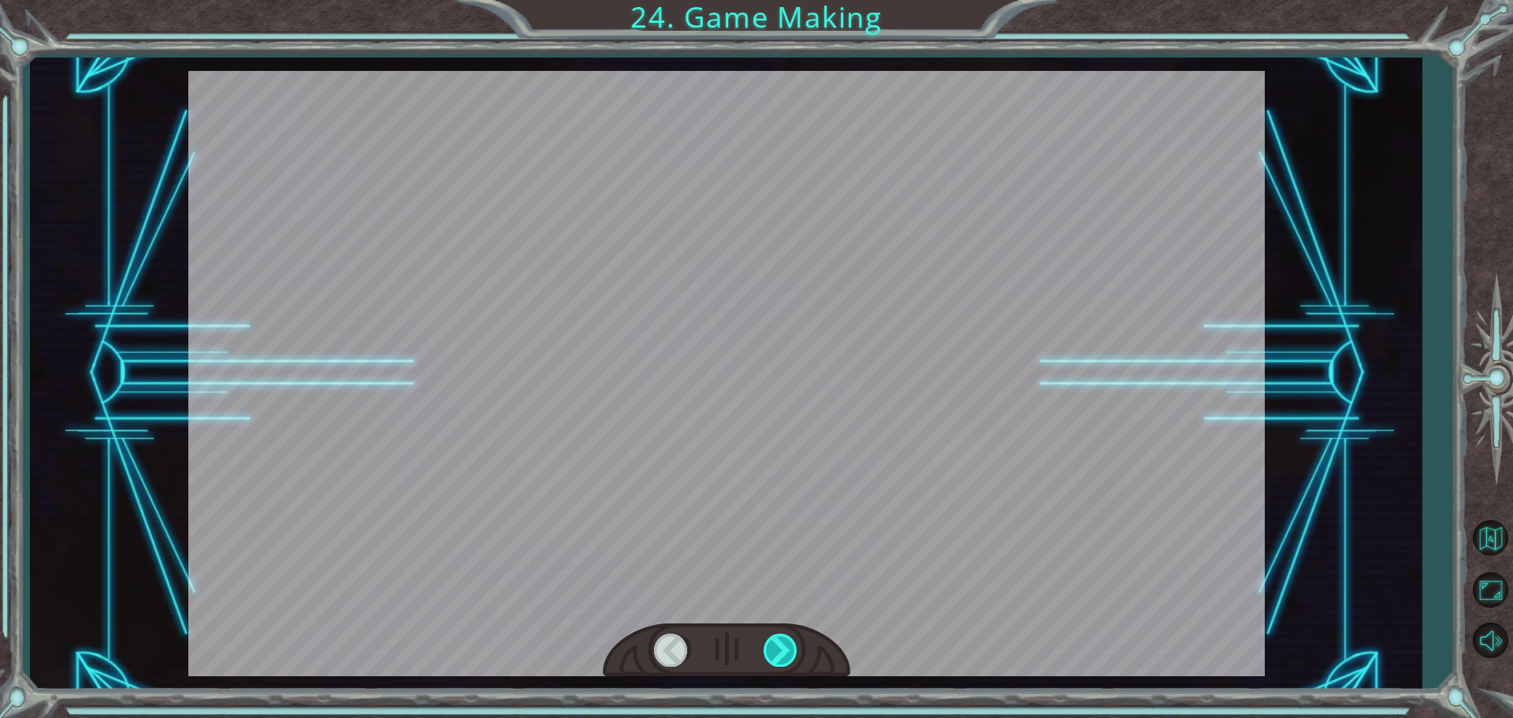
click at [775, 663] on div at bounding box center [781, 650] width 35 height 32
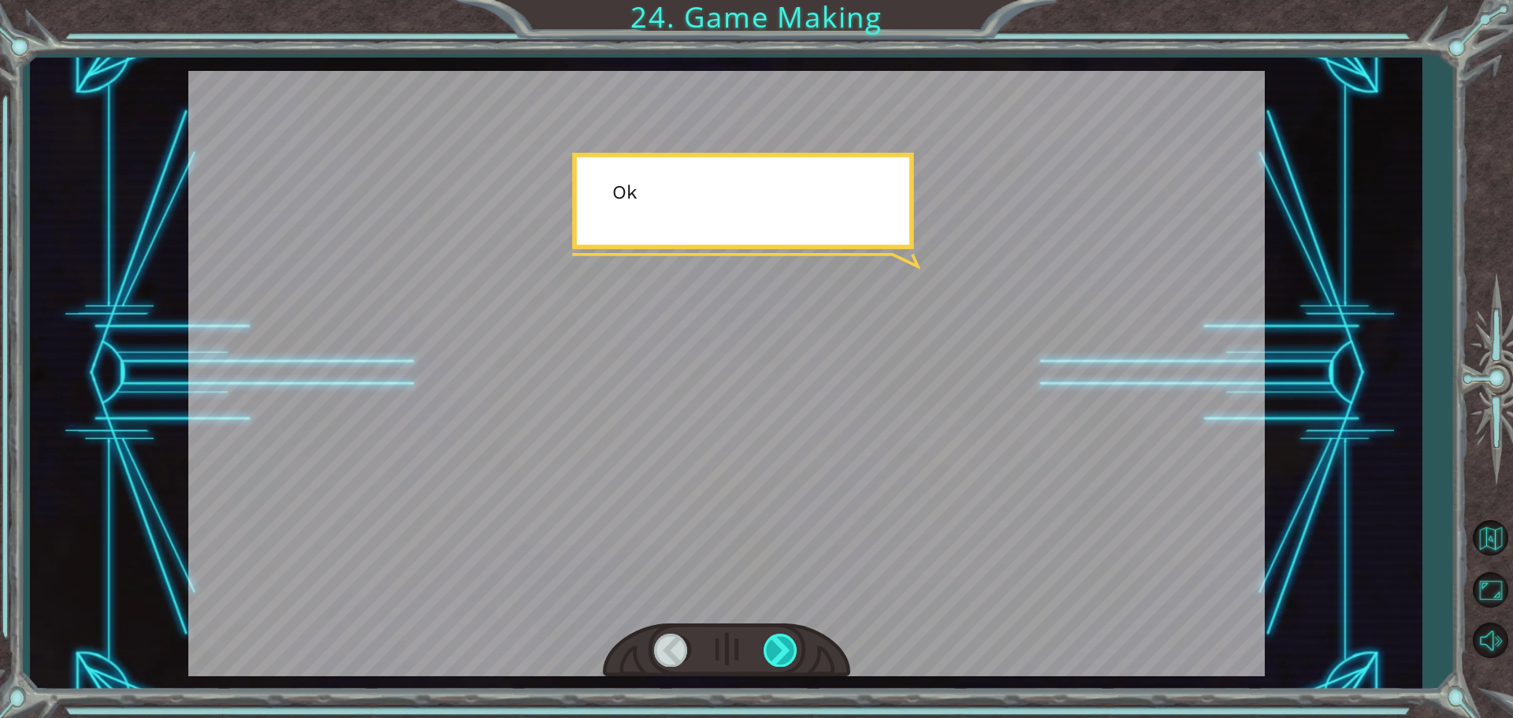
click at [775, 658] on div at bounding box center [781, 650] width 35 height 32
click at [781, 655] on div at bounding box center [781, 650] width 35 height 32
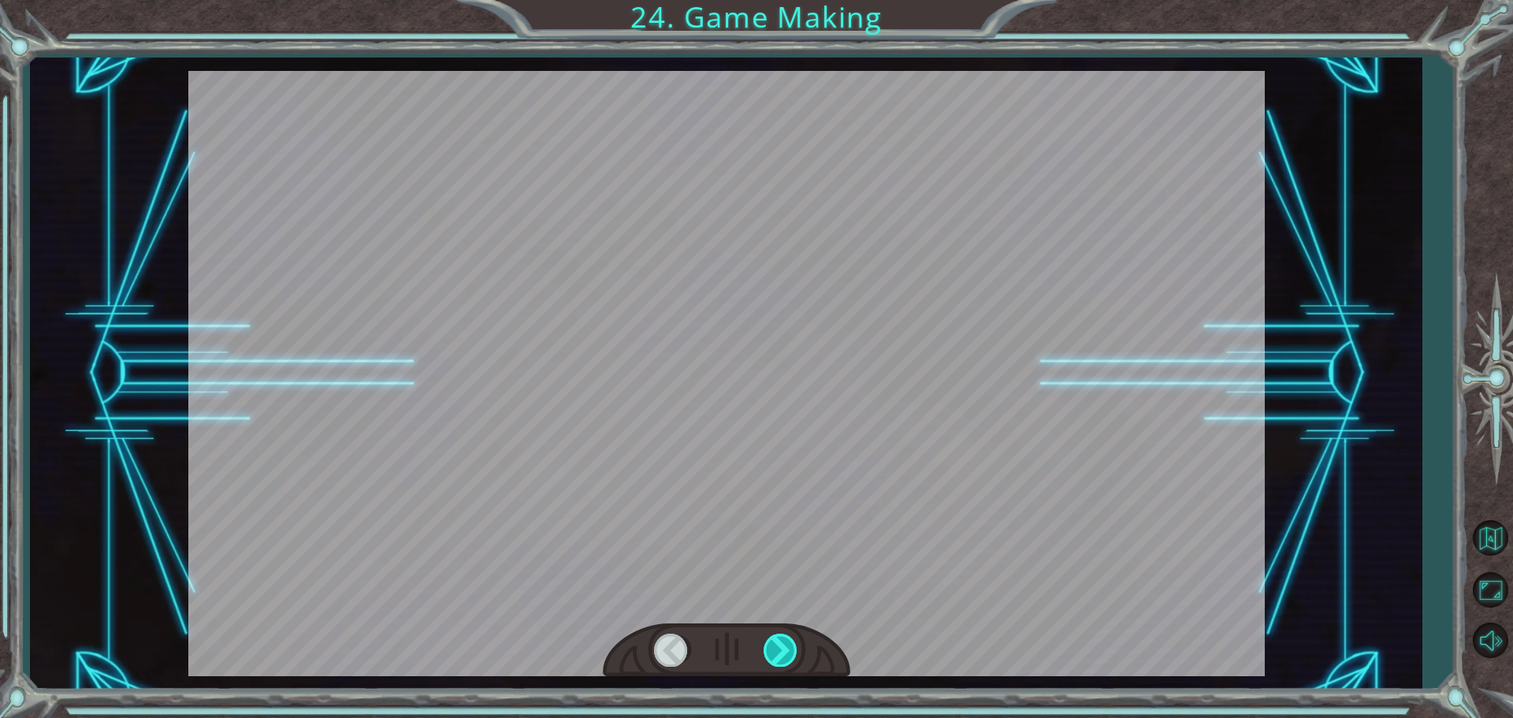
click at [768, 665] on div at bounding box center [781, 650] width 35 height 32
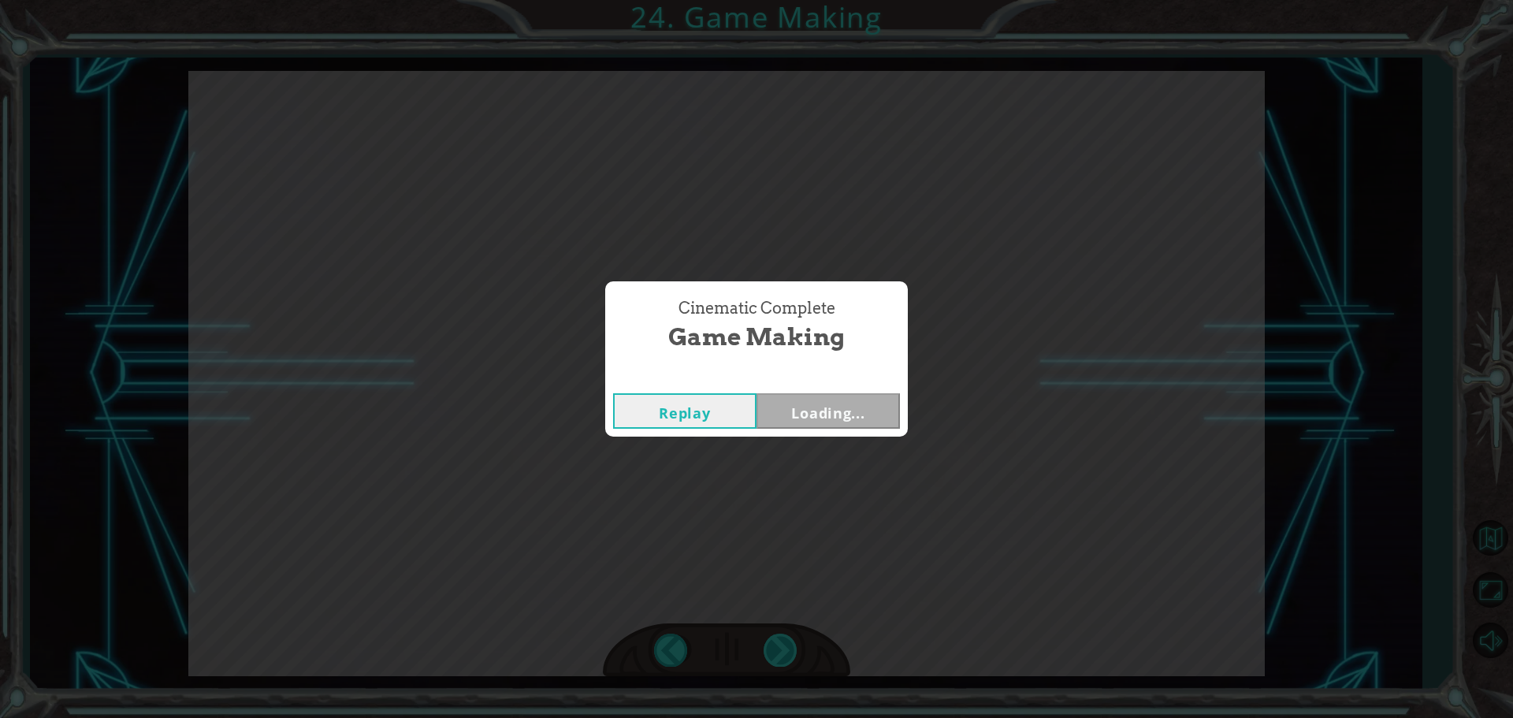
click at [781, 654] on div "Cinematic Complete Game Making Replay Loading..." at bounding box center [756, 359] width 1513 height 718
click at [848, 425] on button "Next" at bounding box center [828, 410] width 143 height 35
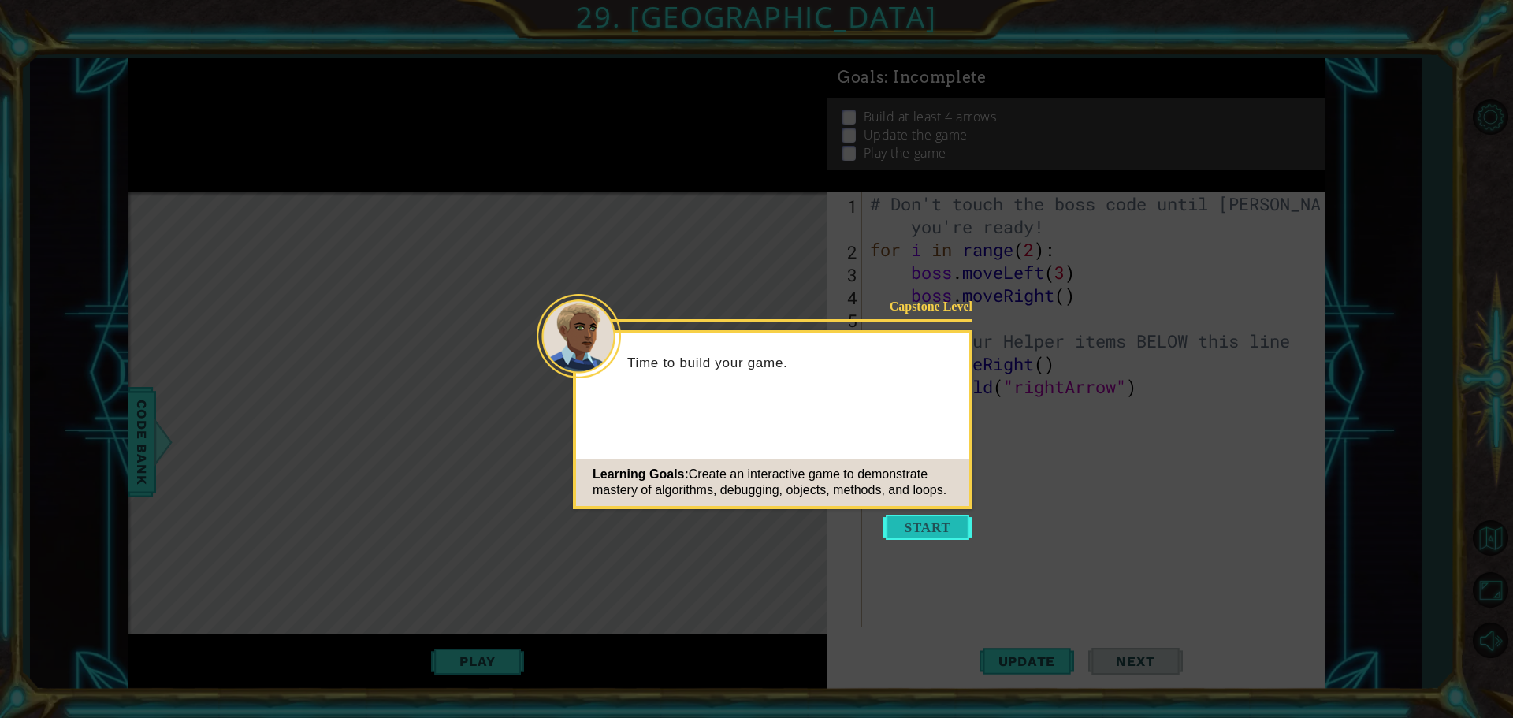
click at [913, 522] on button "Start" at bounding box center [928, 527] width 90 height 25
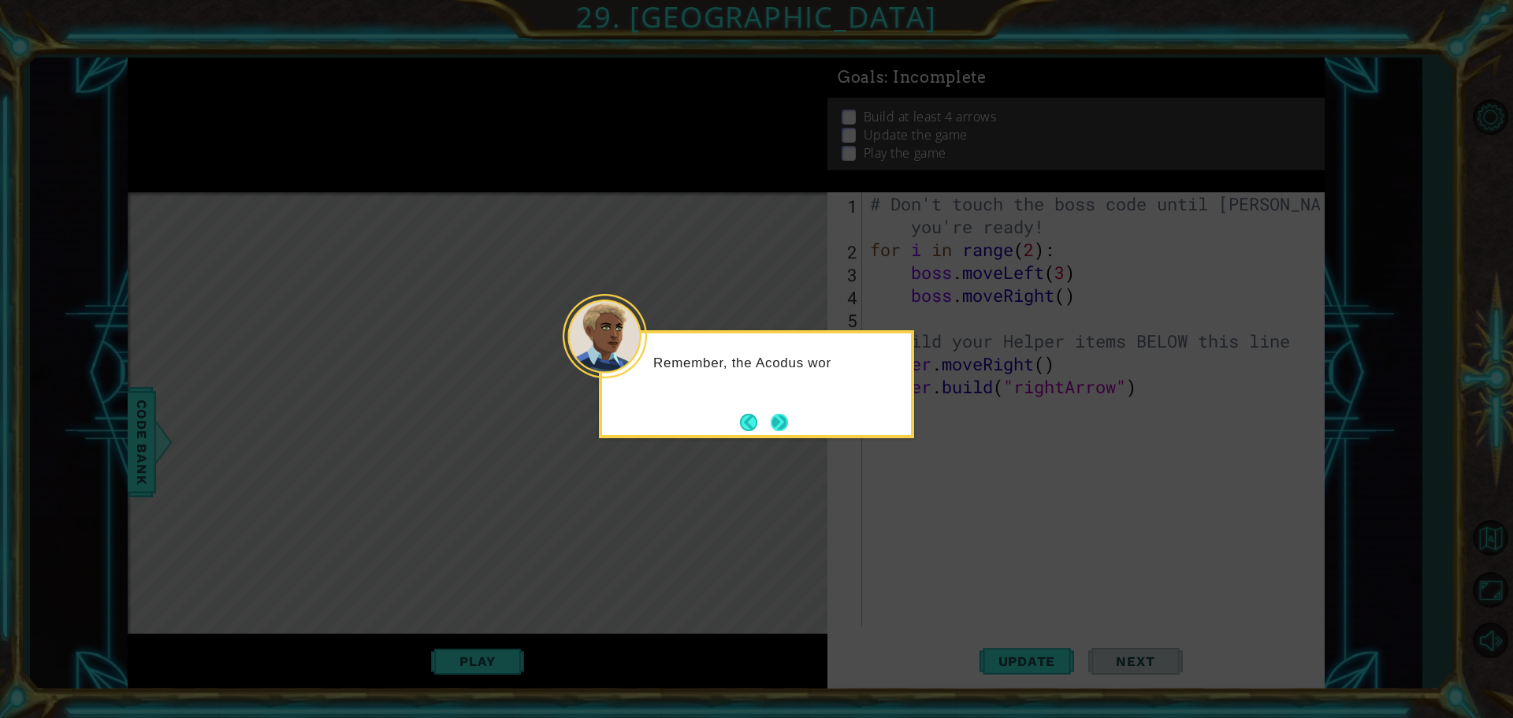
click at [780, 421] on button "Next" at bounding box center [779, 422] width 17 height 17
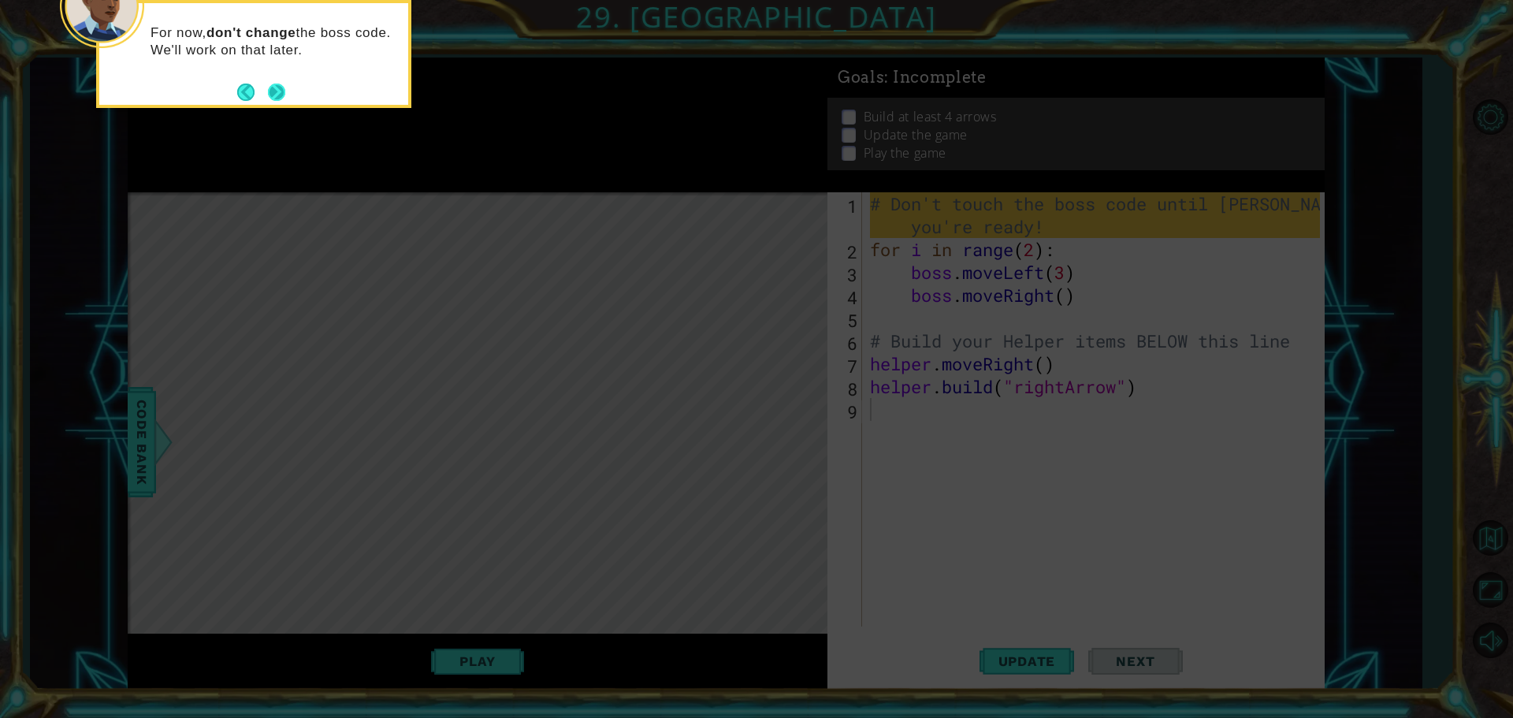
click at [282, 87] on button "Next" at bounding box center [276, 92] width 17 height 17
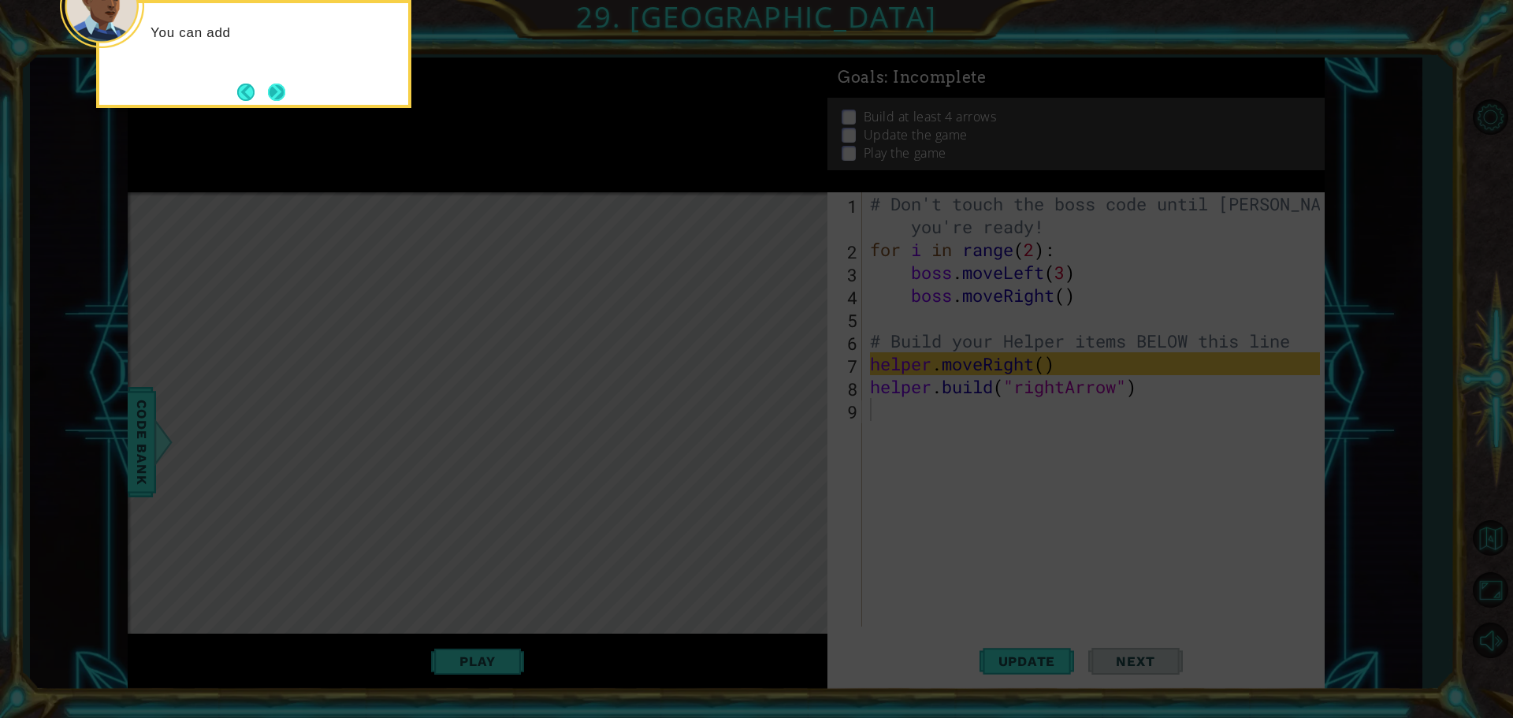
click at [278, 92] on button "Next" at bounding box center [276, 92] width 17 height 17
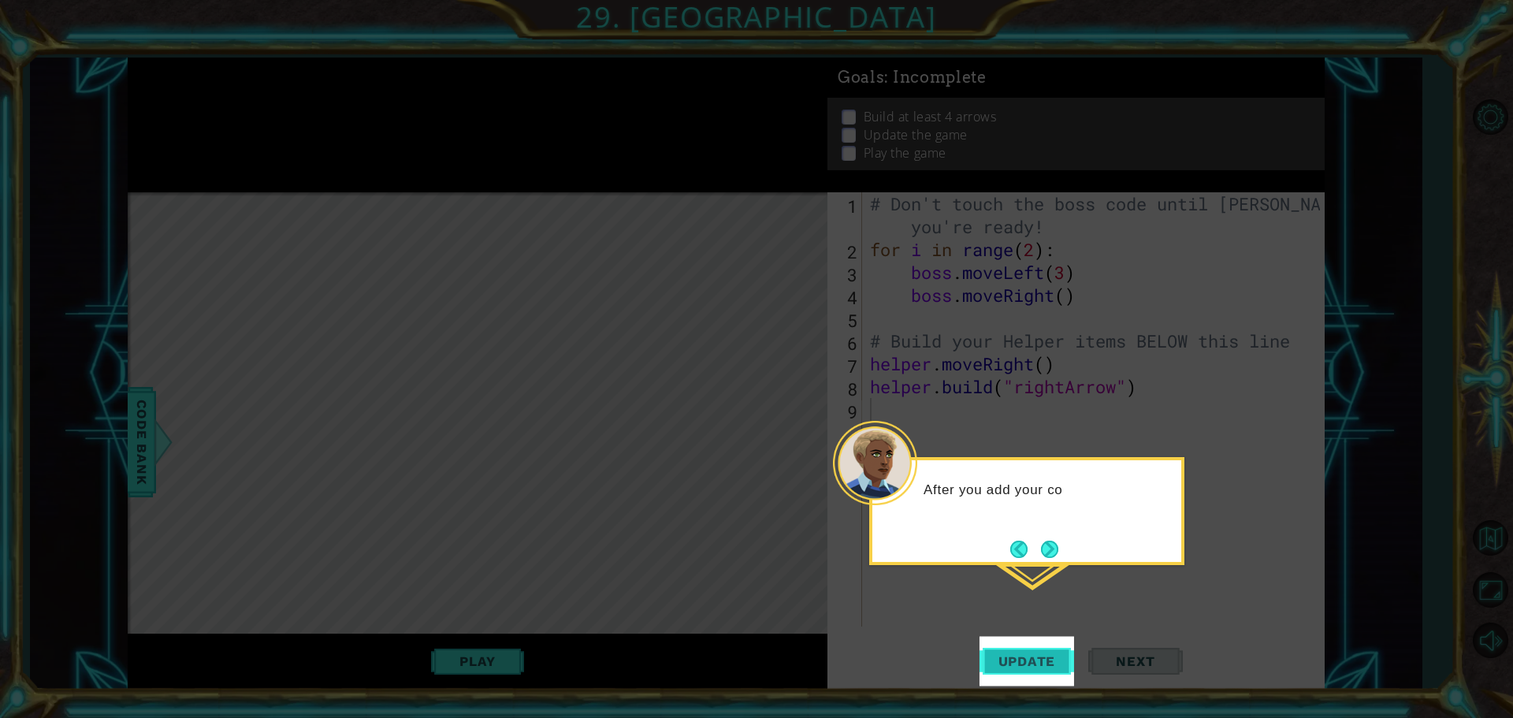
click at [1009, 646] on button "Update" at bounding box center [1027, 661] width 95 height 50
click at [1017, 654] on span "Update" at bounding box center [1027, 661] width 89 height 16
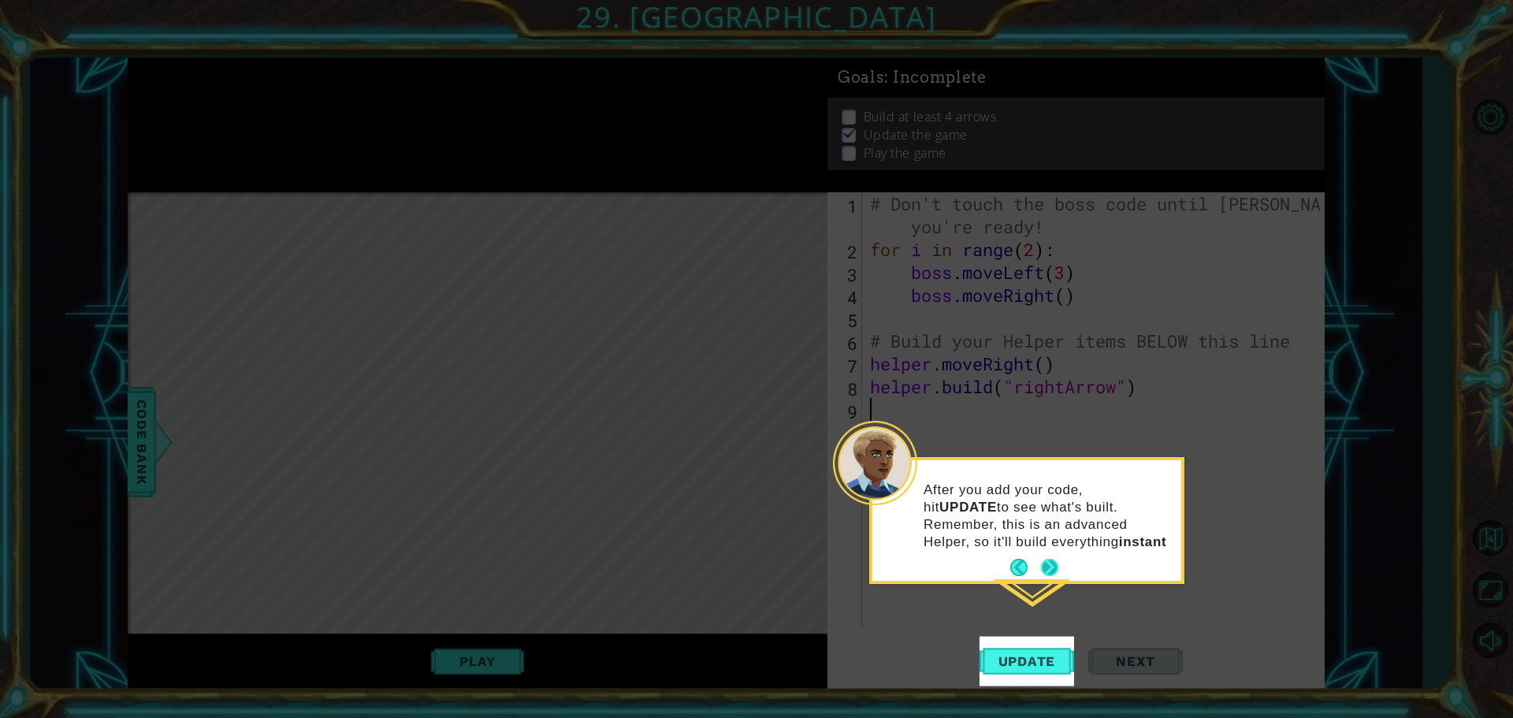
click at [1056, 563] on button "Next" at bounding box center [1049, 567] width 17 height 17
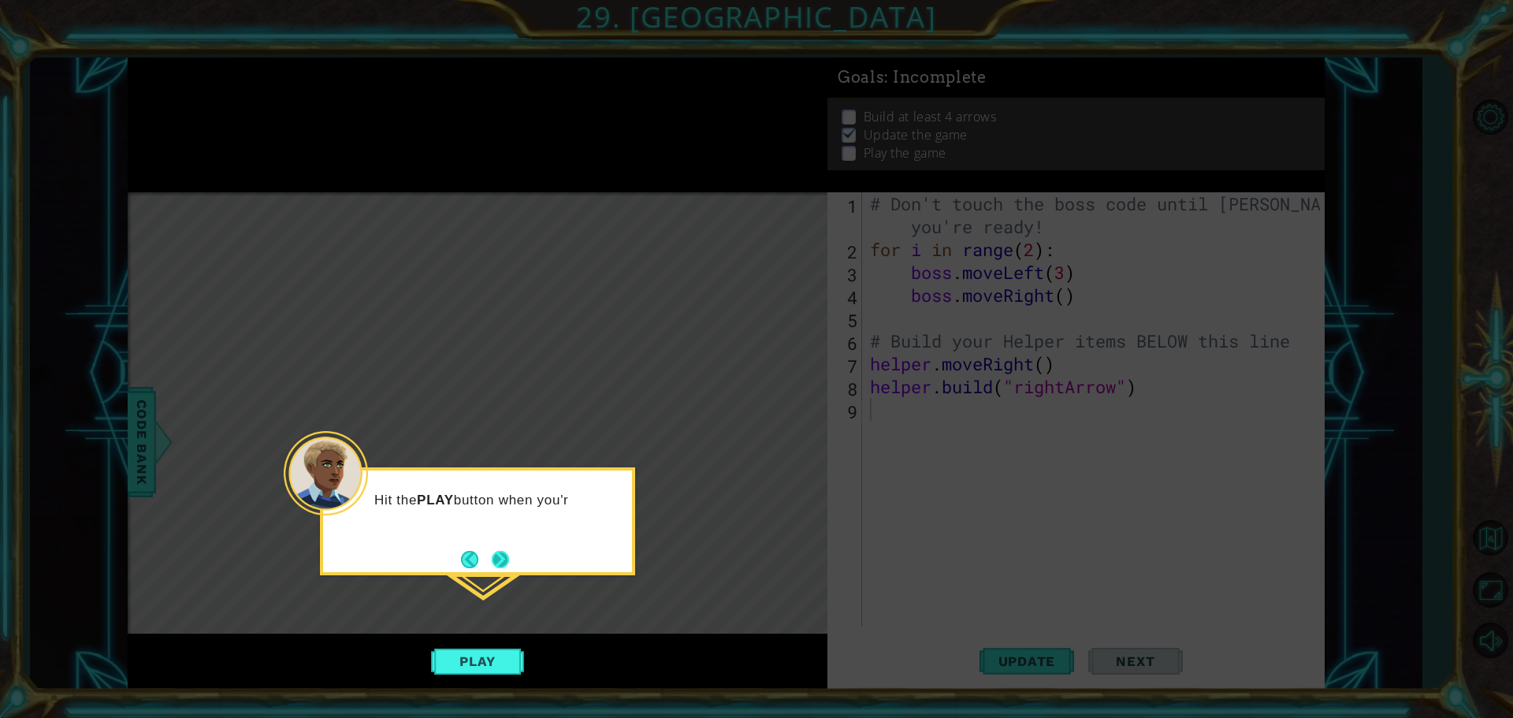
click at [501, 566] on button "Next" at bounding box center [500, 559] width 17 height 17
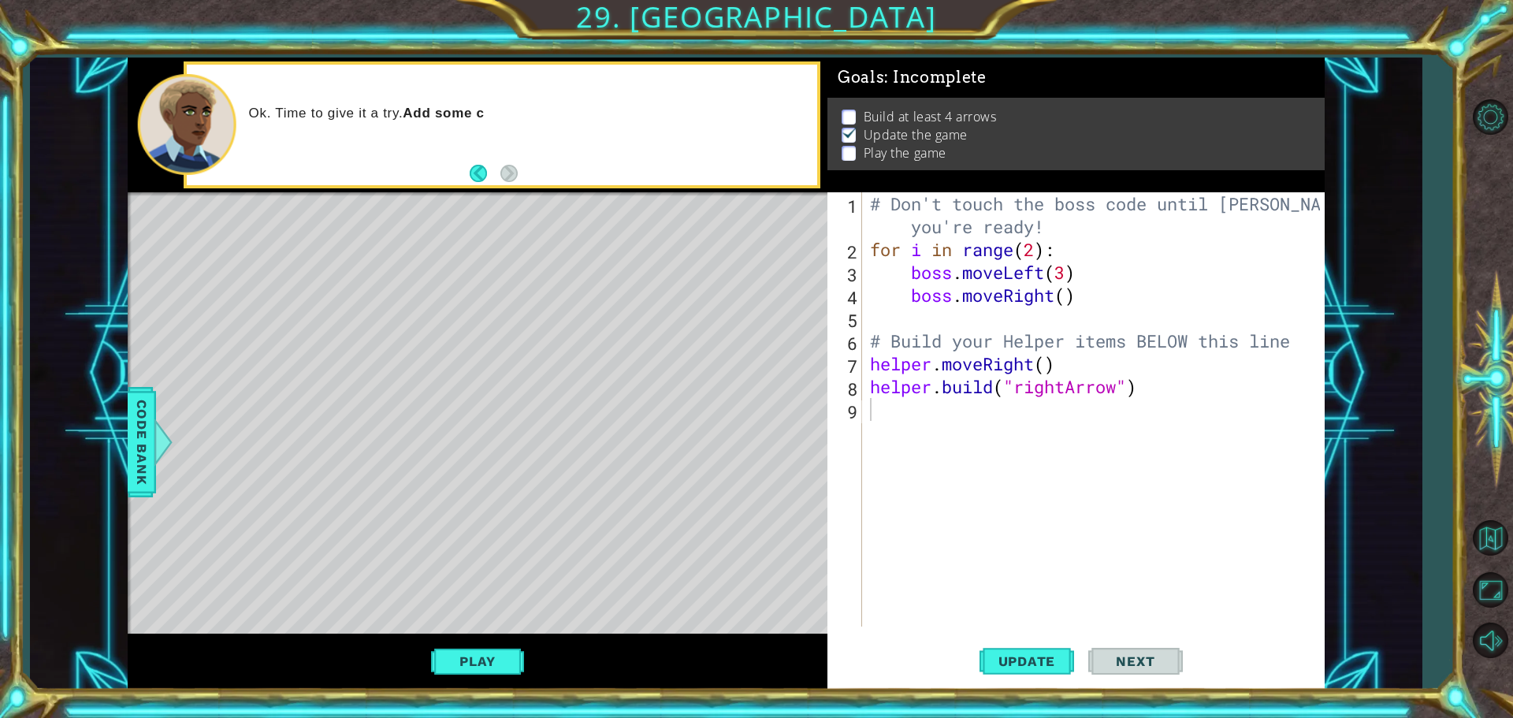
click at [1130, 658] on span "Next" at bounding box center [1135, 661] width 70 height 16
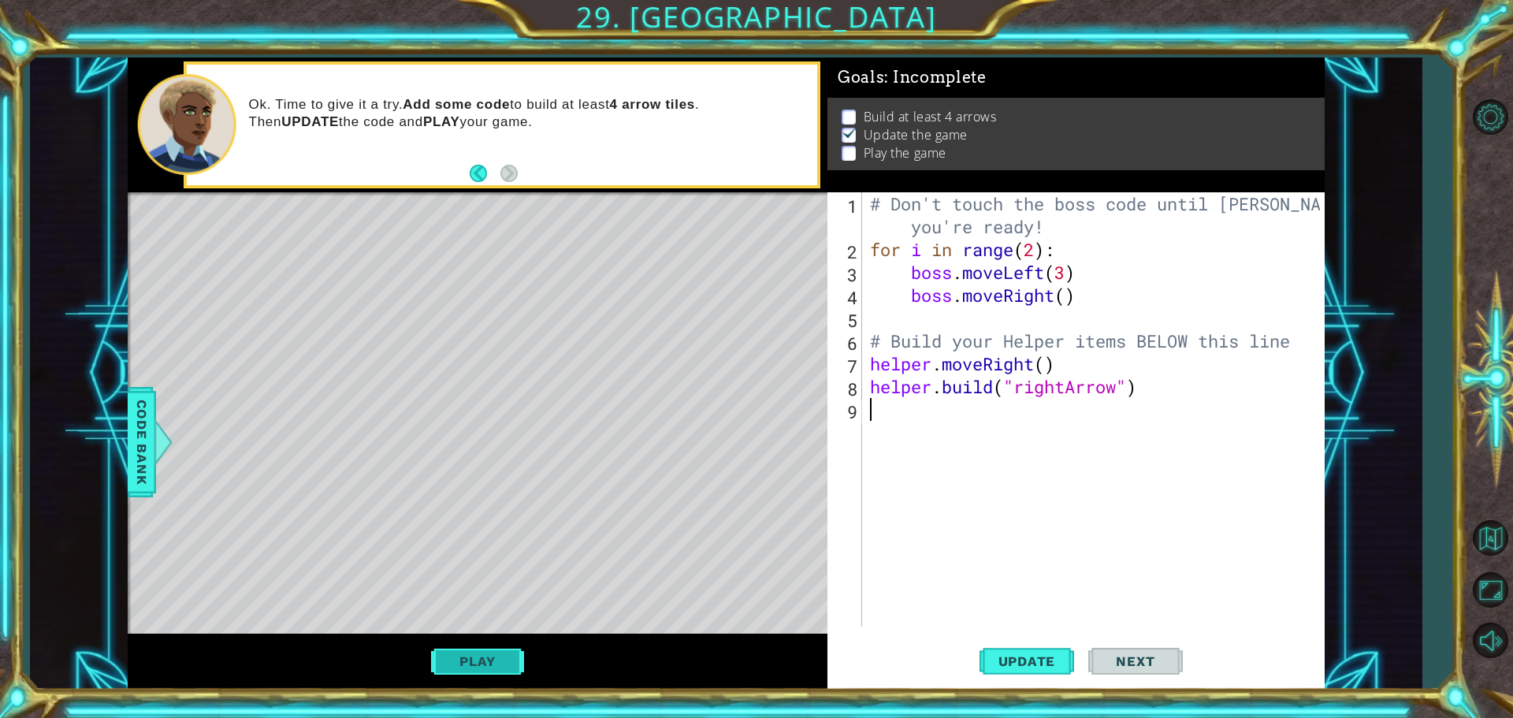
click at [461, 657] on button "Play" at bounding box center [477, 661] width 92 height 30
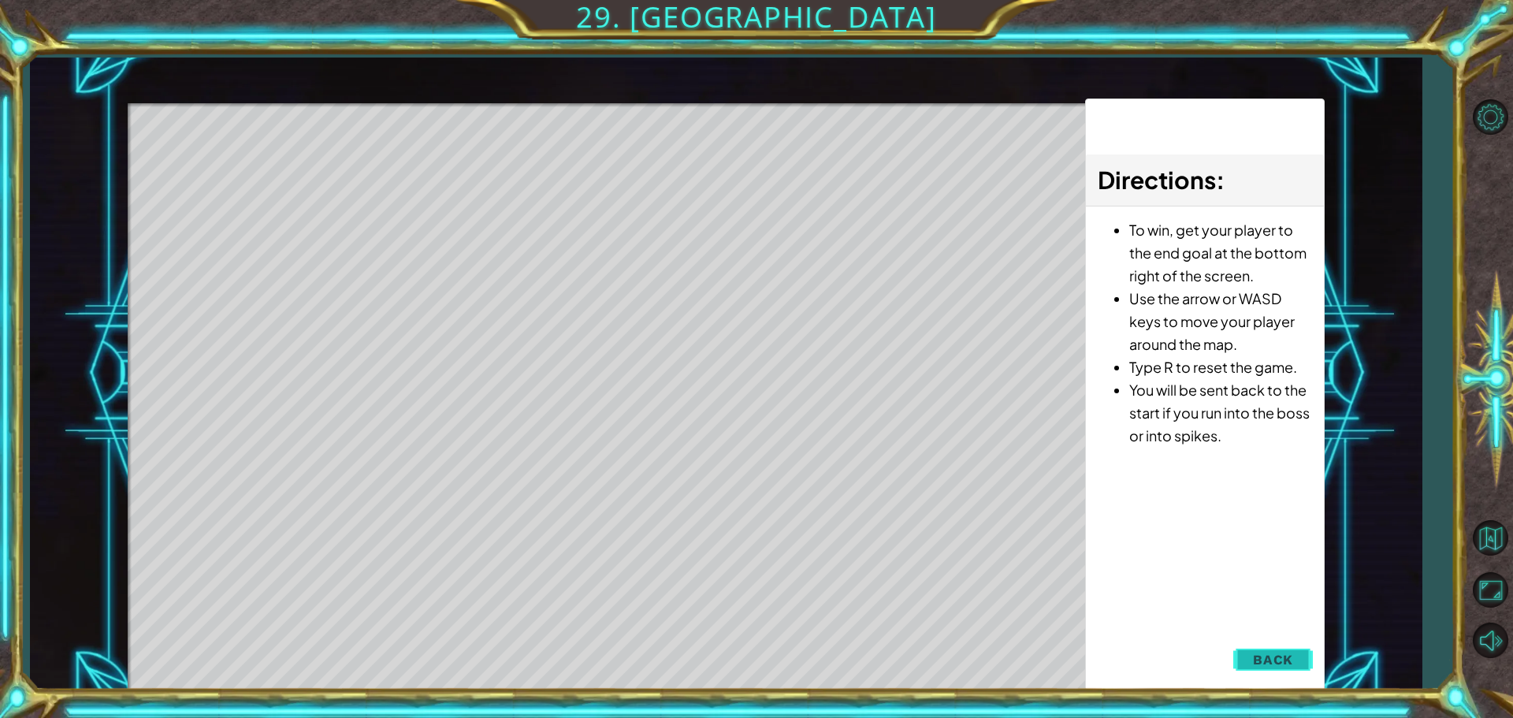
click at [1300, 672] on button "Back" at bounding box center [1273, 660] width 80 height 32
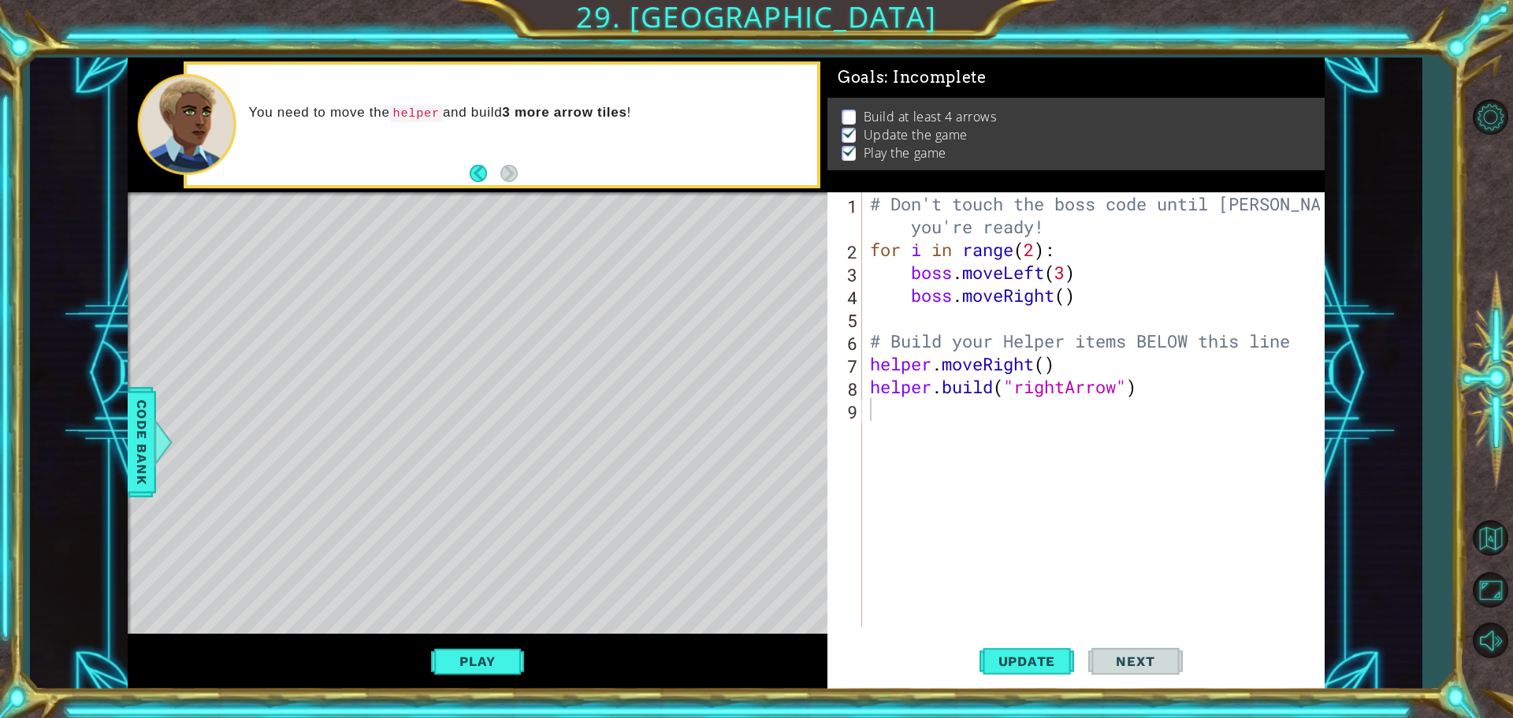
drag, startPoint x: 1149, startPoint y: 657, endPoint x: 1136, endPoint y: 675, distance: 22.5
click at [1148, 661] on span "Next" at bounding box center [1135, 661] width 70 height 16
click at [1025, 666] on span "Update" at bounding box center [1027, 661] width 89 height 16
drag, startPoint x: 1025, startPoint y: 666, endPoint x: 995, endPoint y: 673, distance: 31.5
click at [971, 675] on div "Update Next" at bounding box center [1080, 661] width 497 height 50
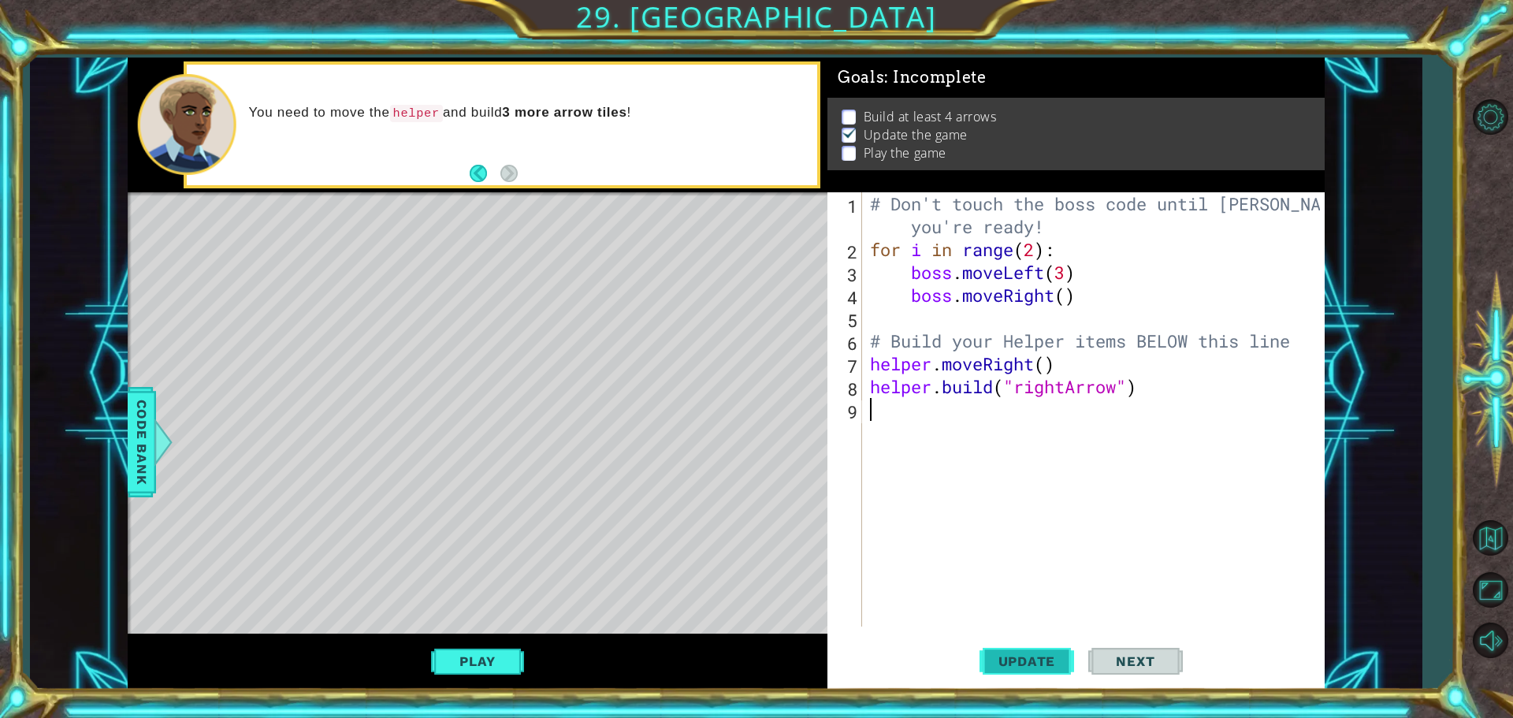
click at [1013, 662] on span "Update" at bounding box center [1027, 661] width 89 height 16
click at [481, 650] on button "Play" at bounding box center [477, 661] width 92 height 30
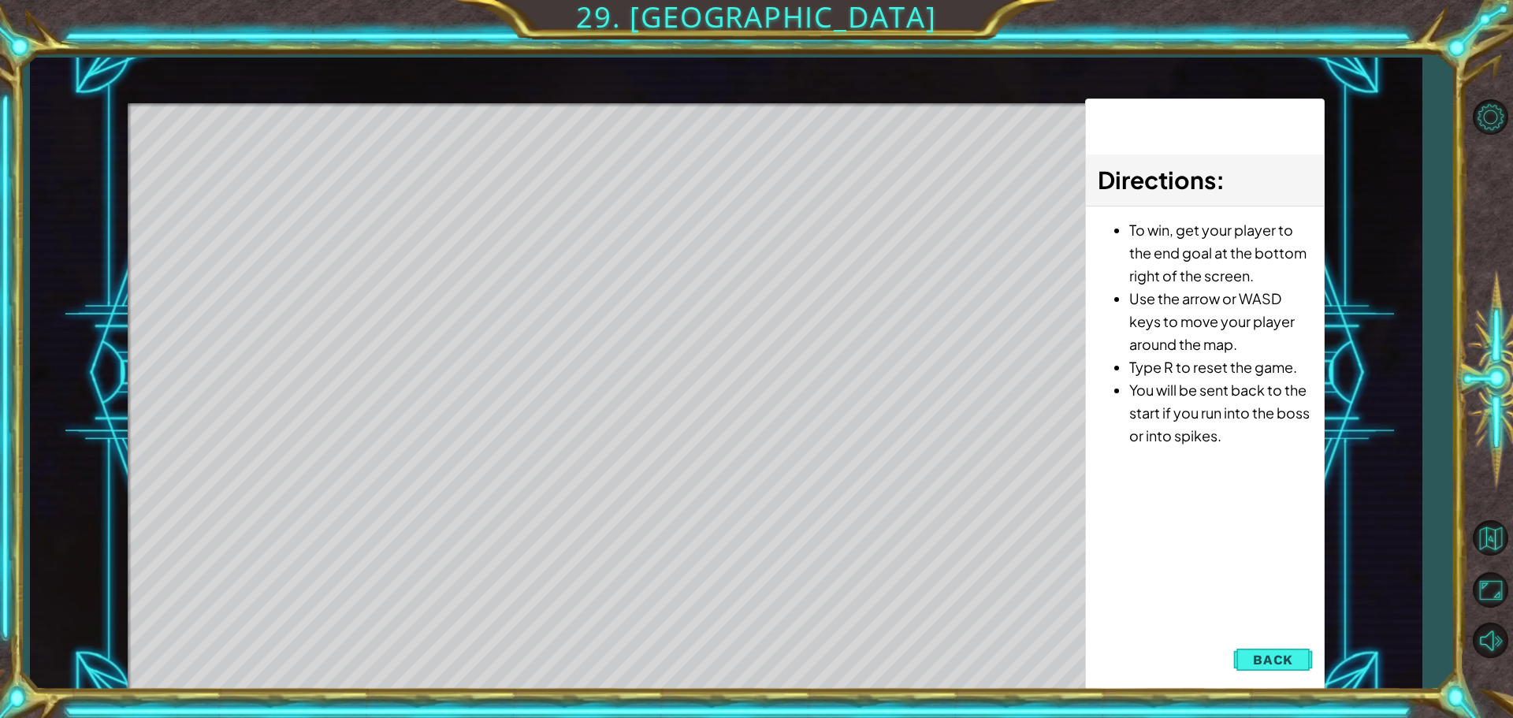
click at [240, 186] on div "Level Map" at bounding box center [492, 335] width 728 height 464
drag, startPoint x: 239, startPoint y: 184, endPoint x: 400, endPoint y: 180, distance: 161.6
click at [242, 184] on div "Level Map" at bounding box center [492, 335] width 728 height 464
drag, startPoint x: 413, startPoint y: 177, endPoint x: 455, endPoint y: 198, distance: 46.5
click at [436, 185] on div "Level Map" at bounding box center [492, 335] width 728 height 464
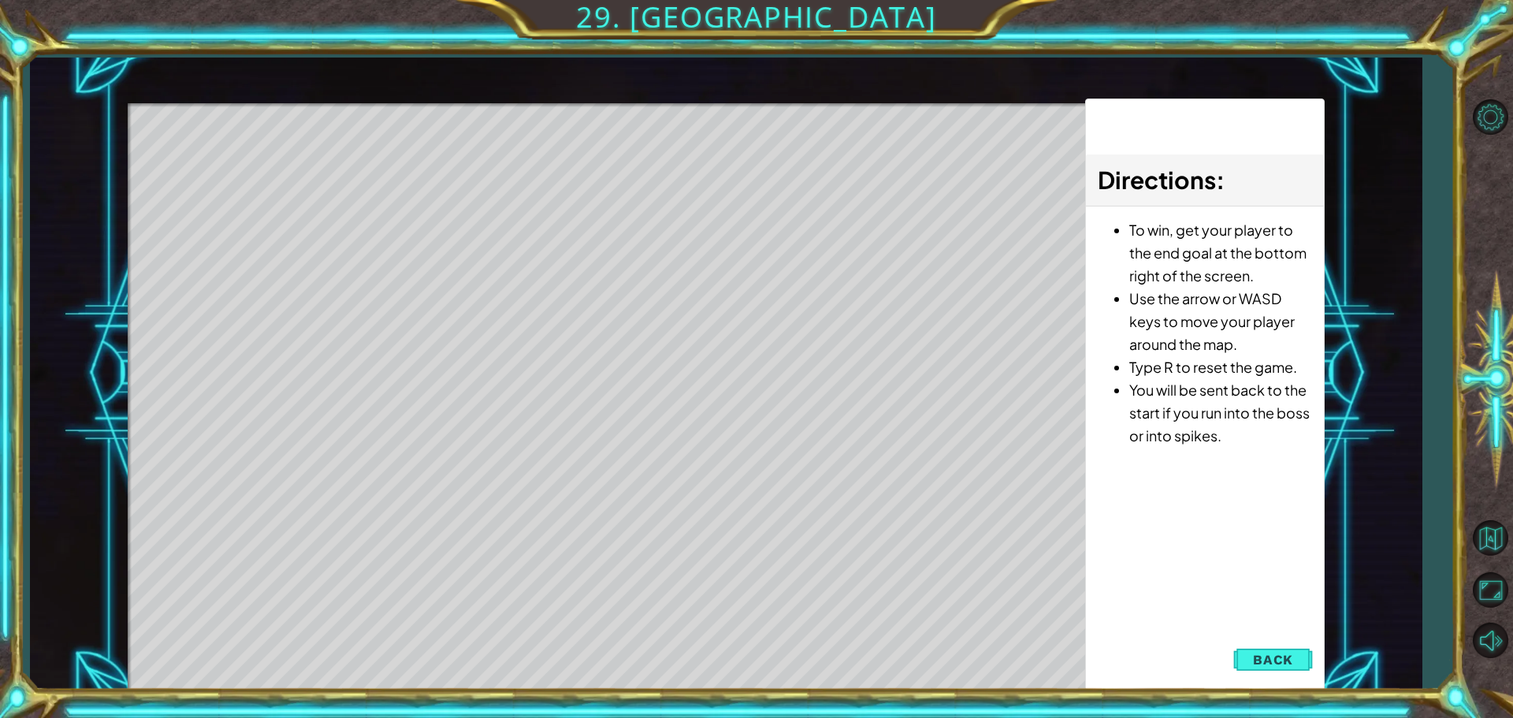
drag, startPoint x: 471, startPoint y: 218, endPoint x: 1124, endPoint y: 599, distance: 755.4
click at [758, 440] on div "Level Map" at bounding box center [492, 335] width 728 height 464
click at [1273, 655] on span "Back" at bounding box center [1273, 660] width 40 height 16
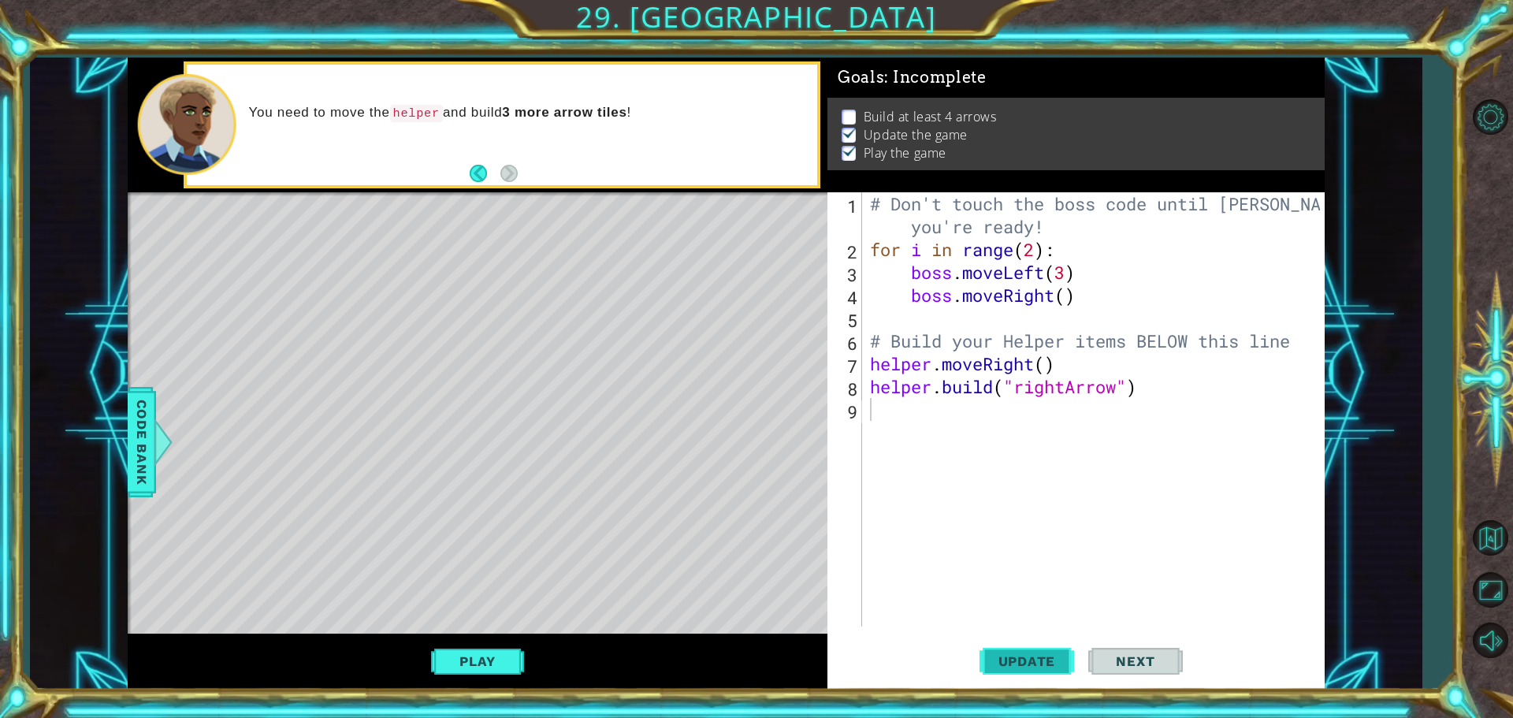
click at [1030, 679] on button "Update" at bounding box center [1027, 661] width 95 height 50
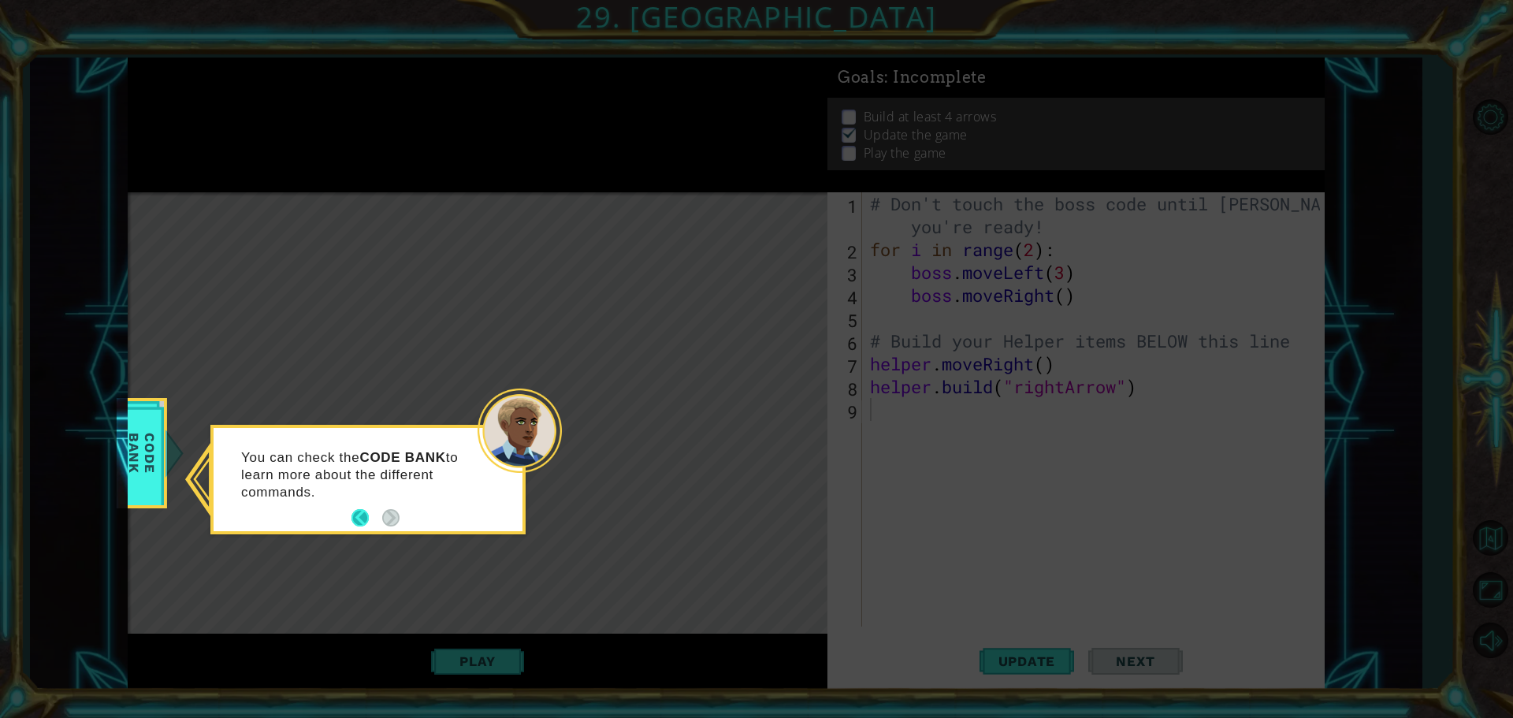
click at [359, 517] on button "Back" at bounding box center [366, 517] width 31 height 17
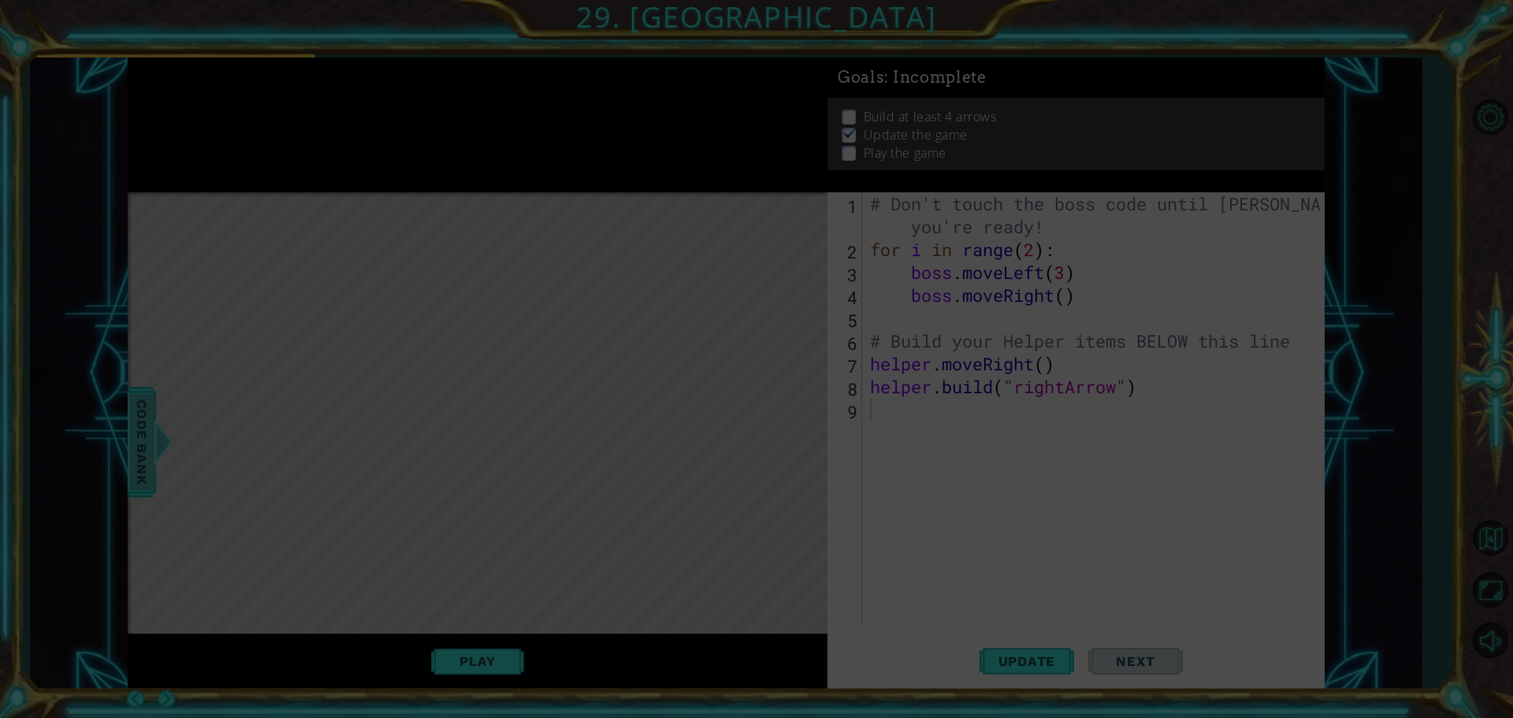
click at [135, 444] on span "Code Bank" at bounding box center [141, 442] width 25 height 96
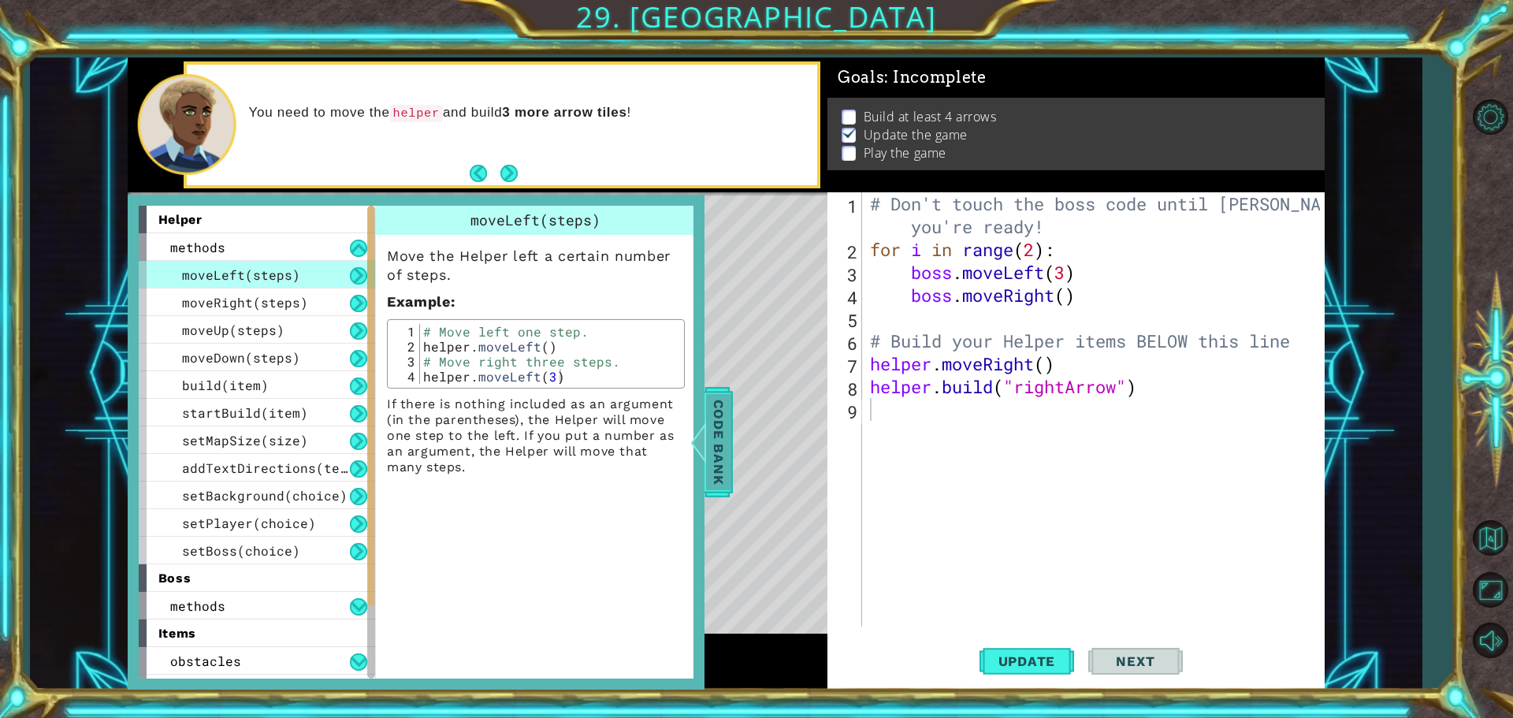
click at [716, 433] on span "Code Bank" at bounding box center [718, 442] width 25 height 96
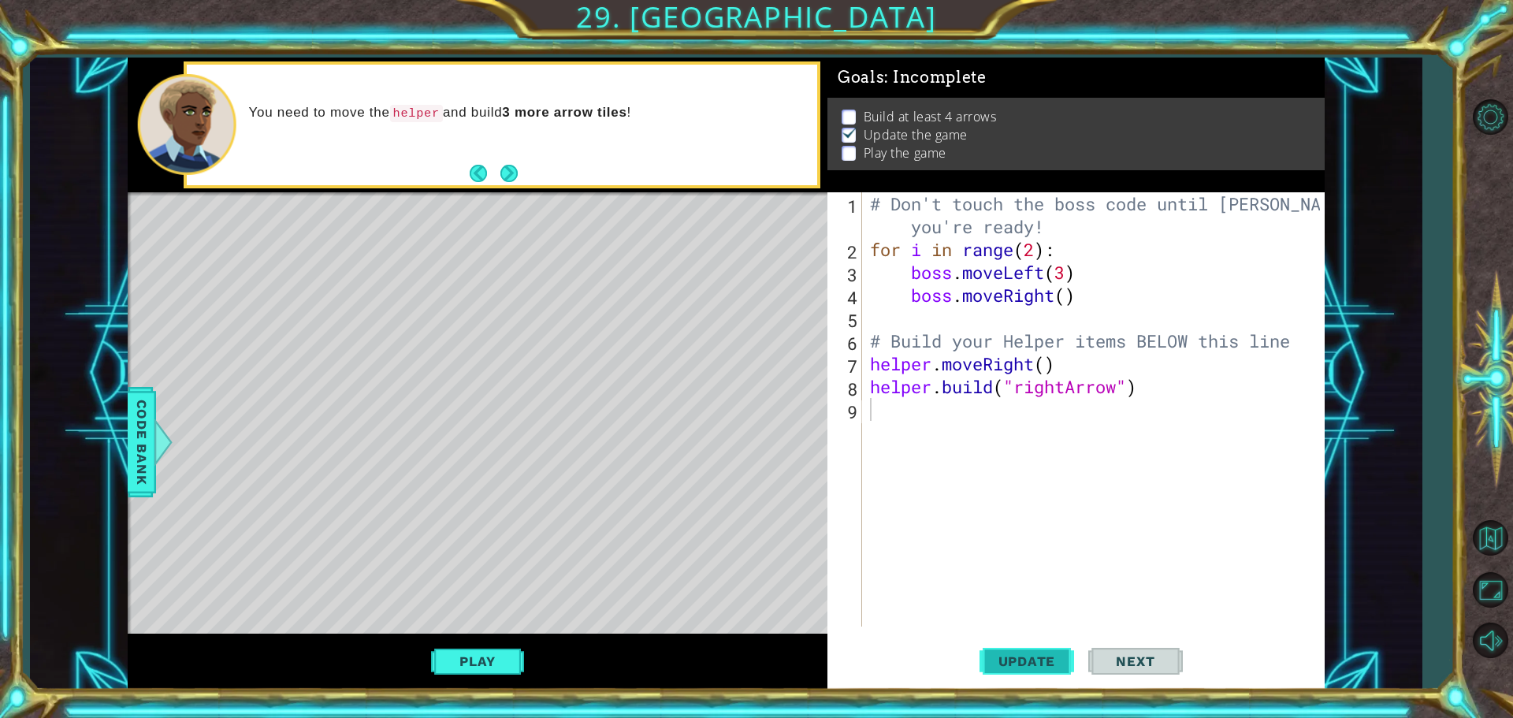
click at [1024, 670] on button "Update" at bounding box center [1027, 661] width 95 height 50
click at [1035, 667] on span "Update" at bounding box center [1027, 661] width 89 height 16
type textarea "h"
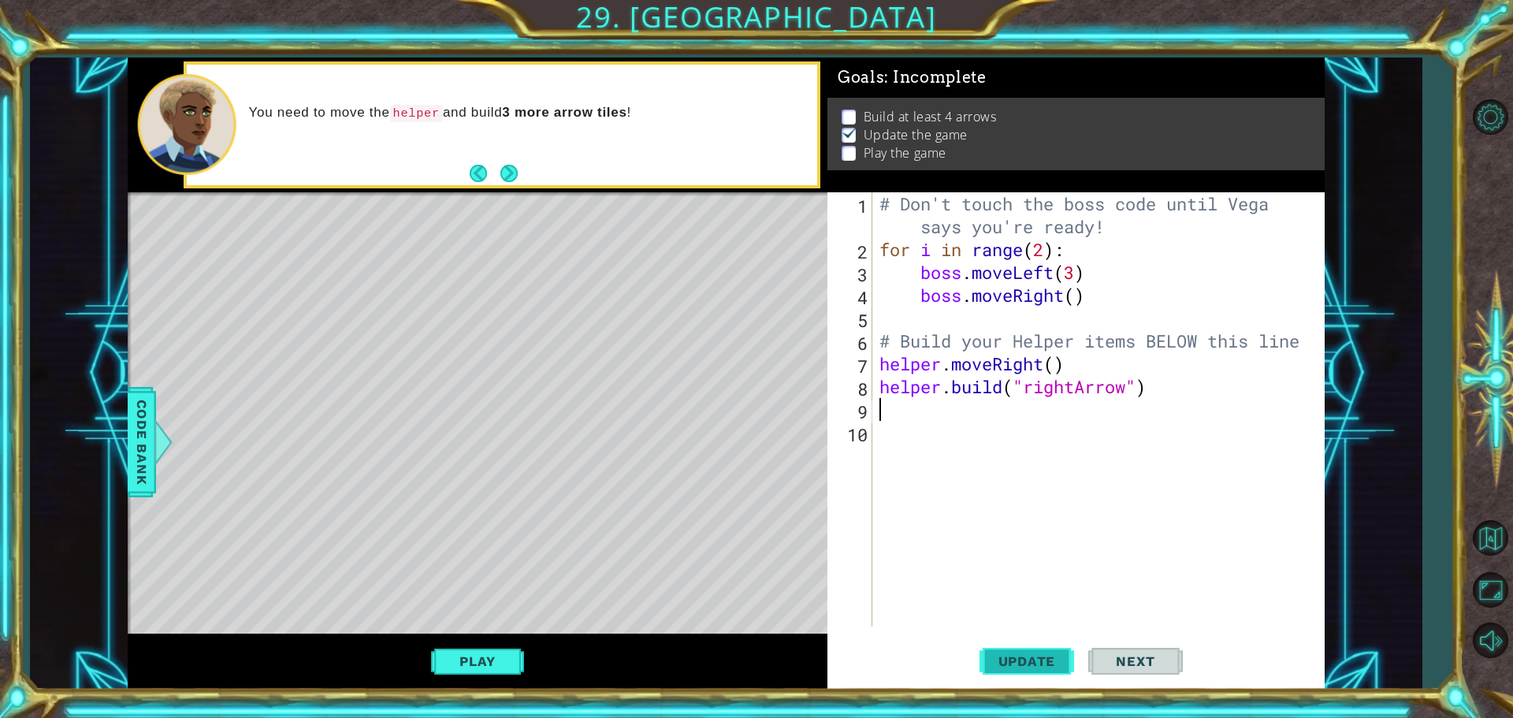
click at [1028, 670] on button "Update" at bounding box center [1027, 661] width 95 height 50
click at [1028, 664] on button "Update" at bounding box center [1027, 661] width 95 height 50
click at [1026, 659] on span "Update" at bounding box center [1027, 661] width 89 height 16
click at [1017, 644] on button "Update" at bounding box center [1027, 661] width 95 height 50
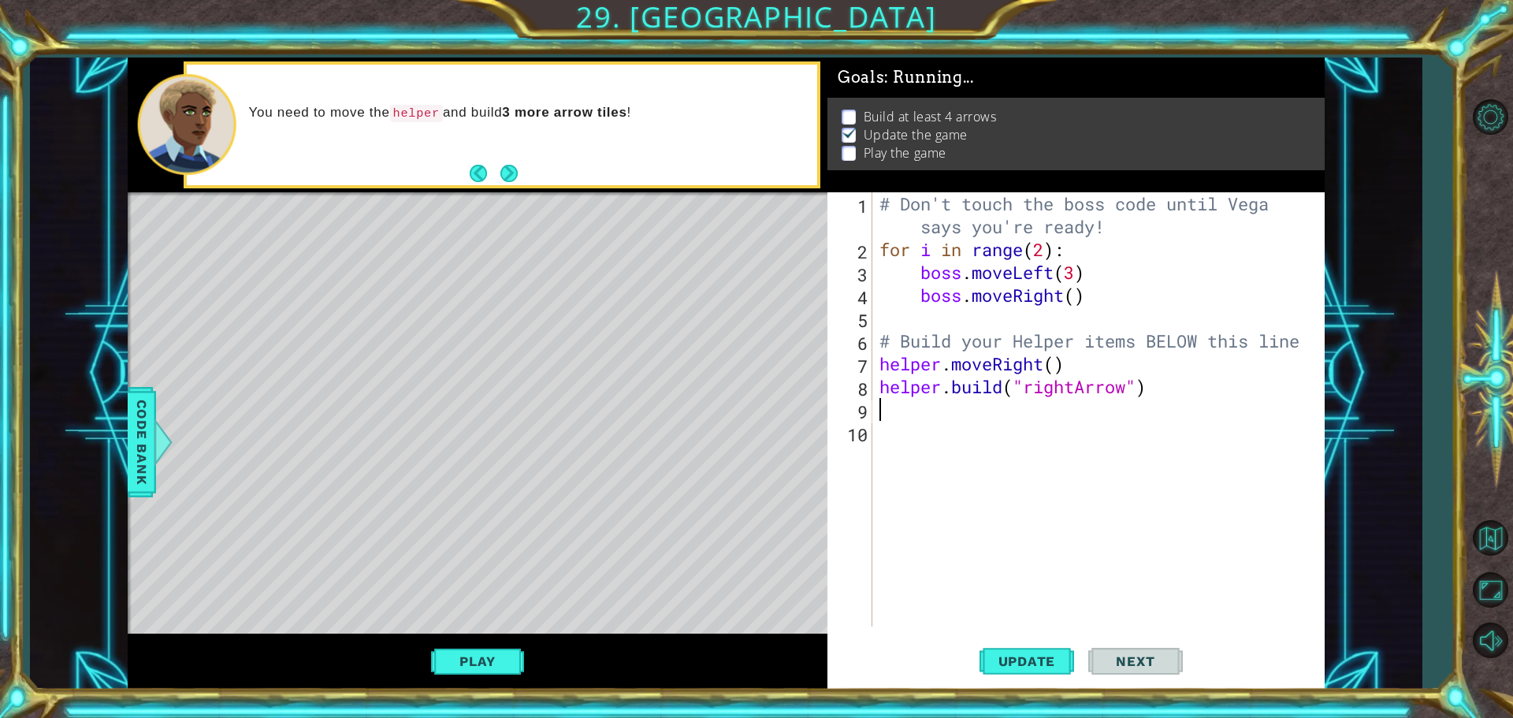
drag, startPoint x: 1017, startPoint y: 644, endPoint x: 1027, endPoint y: 635, distance: 12.8
click at [1018, 639] on button "Update" at bounding box center [1027, 661] width 95 height 50
drag, startPoint x: 1027, startPoint y: 635, endPoint x: 1080, endPoint y: 568, distance: 85.8
click at [1070, 578] on div "1 2 3 4 5 6 7 8 9 10 # Don't touch the boss code until [PERSON_NAME] says you'r…" at bounding box center [1075, 440] width 497 height 497
click at [1077, 580] on div "# Don't touch the boss code until [PERSON_NAME] says you're ready! for i in ran…" at bounding box center [1102, 443] width 452 height 503
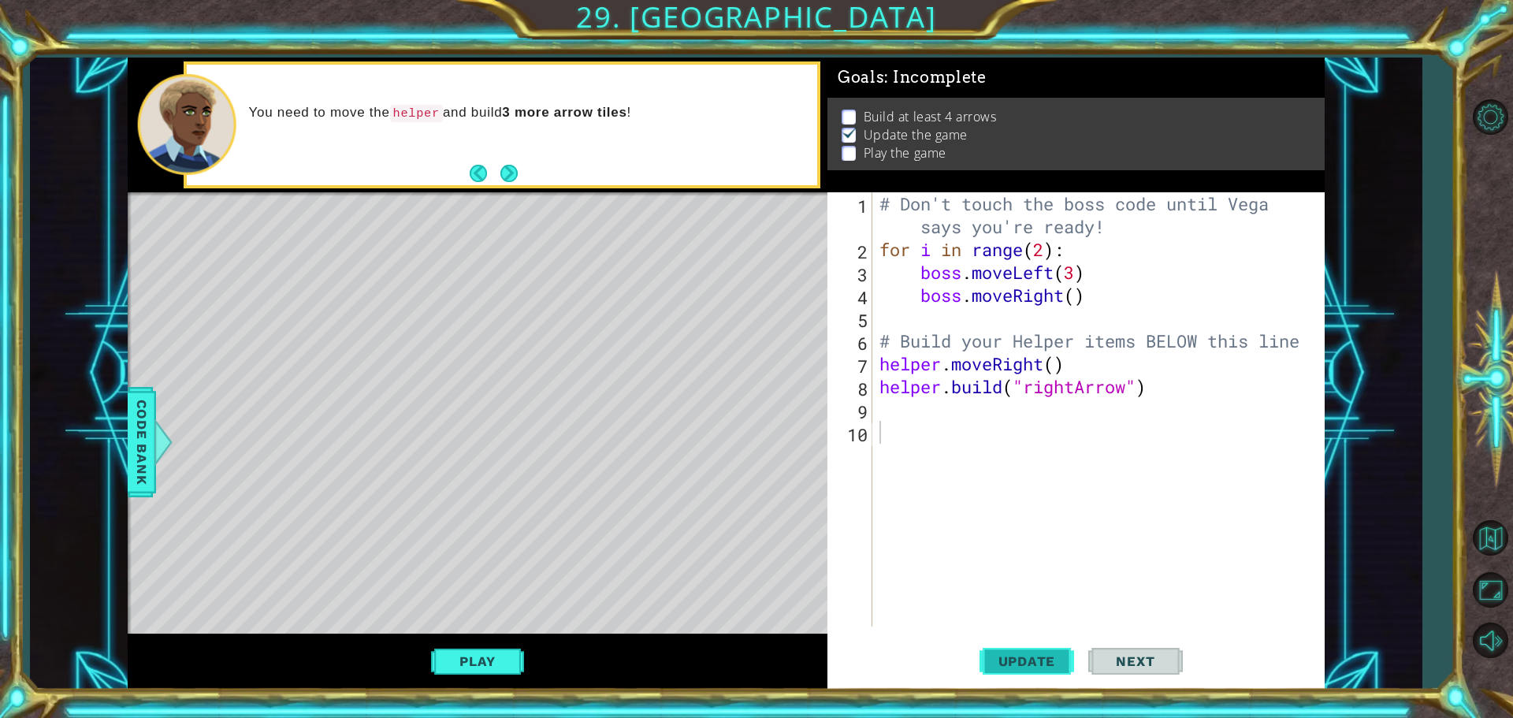
click at [1024, 657] on span "Update" at bounding box center [1027, 661] width 89 height 16
click at [1022, 658] on span "Update" at bounding box center [1027, 661] width 89 height 16
click at [1028, 663] on span "Update" at bounding box center [1027, 661] width 89 height 16
drag, startPoint x: 1021, startPoint y: 666, endPoint x: 961, endPoint y: 507, distance: 170.1
click at [961, 507] on div "# Don't touch the boss code until [PERSON_NAME] says you're ready! for i in ran…" at bounding box center [1102, 443] width 452 height 503
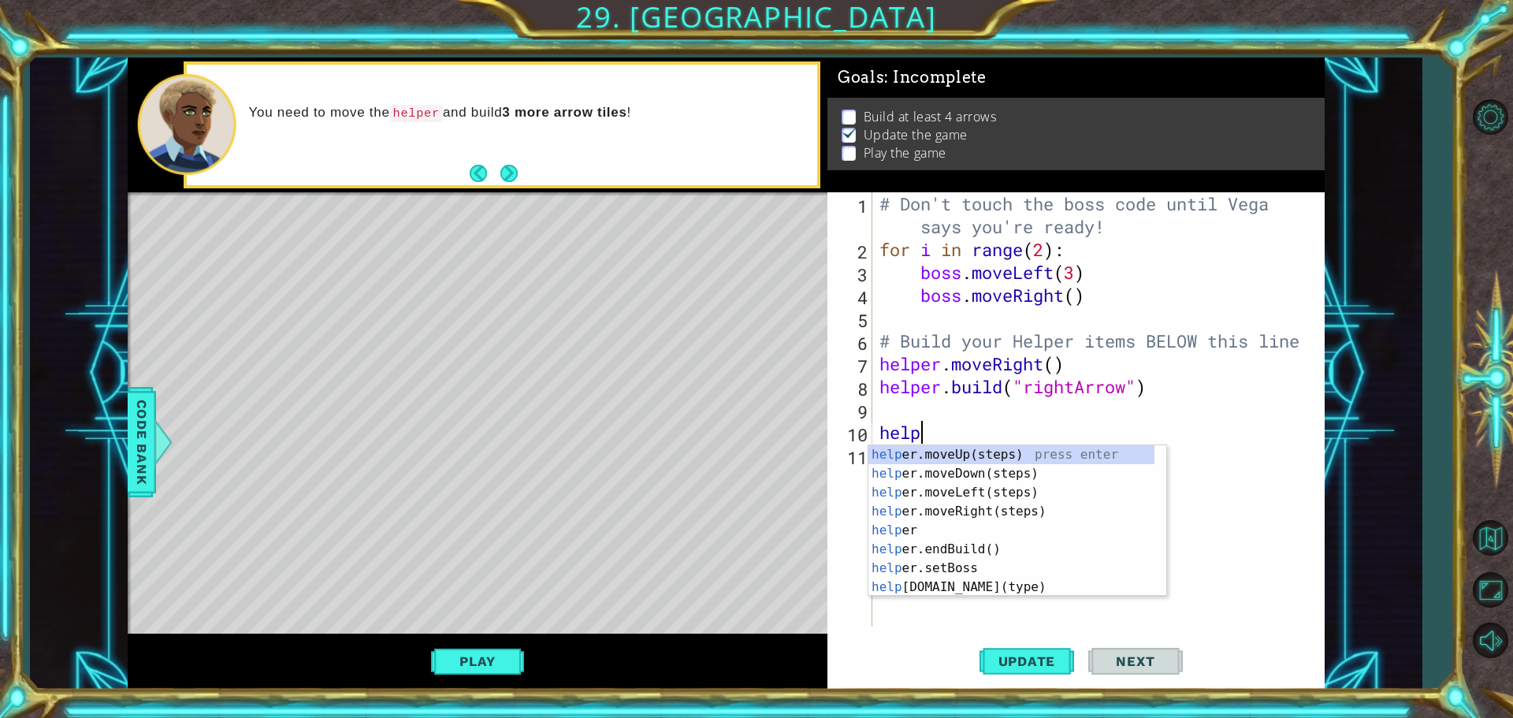
scroll to position [0, 1]
type textarea "h"
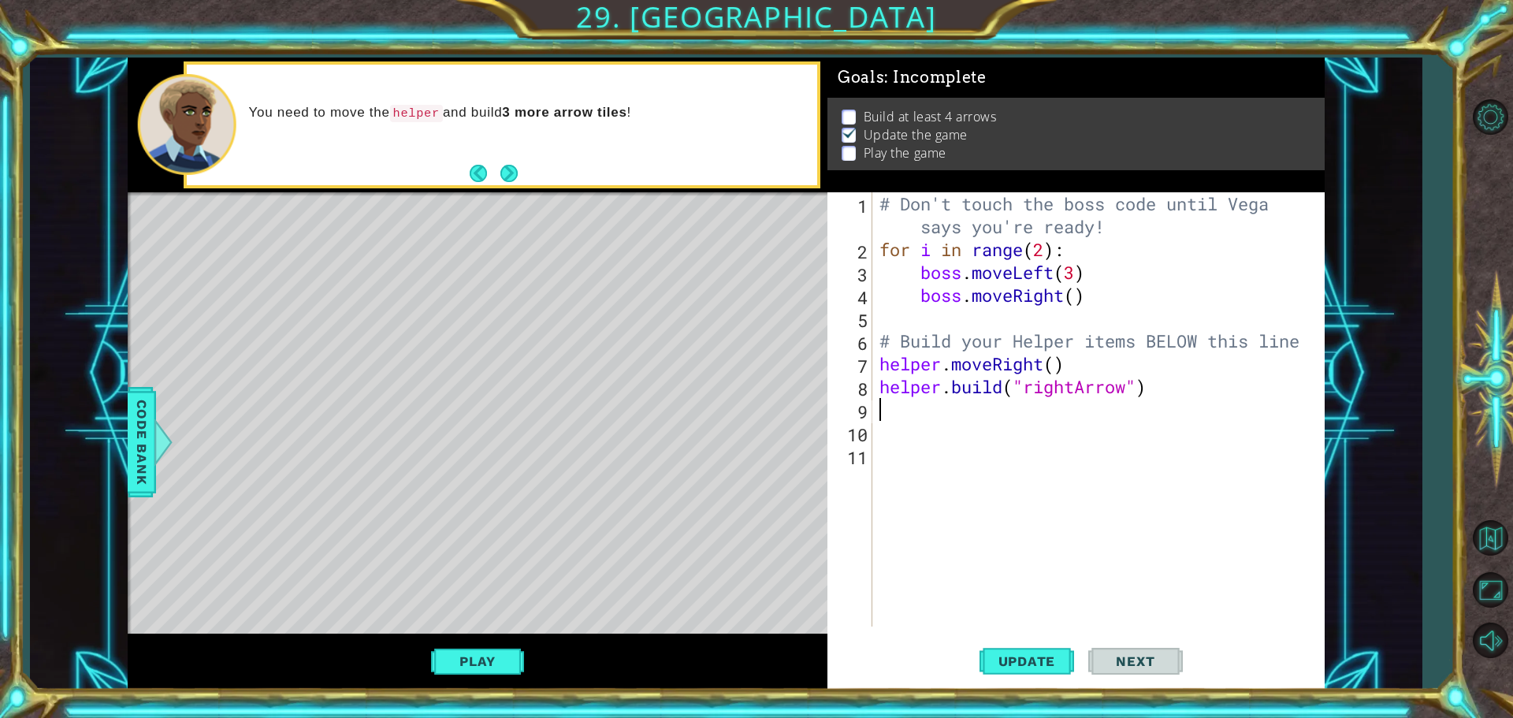
click at [911, 412] on div "# Don't touch the boss code until [PERSON_NAME] says you're ready! for i in ran…" at bounding box center [1102, 443] width 452 height 503
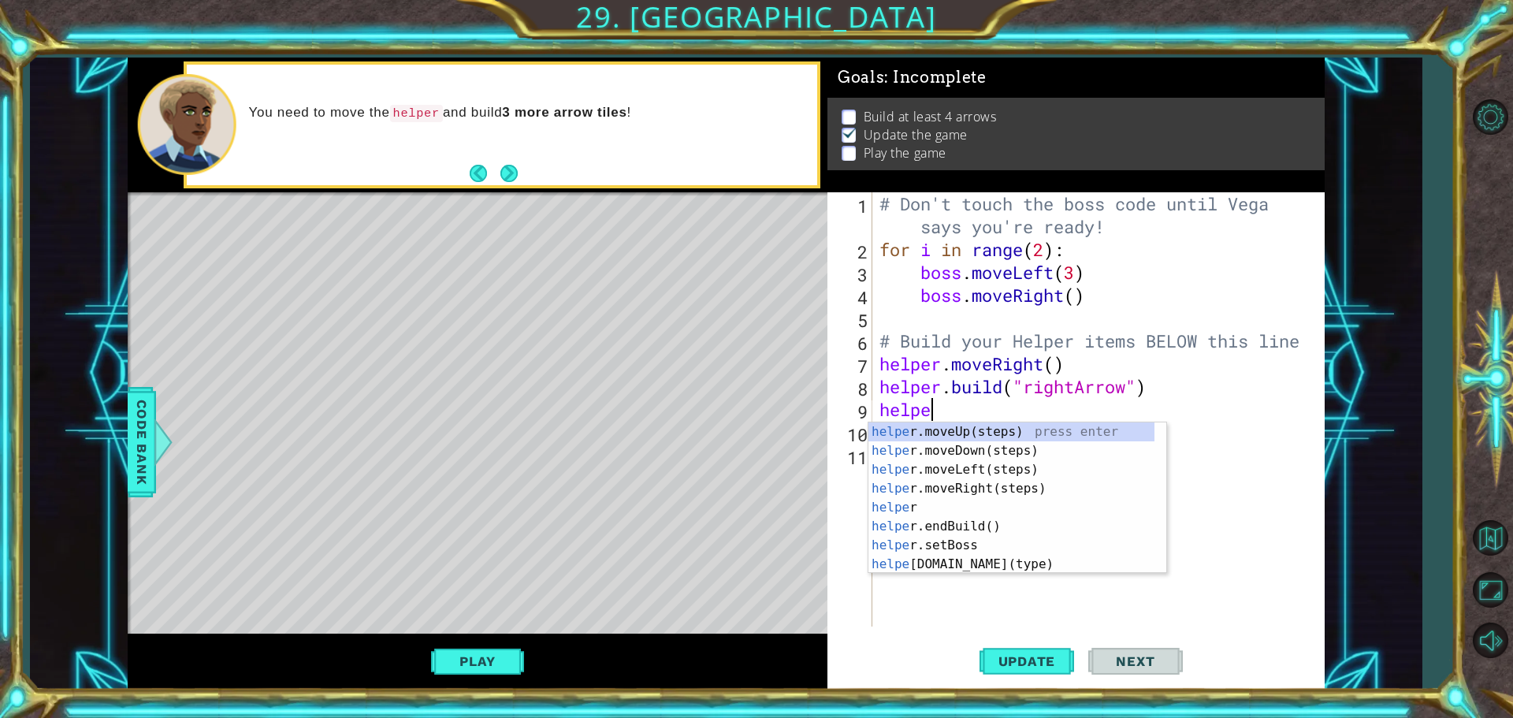
scroll to position [0, 2]
type textarea "helper"
click at [1000, 508] on div "helper press enter helper .moveUp(steps) press enter helper .moveDown(steps) pr…" at bounding box center [1011, 516] width 286 height 189
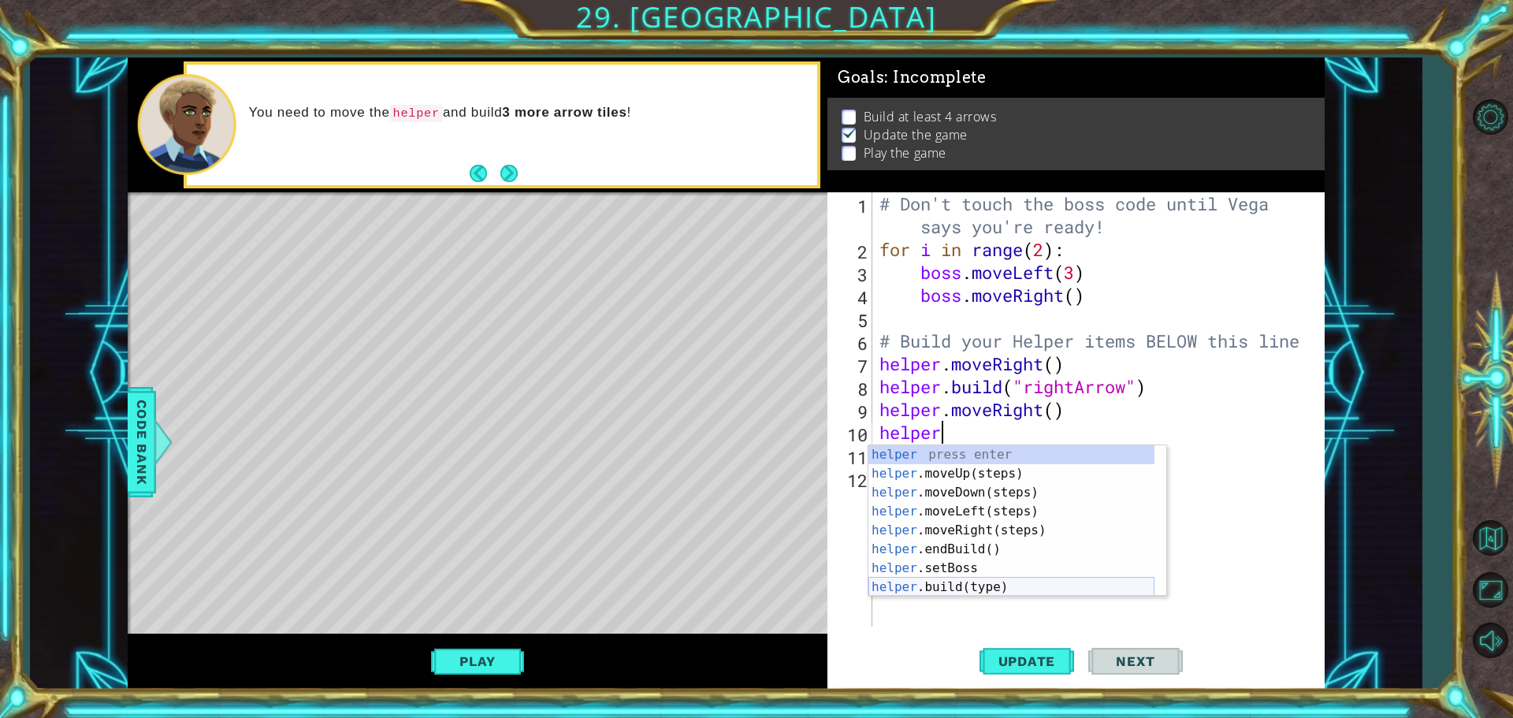
click at [995, 589] on div "helper press enter helper .moveUp(steps) press enter helper .moveDown(steps) pr…" at bounding box center [1011, 539] width 286 height 189
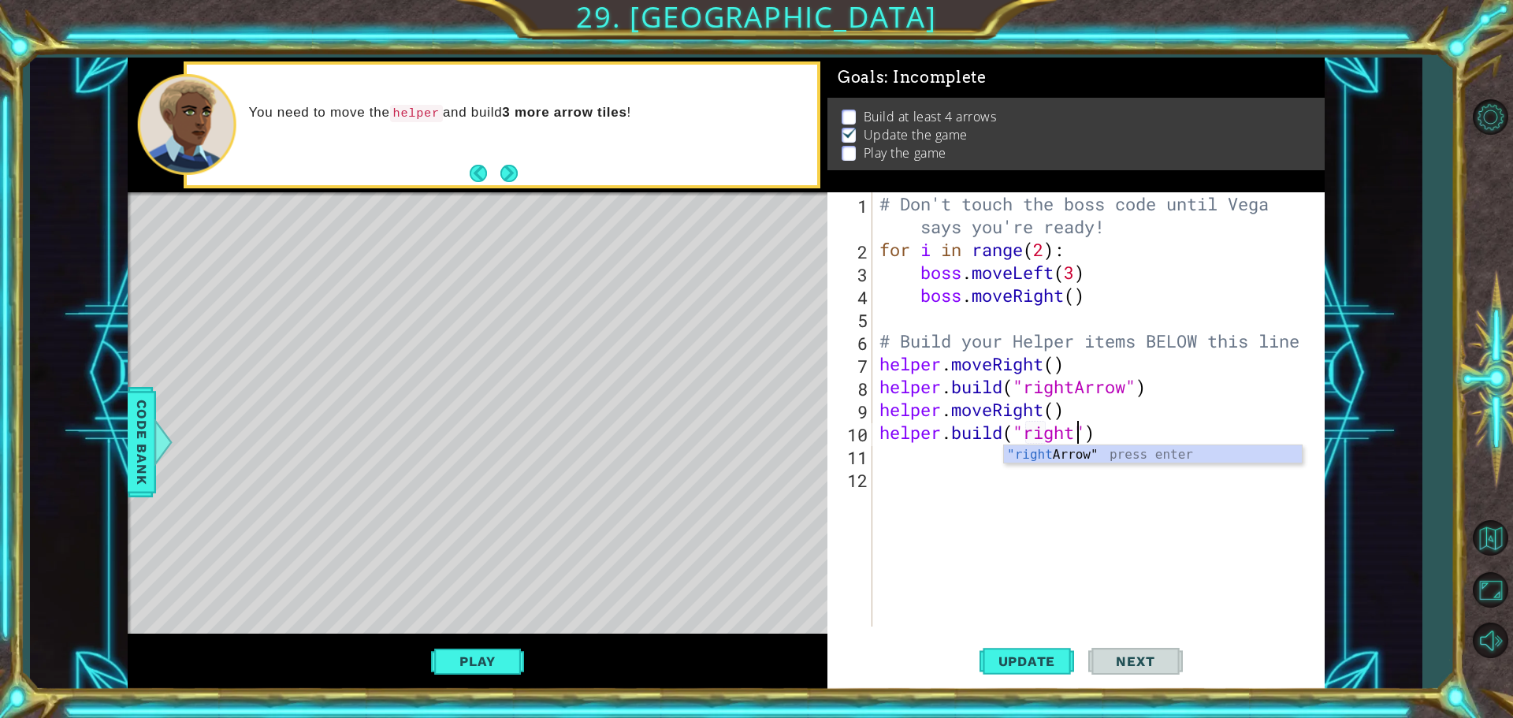
scroll to position [0, 9]
click at [1202, 459] on div ""right Arrow" press enter" at bounding box center [1153, 473] width 298 height 57
click at [975, 426] on div "# Don't touch the boss code until [PERSON_NAME] says you're ready! for i in ran…" at bounding box center [1102, 443] width 452 height 503
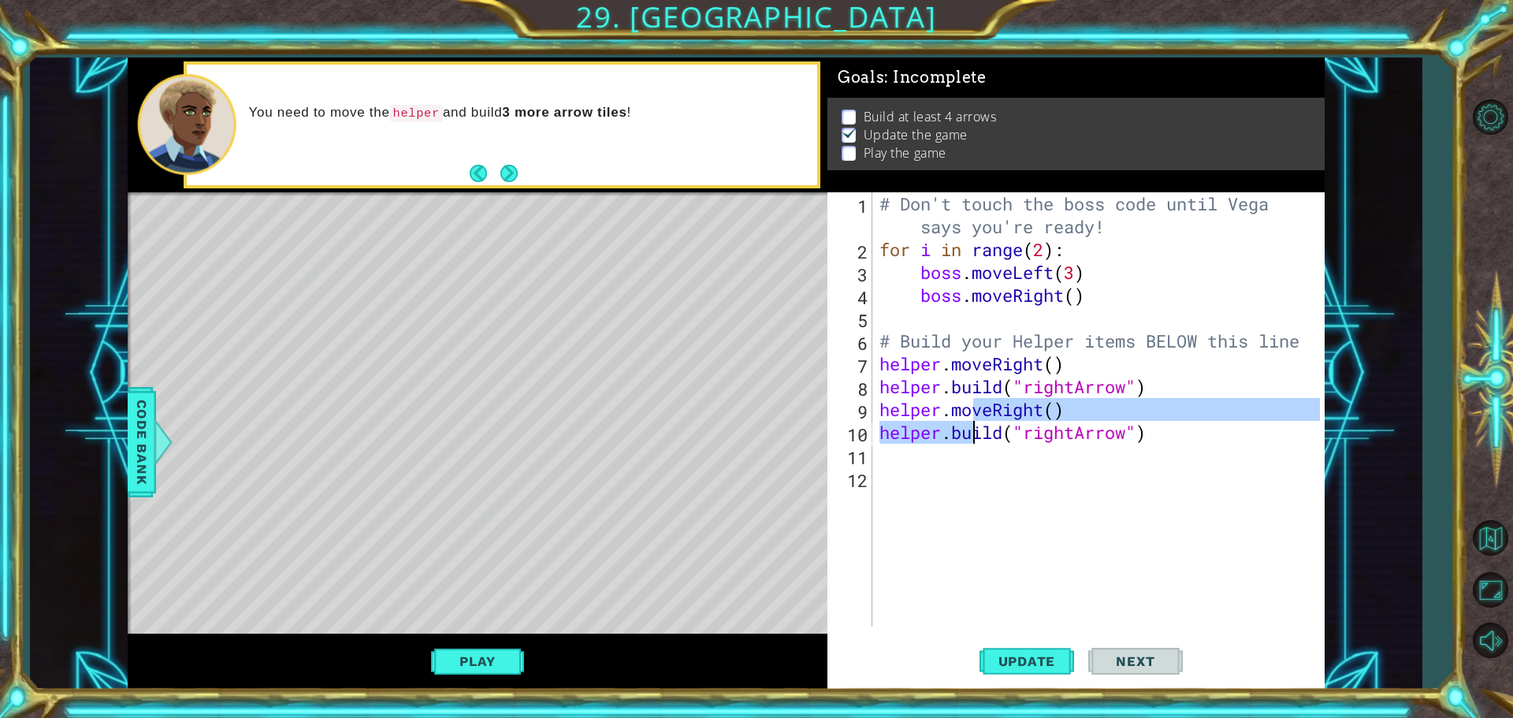
type textarea "helper.moveRight() [DOMAIN_NAME]("rightArrow")"
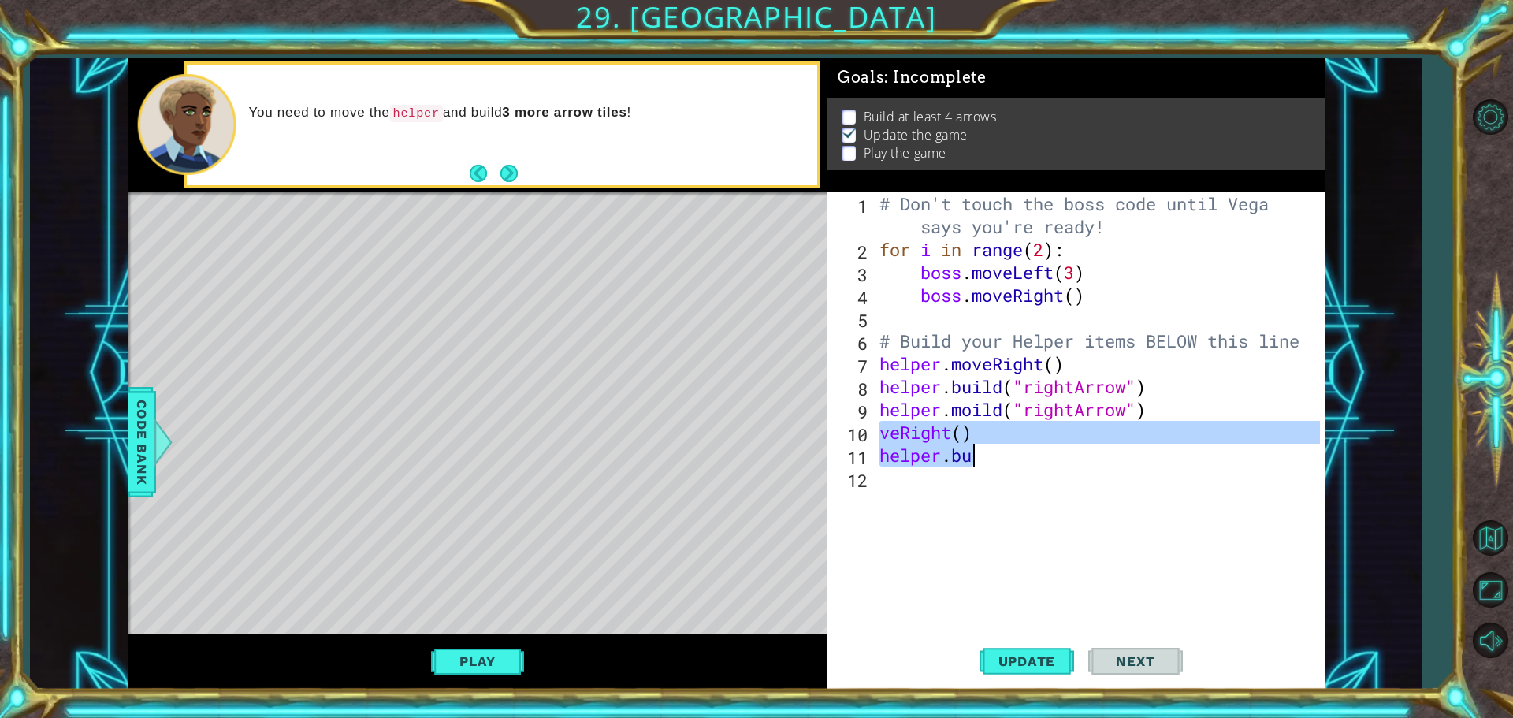
scroll to position [0, 0]
click at [972, 454] on div "# Don't touch the boss code until [PERSON_NAME] says you're ready! for i in ran…" at bounding box center [1098, 409] width 444 height 434
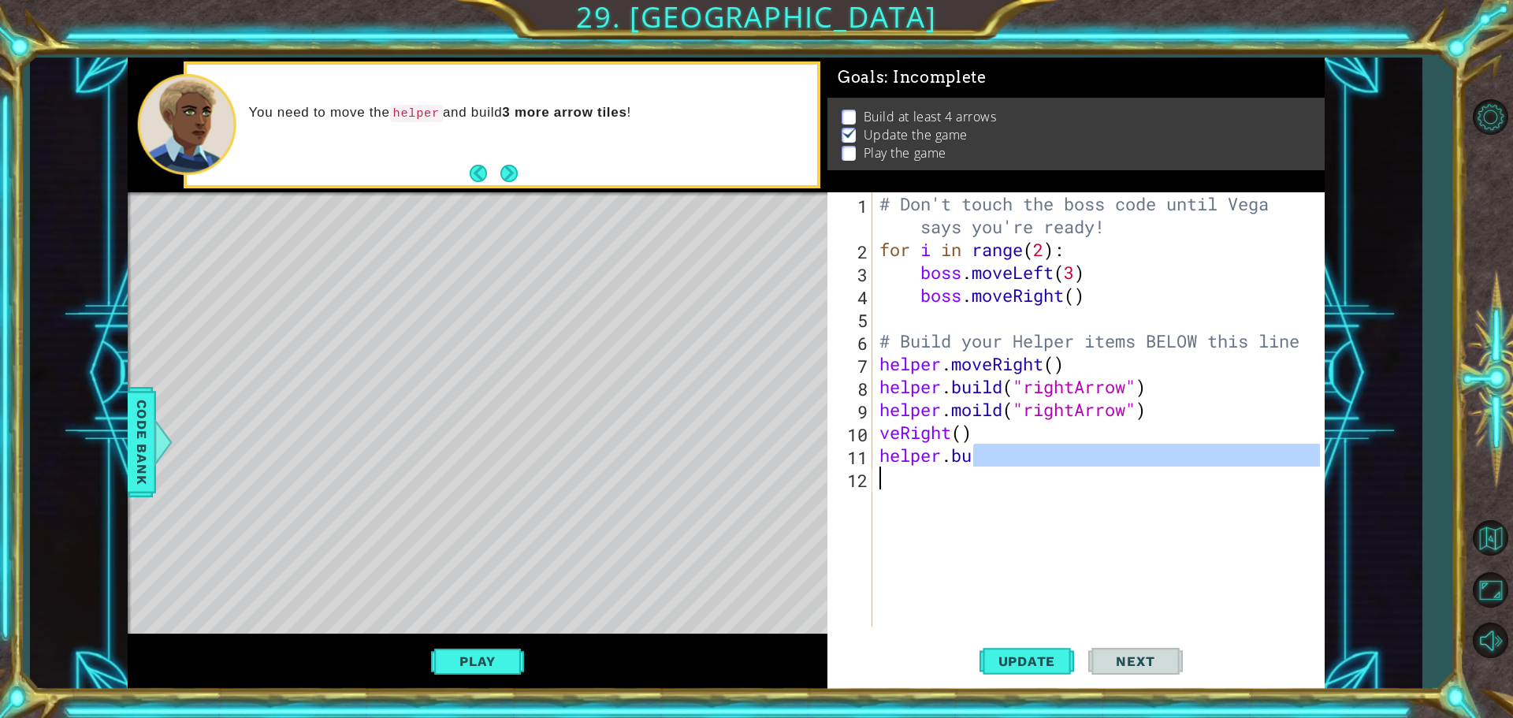
type textarea "helper.bu"
type textarea "veRight( )"
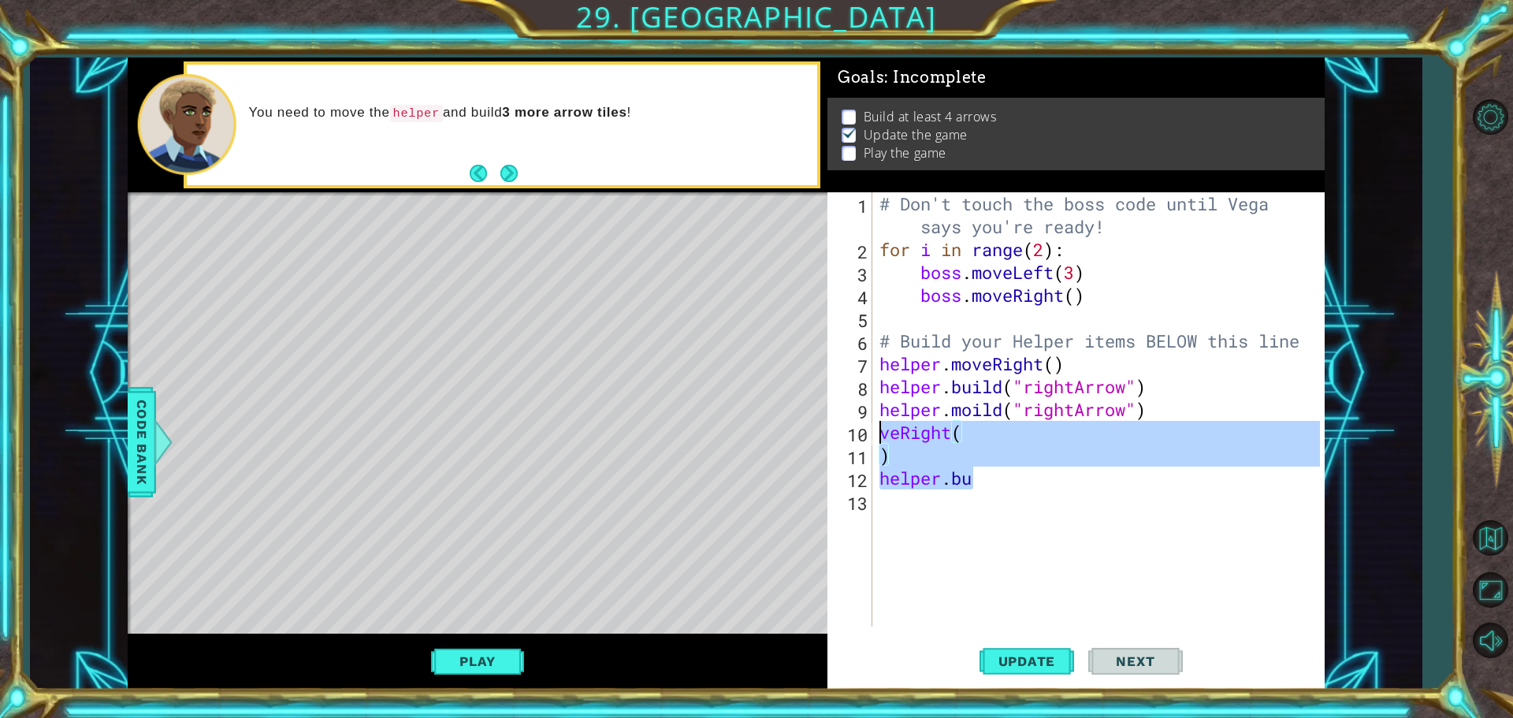
drag, startPoint x: 989, startPoint y: 482, endPoint x: 857, endPoint y: 422, distance: 144.9
click at [872, 430] on div "veRight( ) 1 2 3 4 5 6 7 8 9 10 11 12 13 # Don't touch the boss code until [PER…" at bounding box center [1073, 409] width 493 height 434
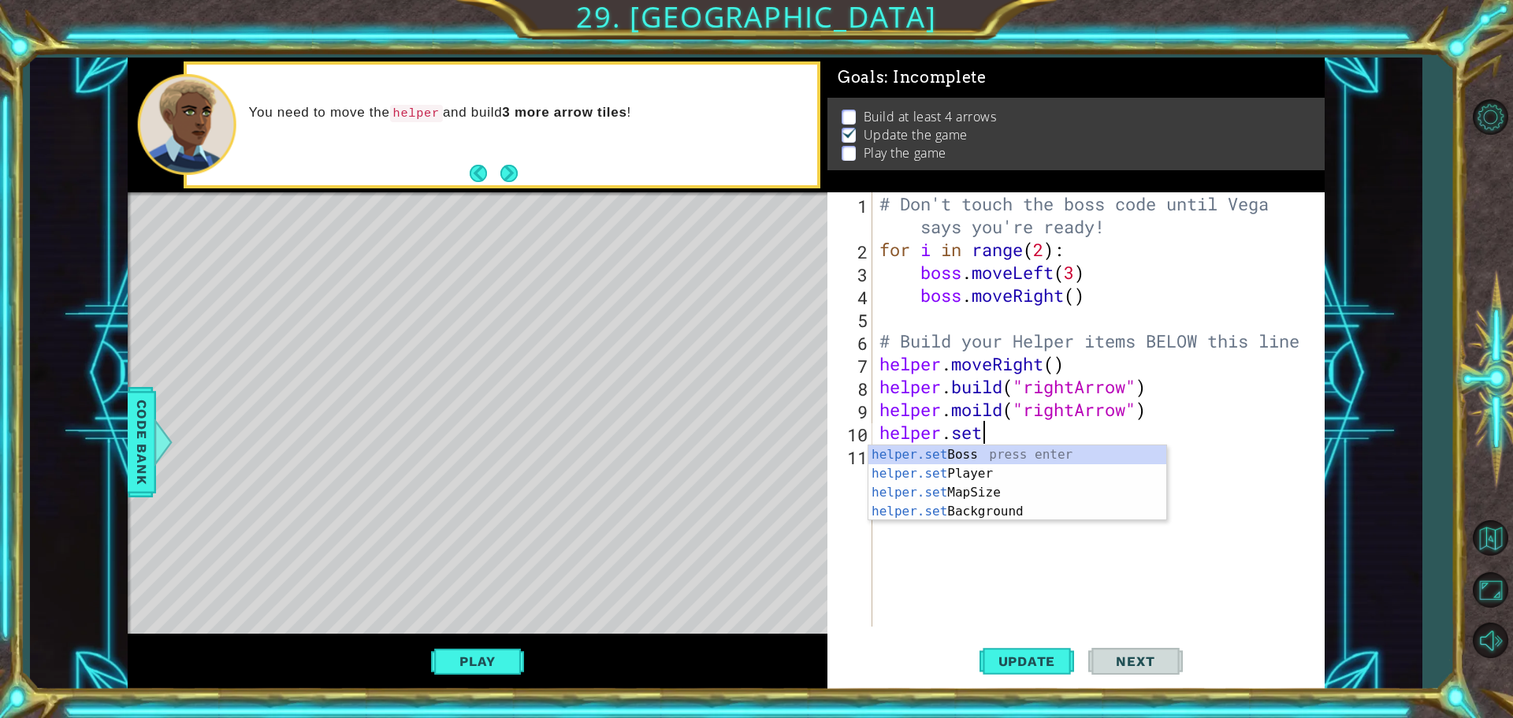
scroll to position [0, 4]
click at [961, 480] on div "helper.set Boss press enter helper.set Player press enter helper.set MapSize pr…" at bounding box center [1017, 501] width 298 height 113
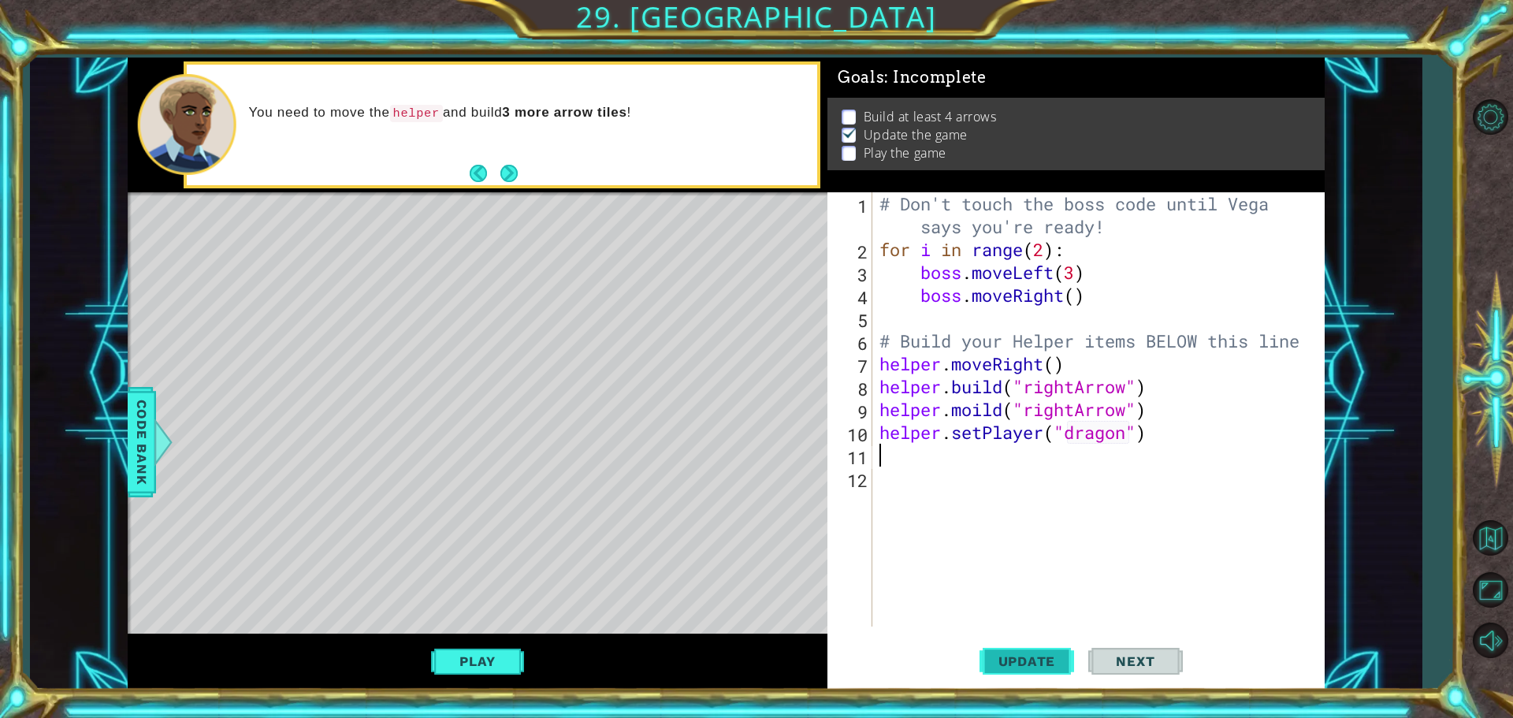
type textarea "helper.setPlayer("dragon")"
drag, startPoint x: 1019, startPoint y: 647, endPoint x: 1024, endPoint y: 654, distance: 9.0
click at [1020, 649] on button "Update" at bounding box center [1027, 661] width 95 height 50
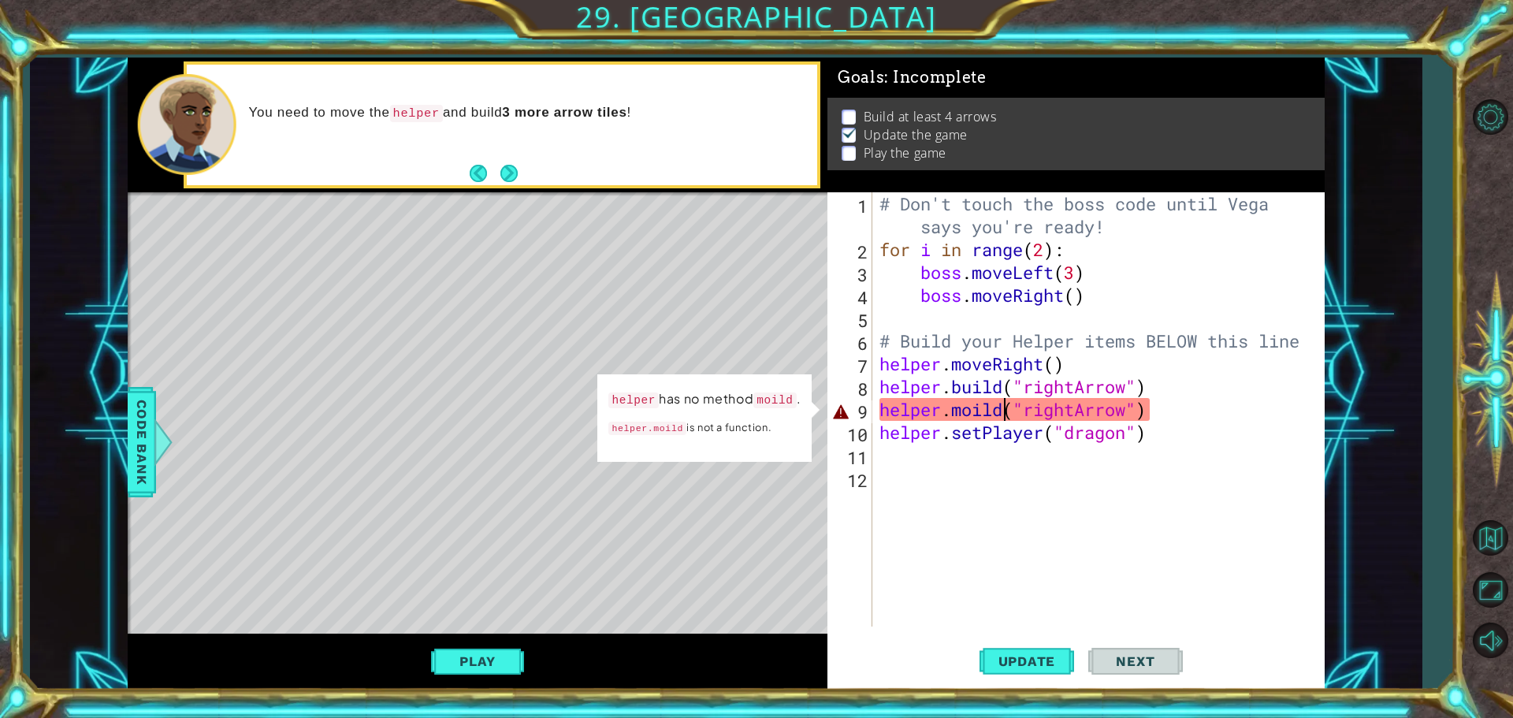
click at [1001, 411] on div "# Don't touch the boss code until [PERSON_NAME] says you're ready! for i in ran…" at bounding box center [1102, 443] width 452 height 503
drag, startPoint x: 991, startPoint y: 411, endPoint x: 980, endPoint y: 411, distance: 11.0
click at [987, 411] on div "# Don't touch the boss code until [PERSON_NAME] says you're ready! for i in ran…" at bounding box center [1102, 443] width 452 height 503
click at [975, 411] on div "# Don't touch the boss code until [PERSON_NAME] says you're ready! for i in ran…" at bounding box center [1102, 443] width 452 height 503
click at [989, 417] on div "# Don't touch the boss code until [PERSON_NAME] says you're ready! for i in ran…" at bounding box center [1102, 443] width 452 height 503
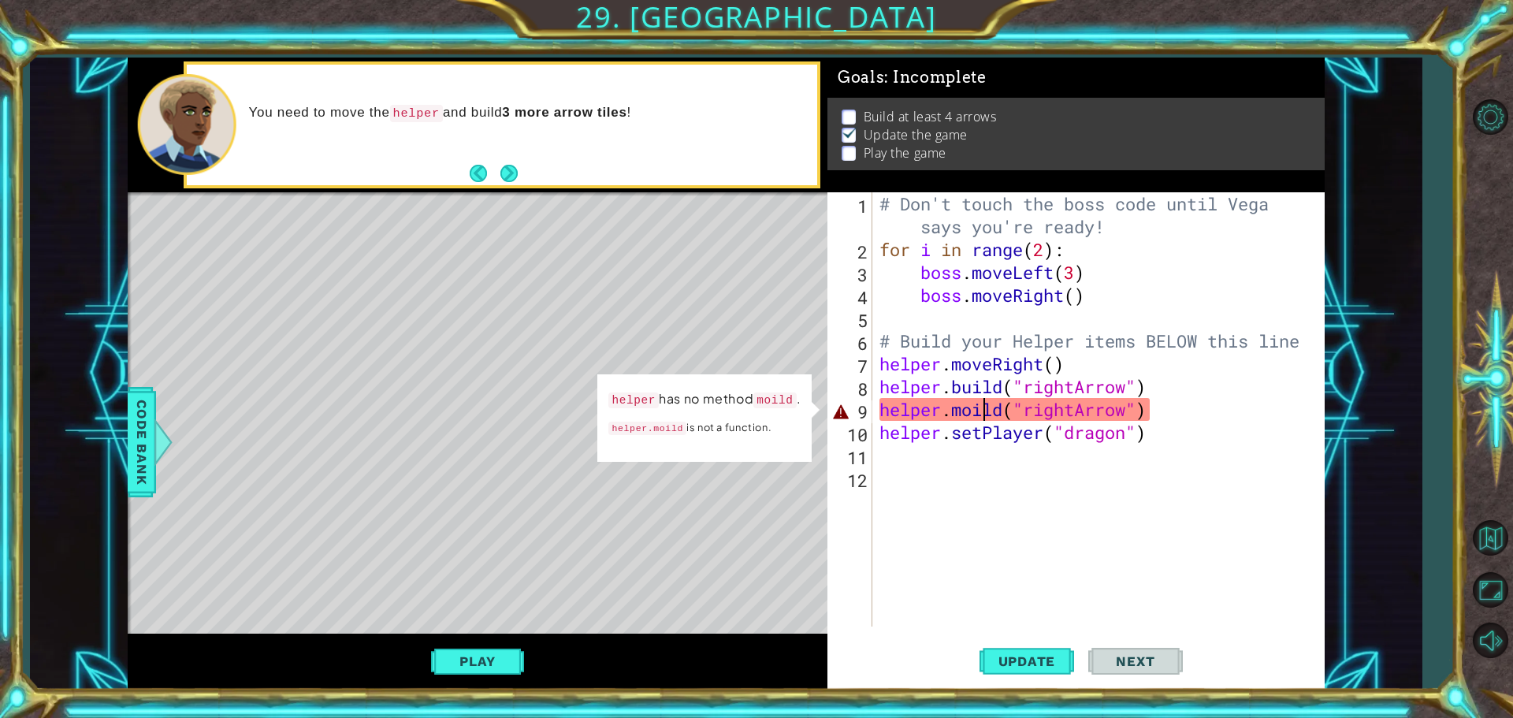
click at [1000, 410] on div "# Don't touch the boss code until [PERSON_NAME] says you're ready! for i in ran…" at bounding box center [1102, 443] width 452 height 503
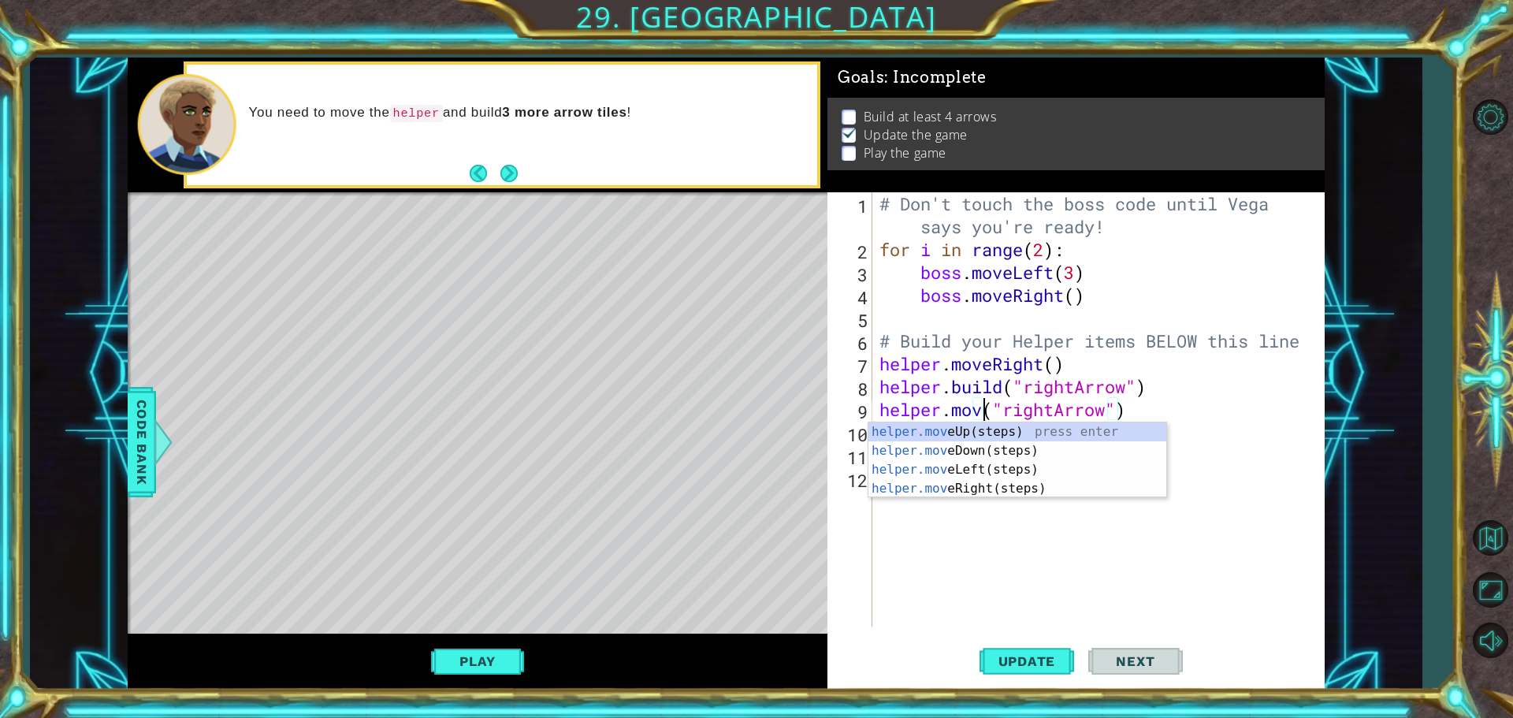
scroll to position [0, 5]
click at [1001, 489] on div "helper.mov eUp(steps) press enter helper.mov eDown(steps) press enter helper.mo…" at bounding box center [1017, 478] width 298 height 113
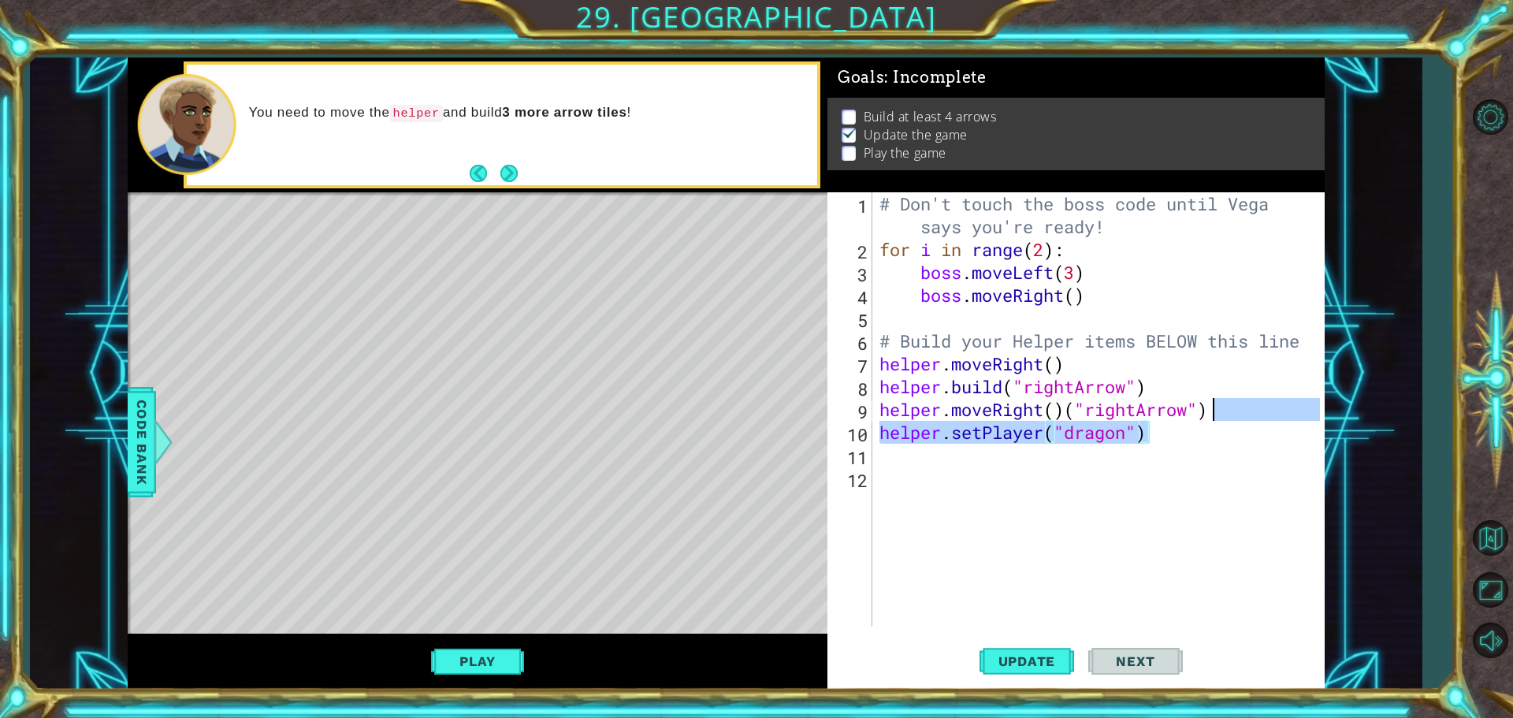
drag, startPoint x: 1208, startPoint y: 423, endPoint x: 1232, endPoint y: 416, distance: 25.4
click at [1232, 416] on div "# Don't touch the boss code until [PERSON_NAME] says you're ready! for i in ran…" at bounding box center [1102, 443] width 452 height 503
click at [1229, 414] on div "# Don't touch the boss code until [PERSON_NAME] says you're ready! for i in ran…" at bounding box center [1098, 409] width 444 height 434
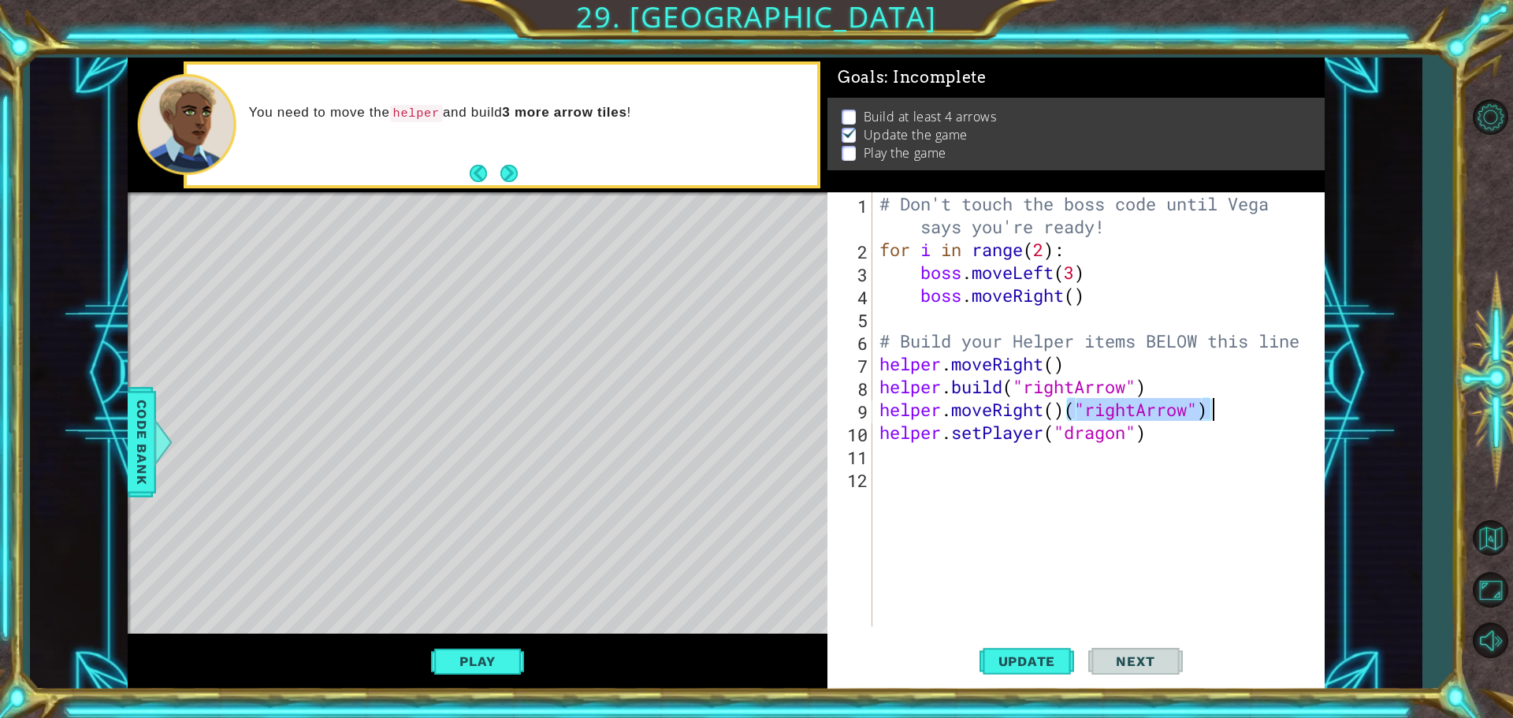
drag, startPoint x: 1229, startPoint y: 413, endPoint x: 1172, endPoint y: 420, distance: 57.2
click at [1172, 420] on div "# Don't touch the boss code until [PERSON_NAME] says you're ready! for i in ran…" at bounding box center [1102, 443] width 452 height 503
type textarea "helper.moveRight()"
click at [1020, 666] on span "Update" at bounding box center [1027, 661] width 89 height 16
click at [491, 653] on button "Play" at bounding box center [477, 661] width 92 height 30
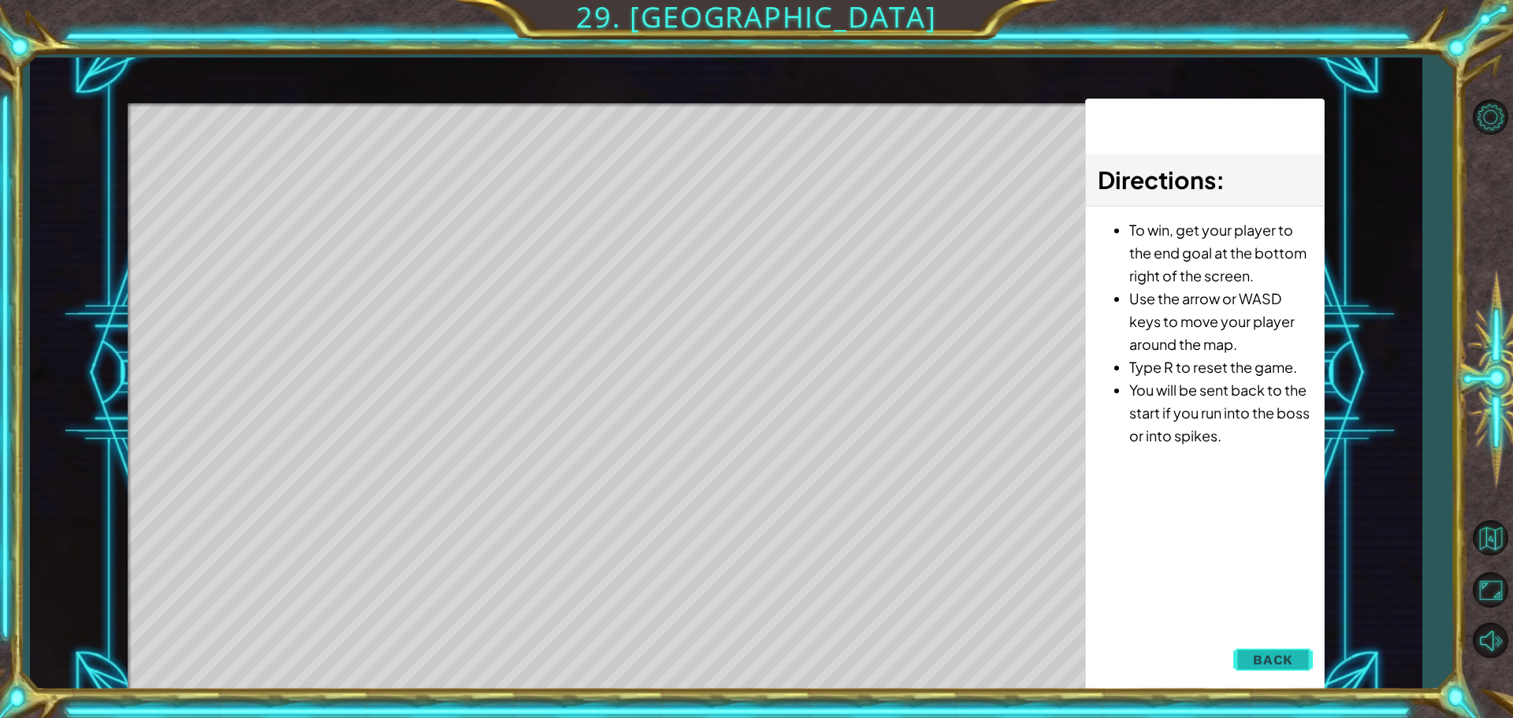
drag, startPoint x: 1269, startPoint y: 652, endPoint x: 1276, endPoint y: 664, distance: 13.1
click at [1275, 662] on div "1 ההההההההההההההההההההההההההההההההההההההההההההההההההההההההההההההההההההההההההההה…" at bounding box center [726, 374] width 1197 height 632
click at [1285, 682] on div "1 ההההההההההההההההההההההההההההההההההההההההההההההההההההההההההההההההההההההההההההה…" at bounding box center [726, 374] width 1197 height 632
click at [1292, 661] on span "Back" at bounding box center [1273, 660] width 40 height 16
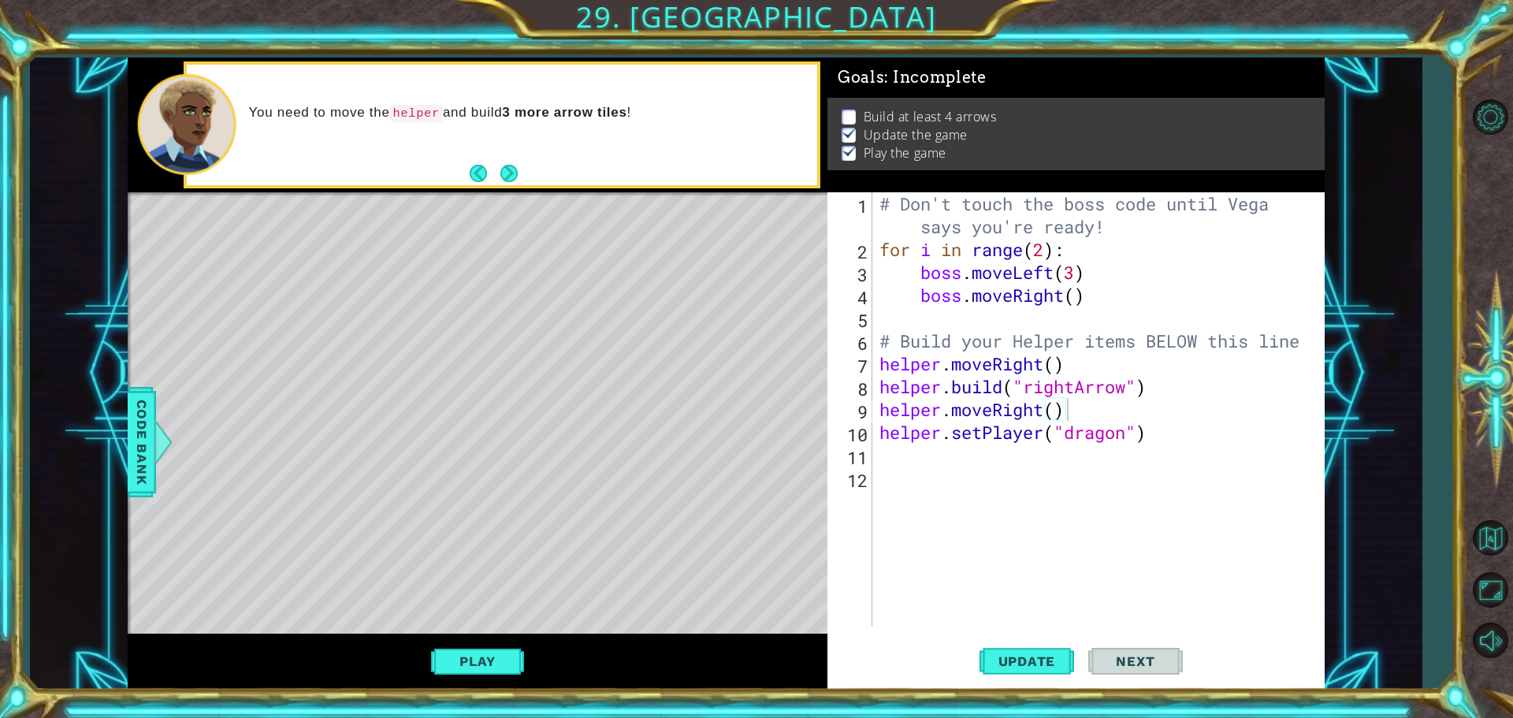
click at [898, 462] on div "# Don't touch the boss code until [PERSON_NAME] says you're ready! for i in ran…" at bounding box center [1102, 443] width 452 height 503
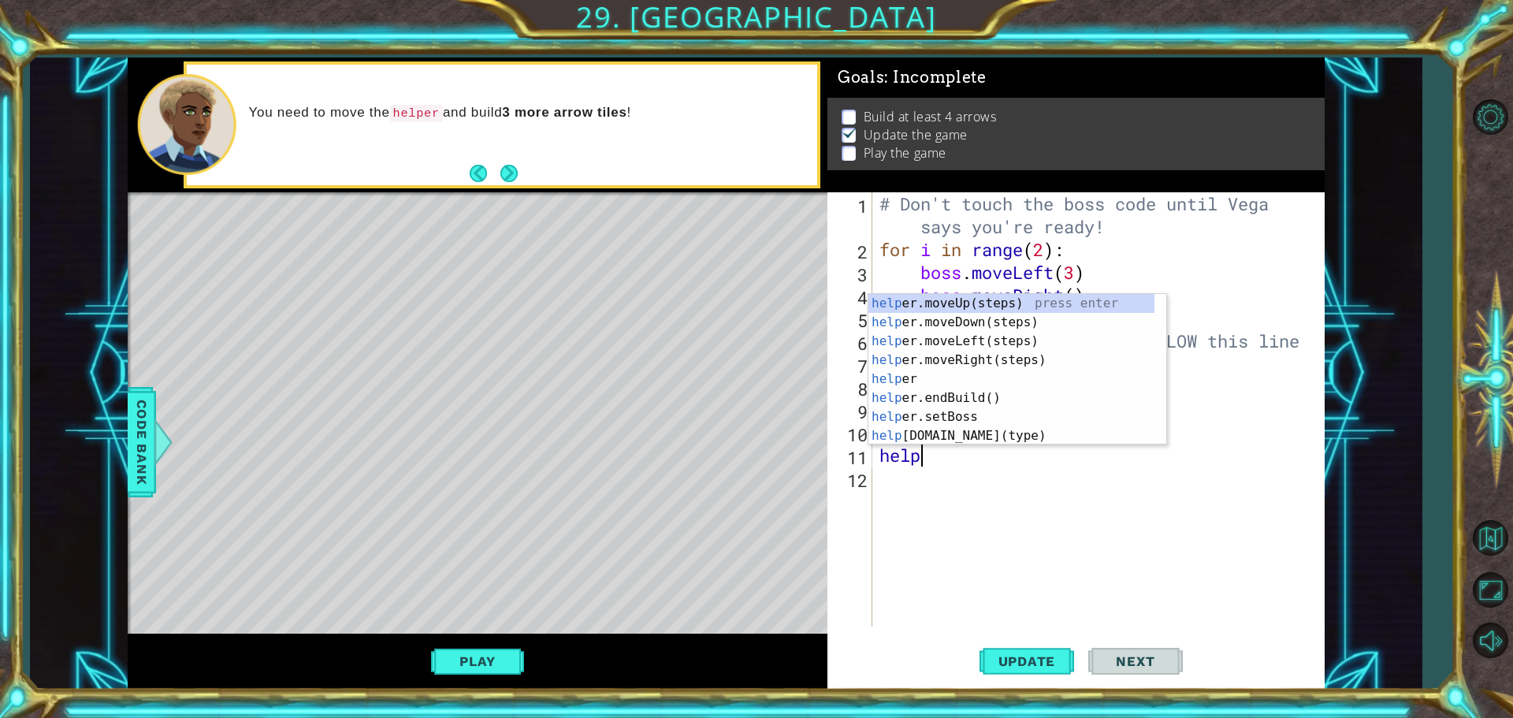
scroll to position [0, 2]
click at [993, 437] on div "helper press enter helper .moveUp(steps) press enter helper .moveDown(steps) pr…" at bounding box center [1011, 388] width 286 height 189
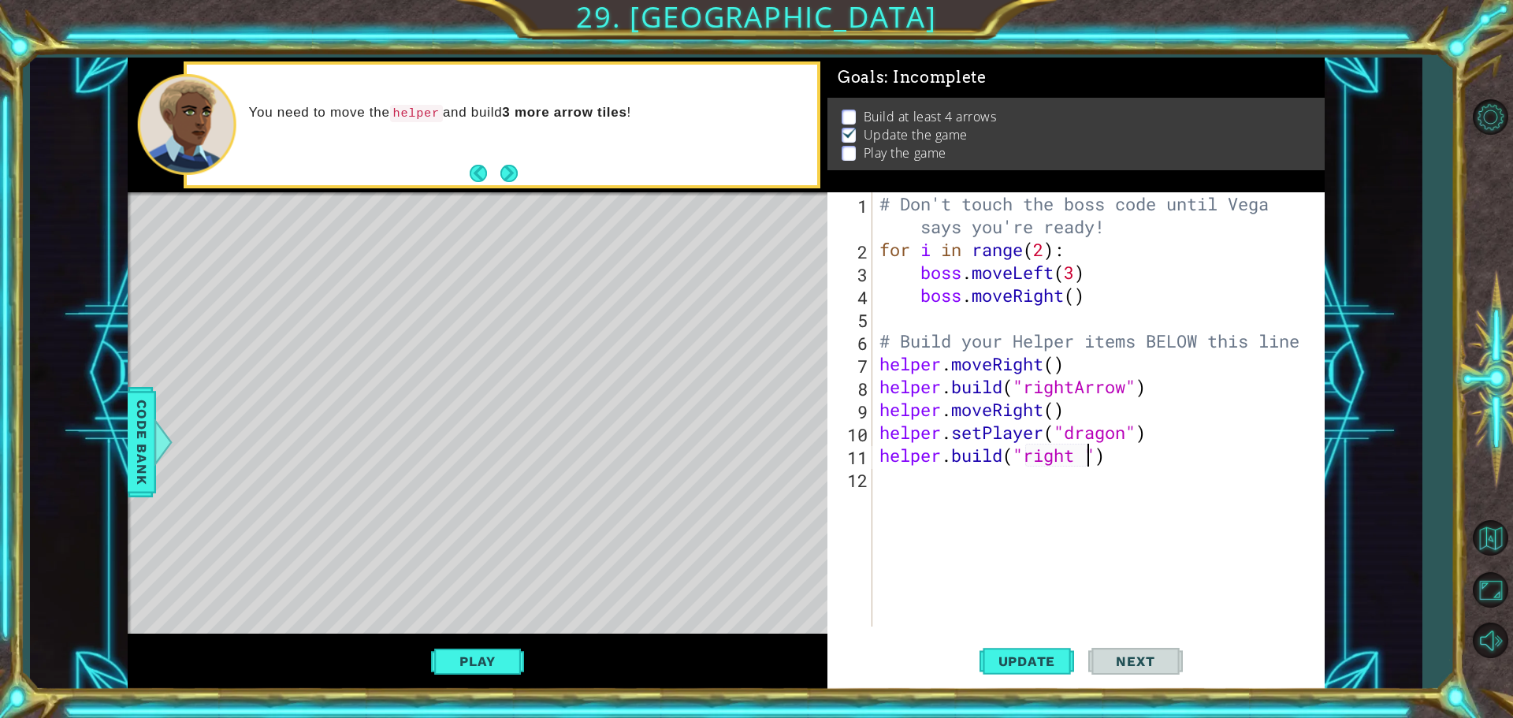
scroll to position [0, 9]
click at [1153, 434] on div ""right Arrow" press enter" at bounding box center [1153, 454] width 298 height 57
type textarea "[DOMAIN_NAME]("rightArrow")"
drag, startPoint x: 1003, startPoint y: 454, endPoint x: 1021, endPoint y: 482, distance: 33.2
click at [1002, 454] on div "# Don't touch the boss code until [PERSON_NAME] says you're ready! for i in ran…" at bounding box center [1102, 443] width 452 height 503
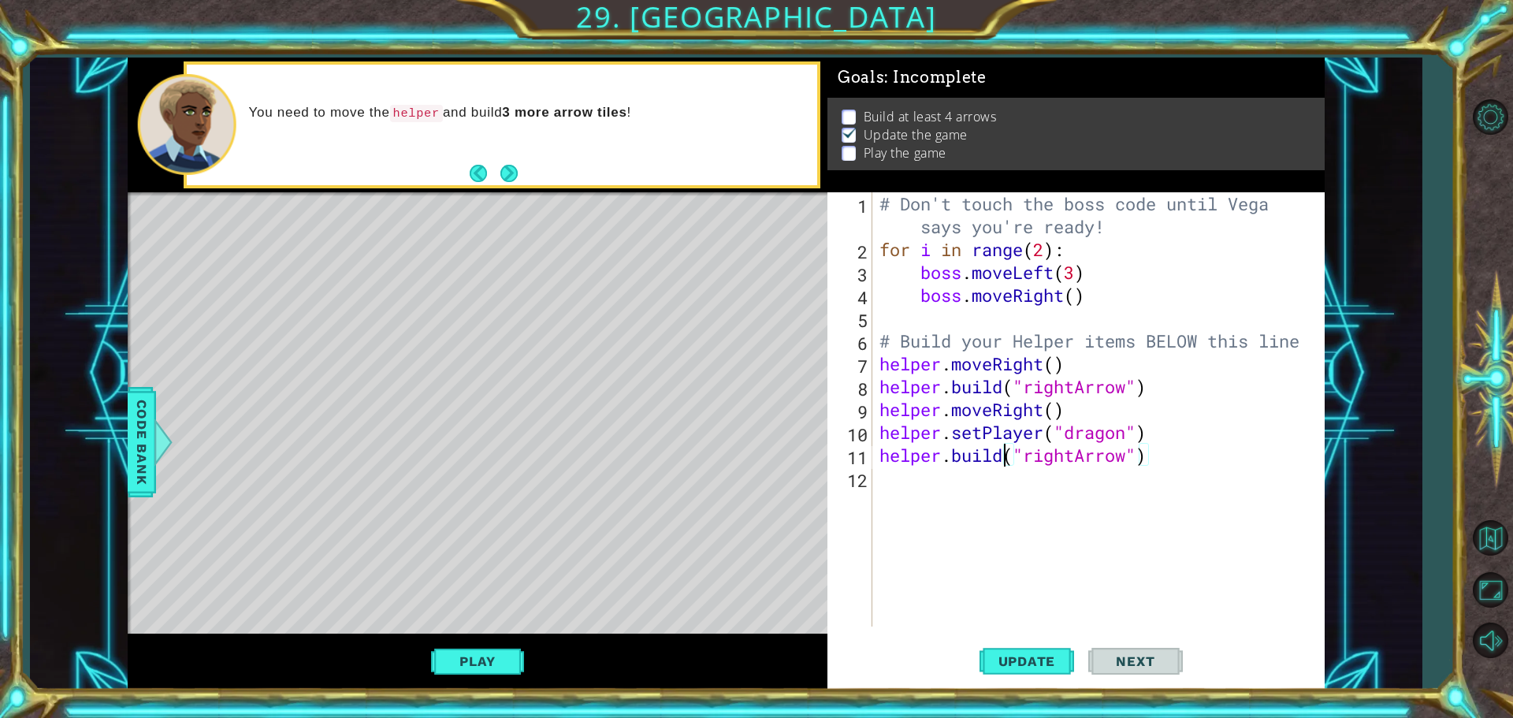
click at [963, 502] on div "# Don't touch the boss code until [PERSON_NAME] says you're ready! for i in ran…" at bounding box center [1102, 443] width 452 height 503
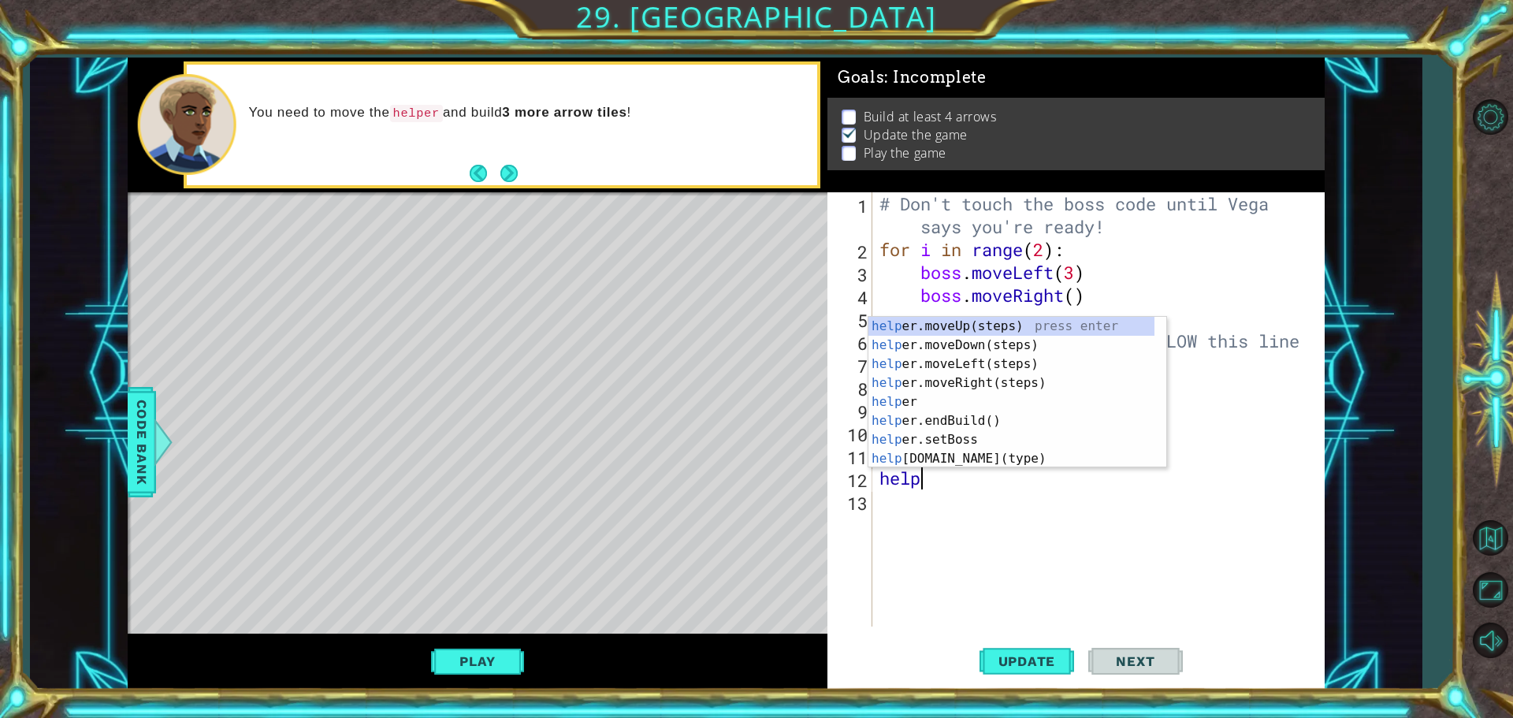
type textarea "helpe"
click at [941, 375] on div "helpe [PERSON_NAME]moveUp(steps) press enter helpe r.moveDown(steps) press ente…" at bounding box center [1011, 411] width 286 height 189
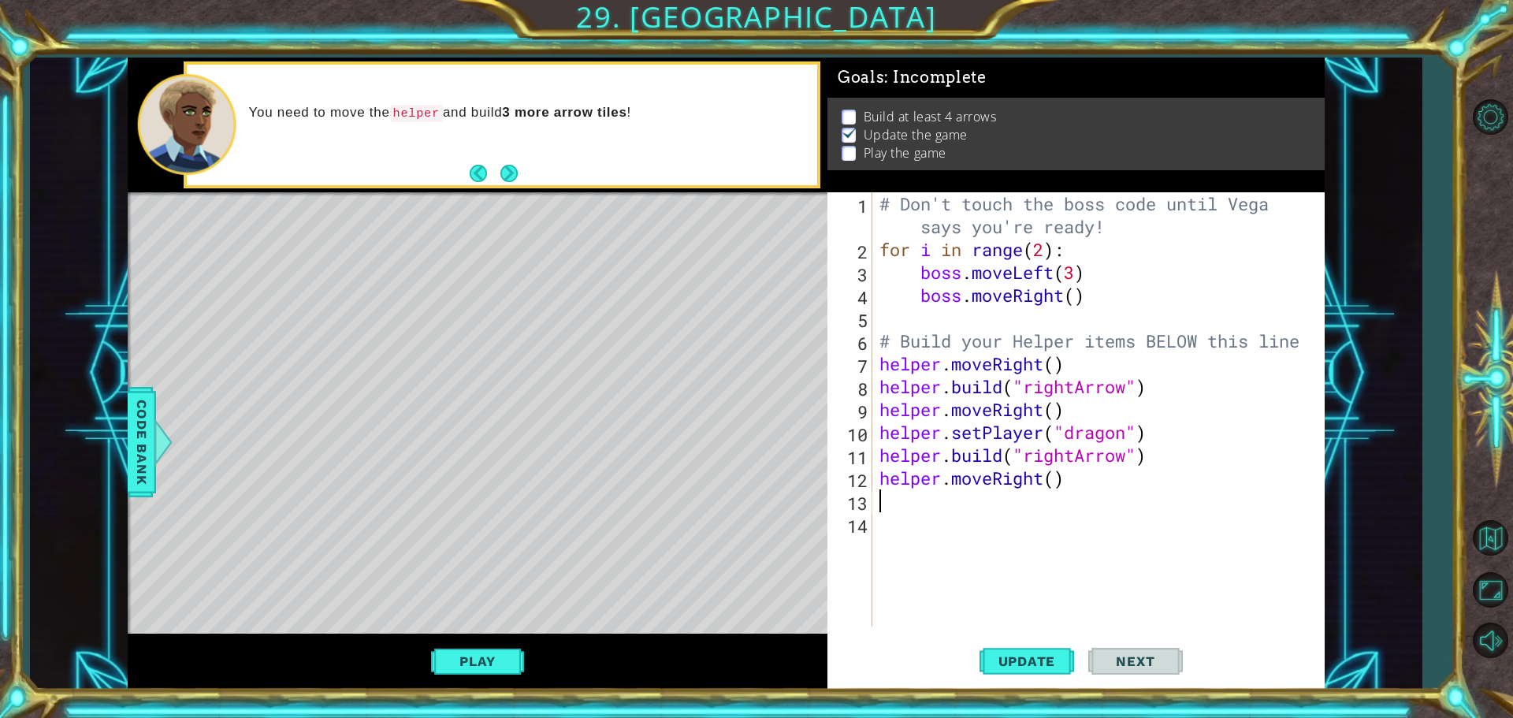
scroll to position [0, 0]
drag, startPoint x: 1150, startPoint y: 459, endPoint x: 886, endPoint y: 447, distance: 264.3
click at [878, 454] on div "# Don't touch the boss code until [PERSON_NAME] says you're ready! for i in ran…" at bounding box center [1102, 443] width 452 height 503
type textarea "[DOMAIN_NAME]("rightArrow")"
paste textarea "Code Area"
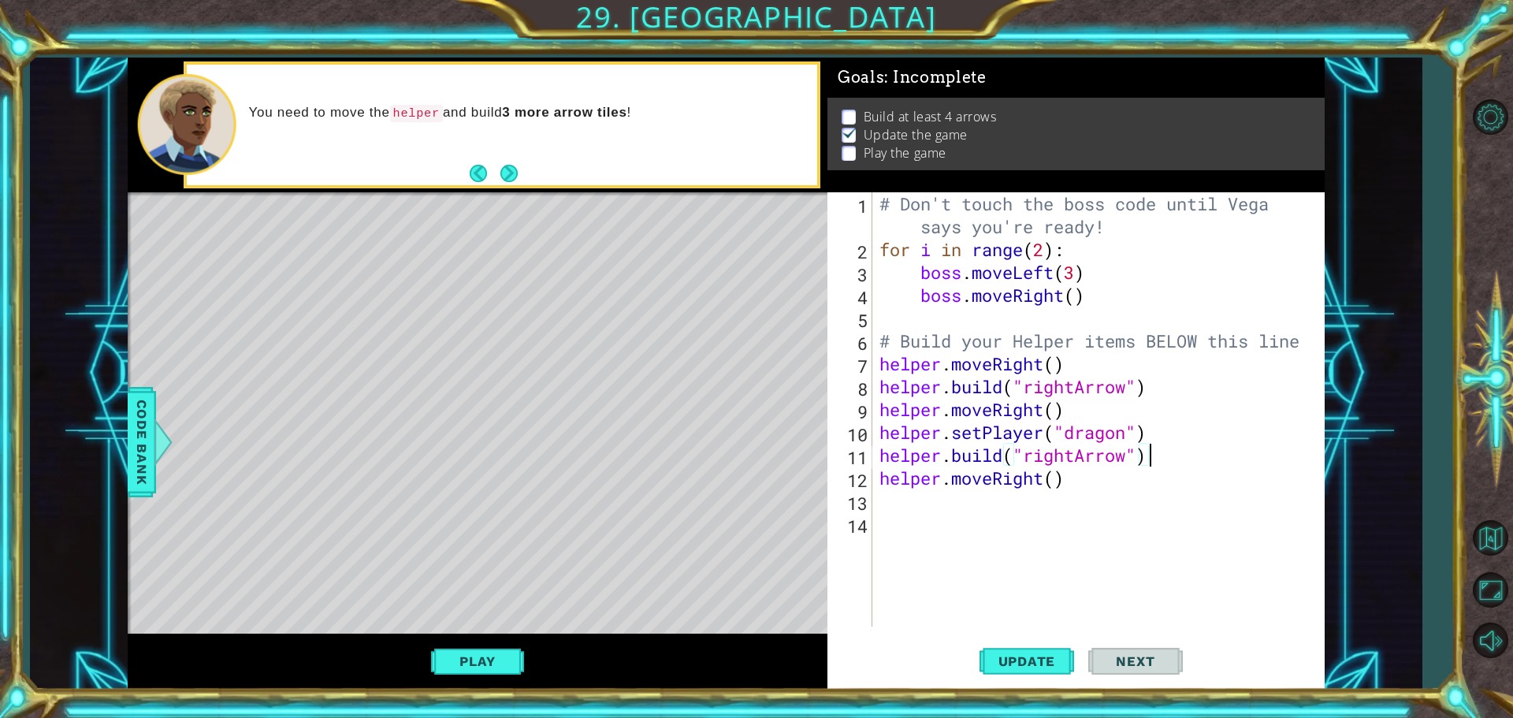
click at [935, 495] on div "# Don't touch the boss code until [PERSON_NAME] says you're ready! for i in ran…" at bounding box center [1102, 443] width 452 height 503
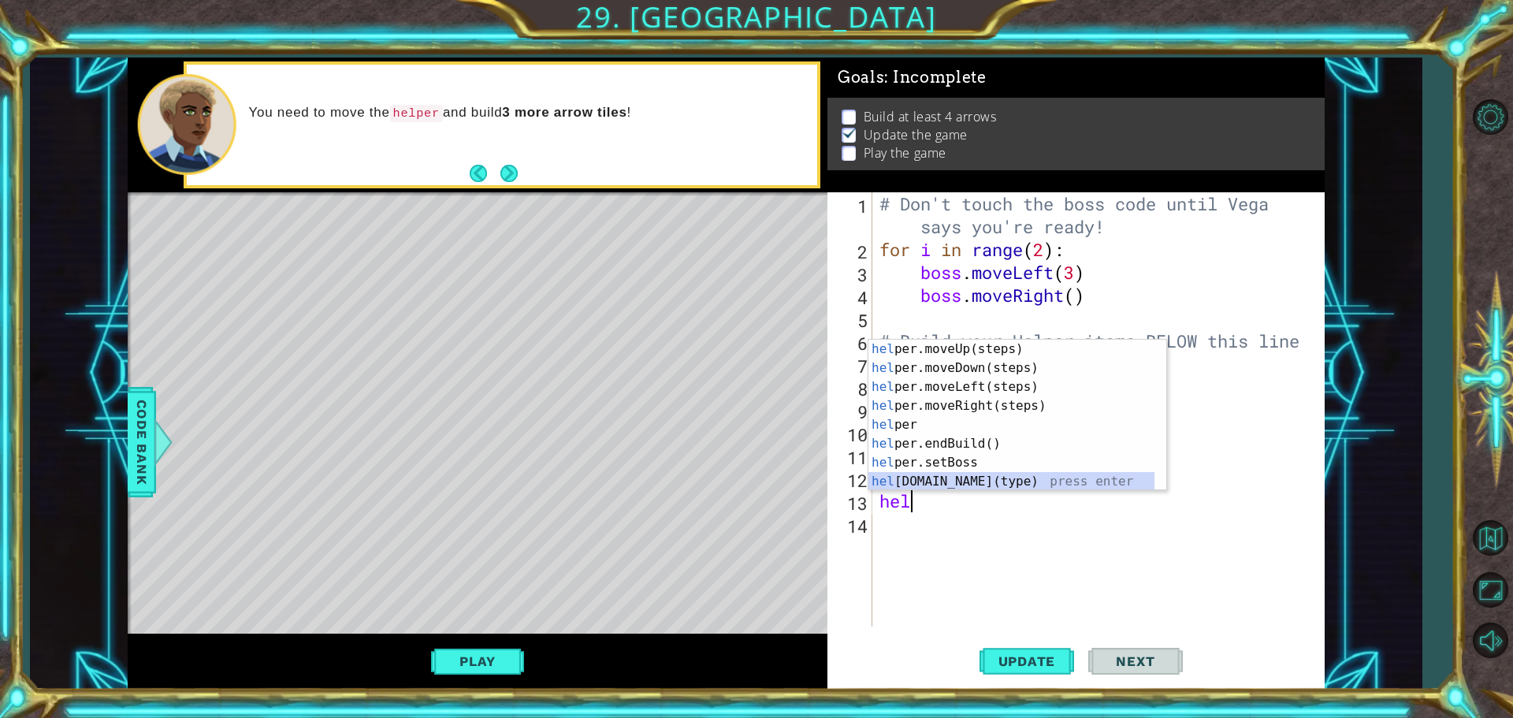
click at [962, 480] on div "hel per.moveUp(steps) press enter hel per.moveDown(steps) press enter hel per.m…" at bounding box center [1011, 434] width 286 height 189
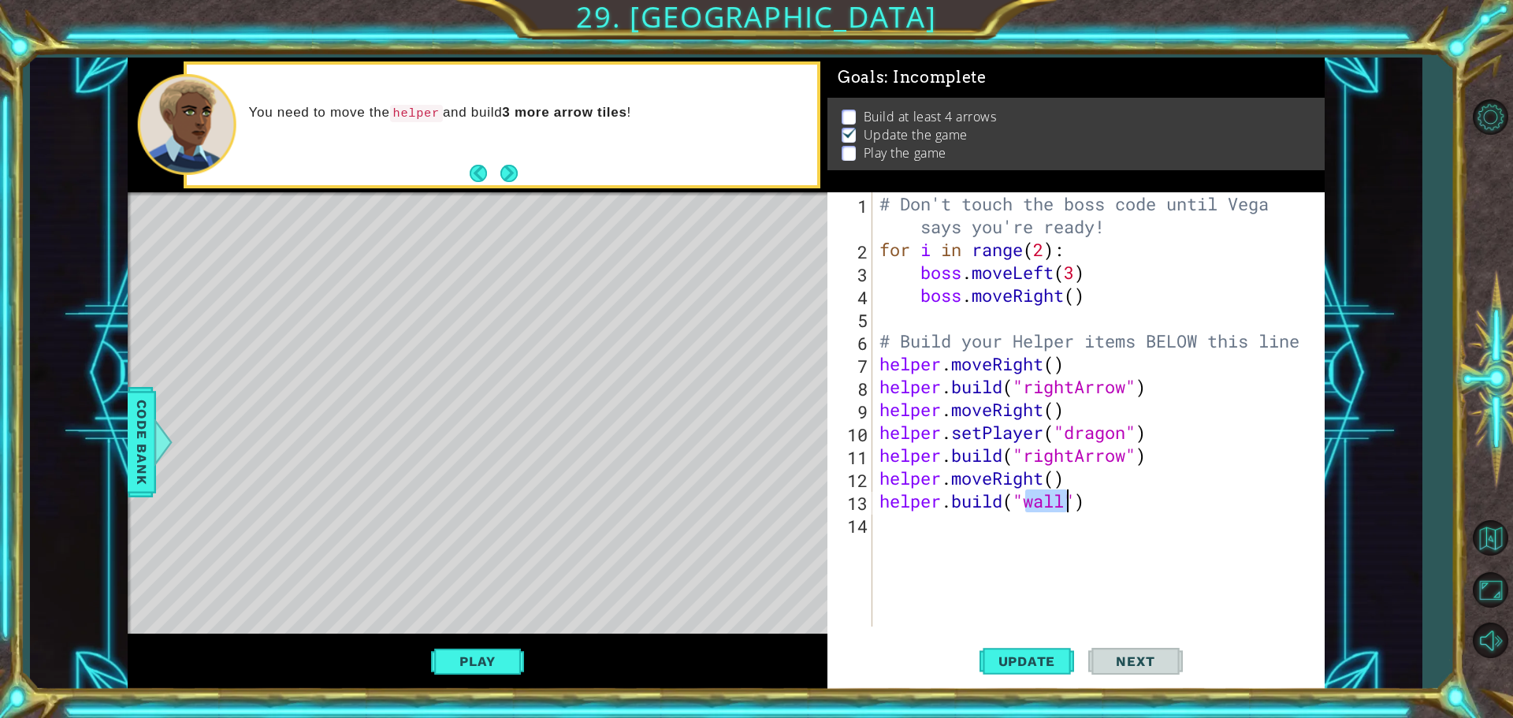
type textarea "[DOMAIN_NAME]("")"
click at [1115, 532] on div "# Don't touch the boss code until [PERSON_NAME] says you're ready! for i in ran…" at bounding box center [1102, 443] width 452 height 503
click at [1078, 514] on div "# Don't touch the boss code until [PERSON_NAME] says you're ready! for i in ran…" at bounding box center [1102, 443] width 452 height 503
click at [1052, 516] on div "# Don't touch the boss code until [PERSON_NAME] says you're ready! for i in ran…" at bounding box center [1102, 443] width 452 height 503
drag, startPoint x: 1048, startPoint y: 483, endPoint x: 1046, endPoint y: 504, distance: 20.6
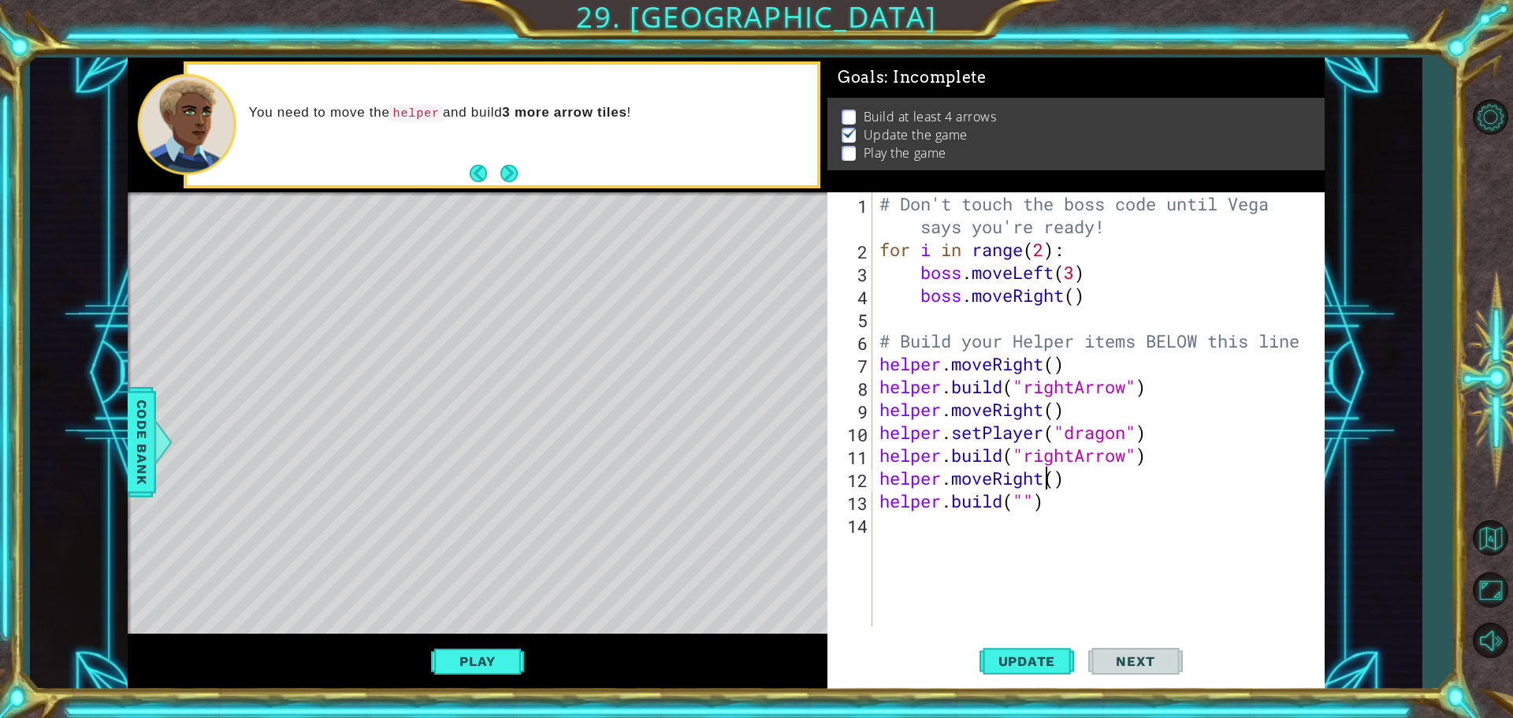
click at [1046, 501] on div "# Don't touch the boss code until [PERSON_NAME] says you're ready! for i in ran…" at bounding box center [1102, 443] width 452 height 503
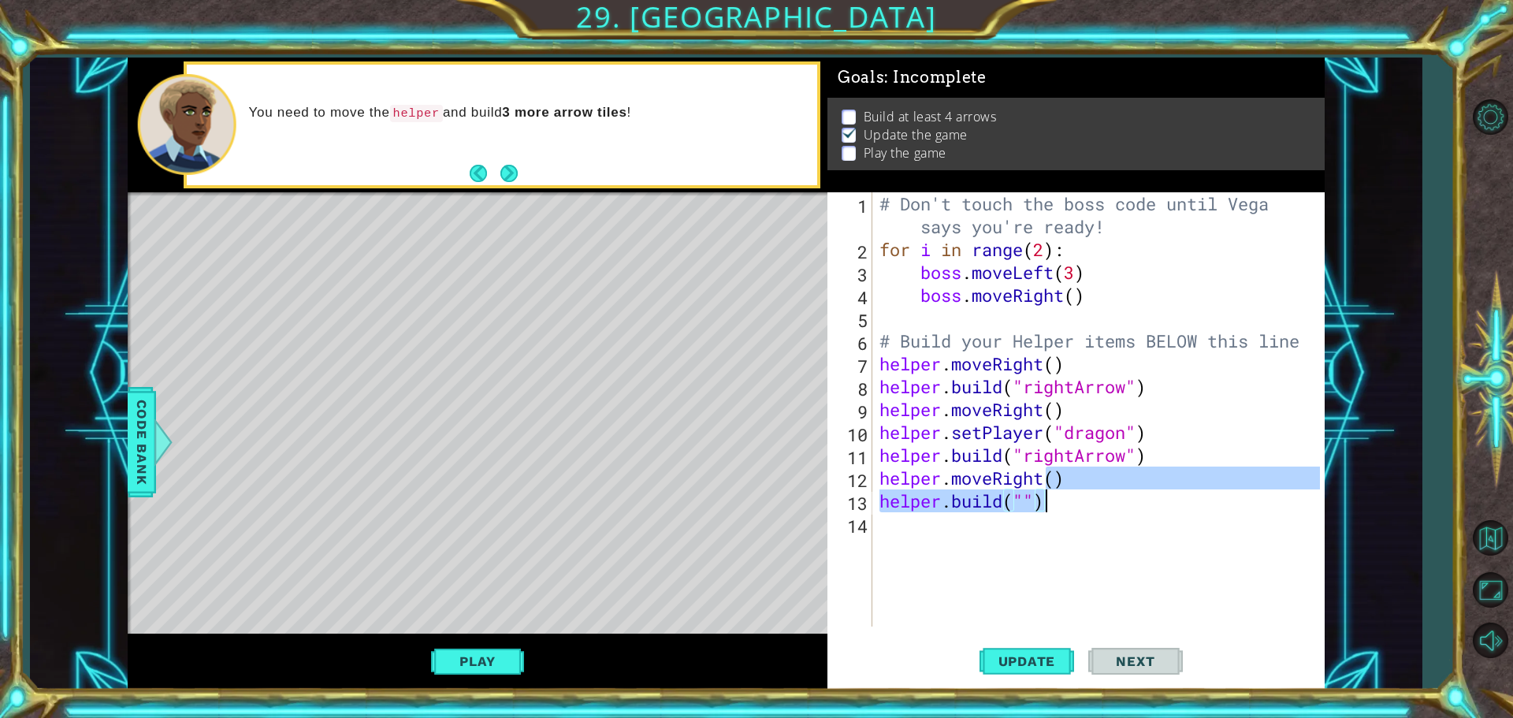
click at [1046, 504] on div "# Don't touch the boss code until [PERSON_NAME] says you're ready! for i in ran…" at bounding box center [1098, 409] width 444 height 434
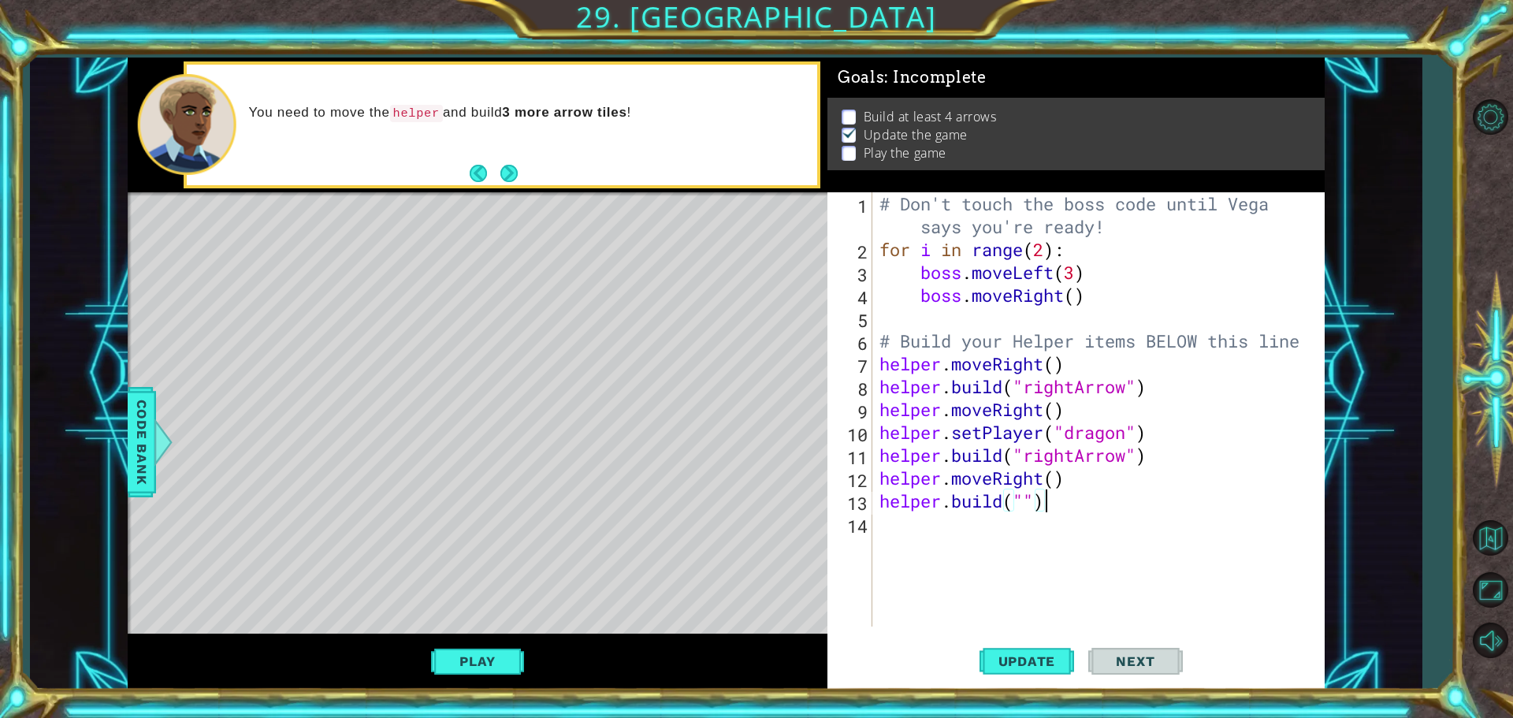
click at [1045, 507] on div "# Don't touch the boss code until [PERSON_NAME] says you're ready! for i in ran…" at bounding box center [1102, 443] width 452 height 503
click at [1027, 507] on div "# Don't touch the boss code until [PERSON_NAME] says you're ready! for i in ran…" at bounding box center [1102, 443] width 452 height 503
click at [1199, 485] on div ""rightArrow " press enter" at bounding box center [1153, 500] width 298 height 57
type textarea "[DOMAIN_NAME]("rightArrow")"
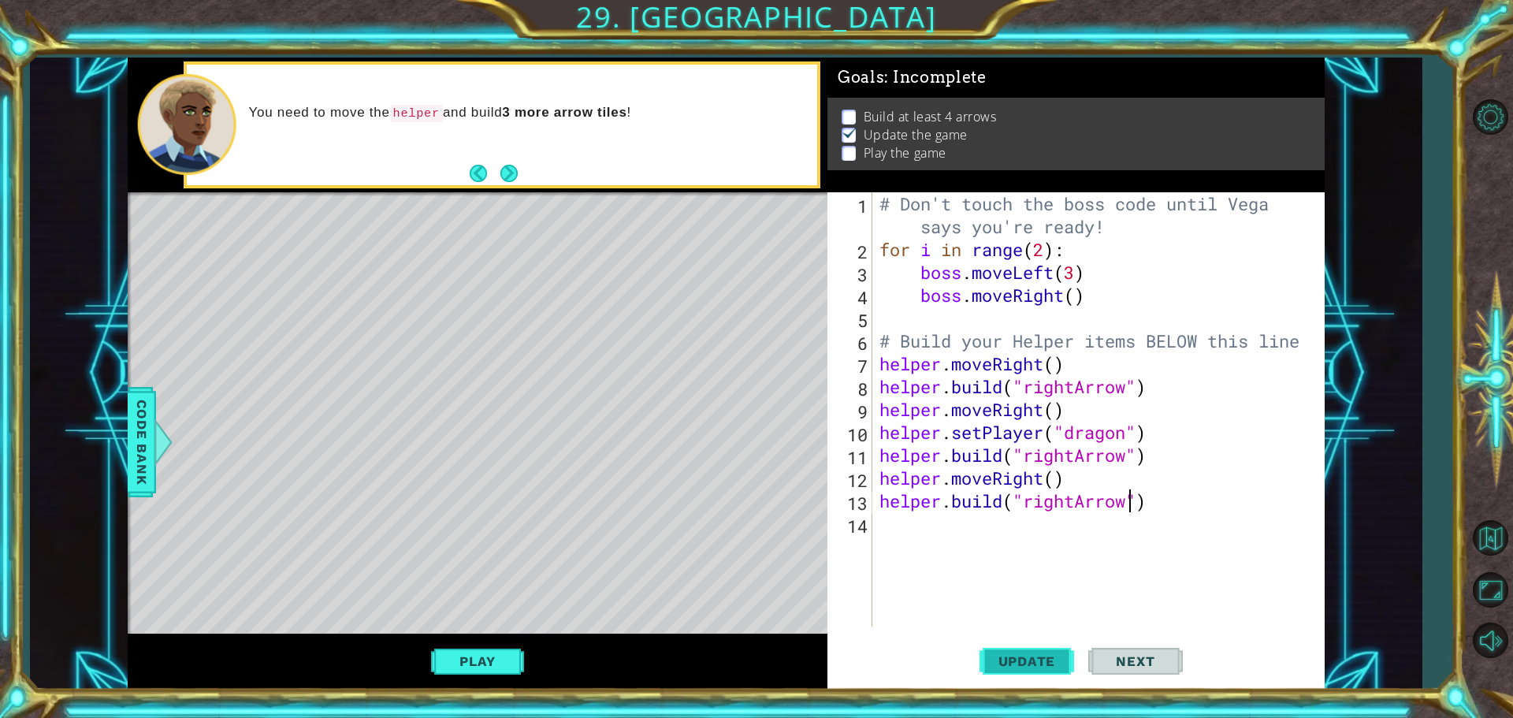
click at [1045, 660] on span "Update" at bounding box center [1027, 661] width 89 height 16
click at [991, 539] on div "# Don't touch the boss code until [PERSON_NAME] says you're ready! for i in ran…" at bounding box center [1102, 443] width 452 height 503
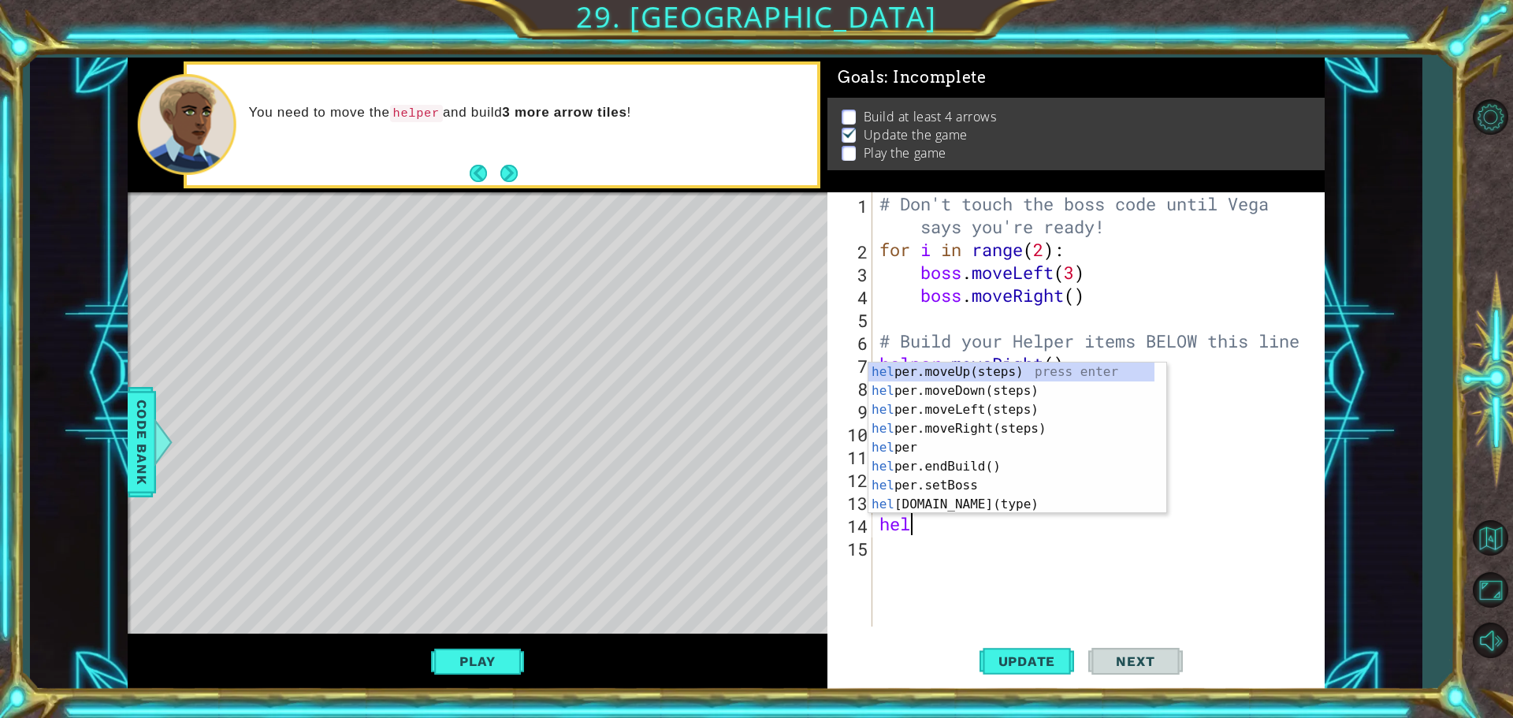
type textarea "help"
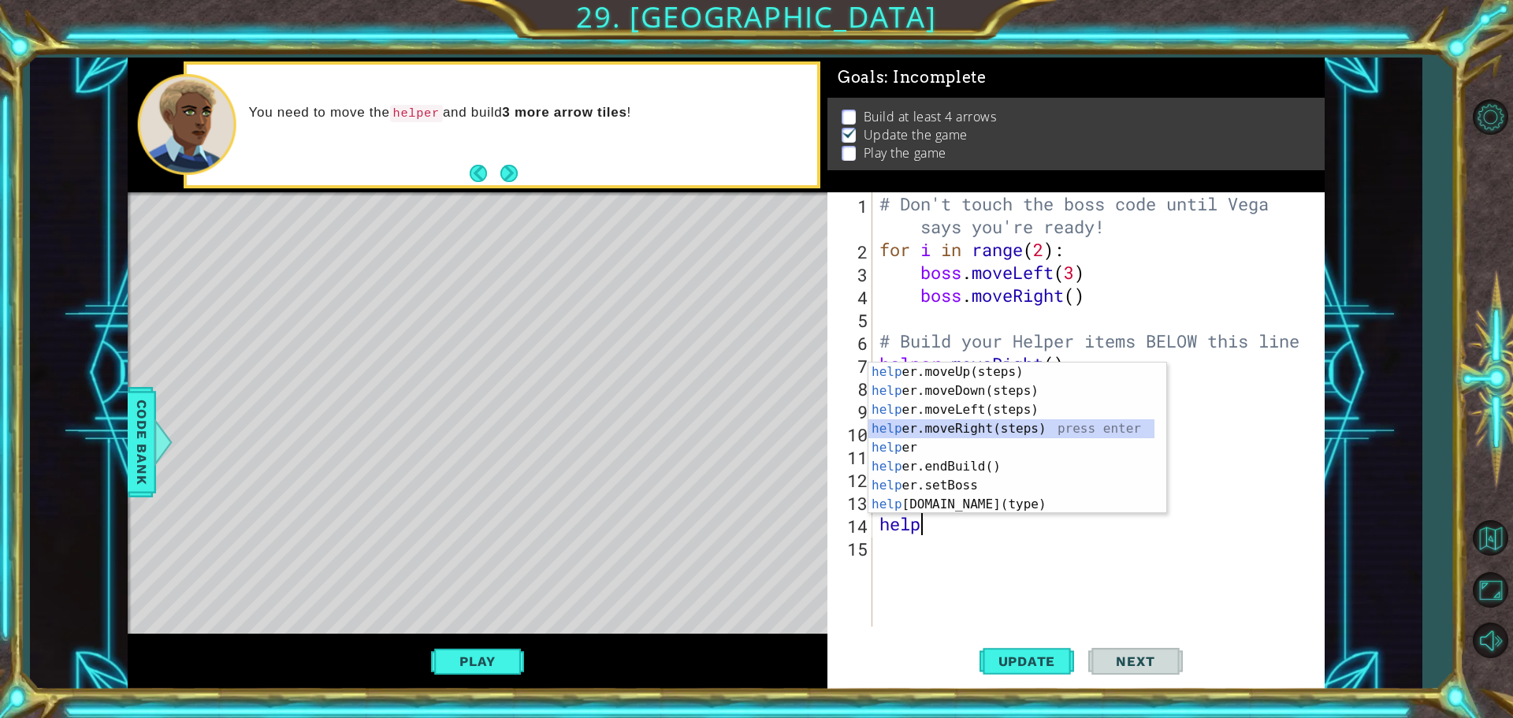
click at [977, 420] on div "help er.moveUp(steps) press enter help er.moveDown(steps) press enter help er.m…" at bounding box center [1011, 456] width 286 height 189
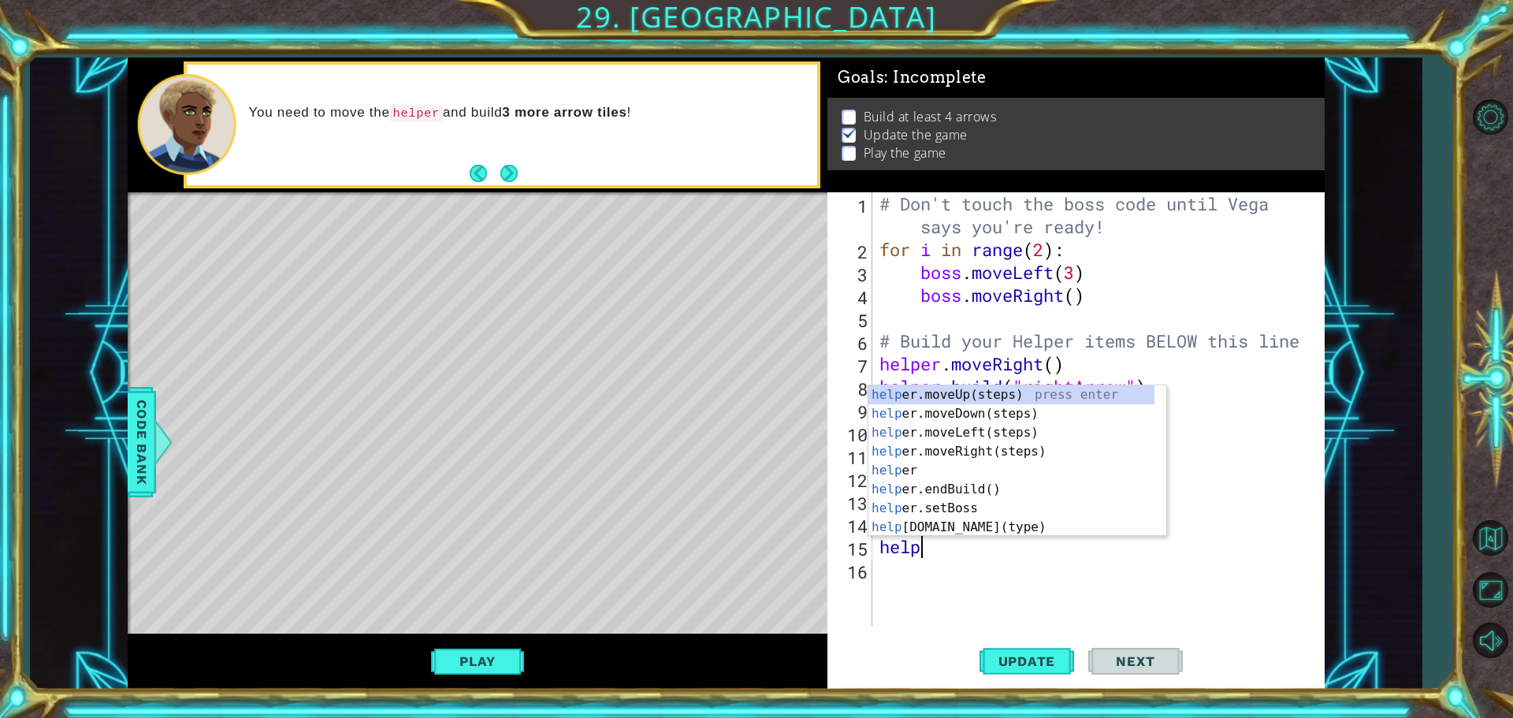
scroll to position [0, 2]
click at [979, 530] on div "helper press enter helper .moveUp(steps) press enter helper .moveDown(steps) pr…" at bounding box center [1011, 479] width 286 height 189
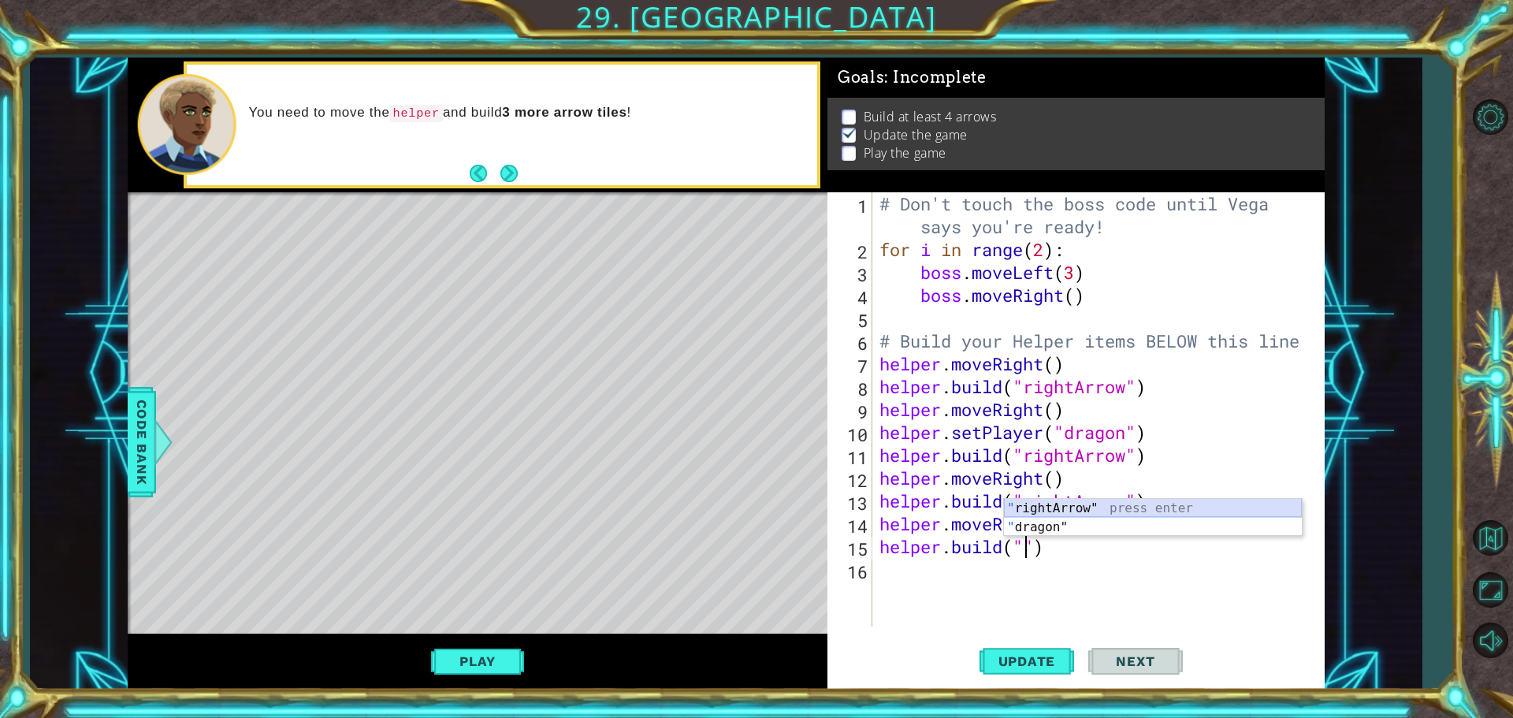
click at [1135, 506] on div "" rightArrow" press enter " dragon" press enter" at bounding box center [1153, 537] width 298 height 76
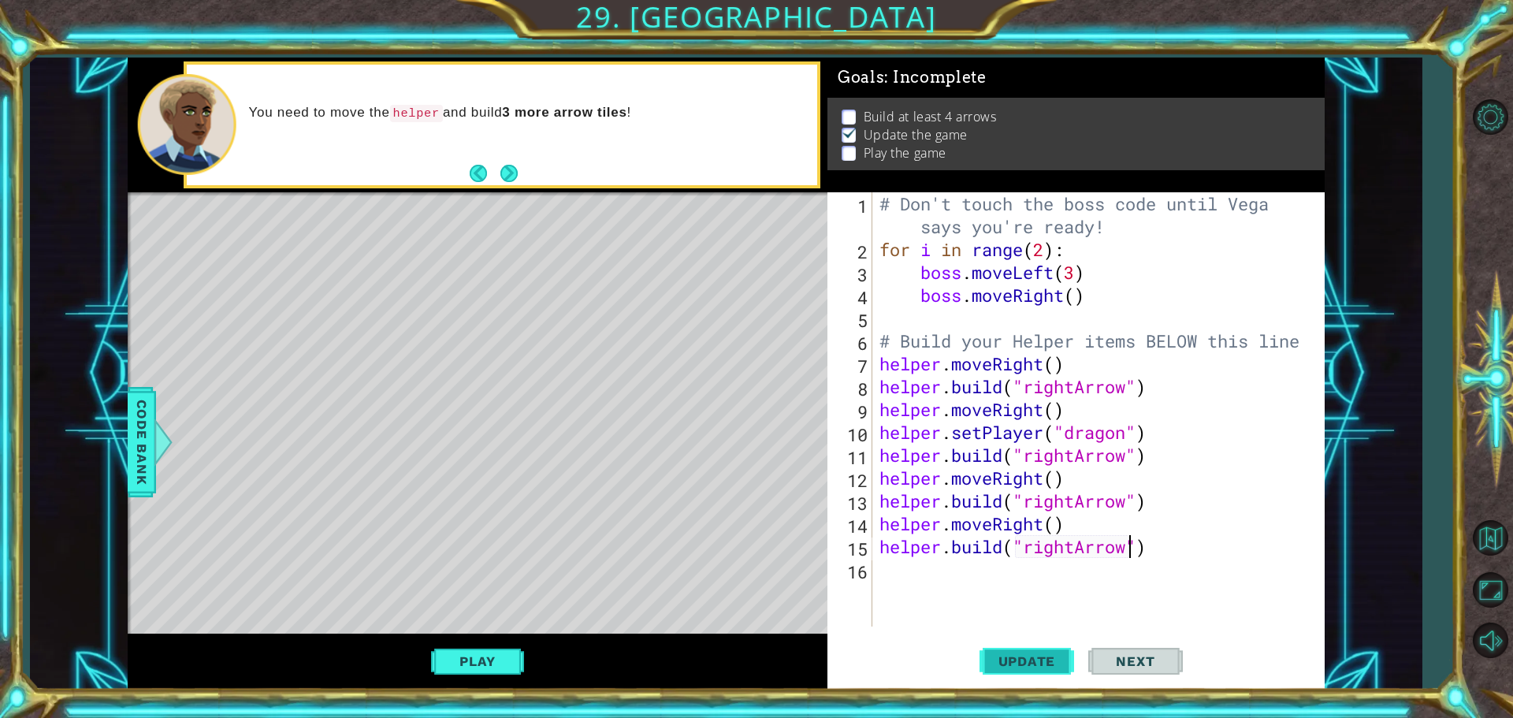
type textarea "[DOMAIN_NAME]("rightArrow")"
click at [1046, 662] on span "Update" at bounding box center [1027, 661] width 89 height 16
click at [487, 656] on button "Play" at bounding box center [477, 661] width 92 height 30
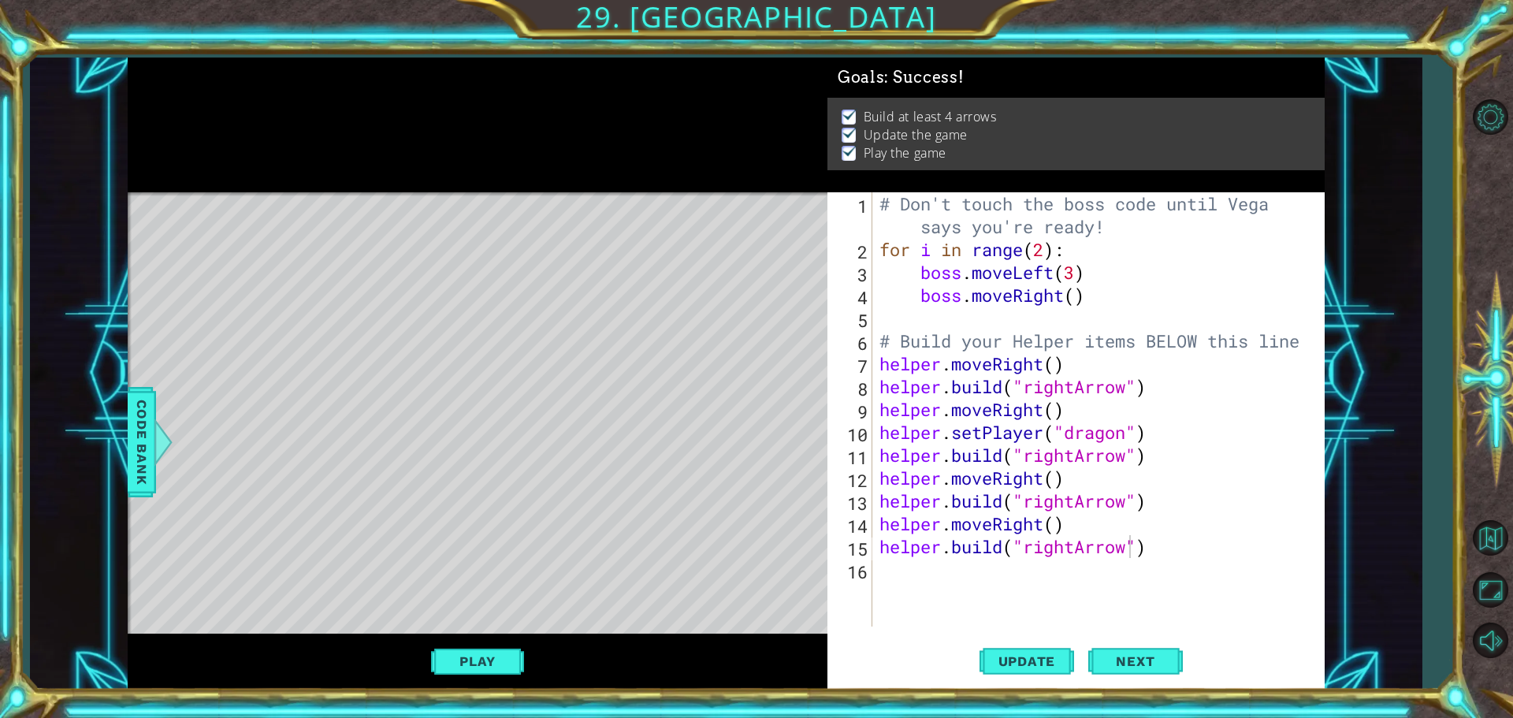
click at [1084, 664] on div "Update Next" at bounding box center [1080, 661] width 497 height 50
click at [1105, 652] on button "Next" at bounding box center [1135, 662] width 95 height 50
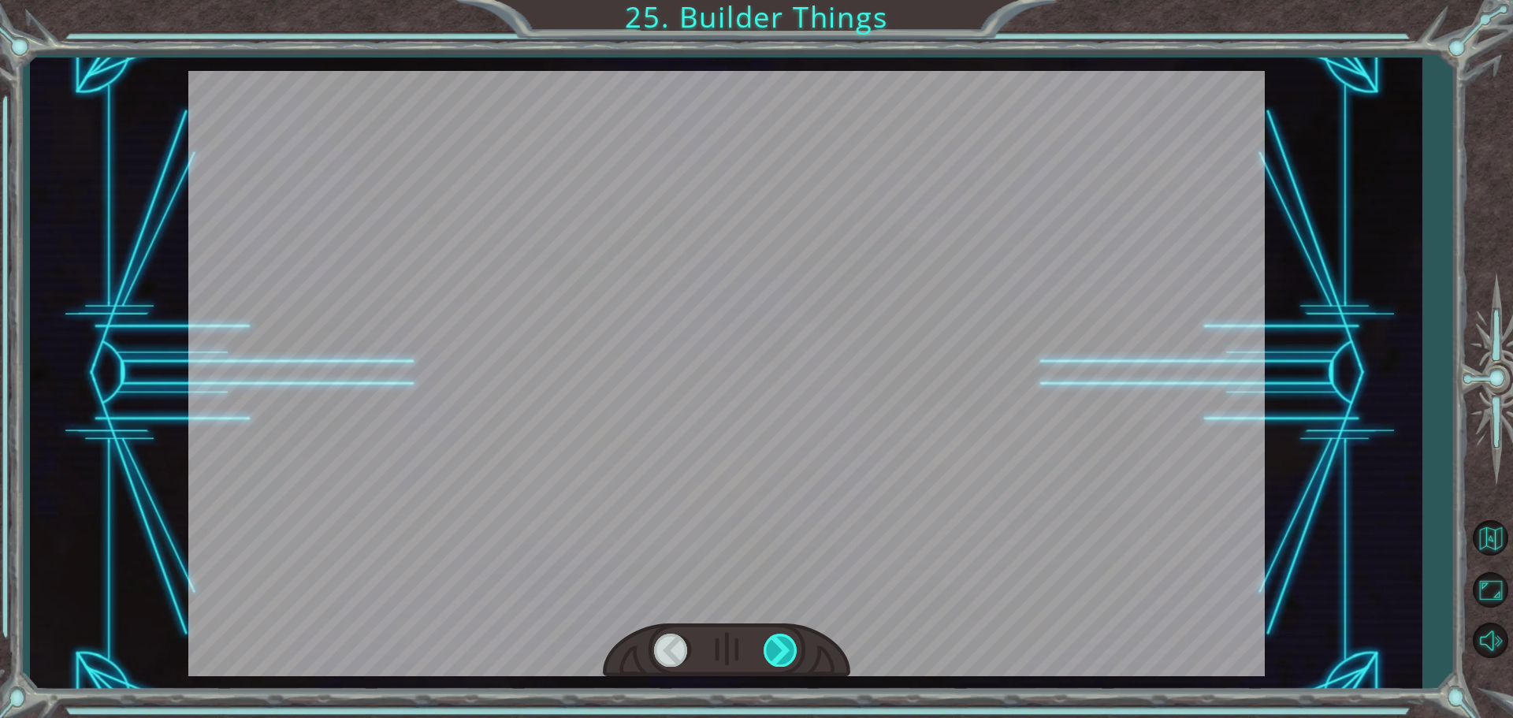
click at [789, 659] on div at bounding box center [781, 650] width 35 height 32
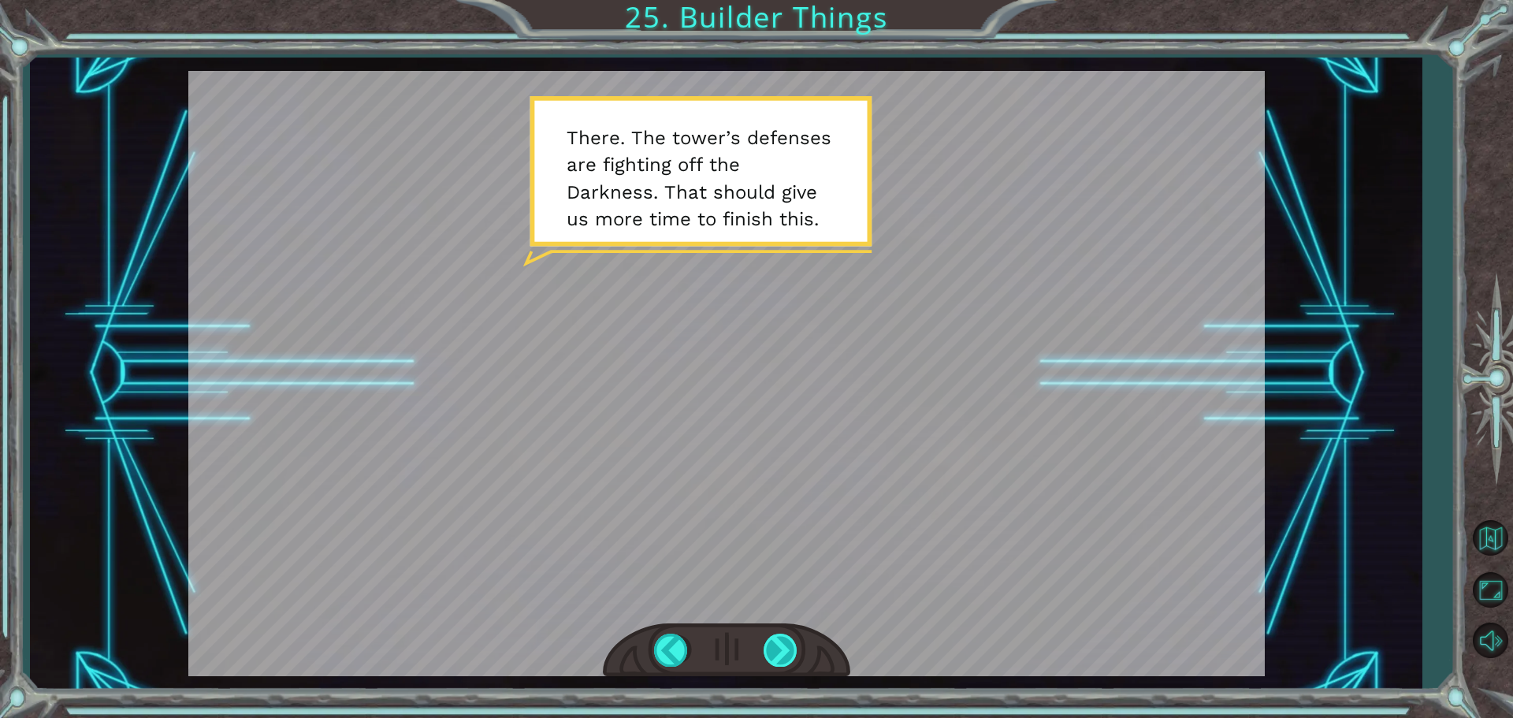
click at [767, 645] on div at bounding box center [781, 650] width 35 height 32
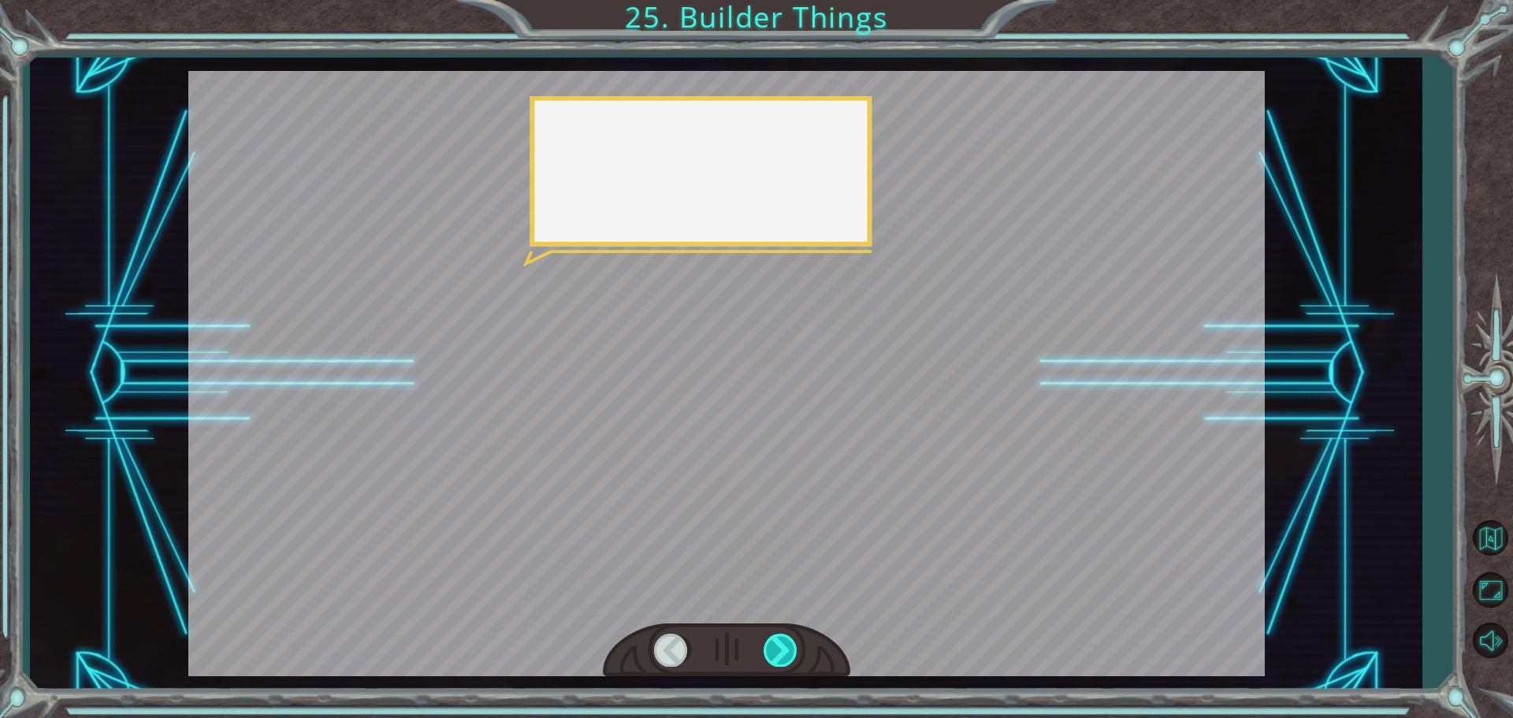
click at [764, 644] on div at bounding box center [781, 650] width 35 height 32
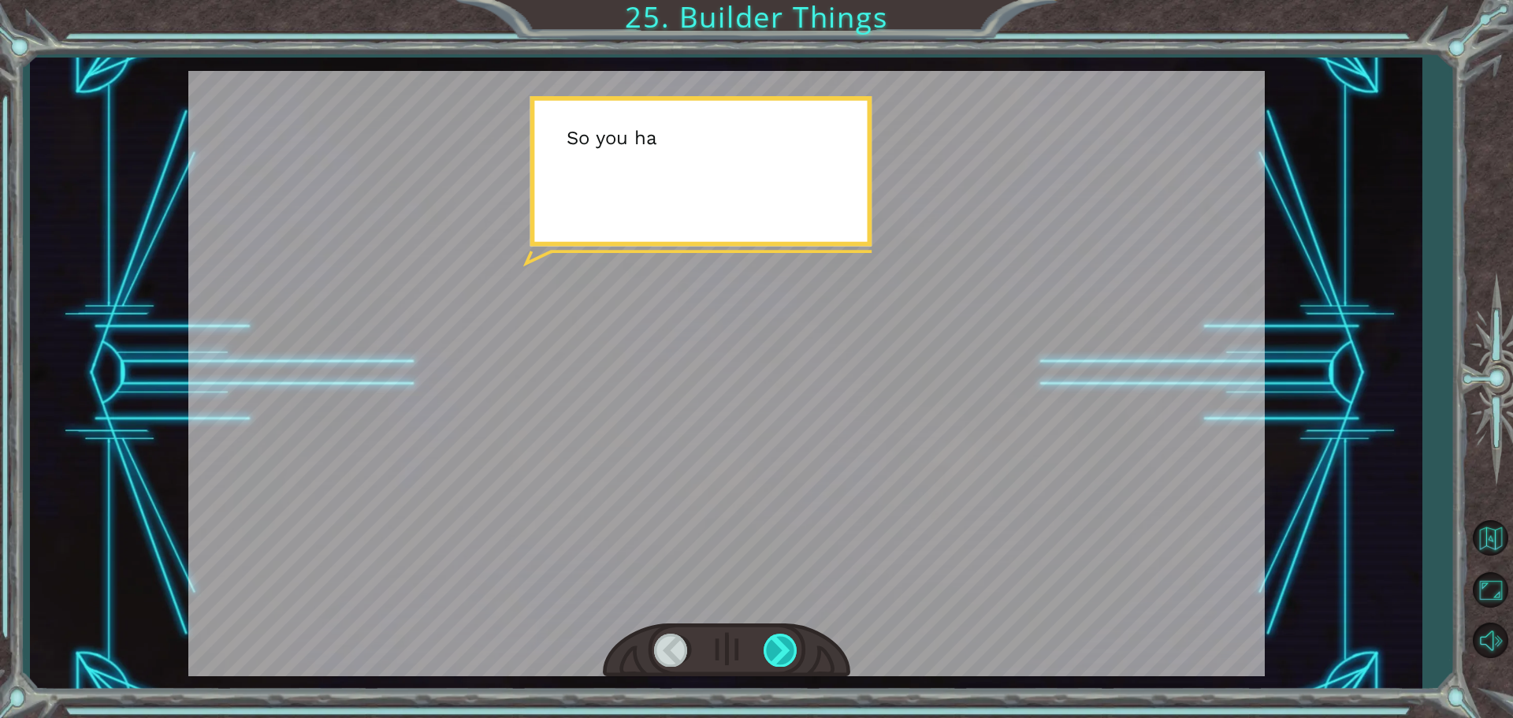
click at [783, 659] on div at bounding box center [781, 650] width 35 height 32
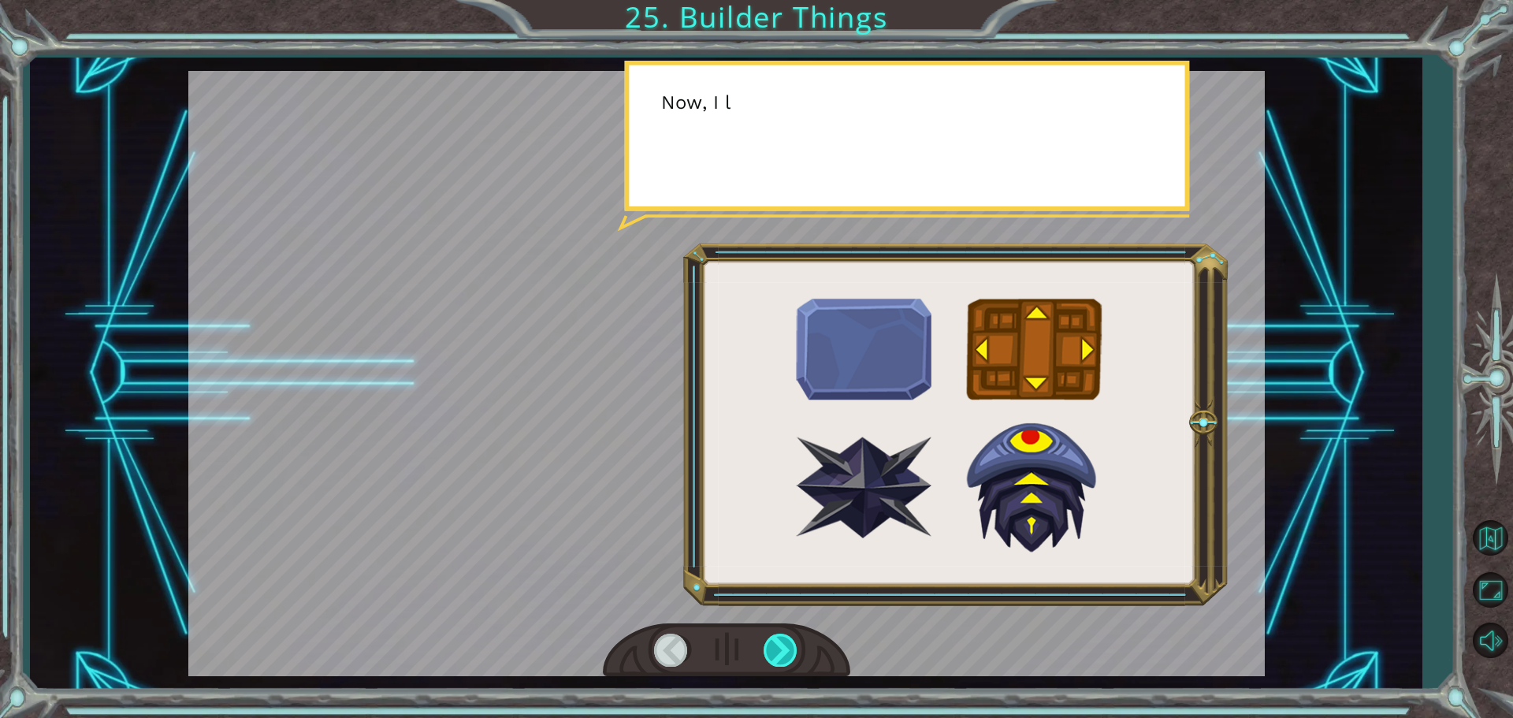
click at [783, 659] on div at bounding box center [781, 650] width 35 height 32
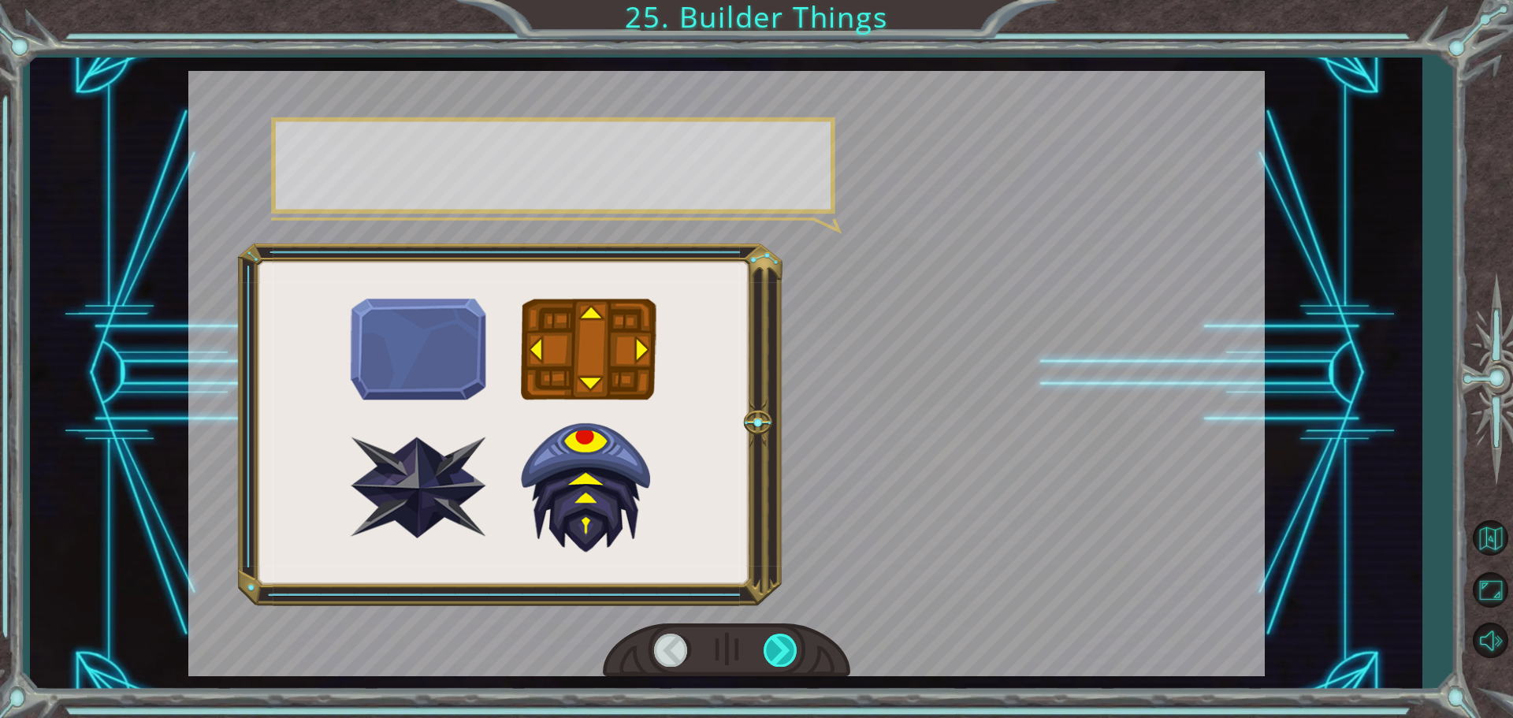
click at [785, 659] on div at bounding box center [781, 650] width 35 height 32
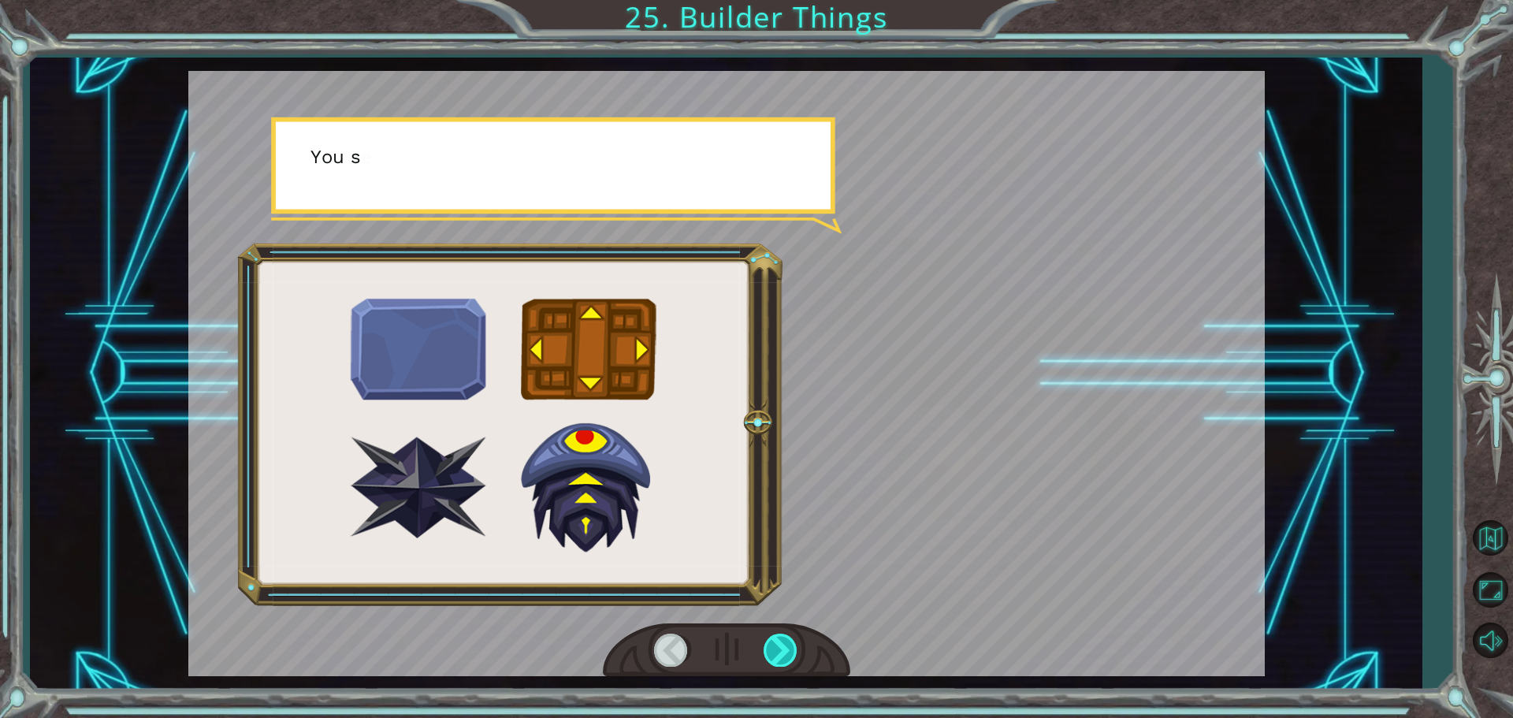
click at [783, 654] on div at bounding box center [781, 650] width 35 height 32
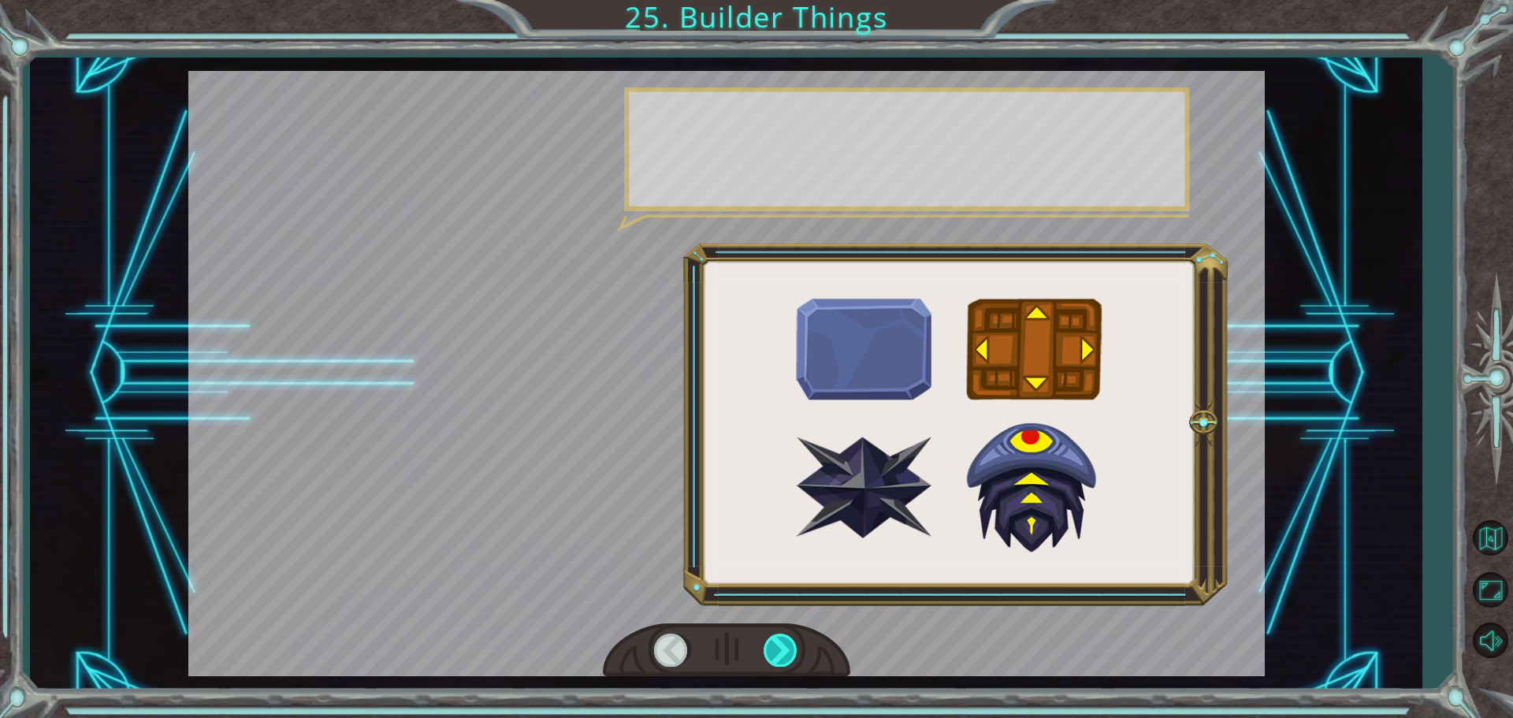
click at [783, 654] on div at bounding box center [781, 650] width 35 height 32
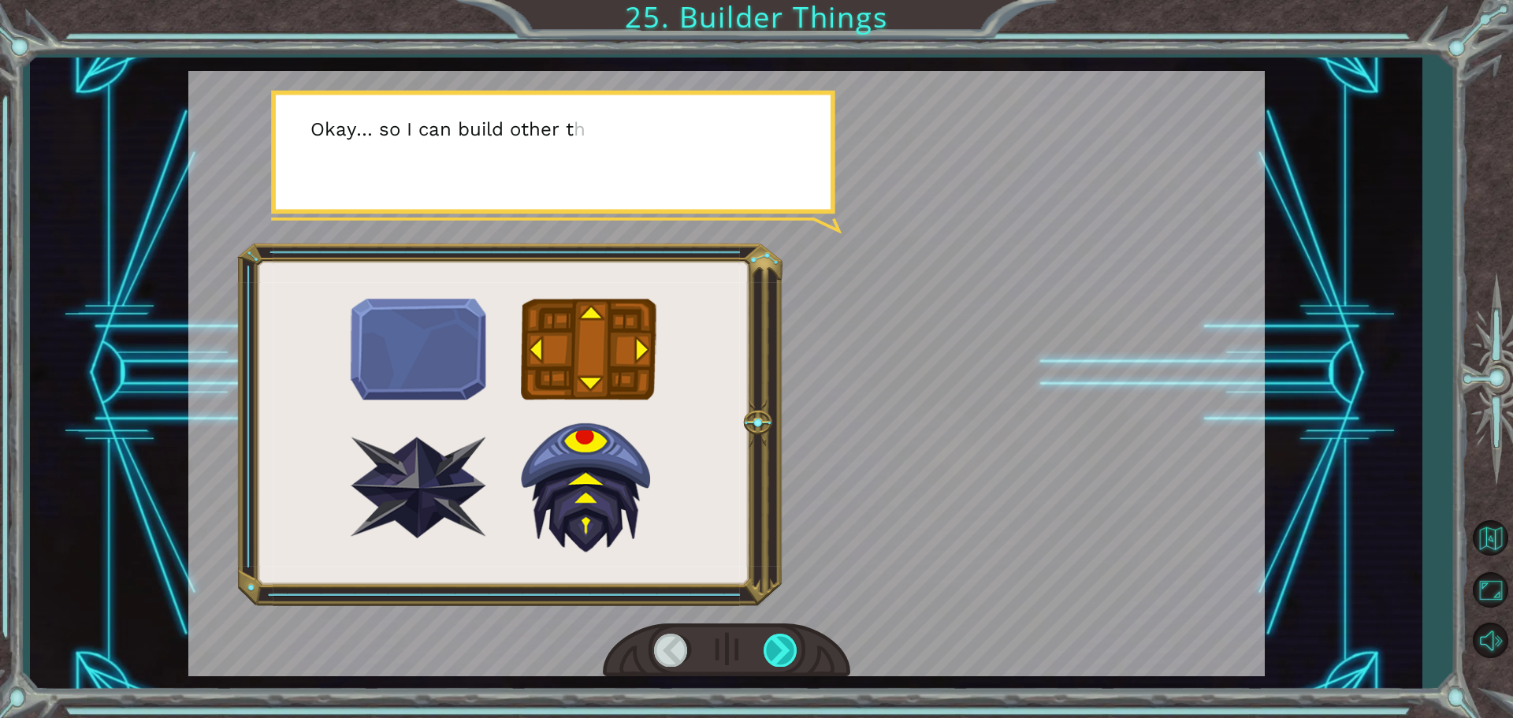
click at [781, 664] on div at bounding box center [781, 650] width 35 height 32
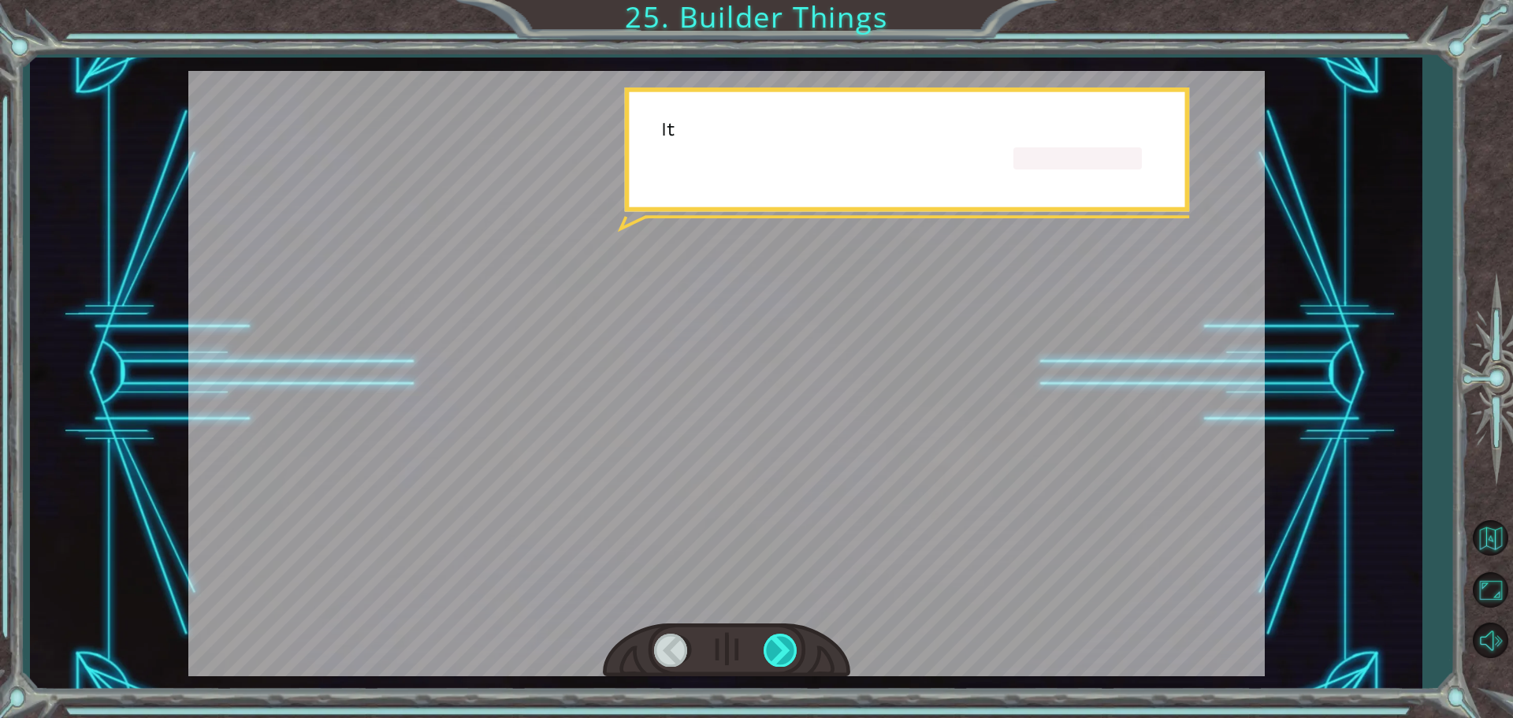
drag, startPoint x: 781, startPoint y: 664, endPoint x: 782, endPoint y: 655, distance: 9.5
click at [782, 656] on div at bounding box center [781, 650] width 35 height 32
click at [782, 655] on div at bounding box center [781, 650] width 35 height 32
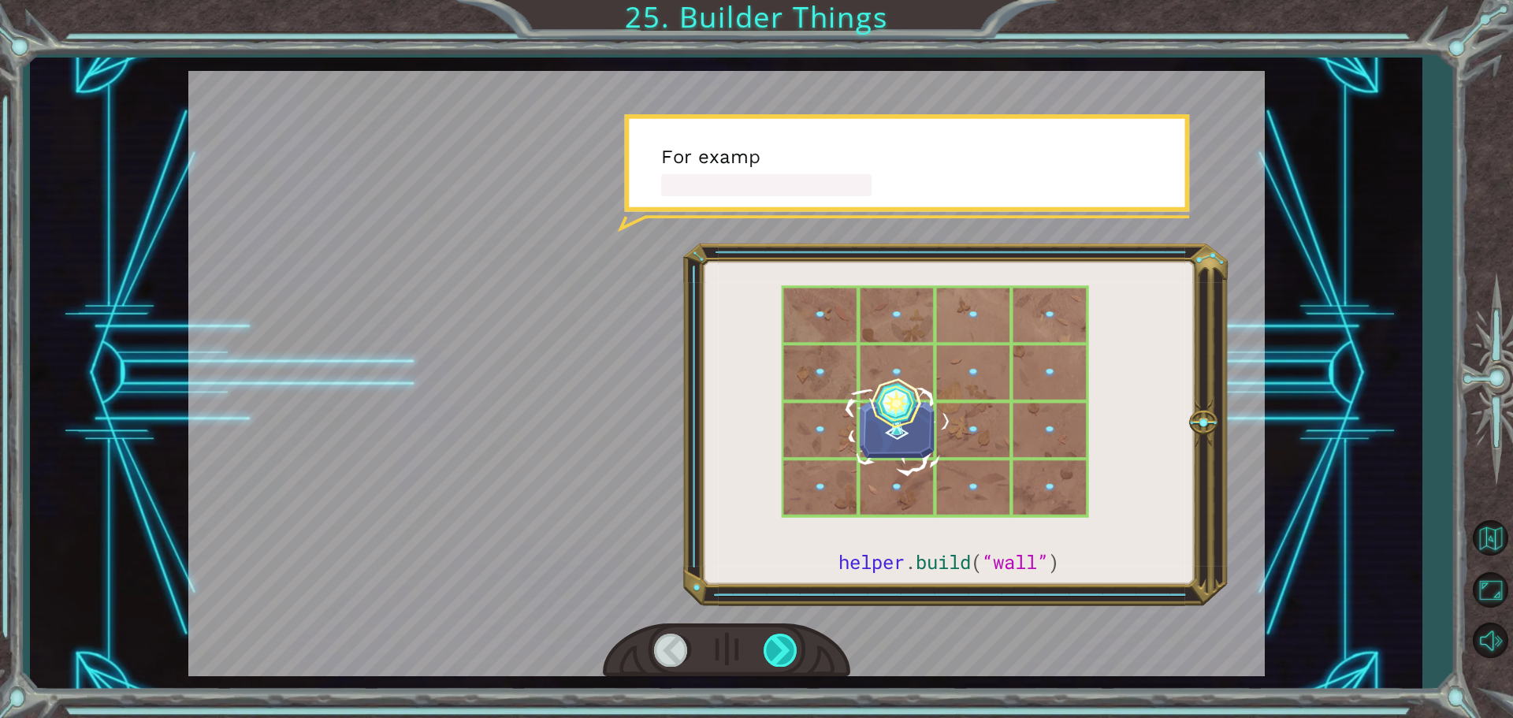
click at [769, 666] on div at bounding box center [781, 650] width 35 height 32
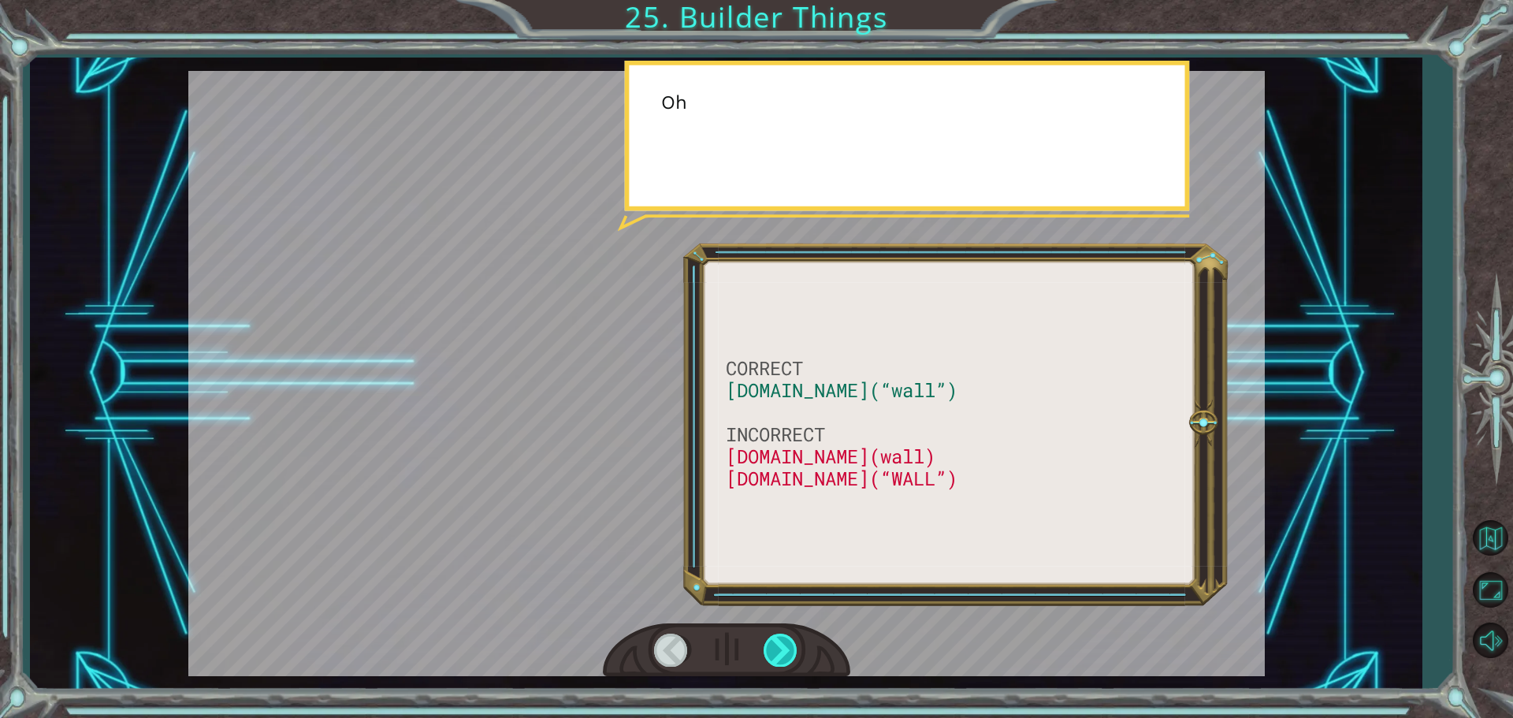
click at [769, 666] on div at bounding box center [781, 650] width 35 height 32
click at [771, 666] on div at bounding box center [781, 650] width 35 height 32
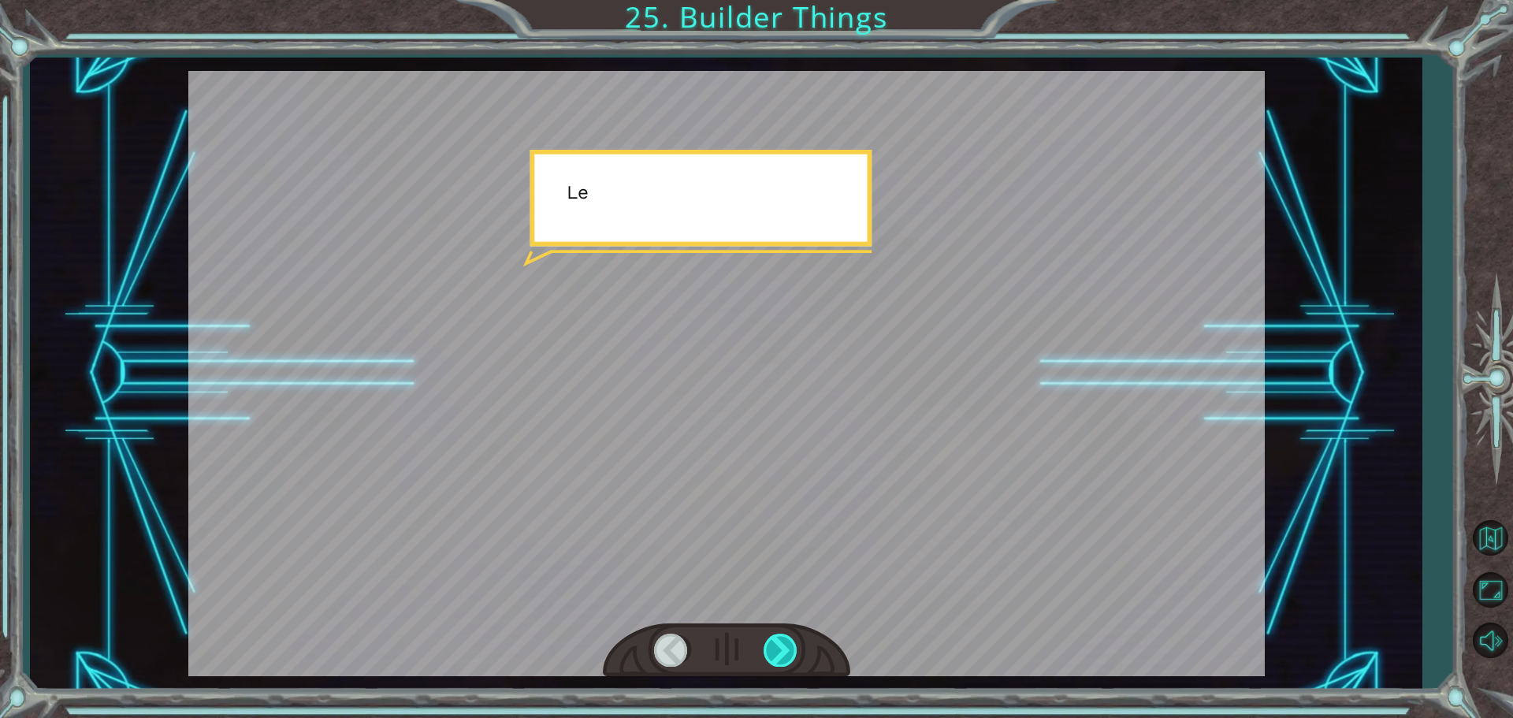
click at [771, 666] on div at bounding box center [781, 650] width 35 height 32
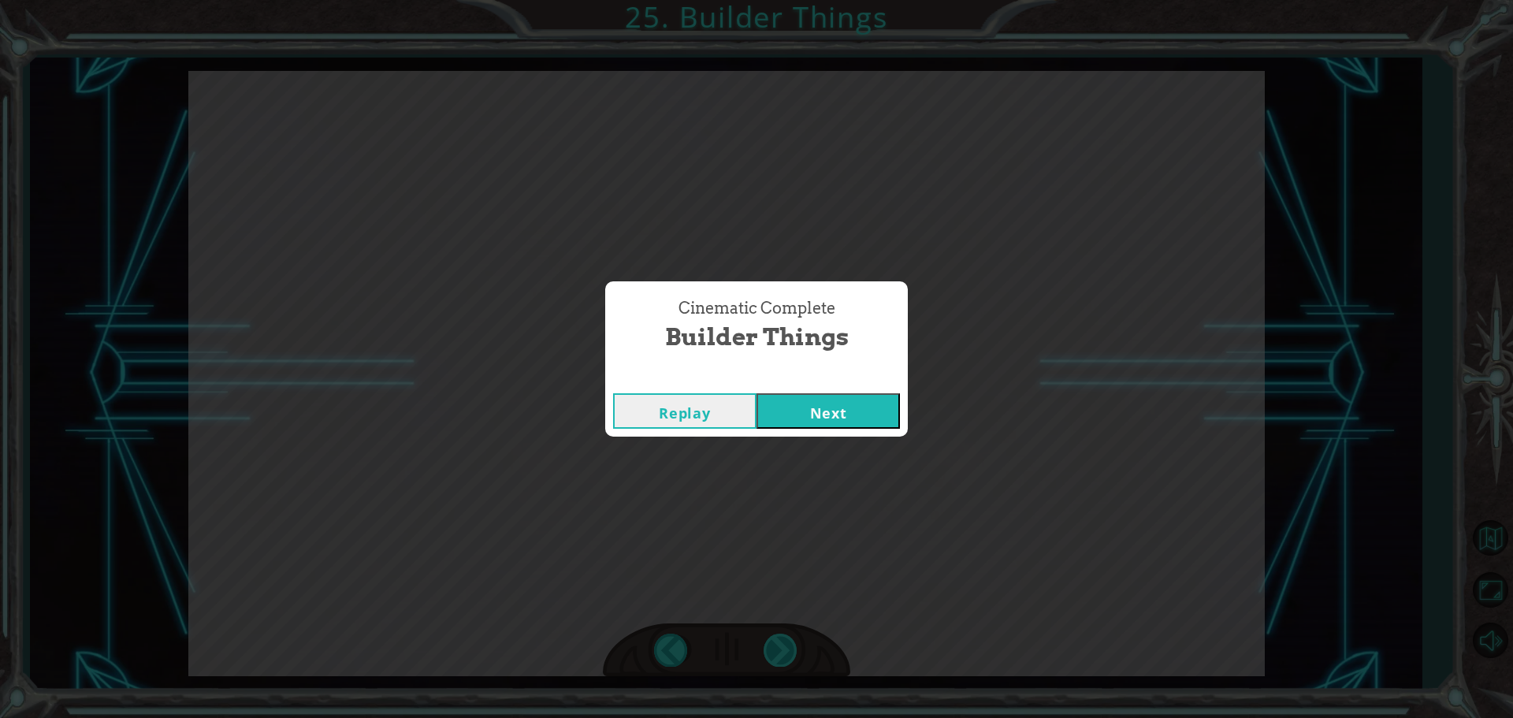
click at [780, 0] on div "CORRECT [DOMAIN_NAME](“wall”) INCORRECT [DOMAIN_NAME](wall) [DOMAIN_NAME](“WALL…" at bounding box center [756, 0] width 1513 height 0
click at [780, 661] on div "Cinematic Complete Builder Things Replay Next" at bounding box center [756, 359] width 1513 height 718
click at [779, 661] on div "Cinematic Complete Builder Things Replay Next" at bounding box center [756, 359] width 1513 height 718
click at [791, 429] on div "Replay Next" at bounding box center [756, 410] width 303 height 51
click at [771, 407] on button "Next" at bounding box center [828, 410] width 143 height 35
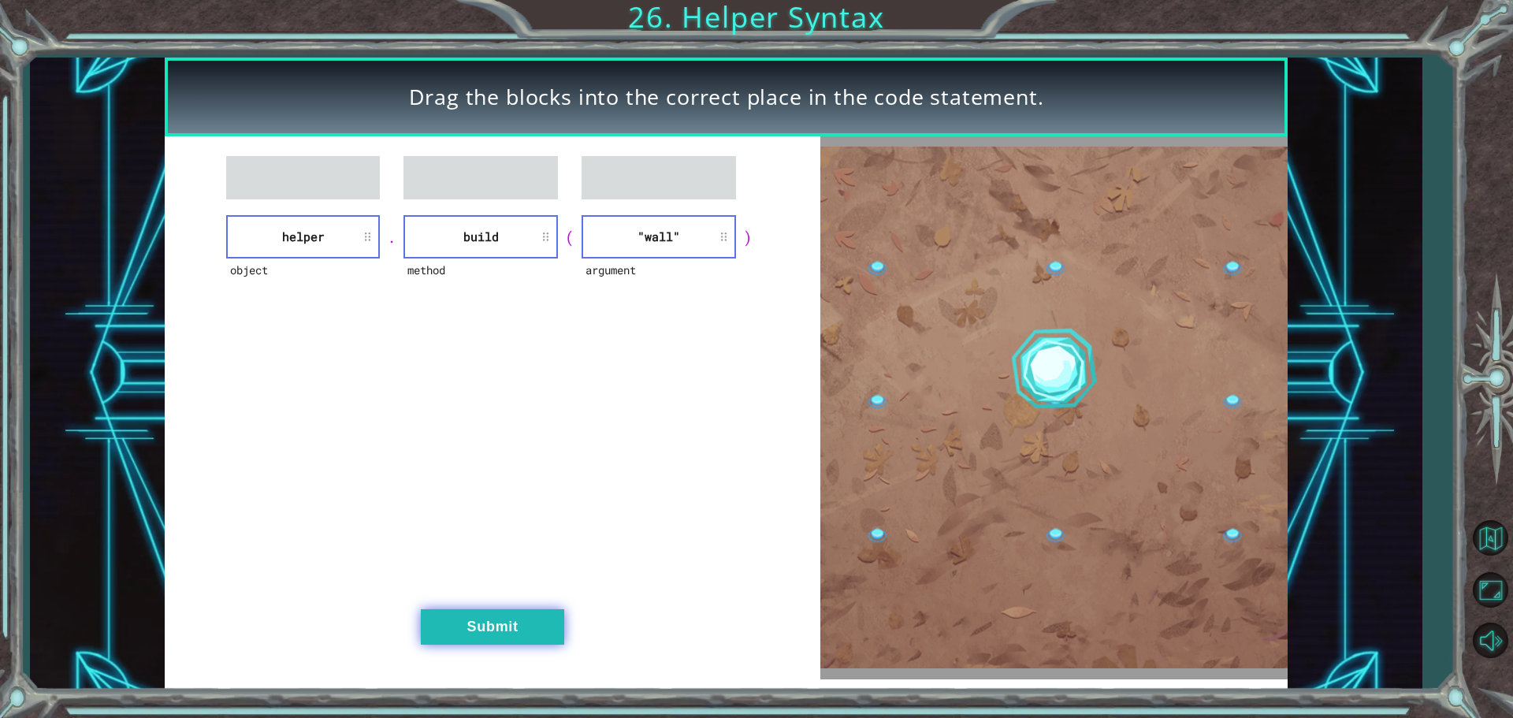
click at [487, 623] on button "Submit" at bounding box center [492, 626] width 143 height 35
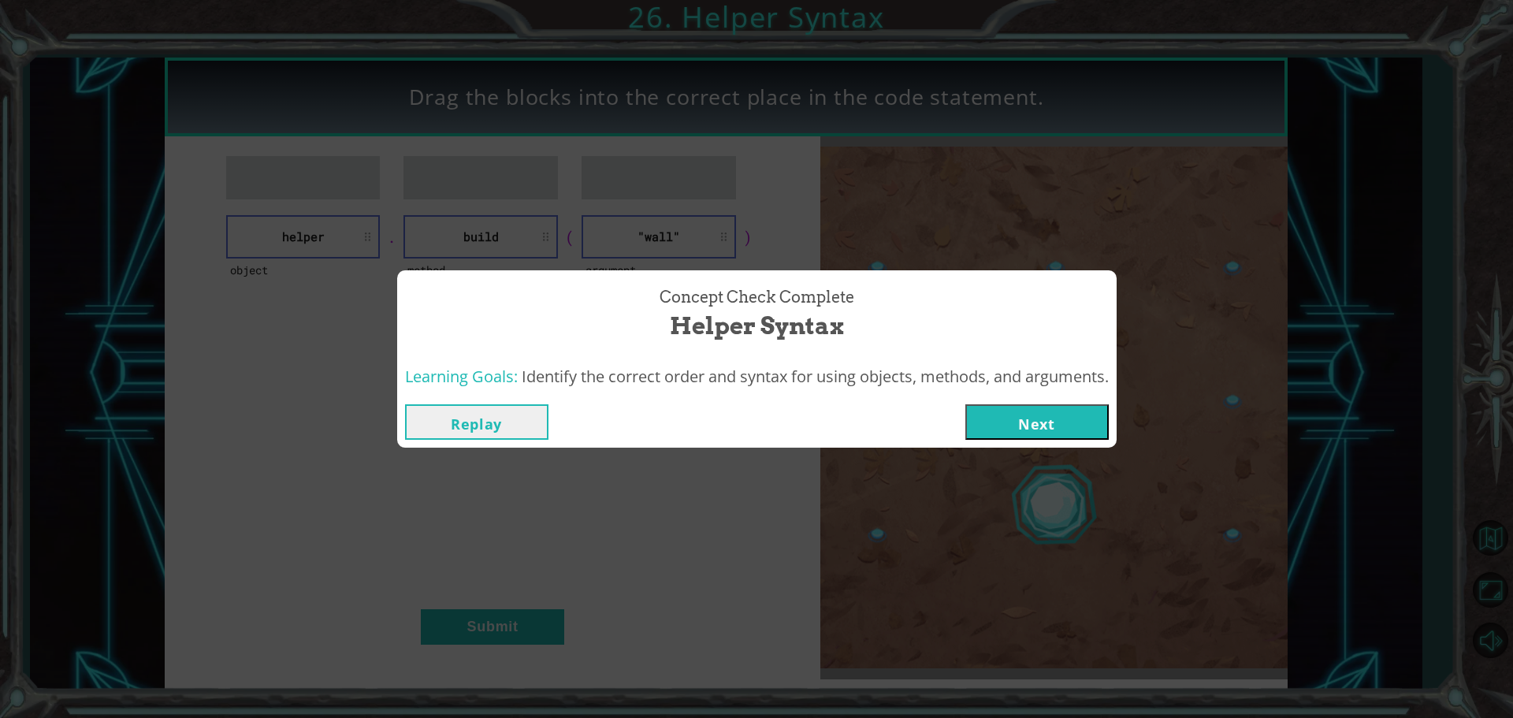
click at [1065, 410] on button "Next" at bounding box center [1036, 421] width 143 height 35
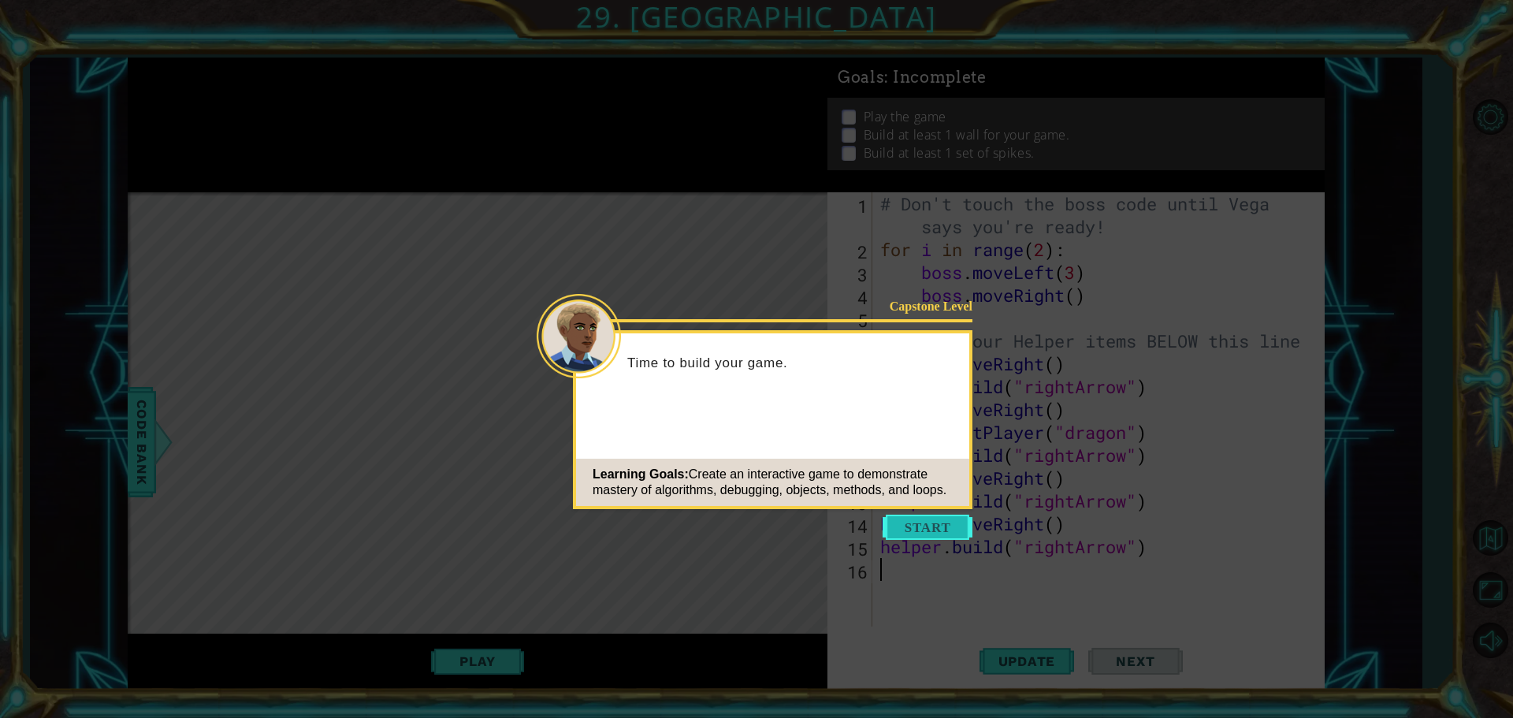
click at [939, 531] on body "1 ההההההההההההההההההההההההההההההההההההההההההההההההההההההההההההההההההההההההההההה…" at bounding box center [756, 359] width 1513 height 718
click at [939, 518] on button "Start" at bounding box center [928, 527] width 90 height 25
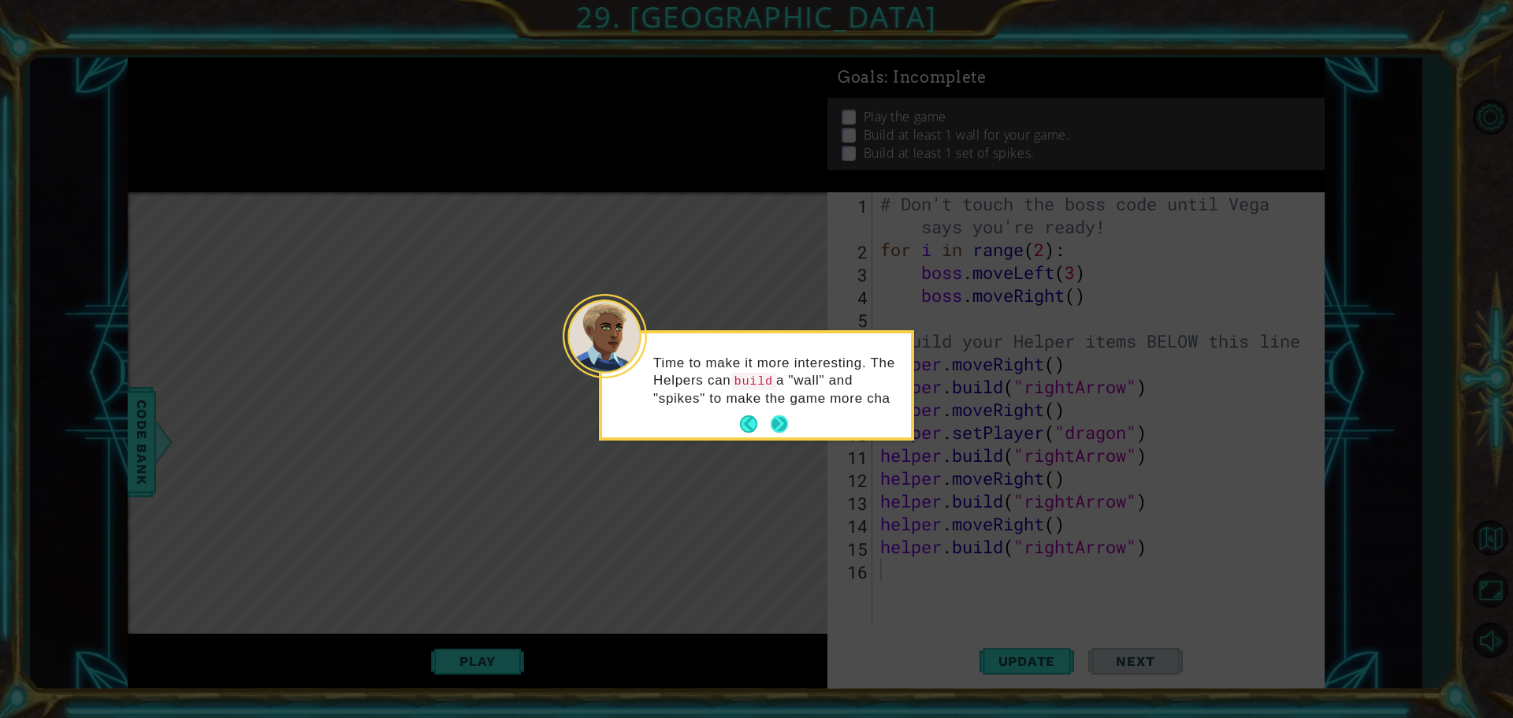
click at [781, 410] on div "Time to make it more interesting. The Helpers can build a "wall" and "spikes" t…" at bounding box center [756, 385] width 309 height 104
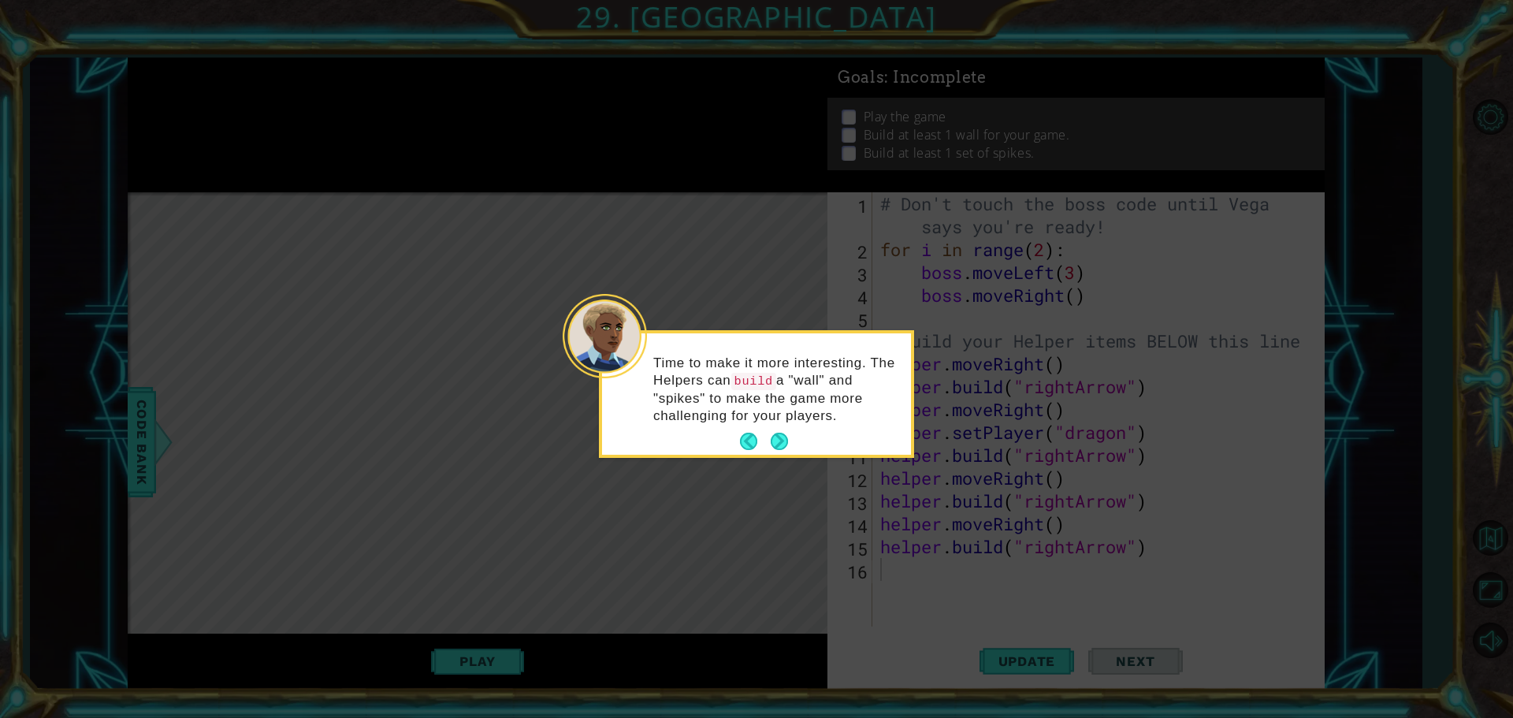
click at [769, 449] on footer at bounding box center [764, 441] width 48 height 24
click at [773, 448] on button "Next" at bounding box center [779, 441] width 17 height 17
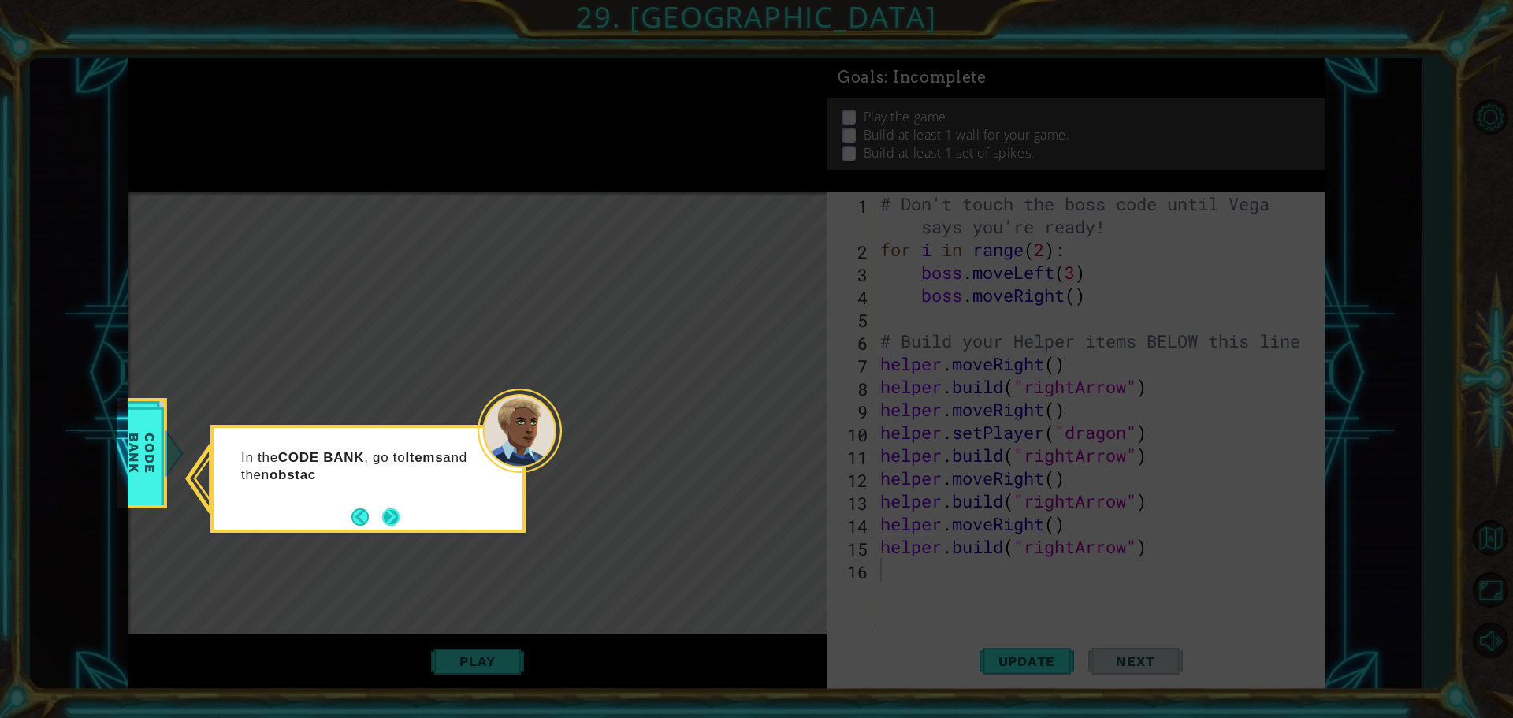
click at [387, 524] on button "Next" at bounding box center [390, 516] width 17 height 17
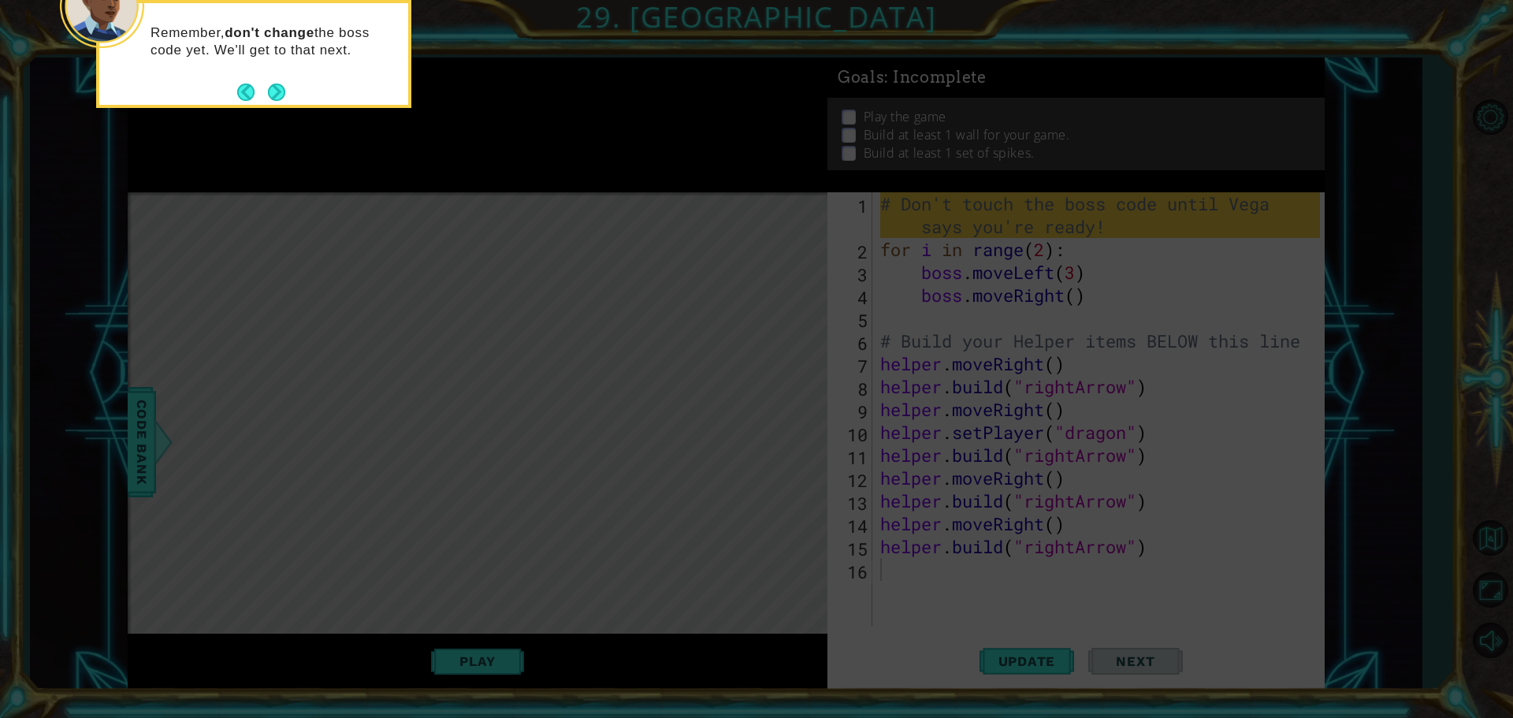
drag, startPoint x: 270, startPoint y: 94, endPoint x: 244, endPoint y: 96, distance: 26.1
click at [244, 95] on button "Back" at bounding box center [252, 92] width 31 height 17
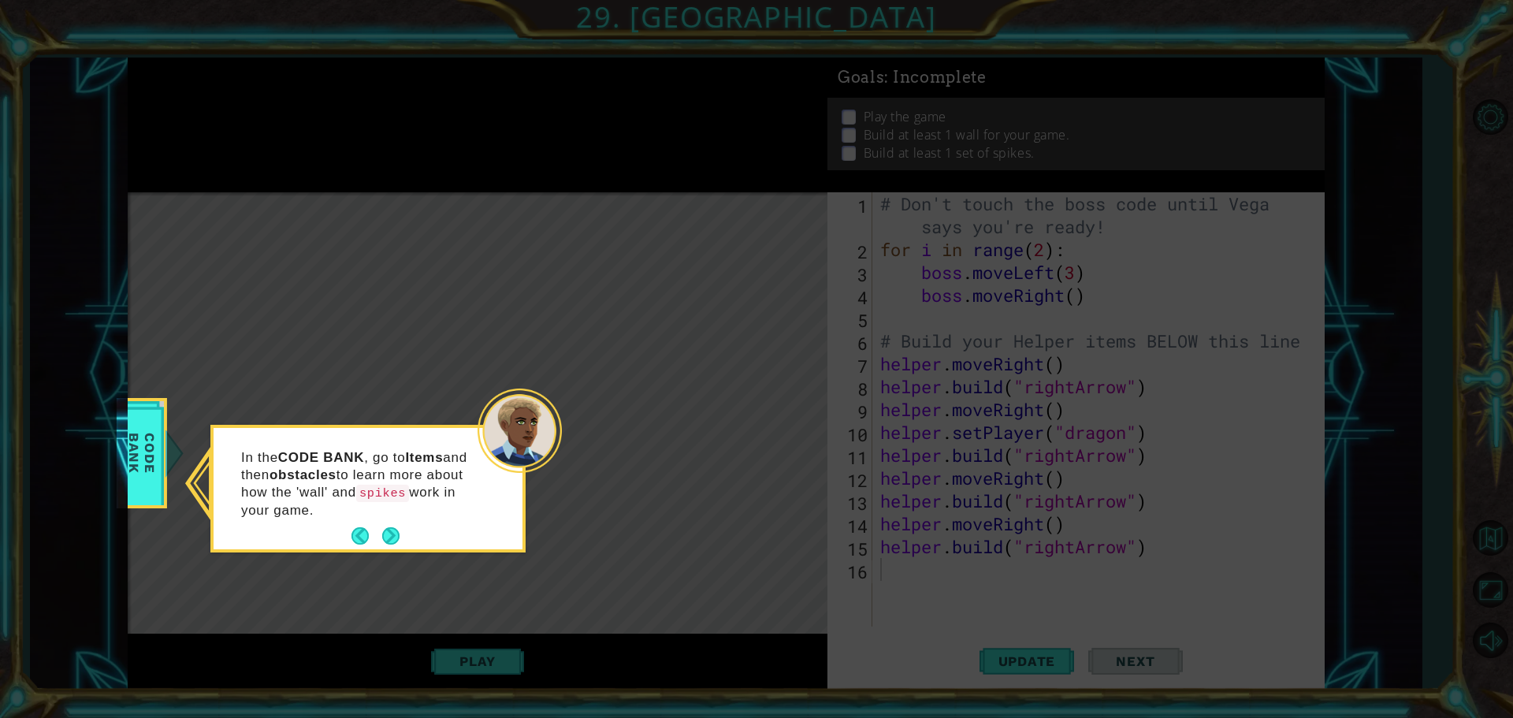
click at [393, 536] on button "Next" at bounding box center [390, 535] width 17 height 17
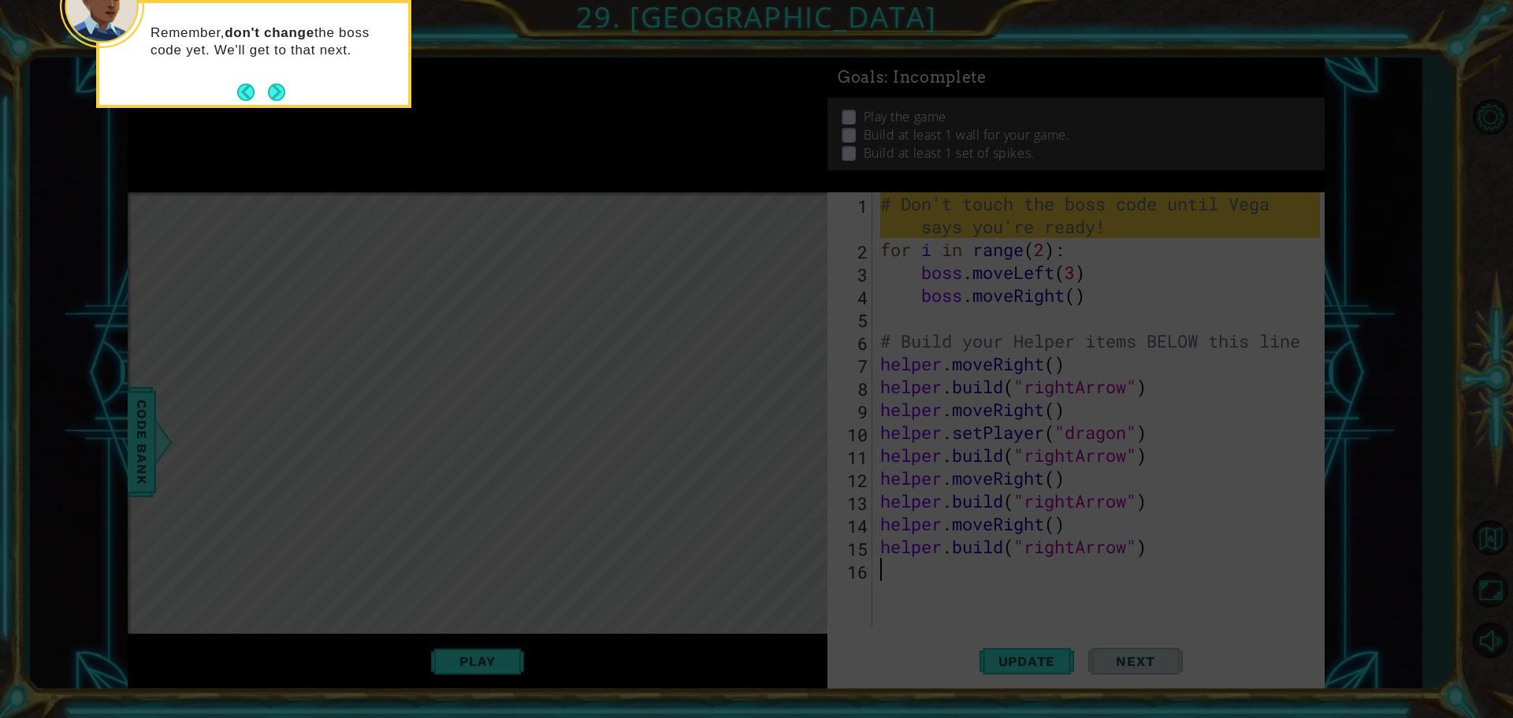
click at [278, 84] on button "Next" at bounding box center [276, 92] width 17 height 17
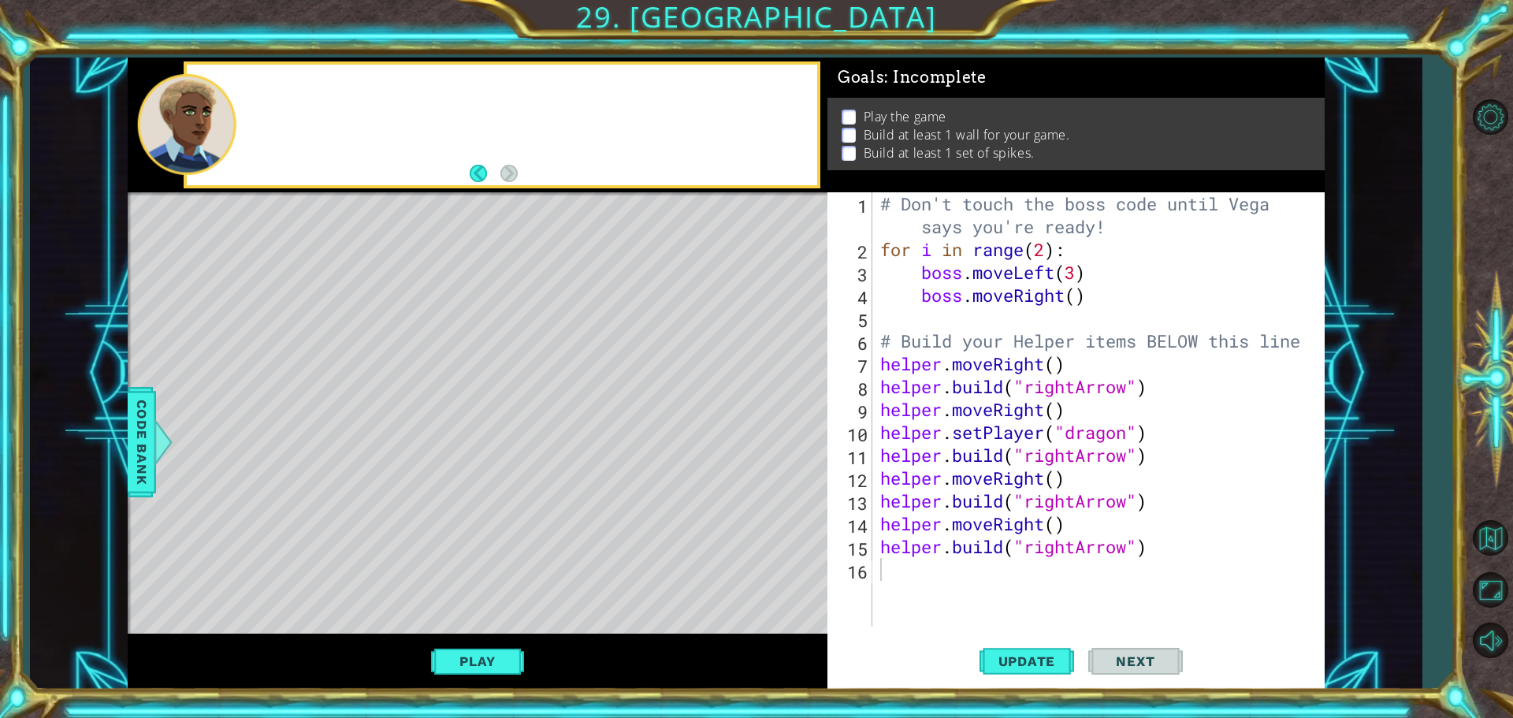
click at [273, 87] on div at bounding box center [502, 125] width 630 height 121
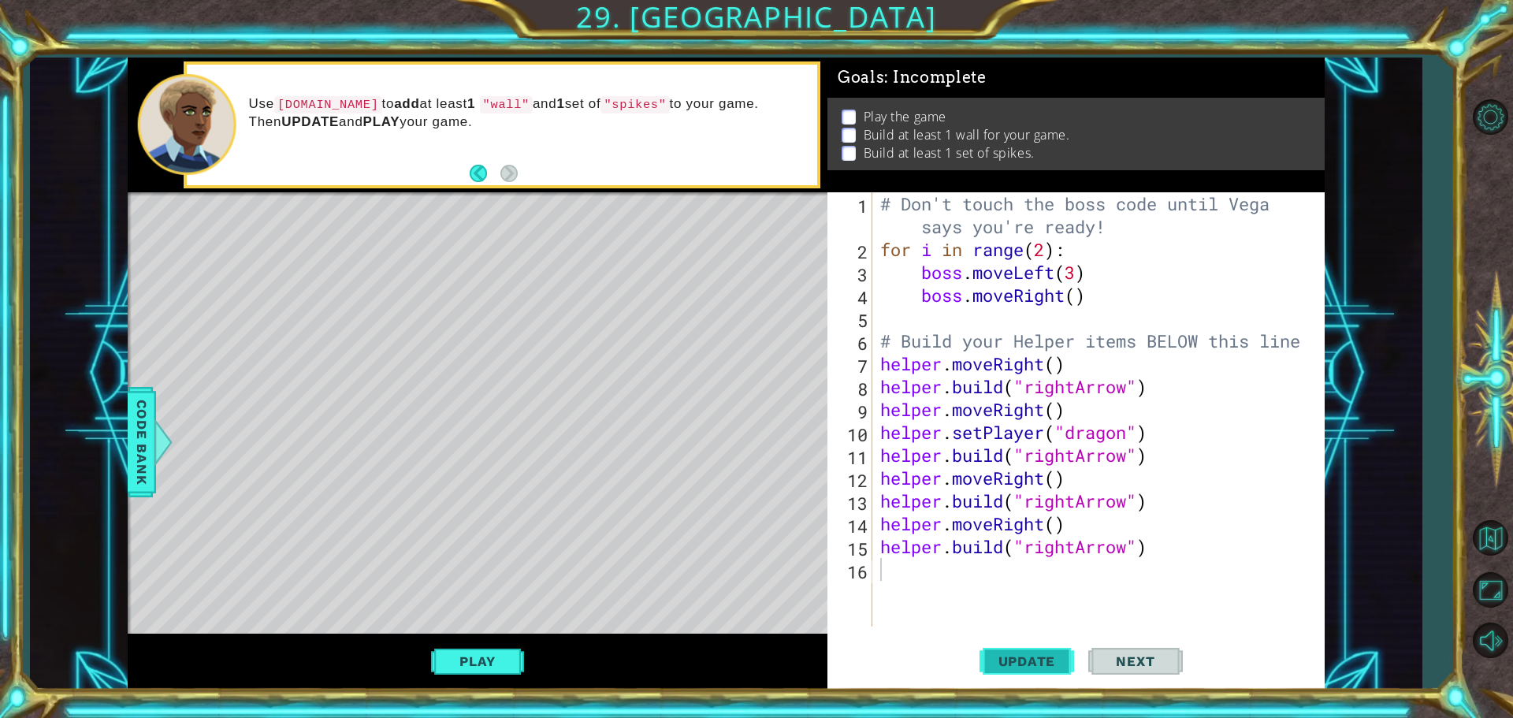
click at [1064, 652] on button "Update" at bounding box center [1027, 661] width 95 height 50
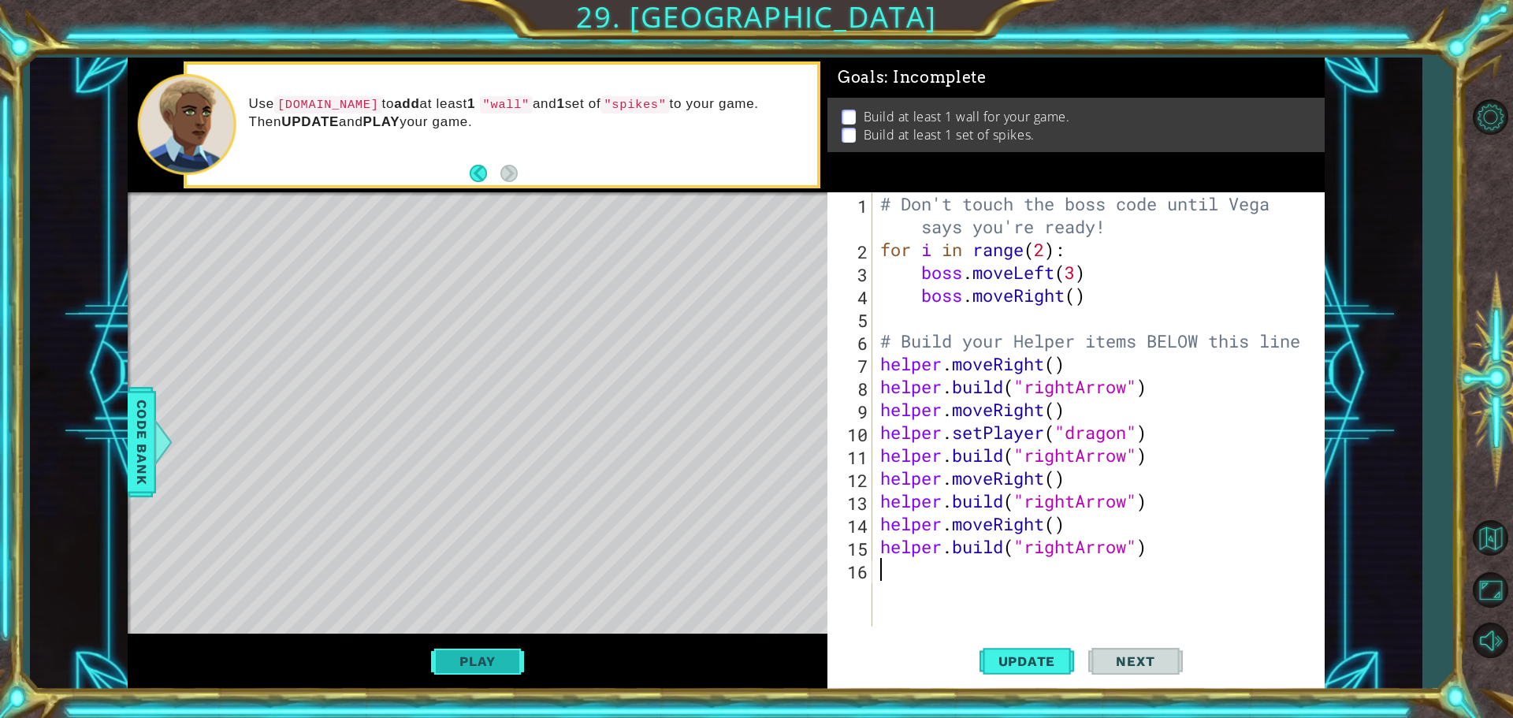
click at [498, 659] on button "Play" at bounding box center [477, 661] width 92 height 30
click at [475, 666] on button "Play" at bounding box center [477, 661] width 92 height 30
drag, startPoint x: 128, startPoint y: 436, endPoint x: 137, endPoint y: 433, distance: 9.7
click at [135, 433] on div "Code Bank" at bounding box center [142, 442] width 28 height 110
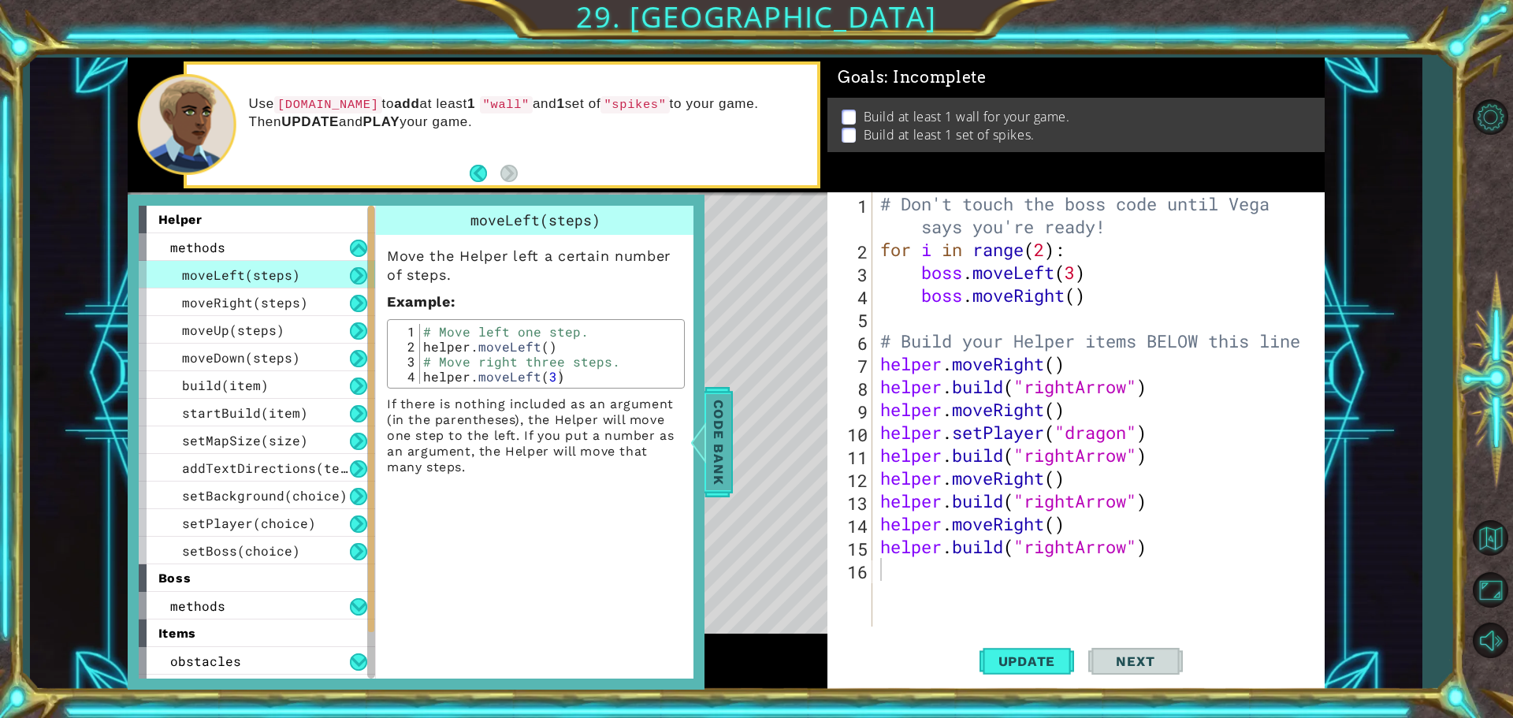
click at [720, 431] on span "Code Bank" at bounding box center [718, 442] width 25 height 96
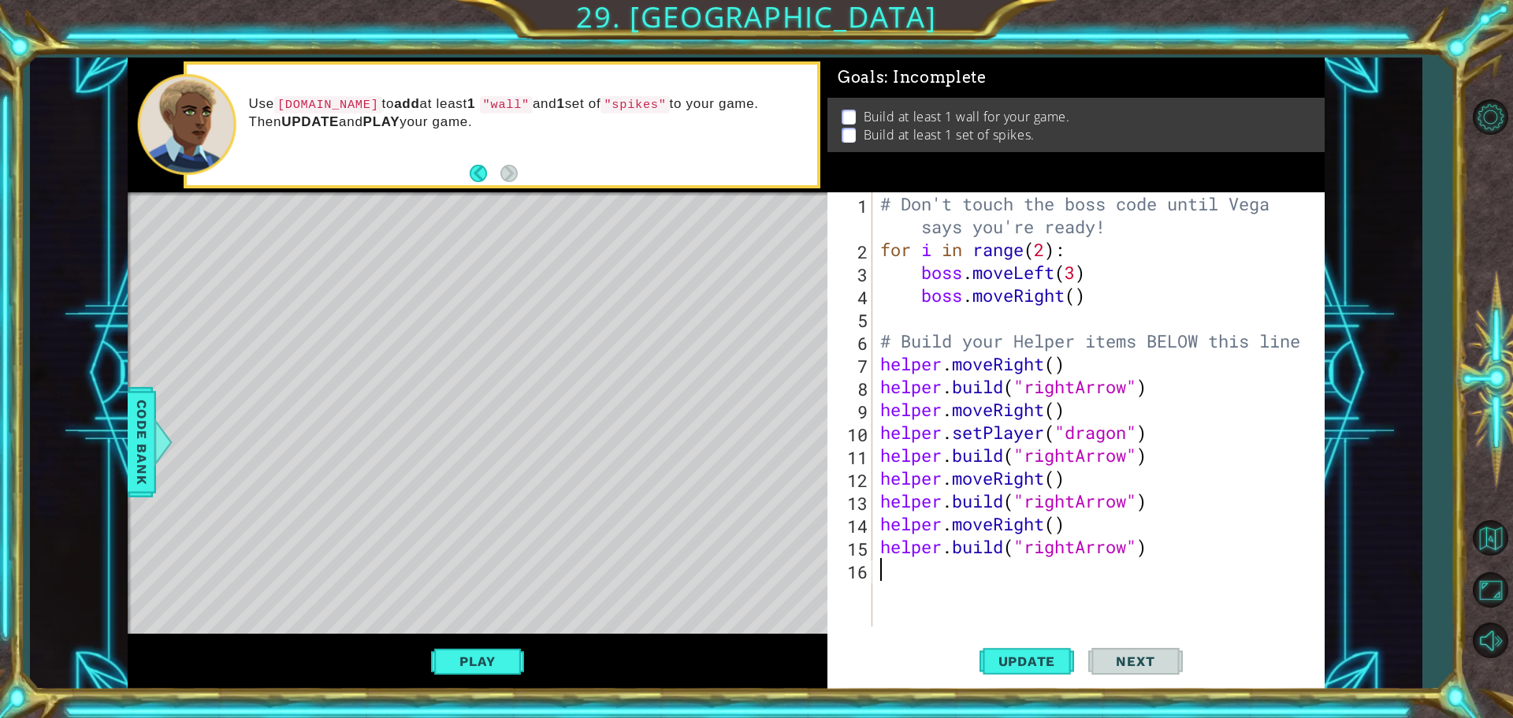
click at [1187, 563] on div "# Don't touch the boss code until [PERSON_NAME] says you're ready! for i in ran…" at bounding box center [1102, 443] width 451 height 503
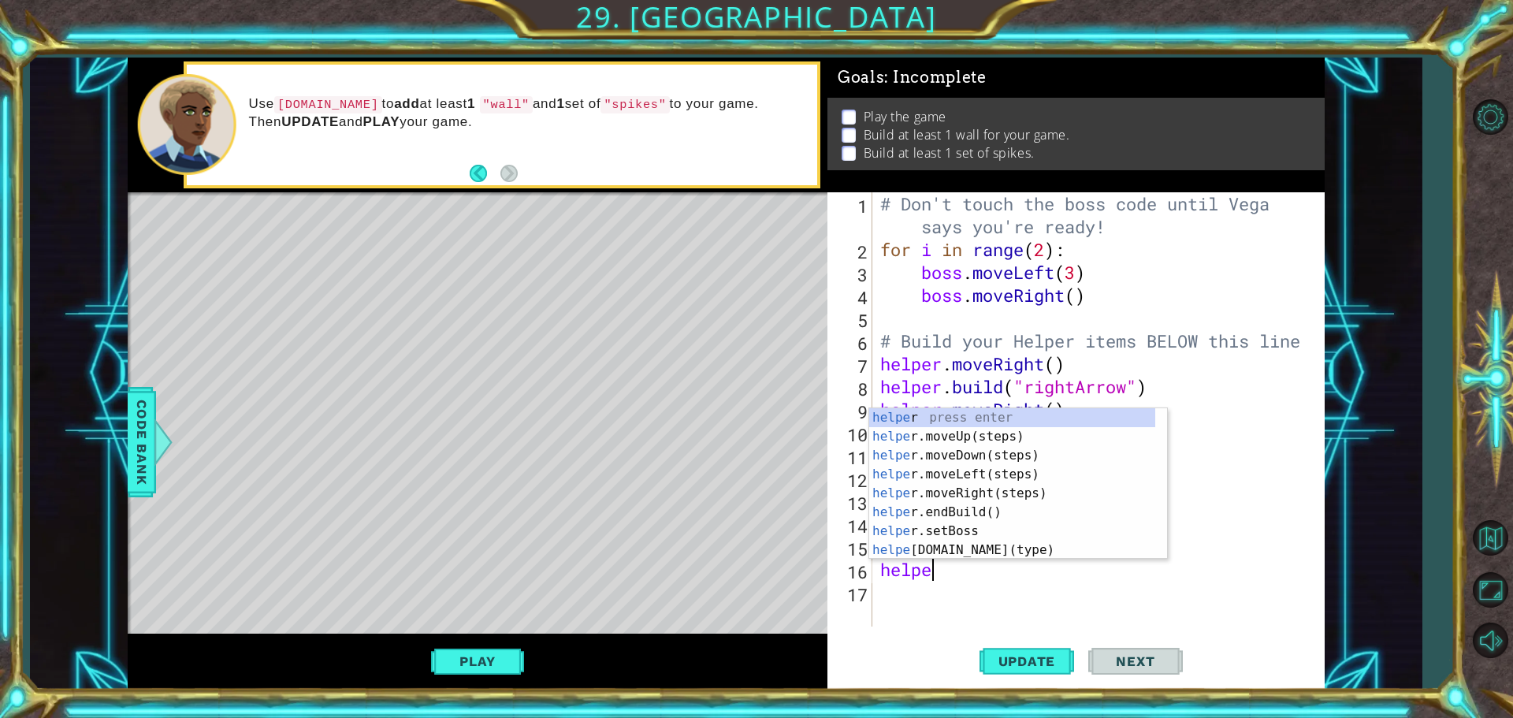
scroll to position [0, 2]
type textarea "helper"
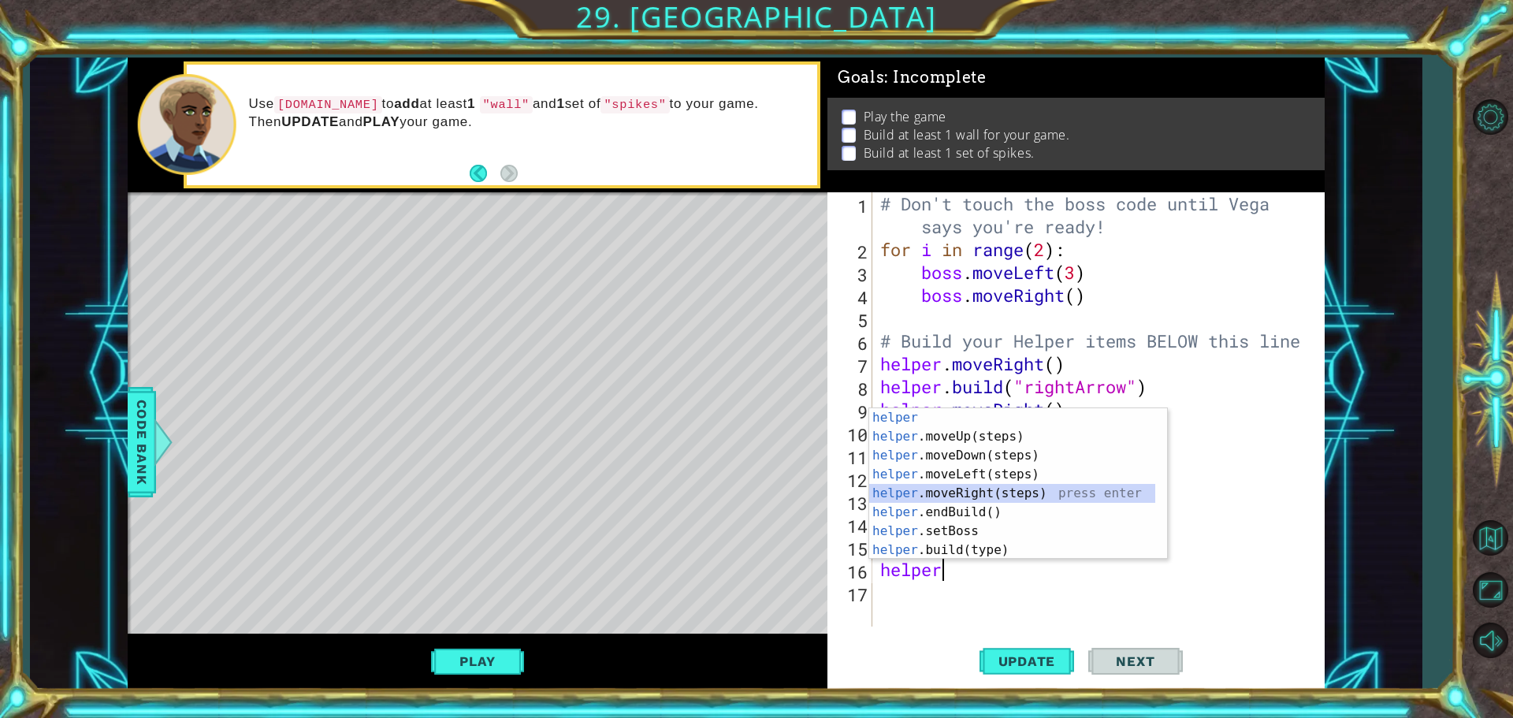
click at [970, 489] on div "helper press enter helper .moveUp(steps) press enter helper .moveDown(steps) pr…" at bounding box center [1012, 502] width 286 height 189
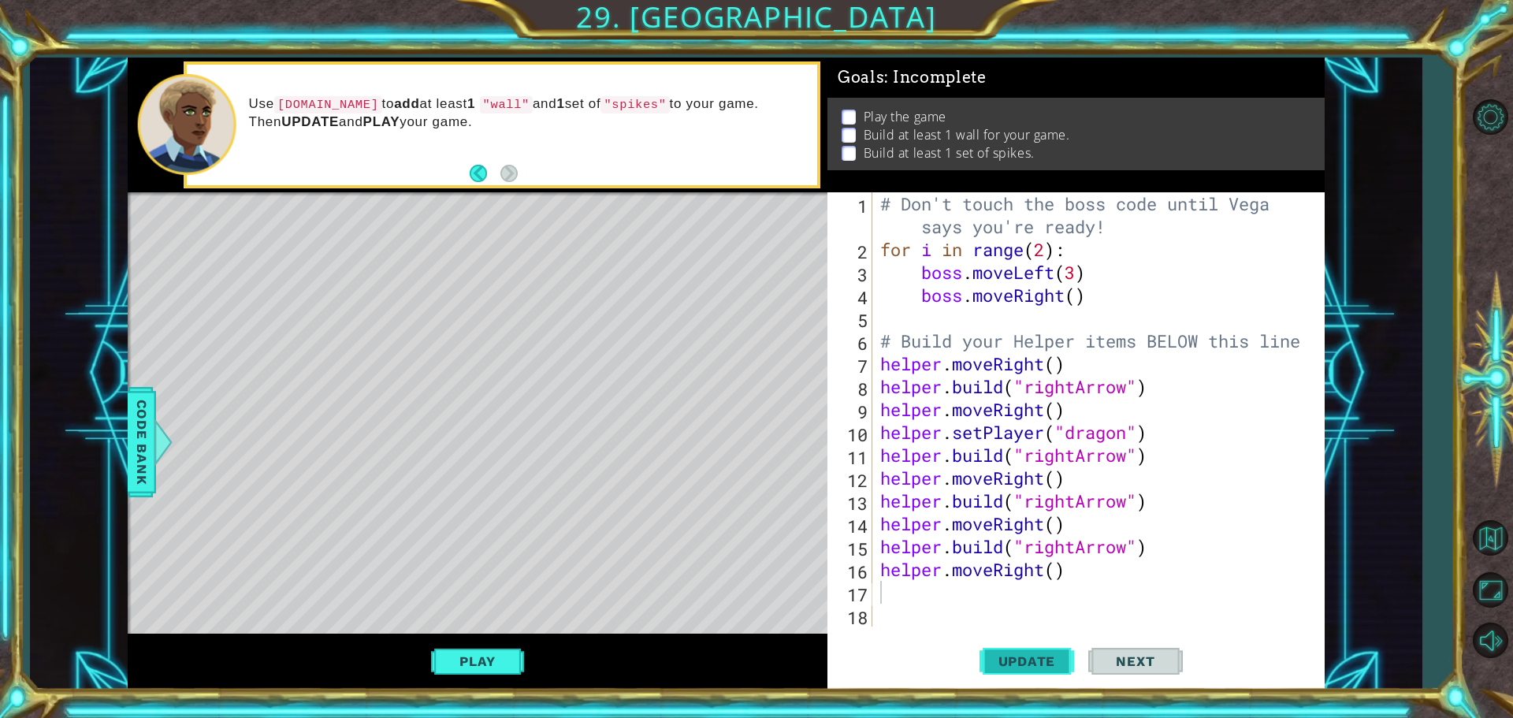
click at [1025, 655] on span "Update" at bounding box center [1027, 661] width 89 height 16
click at [502, 653] on button "Play" at bounding box center [477, 661] width 92 height 30
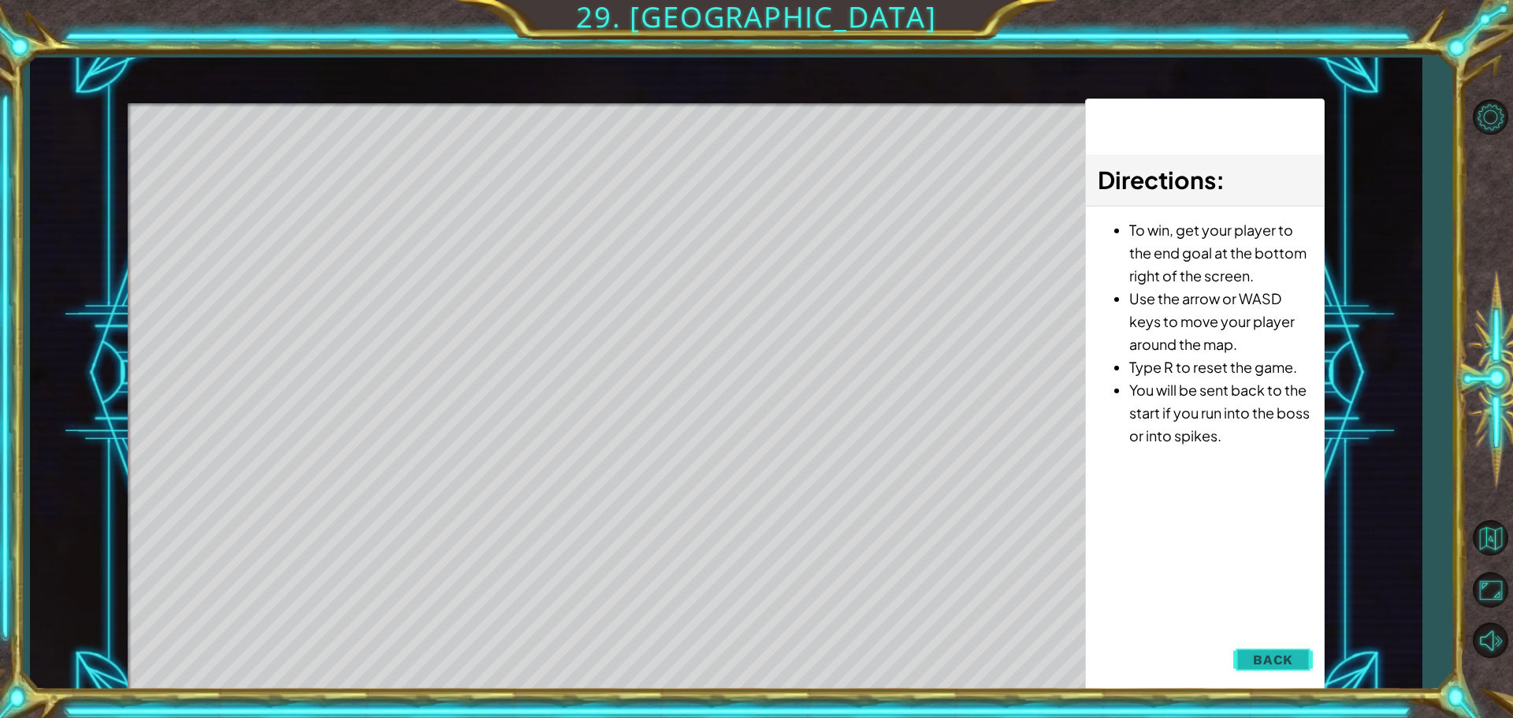
click at [1270, 674] on button "Back" at bounding box center [1273, 660] width 80 height 32
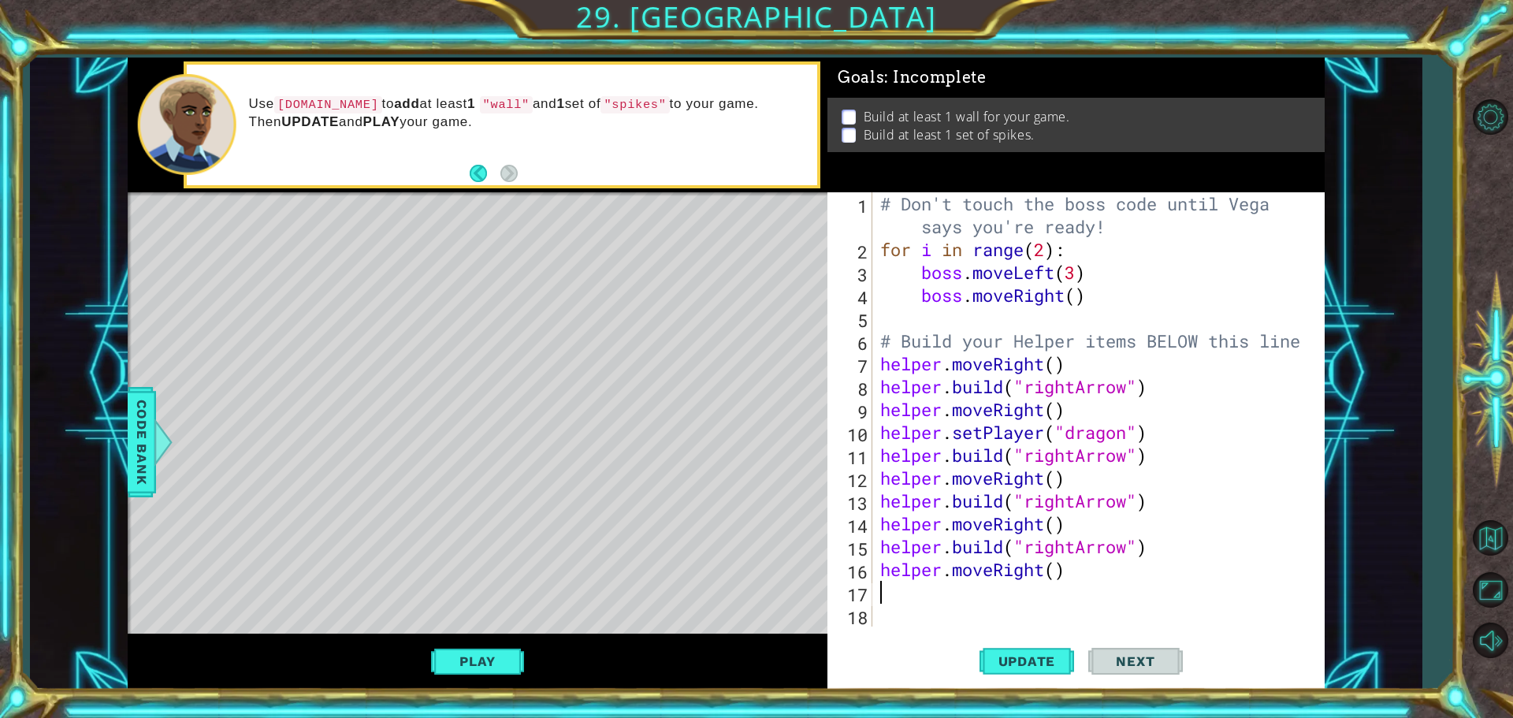
click at [884, 597] on div "# Don't touch the boss code until [PERSON_NAME] says you're ready! for i in ran…" at bounding box center [1102, 443] width 451 height 503
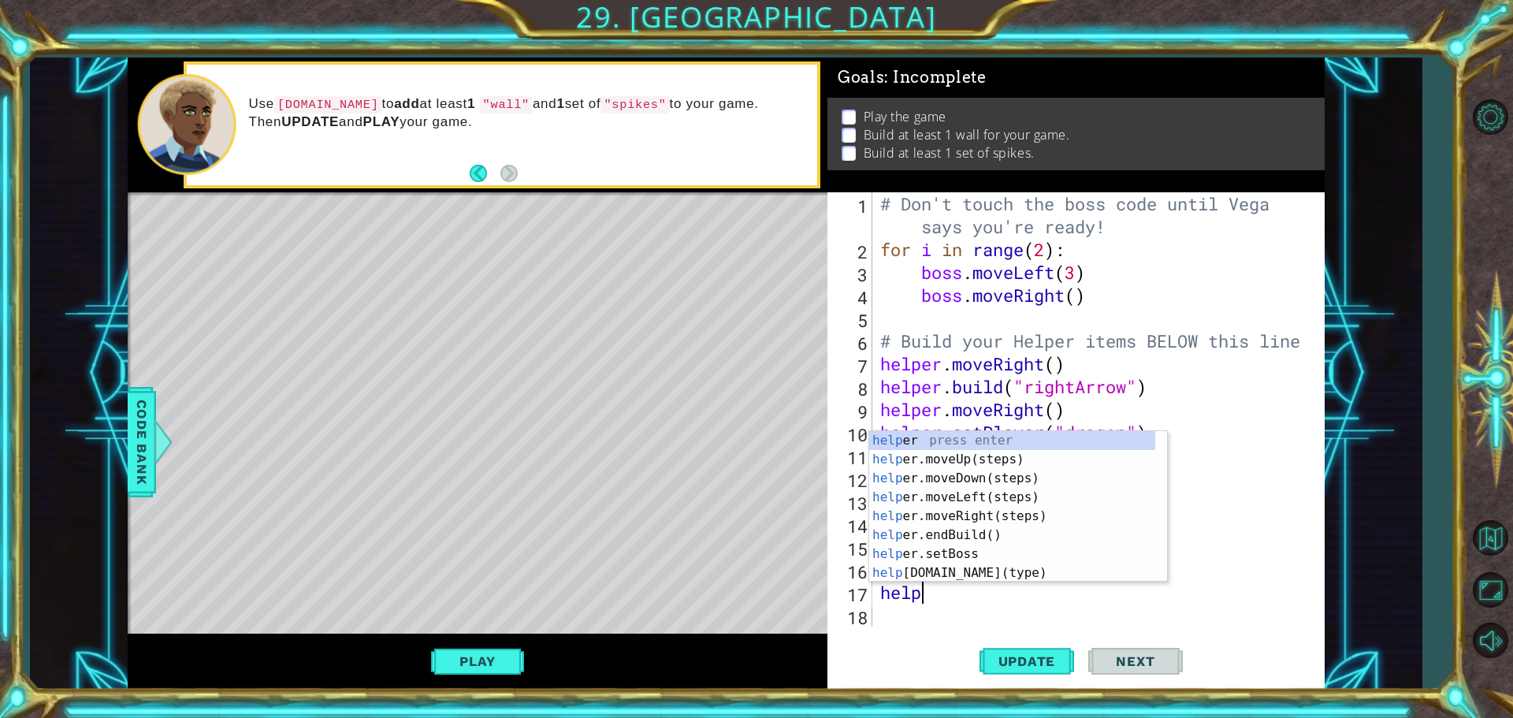
scroll to position [0, 2]
click at [913, 567] on div "helper press enter helper .moveUp(steps) press enter helper .moveDown(steps) pr…" at bounding box center [1012, 525] width 286 height 189
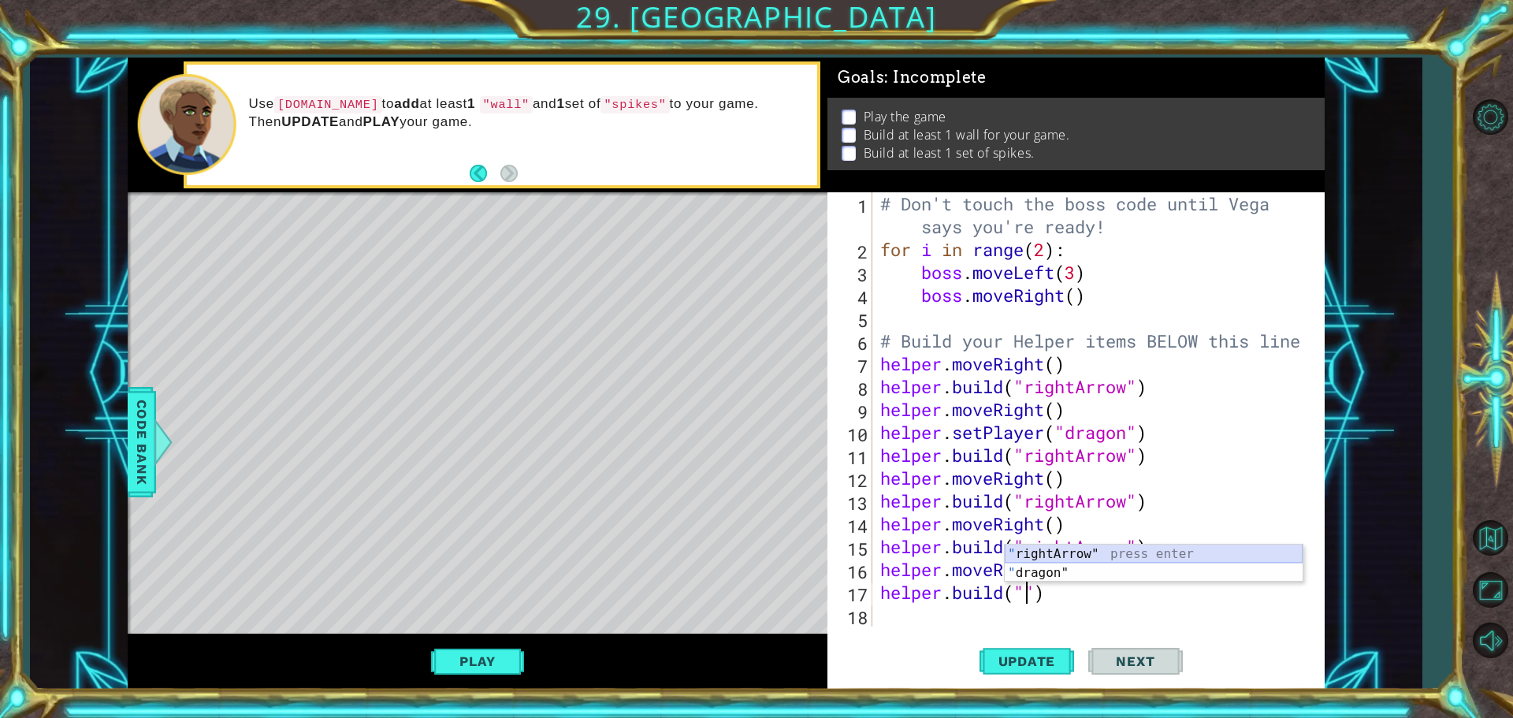
click at [1042, 555] on div "" rightArrow" press enter " dragon" press enter" at bounding box center [1154, 583] width 298 height 76
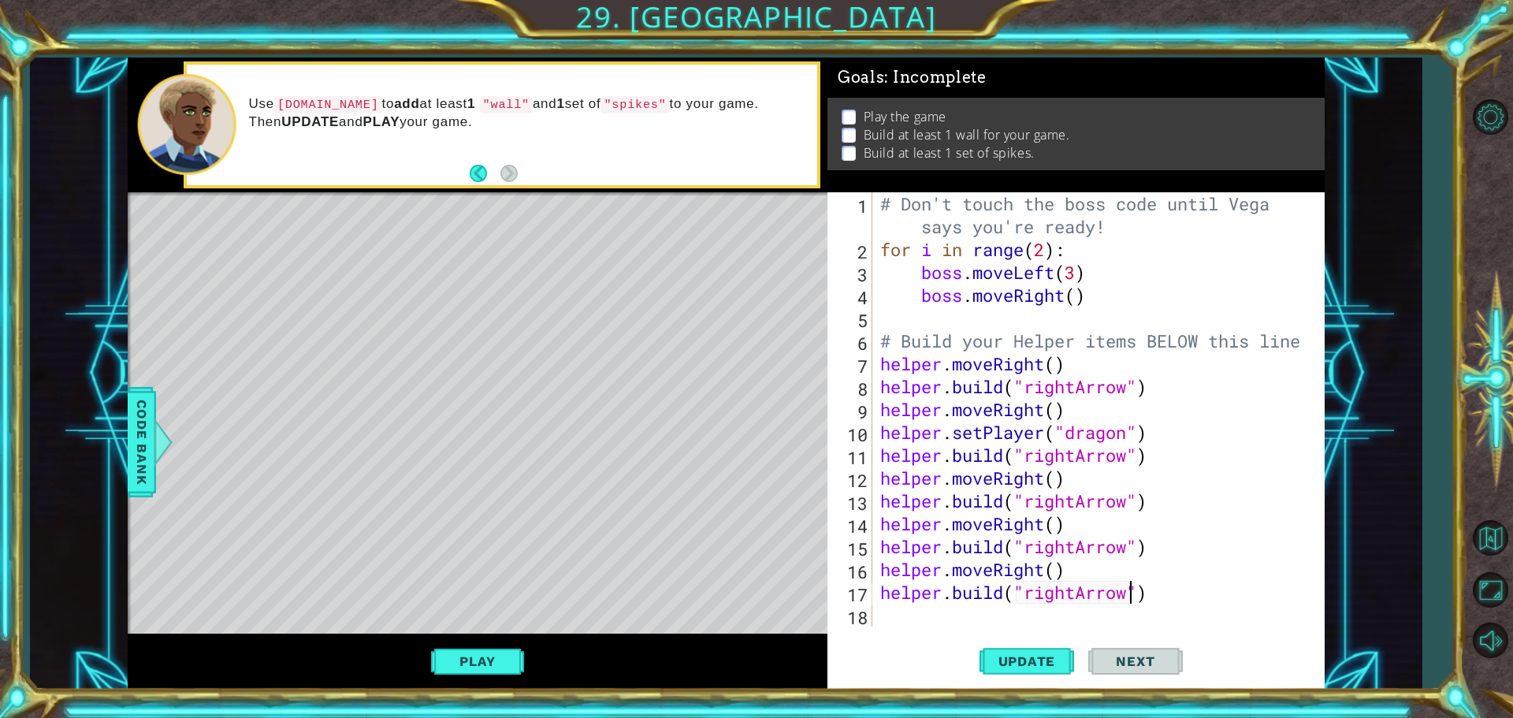
type textarea "[DOMAIN_NAME]("rightArrow")"
click at [1124, 666] on span "Next" at bounding box center [1135, 661] width 70 height 16
click at [1052, 667] on span "Update" at bounding box center [1027, 661] width 89 height 16
click at [1043, 617] on div "# Don't touch the boss code until [PERSON_NAME] says you're ready! for i in ran…" at bounding box center [1102, 443] width 451 height 503
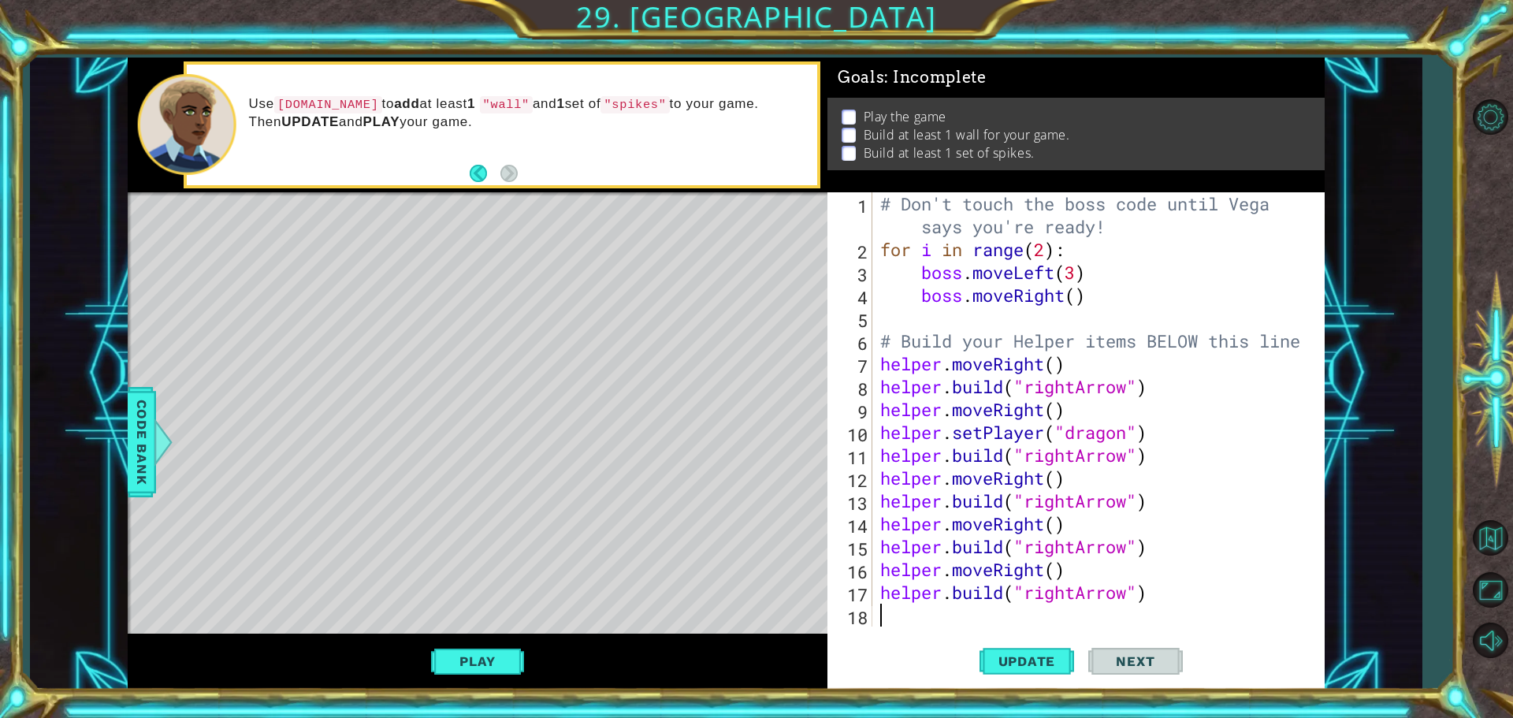
click at [1132, 608] on div "# Don't touch the boss code until [PERSON_NAME] says you're ready! for i in ran…" at bounding box center [1102, 443] width 451 height 503
click at [1129, 593] on div "# Don't touch the boss code until [PERSON_NAME] says you're ready! for i in ran…" at bounding box center [1102, 443] width 451 height 503
drag, startPoint x: 1020, startPoint y: 652, endPoint x: 1012, endPoint y: 659, distance: 10.1
click at [1014, 658] on button "Update" at bounding box center [1027, 661] width 95 height 50
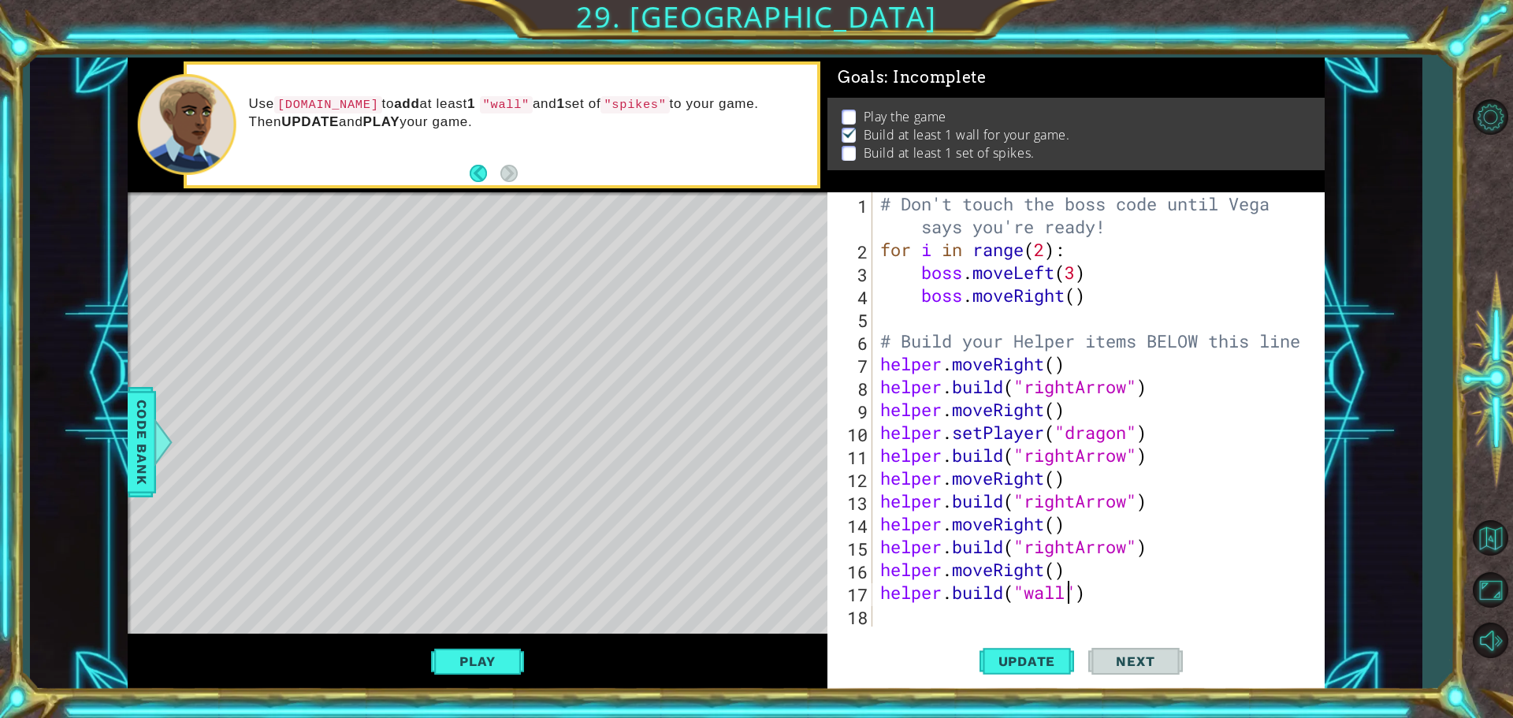
click at [997, 630] on div "[DOMAIN_NAME]("wall") 1 2 3 4 5 6 7 8 9 10 11 12 13 14 15 16 17 18 # Don't touc…" at bounding box center [1075, 440] width 497 height 497
click at [995, 627] on div "[DOMAIN_NAME]("wall") 1 2 3 4 5 6 7 8 9 10 11 12 13 14 15 16 17 18 # Don't touc…" at bounding box center [1075, 440] width 497 height 497
drag, startPoint x: 984, startPoint y: 587, endPoint x: 973, endPoint y: 605, distance: 21.2
click at [974, 604] on div "# Don't touch the boss code until [PERSON_NAME] says you're ready! for i in ran…" at bounding box center [1102, 443] width 451 height 503
type textarea "[DOMAIN_NAME]("wall")"
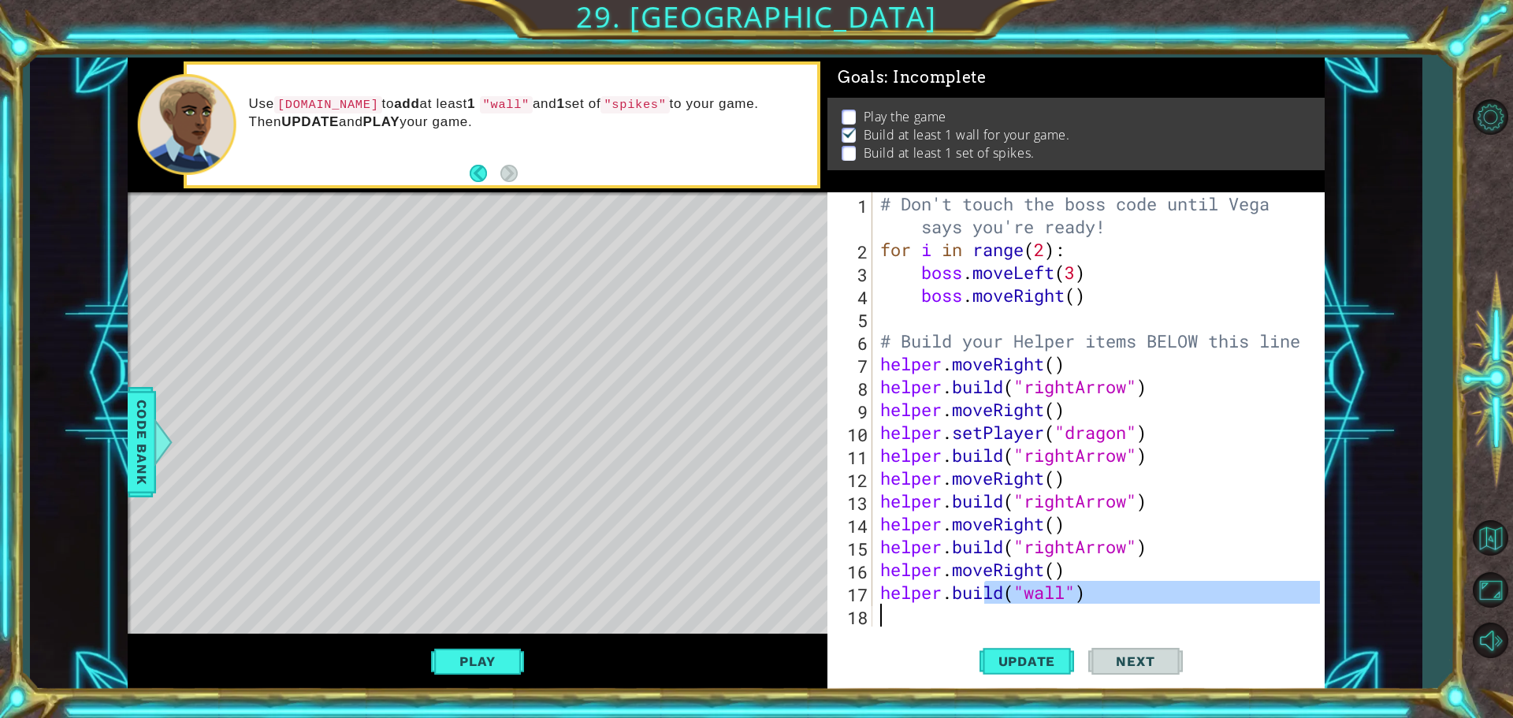
click at [960, 621] on div "# Don't touch the boss code until [PERSON_NAME] says you're ready! for i in ran…" at bounding box center [1098, 409] width 443 height 434
type textarea "h"
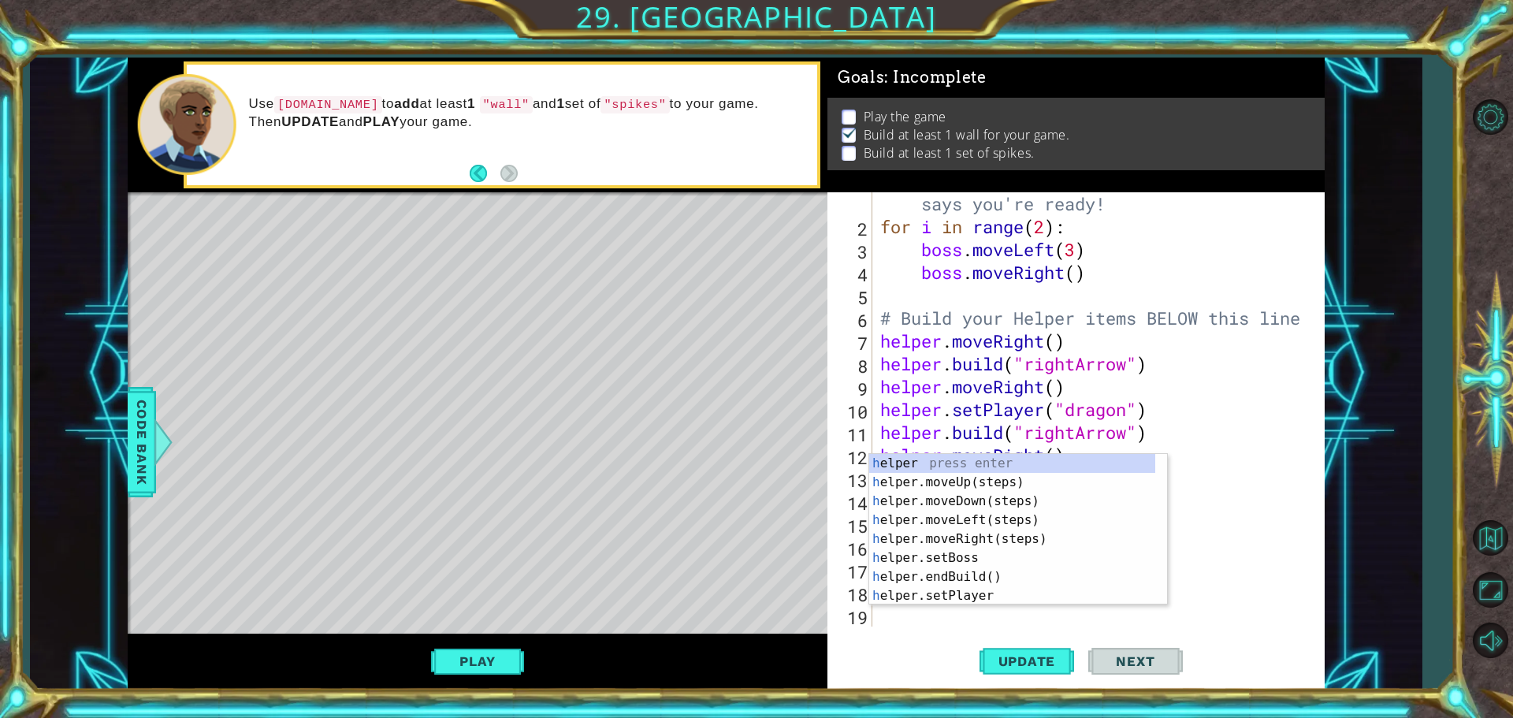
scroll to position [23, 0]
click at [967, 545] on div "h elper press enter h elper.moveUp(steps) press enter h elper.moveDown(steps) p…" at bounding box center [1012, 548] width 286 height 189
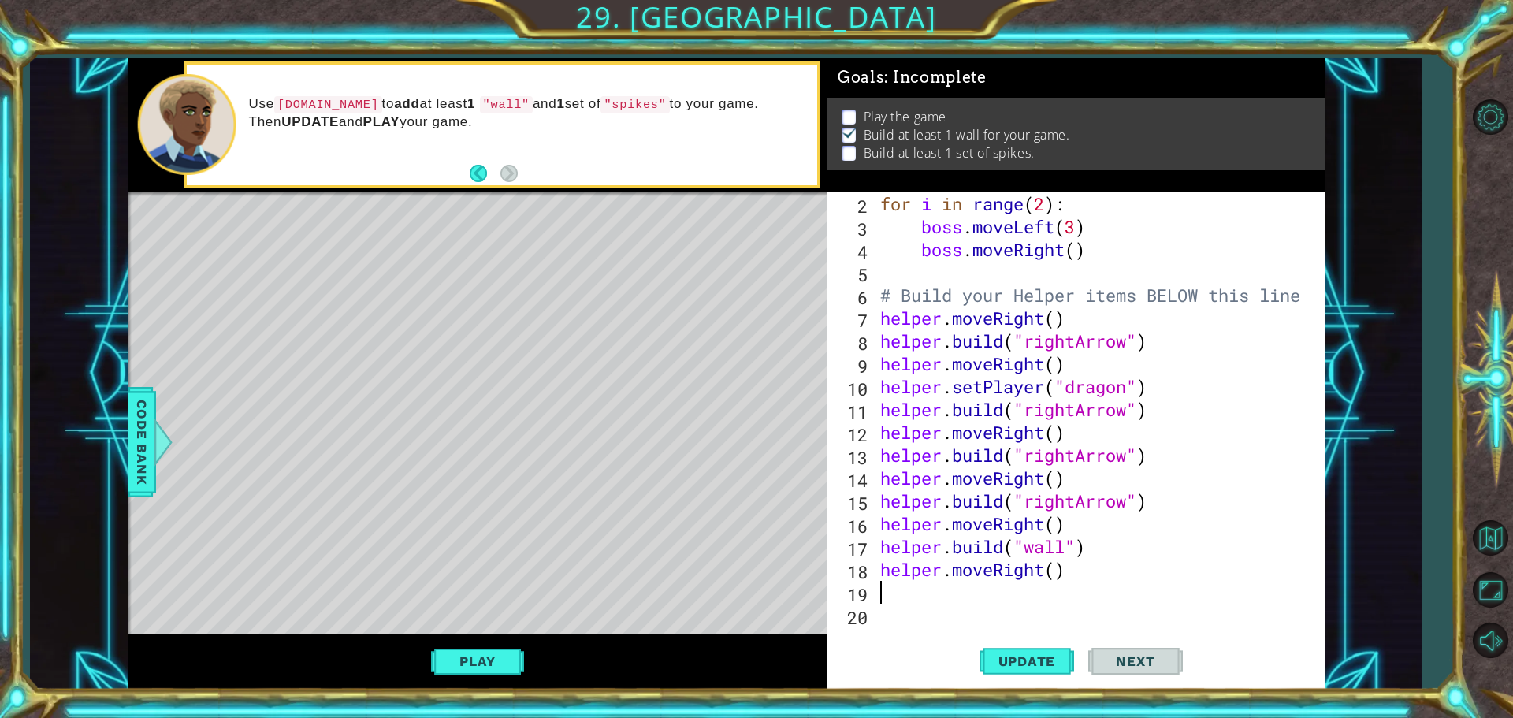
scroll to position [46, 0]
click at [1010, 655] on span "Update" at bounding box center [1027, 661] width 89 height 16
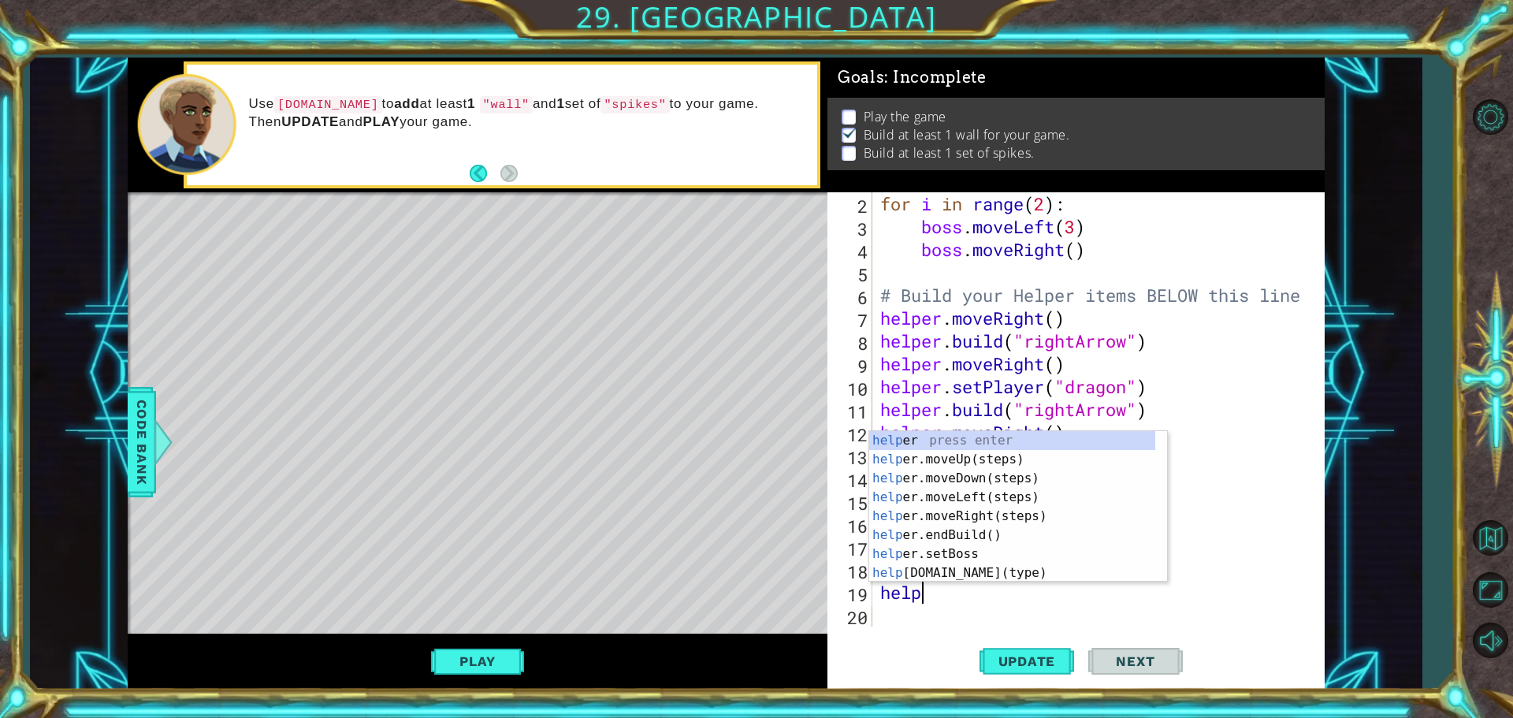
scroll to position [0, 2]
click at [999, 569] on div "helper press enter helper .moveUp(steps) press enter helper .moveDown(steps) pr…" at bounding box center [1012, 525] width 286 height 189
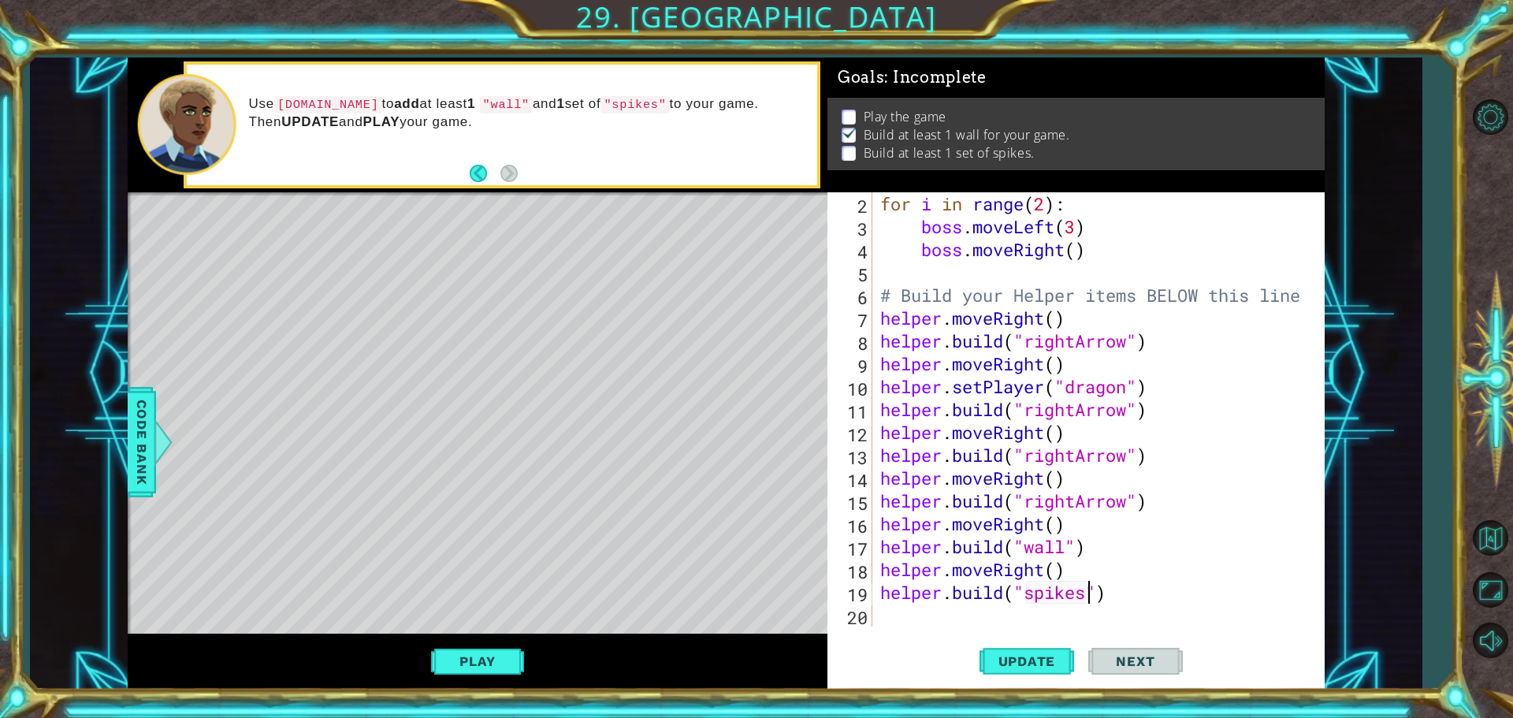
scroll to position [0, 9]
type textarea "[DOMAIN_NAME]("spikes")"
drag, startPoint x: 1025, startPoint y: 649, endPoint x: 1044, endPoint y: 655, distance: 19.7
click at [1038, 654] on button "Update" at bounding box center [1027, 661] width 95 height 50
click at [506, 673] on button "Play" at bounding box center [477, 661] width 92 height 30
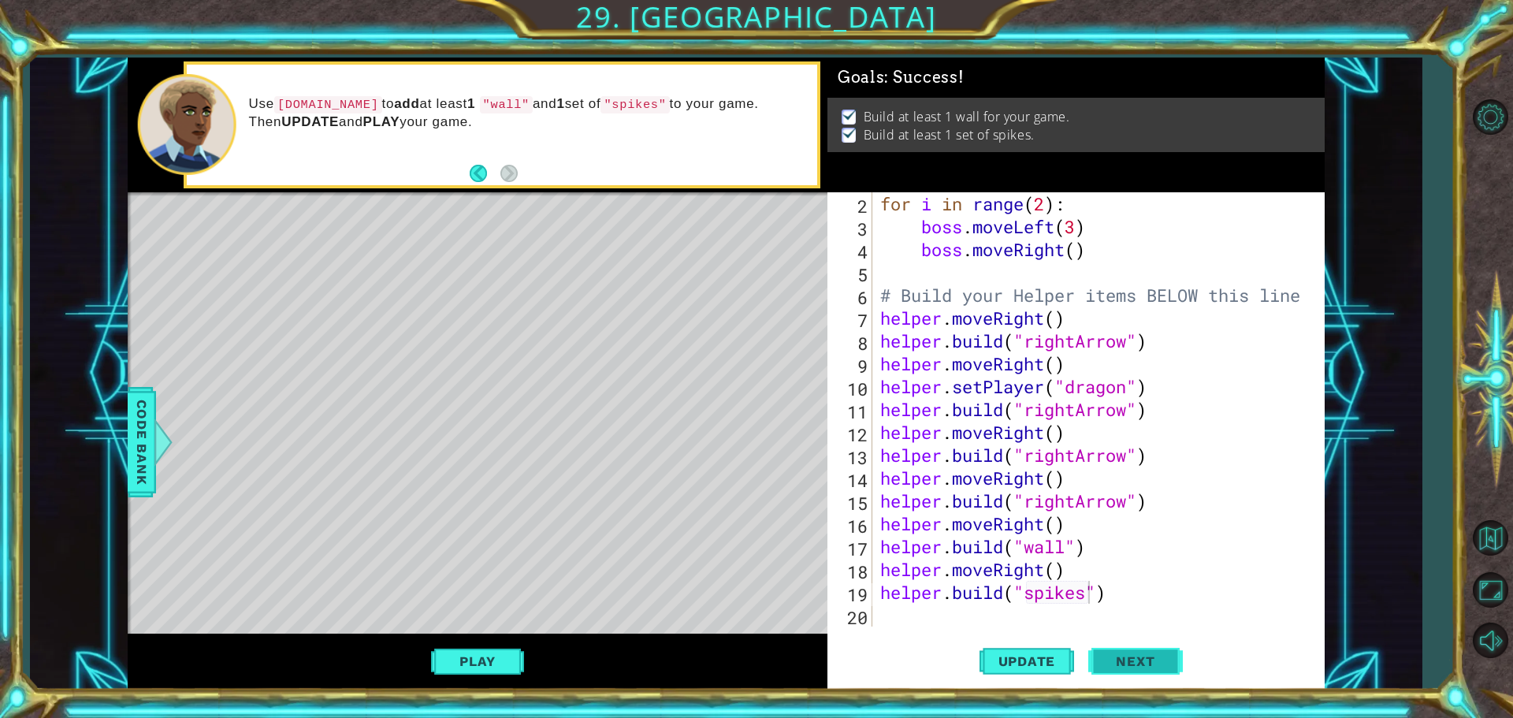
click at [1176, 667] on button "Next" at bounding box center [1135, 662] width 95 height 50
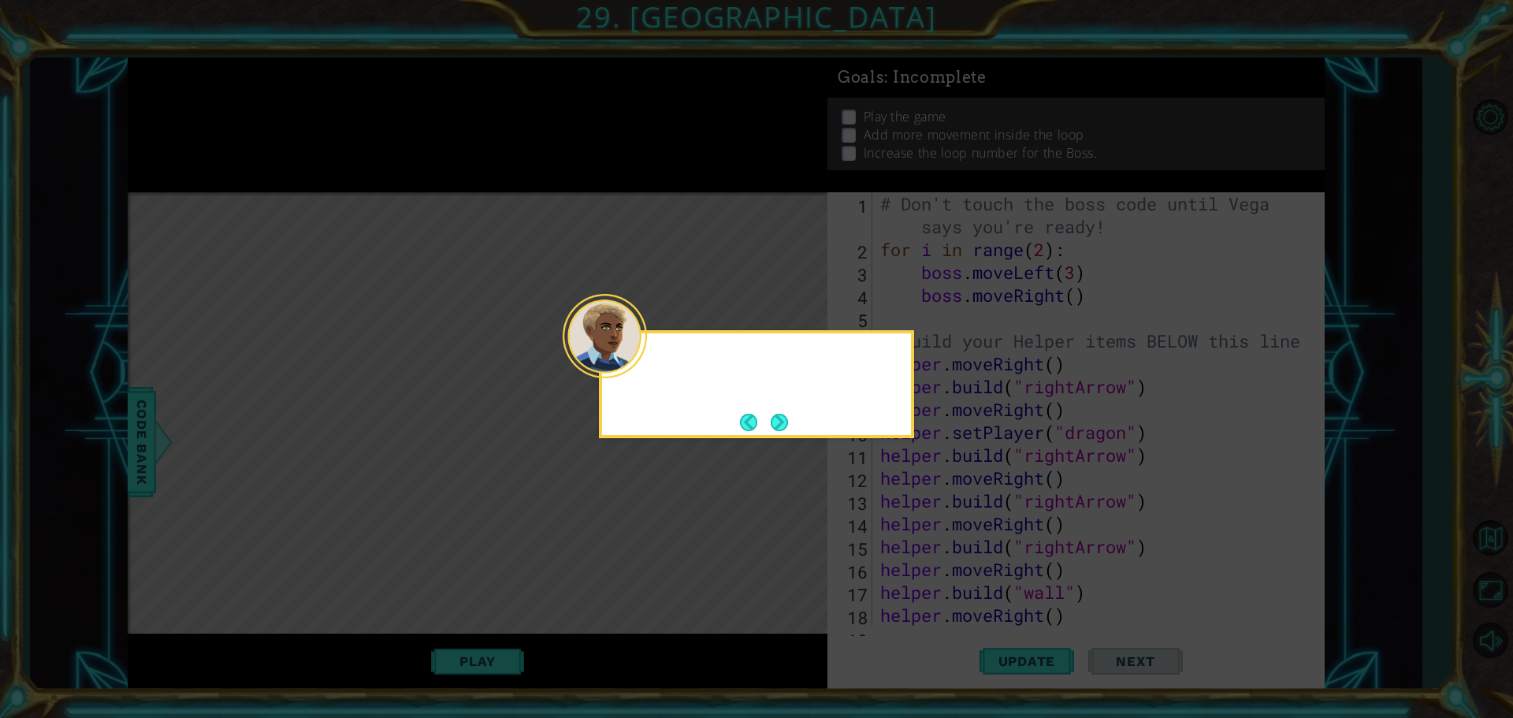
scroll to position [0, 0]
click at [784, 420] on button "Next" at bounding box center [779, 422] width 17 height 17
click at [784, 420] on icon at bounding box center [756, 359] width 1513 height 718
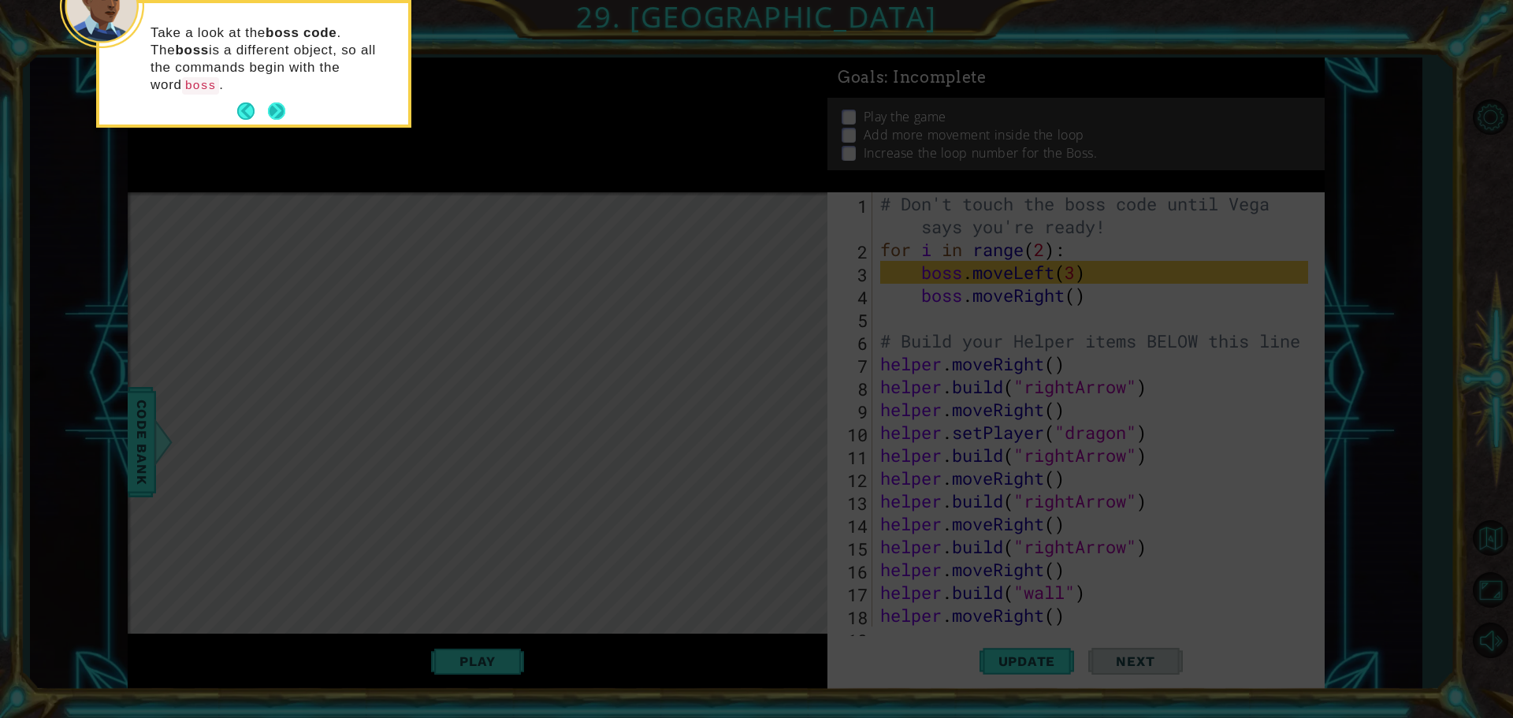
click at [273, 102] on button "Next" at bounding box center [276, 110] width 17 height 17
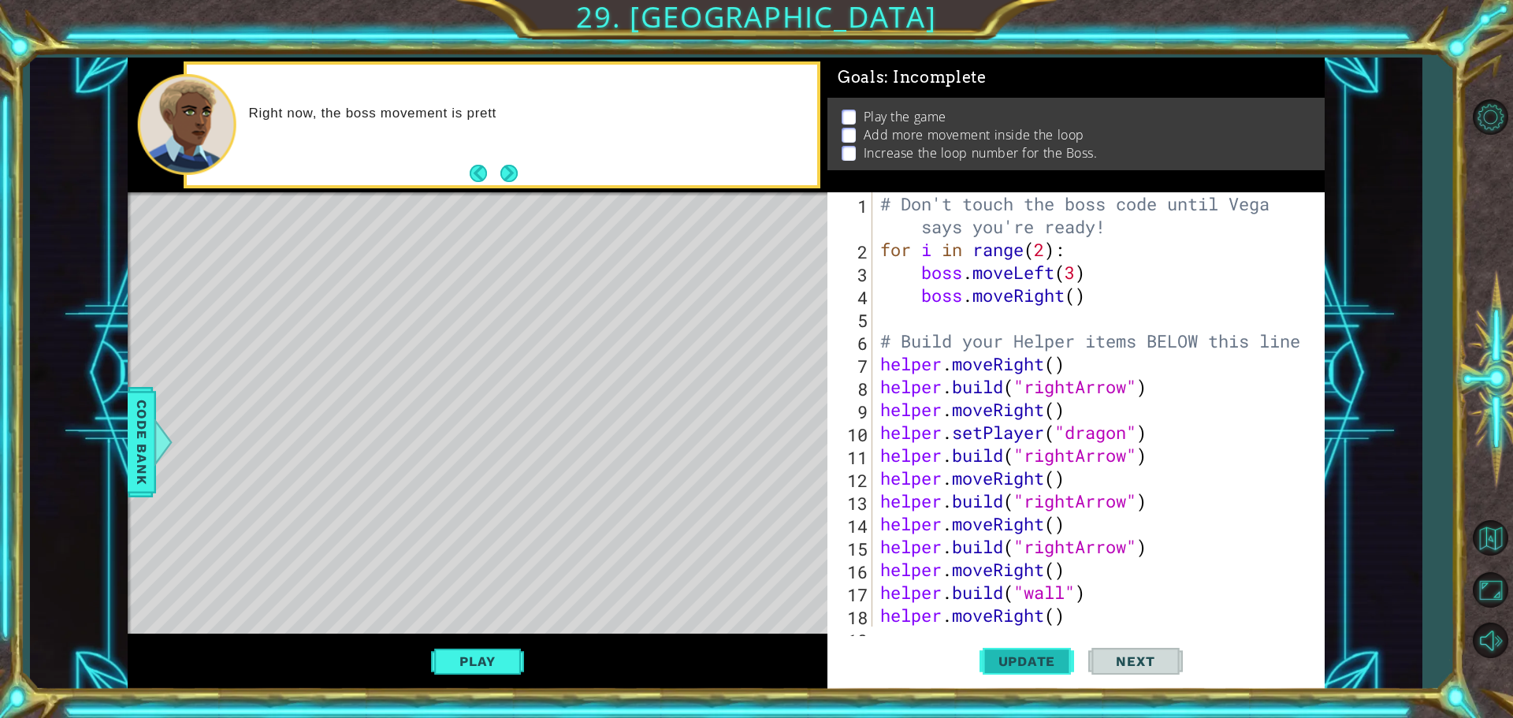
click at [1023, 665] on span "Update" at bounding box center [1027, 661] width 89 height 16
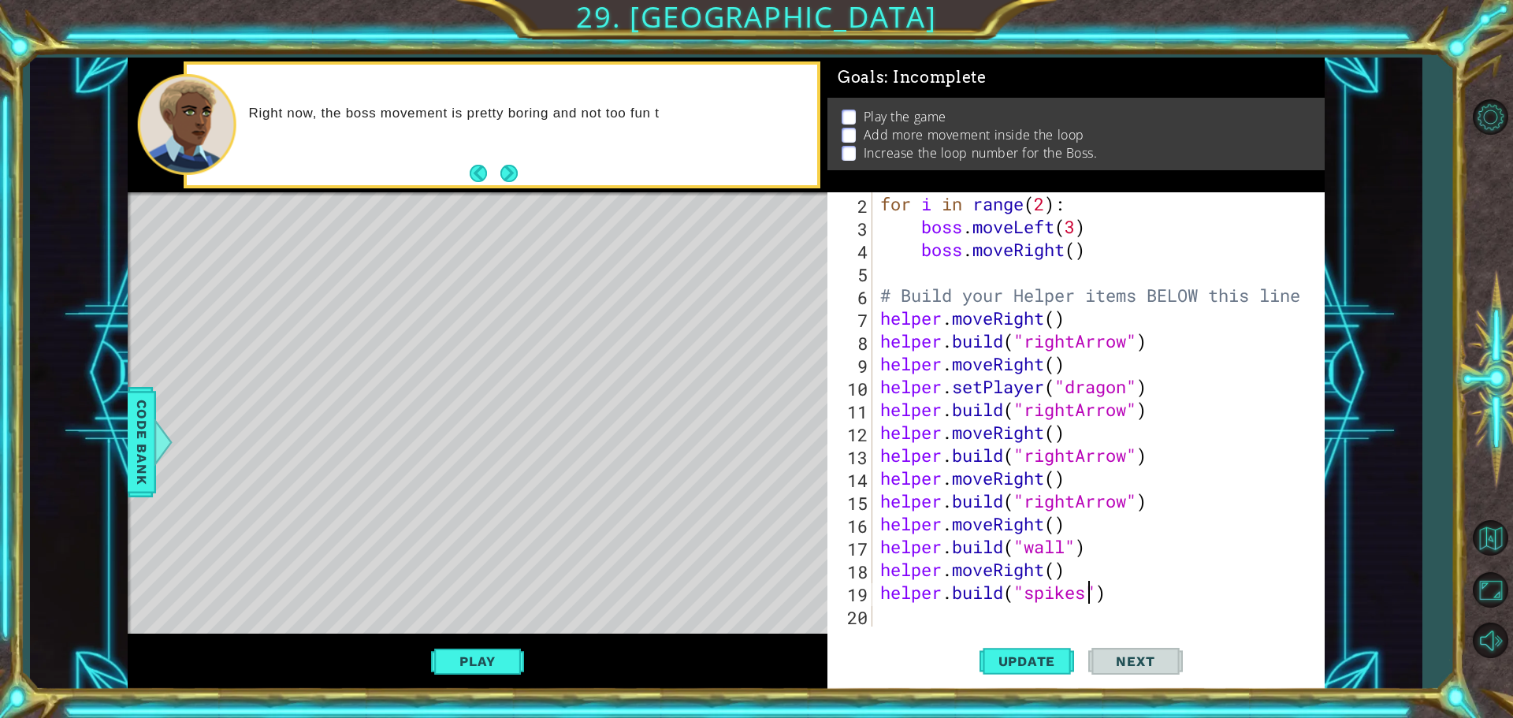
scroll to position [46, 0]
click at [1002, 624] on div "for i in range ( 2 ) : boss . moveLeft ( 3 ) boss . moveRight ( ) # Build your …" at bounding box center [1096, 432] width 439 height 480
click at [455, 649] on button "Play" at bounding box center [477, 661] width 92 height 30
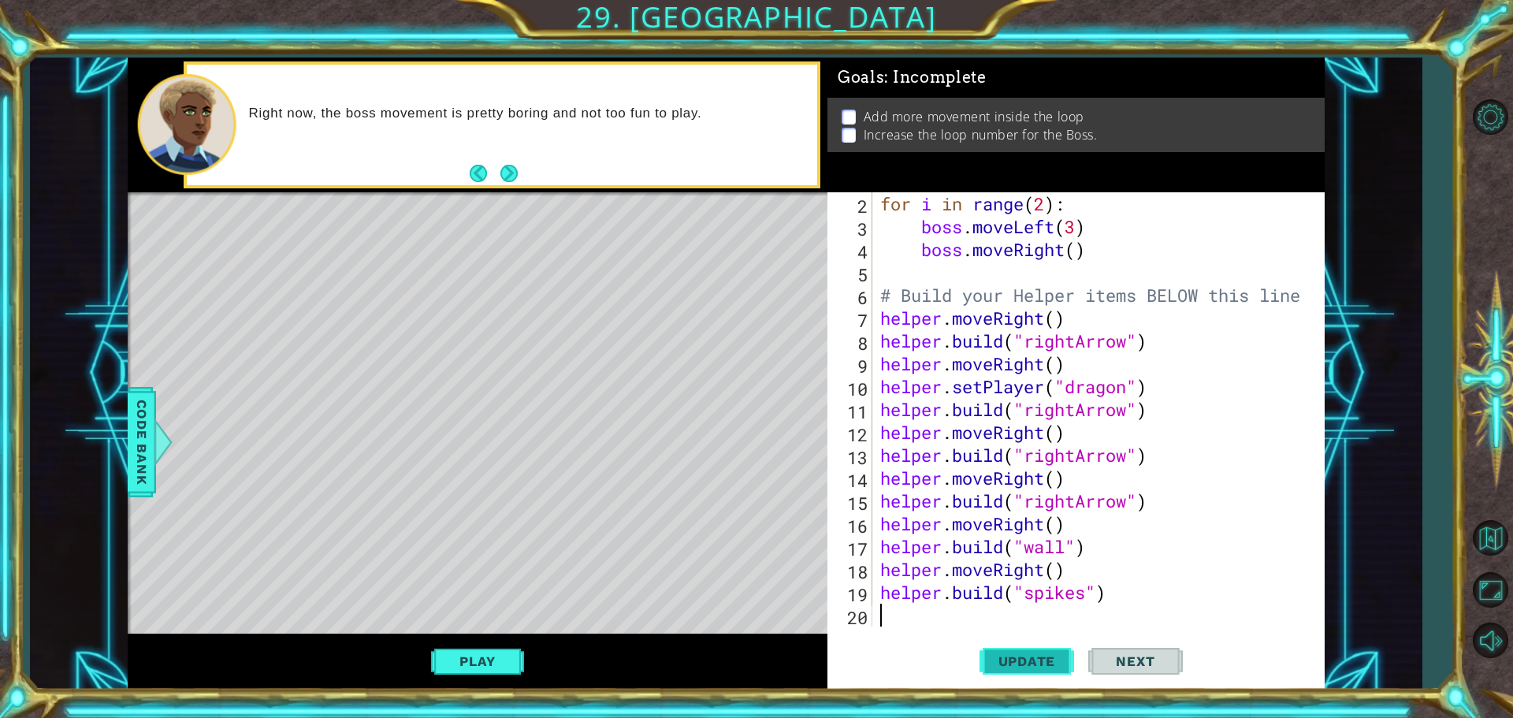
click at [1027, 669] on button "Update" at bounding box center [1027, 661] width 95 height 50
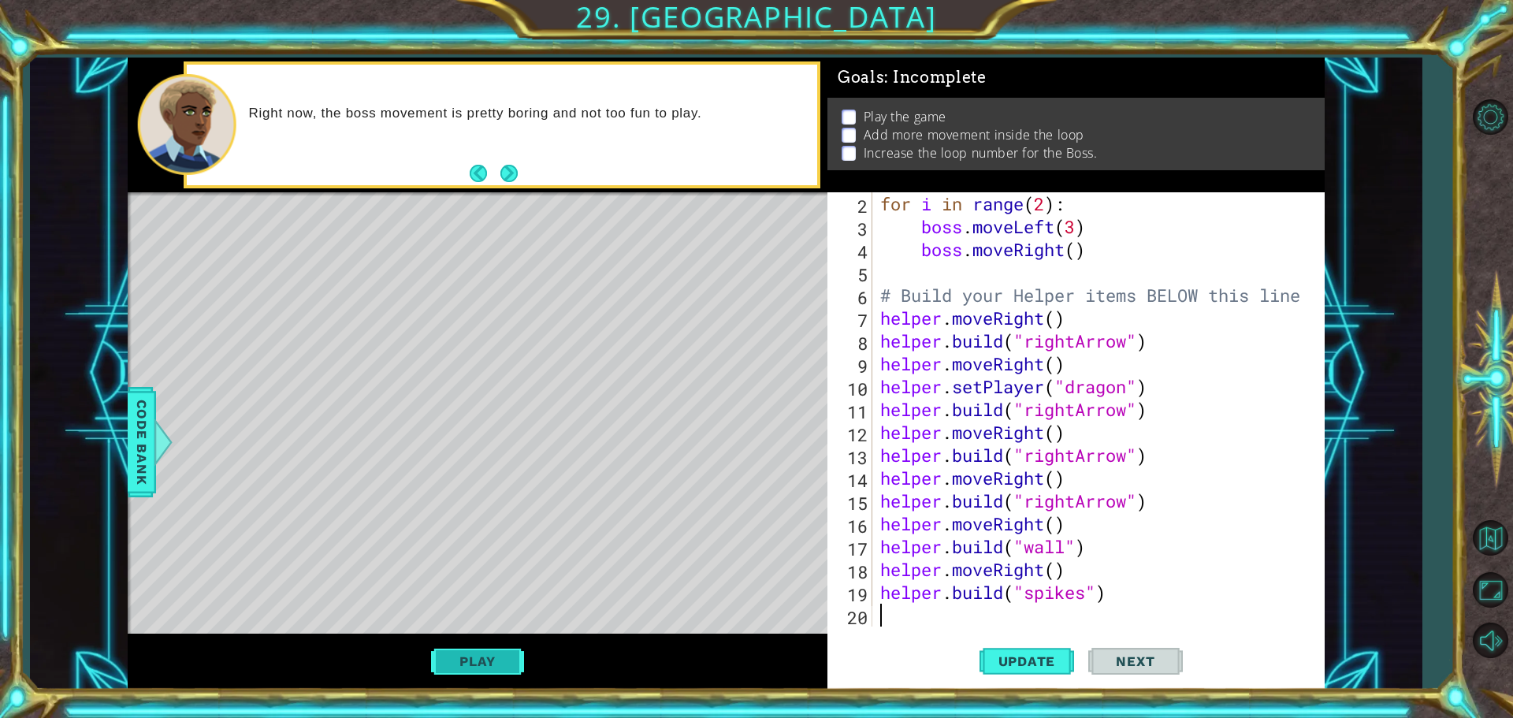
click at [462, 657] on button "Play" at bounding box center [477, 661] width 92 height 30
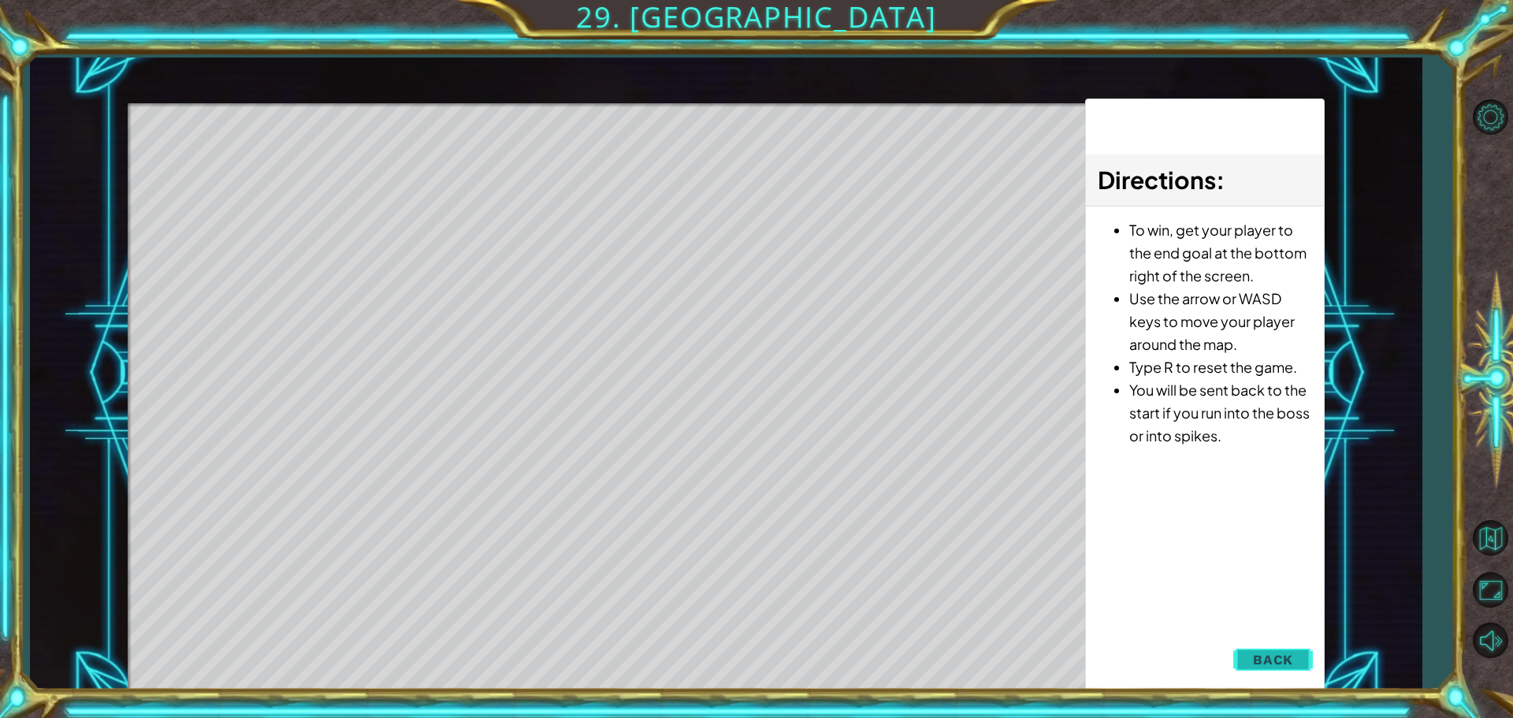
click at [1269, 651] on button "Back" at bounding box center [1273, 660] width 80 height 32
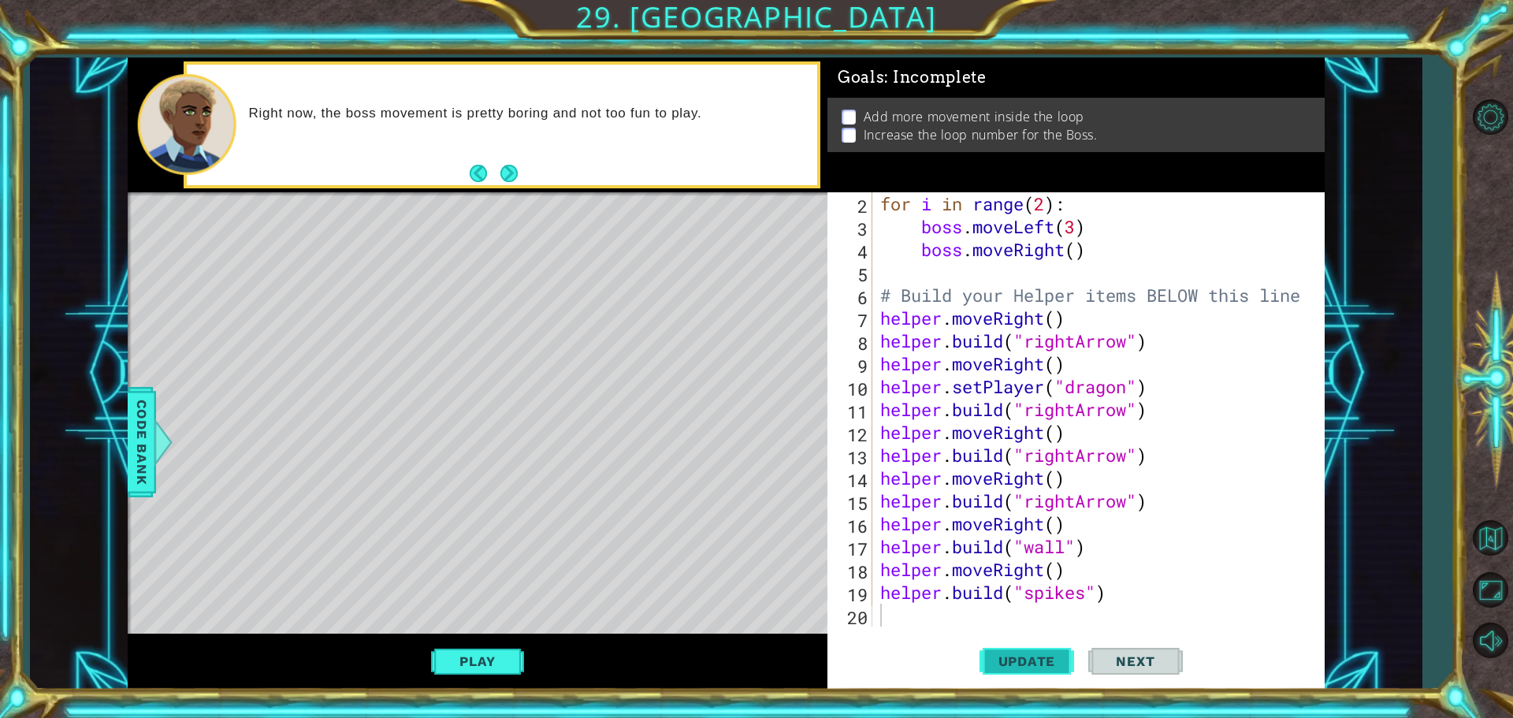
click at [1022, 663] on span "Update" at bounding box center [1027, 661] width 89 height 16
click at [1018, 663] on span "Update" at bounding box center [1027, 661] width 89 height 16
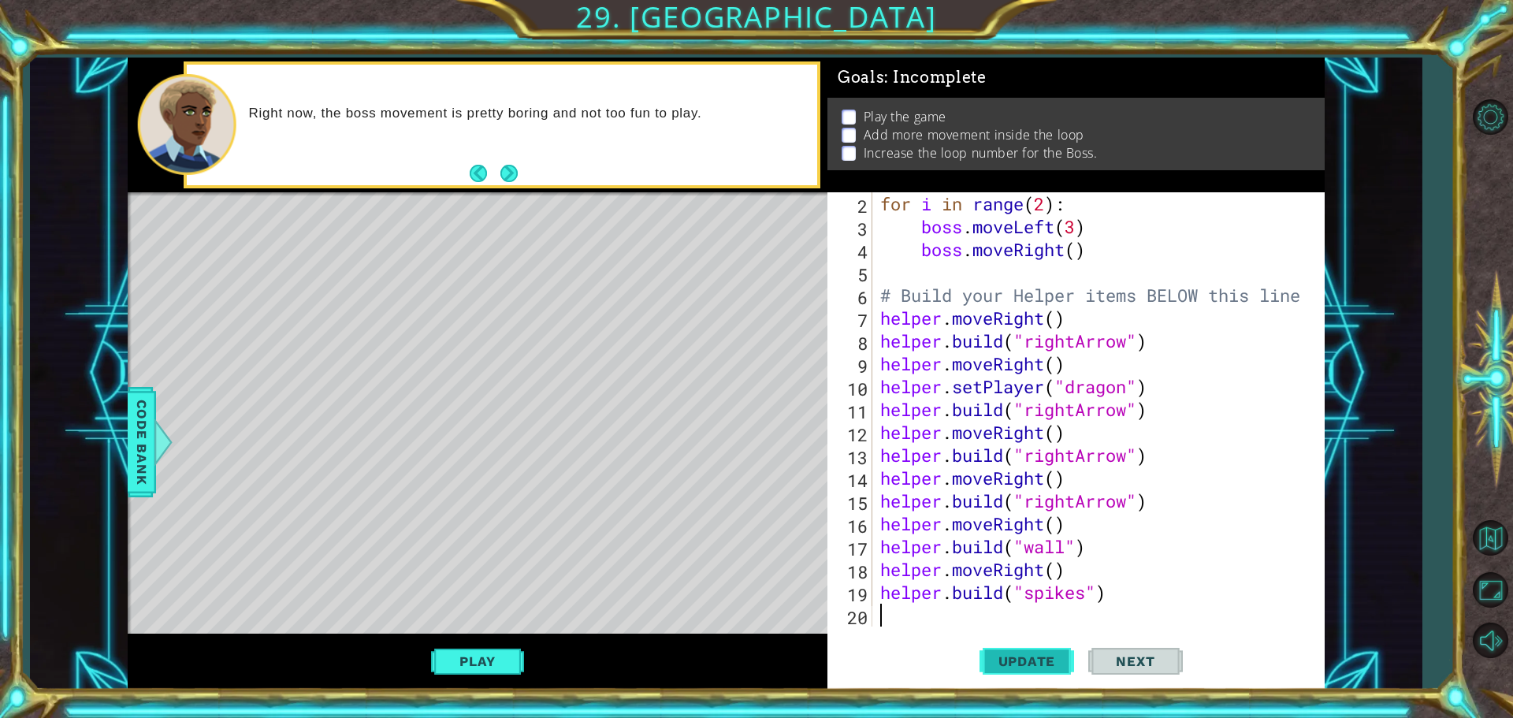
click at [1018, 663] on span "Update" at bounding box center [1027, 661] width 89 height 16
click at [470, 667] on button "Play" at bounding box center [477, 661] width 92 height 30
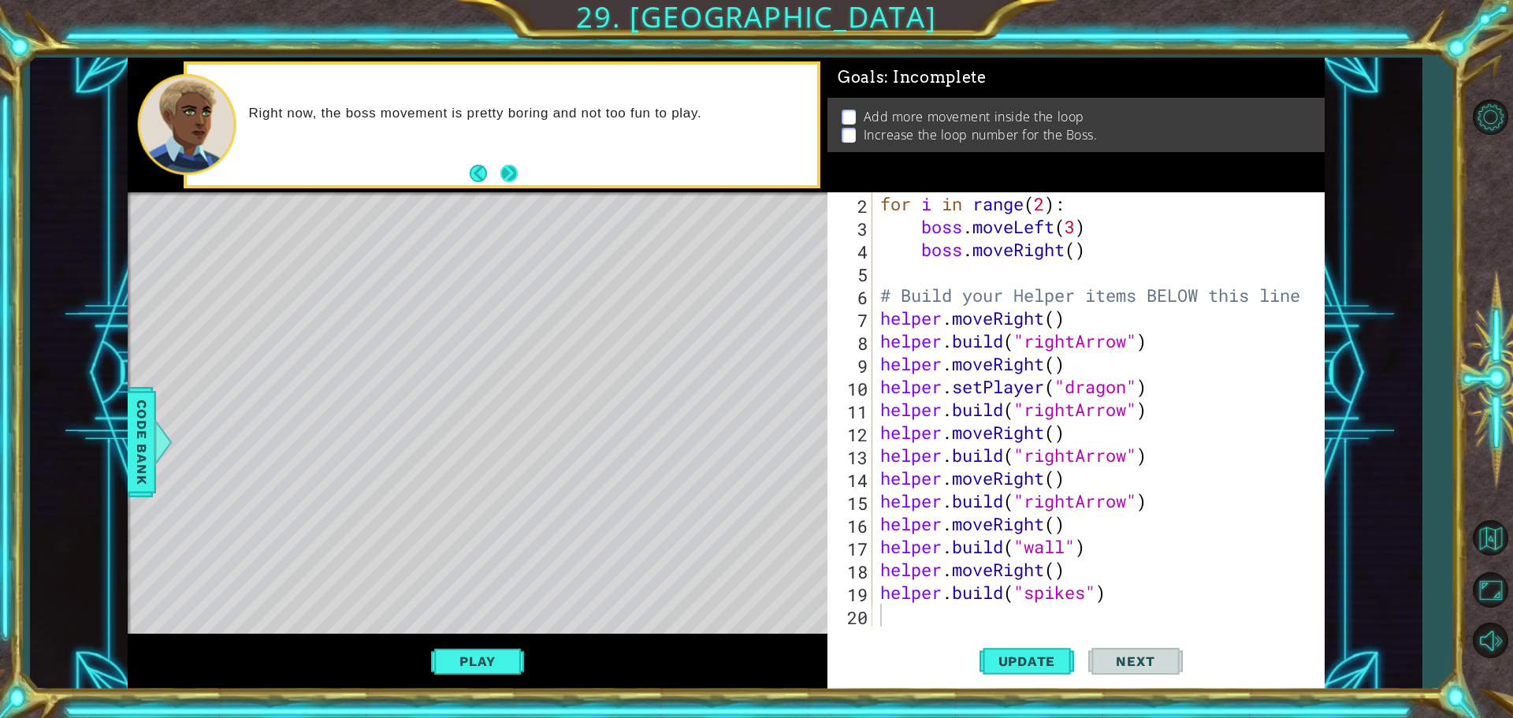
click at [503, 169] on button "Next" at bounding box center [508, 173] width 17 height 17
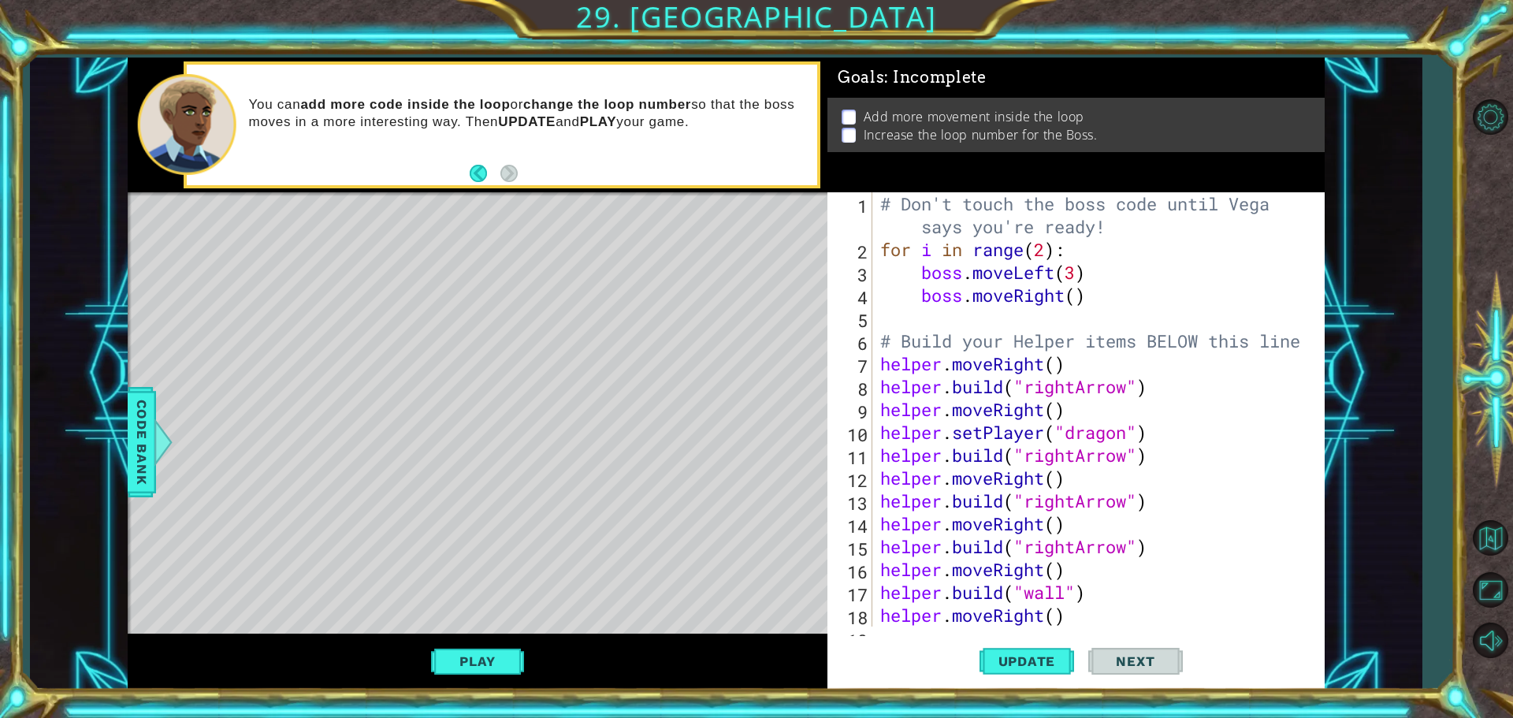
scroll to position [46, 0]
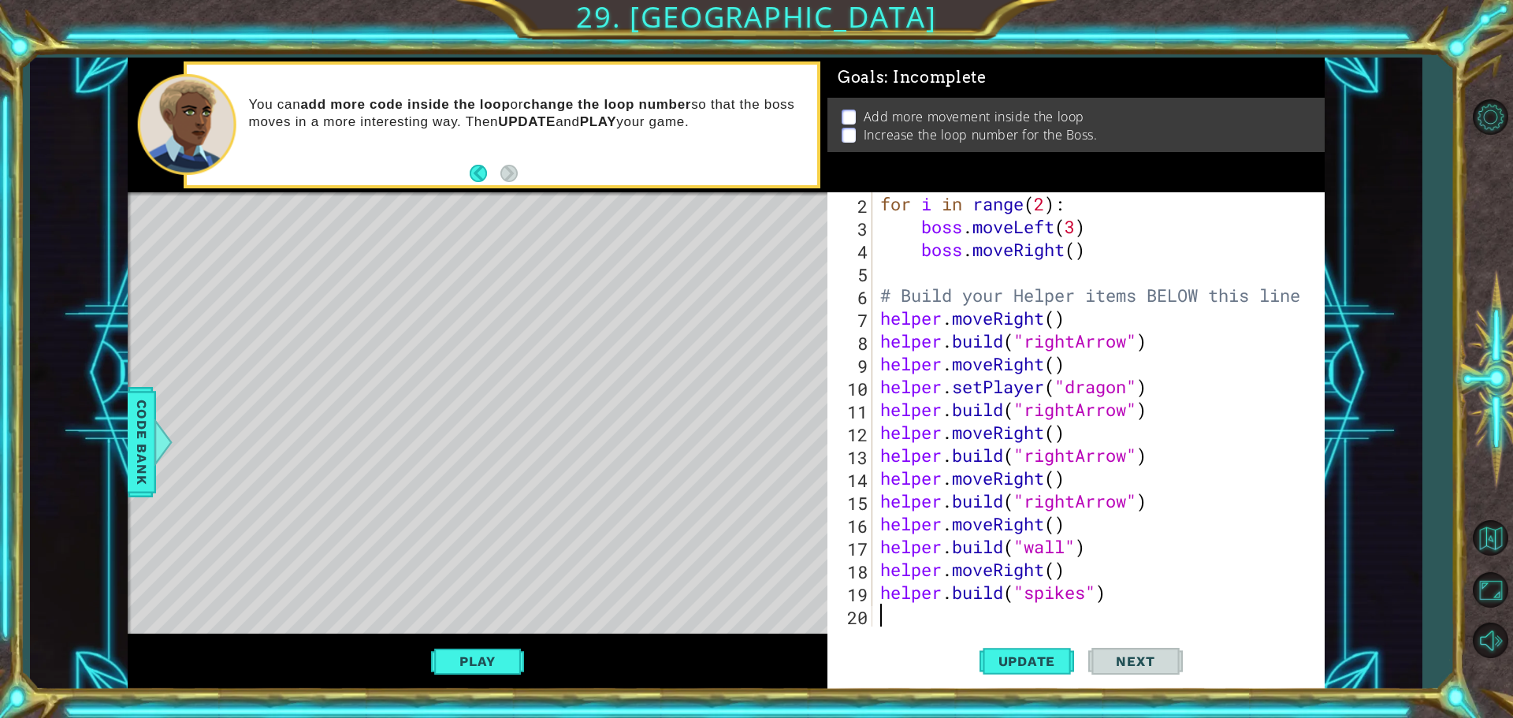
click at [887, 615] on div "for i in range ( 2 ) : boss . moveLeft ( 3 ) boss . moveRight ( ) # Build your …" at bounding box center [1096, 432] width 439 height 480
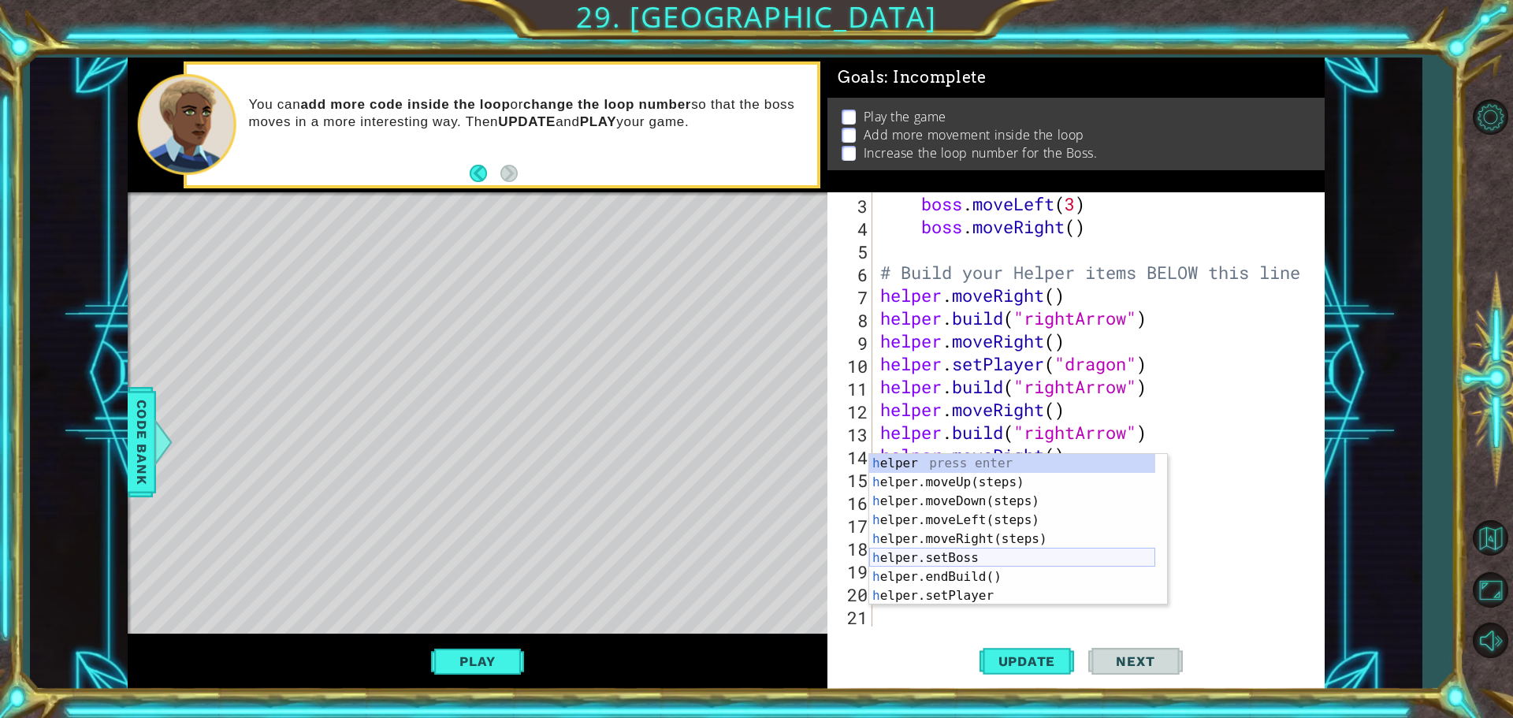
click at [950, 557] on div "h elper press enter h elper.moveUp(steps) press enter h elper.moveDown(steps) p…" at bounding box center [1012, 548] width 286 height 189
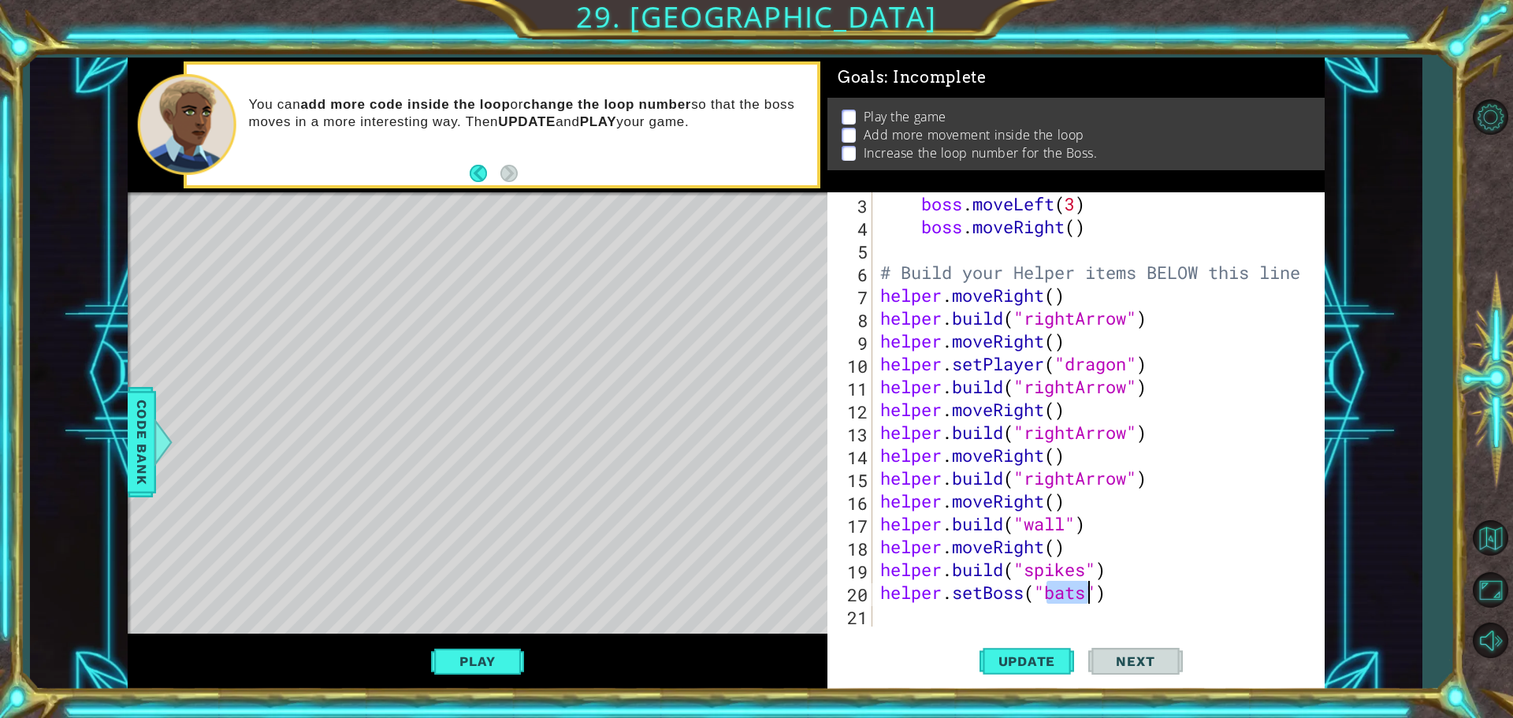
click at [1077, 589] on div "boss . moveLeft ( 3 ) boss . moveRight ( ) # Build your Helper items BELOW this…" at bounding box center [1092, 409] width 431 height 434
click at [1066, 596] on div "boss . moveLeft ( 3 ) boss . moveRight ( ) # Build your Helper items BELOW this…" at bounding box center [1096, 432] width 439 height 480
type textarea "helper.setBoss("boss")"
click at [1024, 656] on span "Update" at bounding box center [1027, 661] width 89 height 16
